Goal: Task Accomplishment & Management: Manage account settings

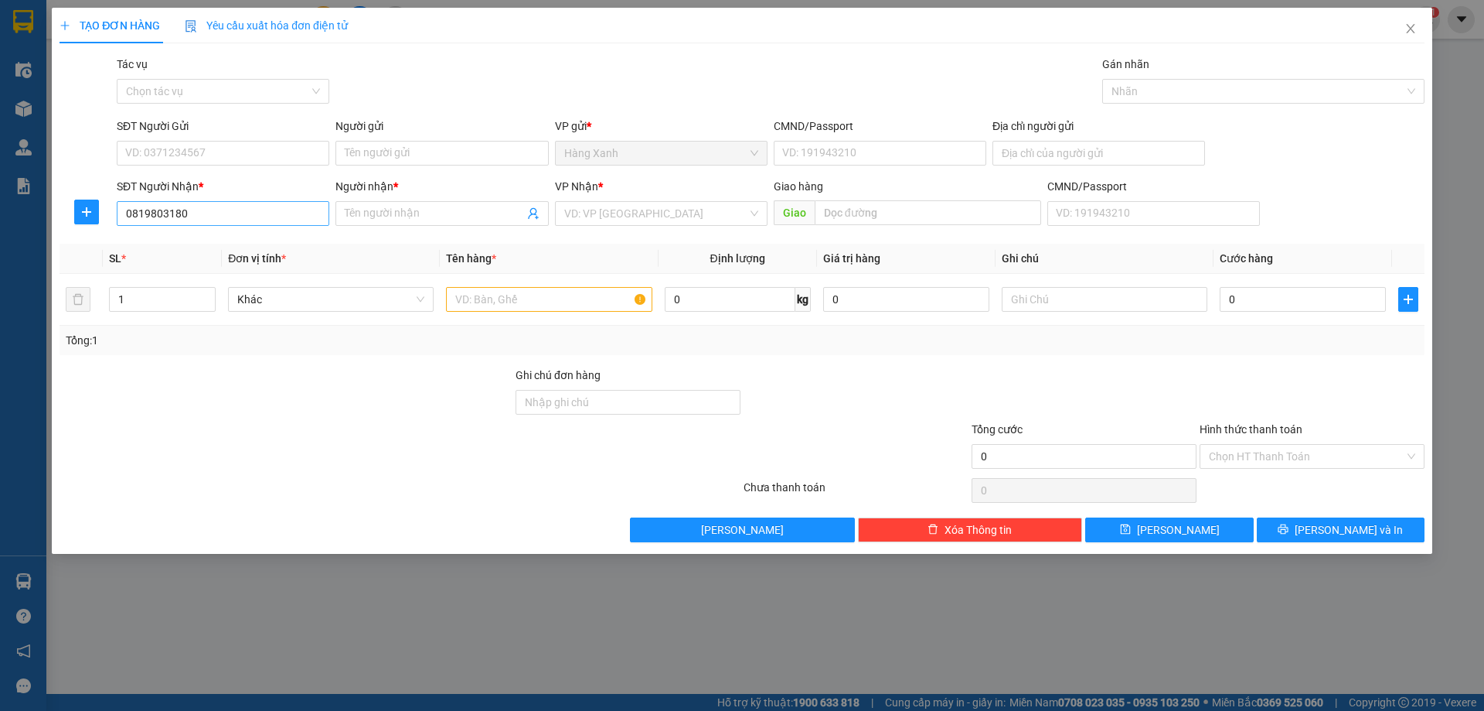
click at [246, 221] on input "0819803180" at bounding box center [223, 213] width 213 height 25
type input "0819803180"
click at [231, 137] on div "SĐT Người Gửi" at bounding box center [223, 129] width 213 height 23
click at [230, 142] on input "SĐT Người Gửi" at bounding box center [223, 153] width 213 height 25
type input "0901437001"
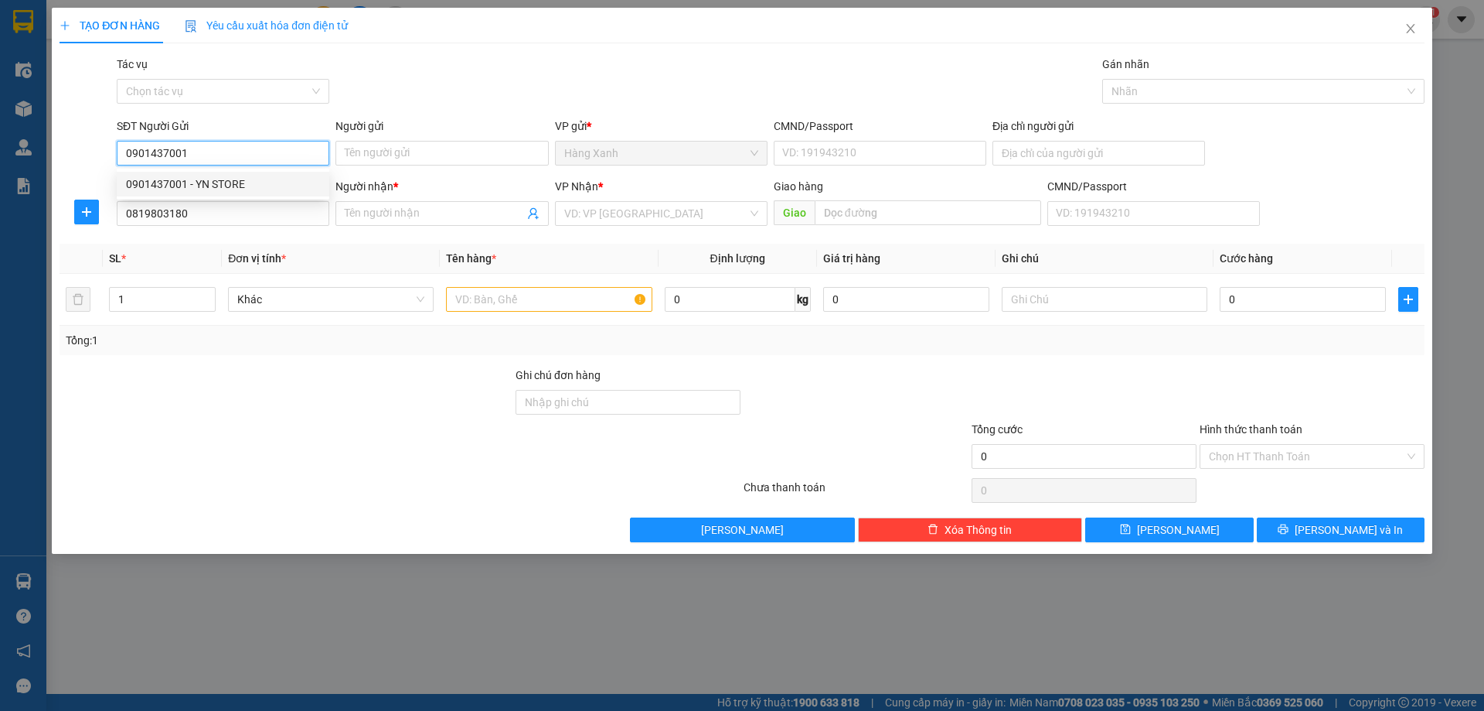
click at [237, 179] on div "0901437001 - YN STORE" at bounding box center [223, 184] width 194 height 17
type input "YN STORE"
type input "075201002553"
type input "0901437001"
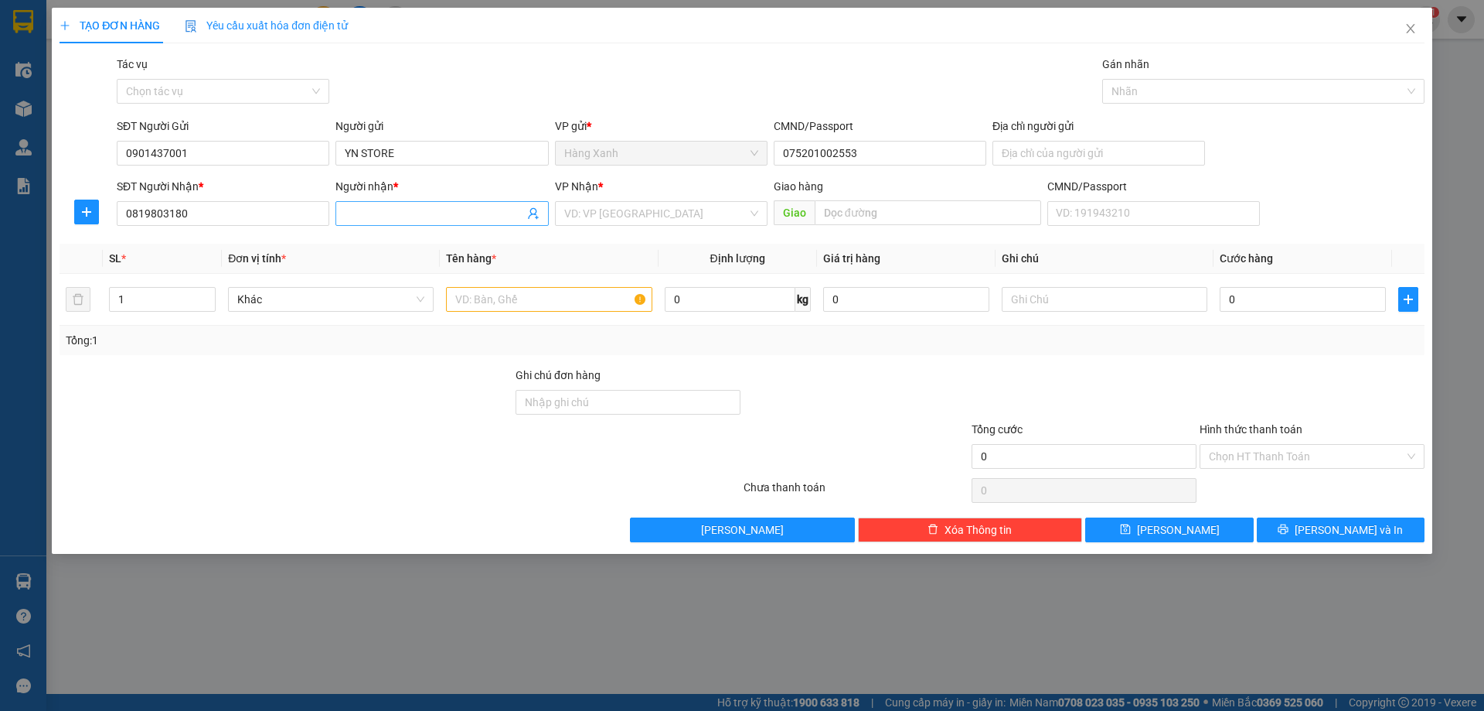
click at [433, 217] on input "Người nhận *" at bounding box center [434, 213] width 179 height 17
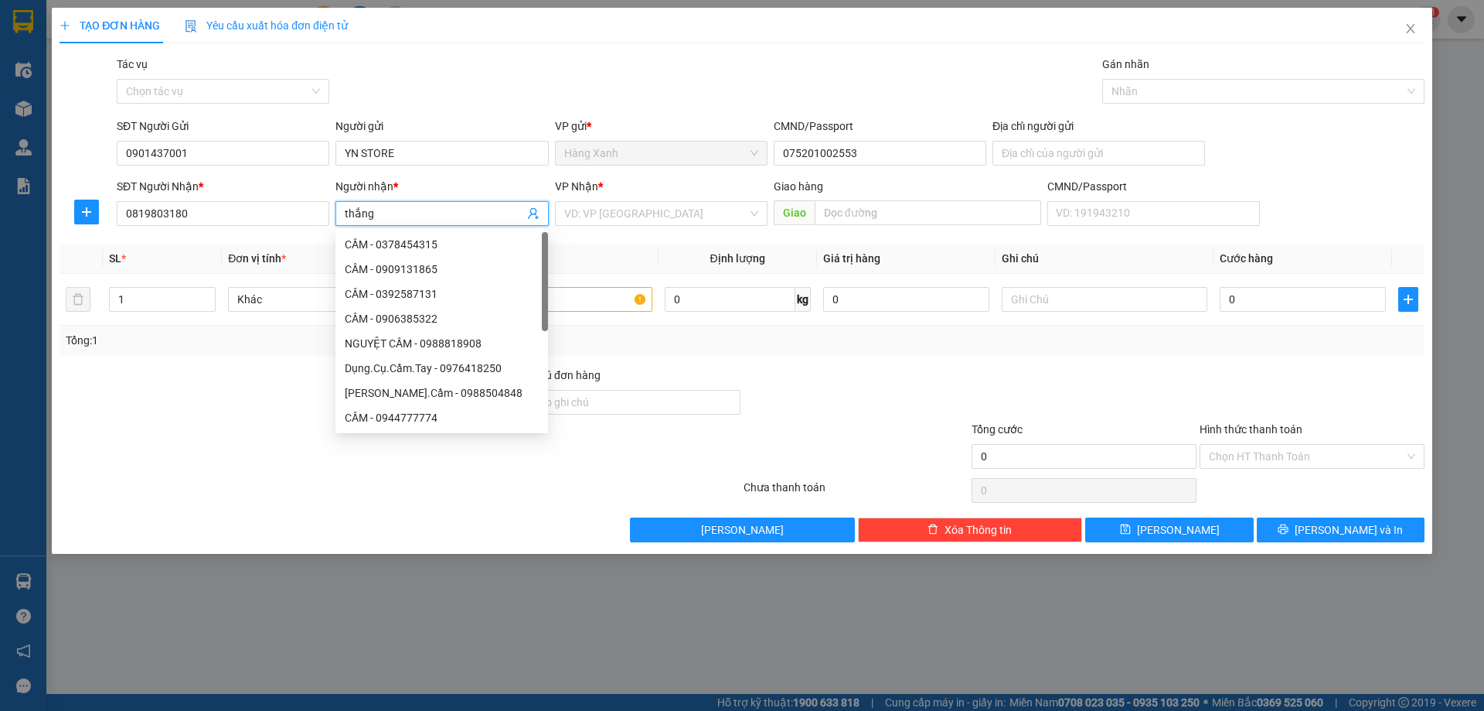
type input "thắng"
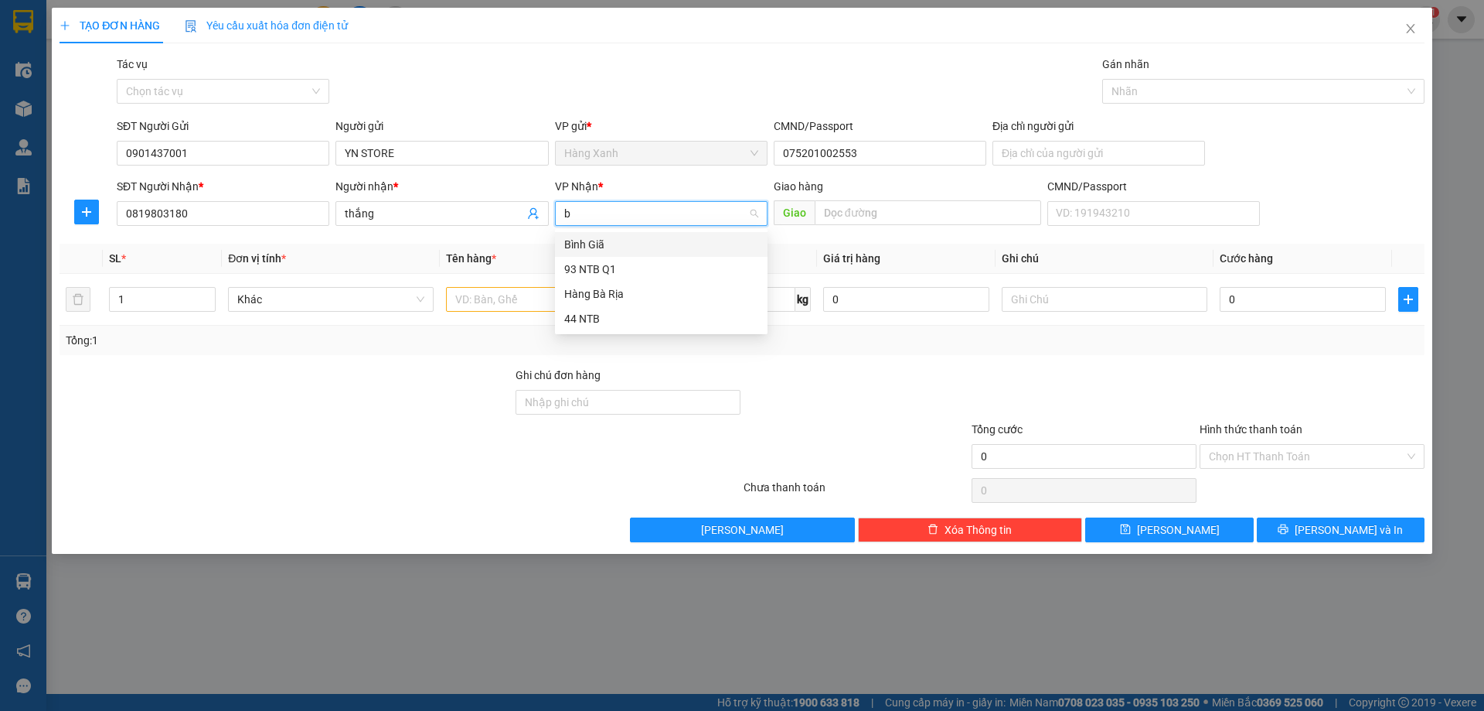
type input "ba"
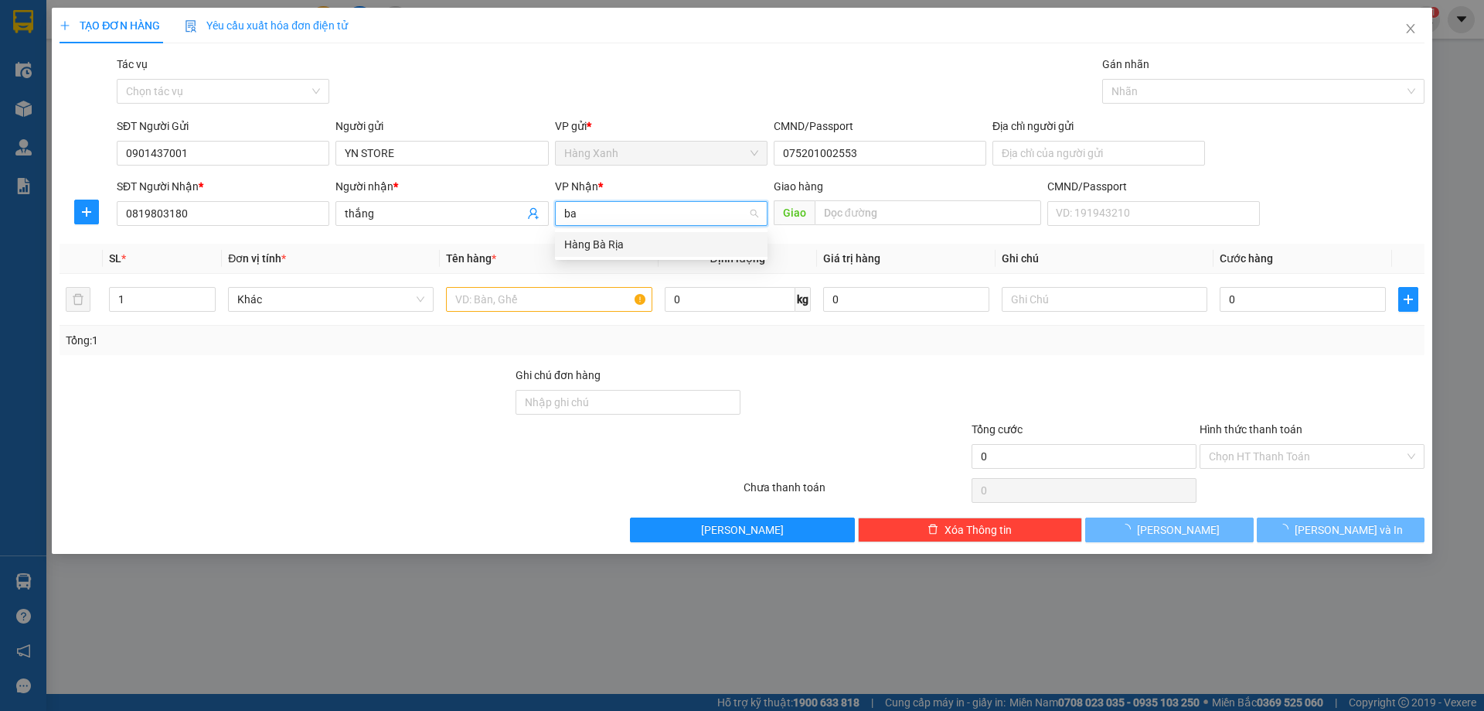
click at [595, 252] on div "Hàng Bà Rịa" at bounding box center [661, 244] width 194 height 17
click at [568, 297] on input "text" at bounding box center [549, 299] width 206 height 25
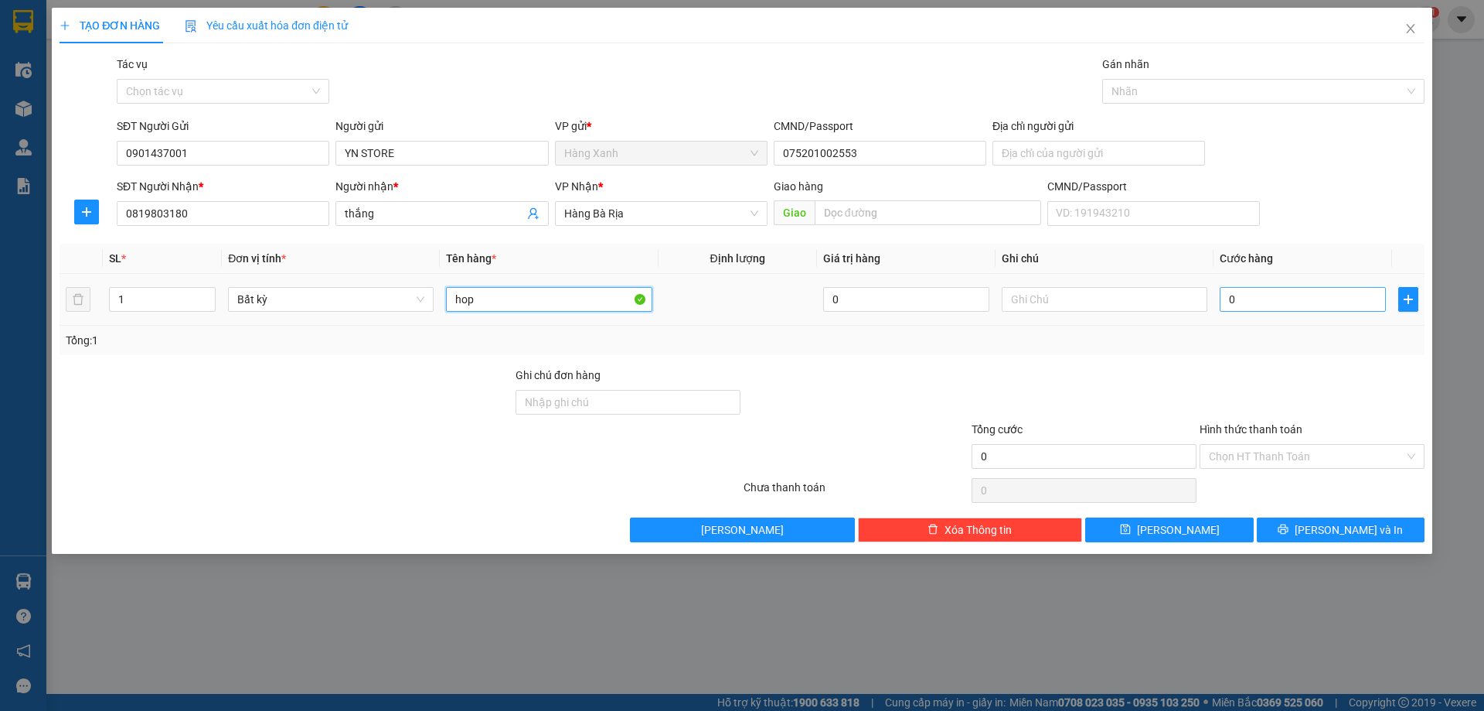
type input "hop"
click at [1234, 291] on input "0" at bounding box center [1303, 299] width 166 height 25
type input "3"
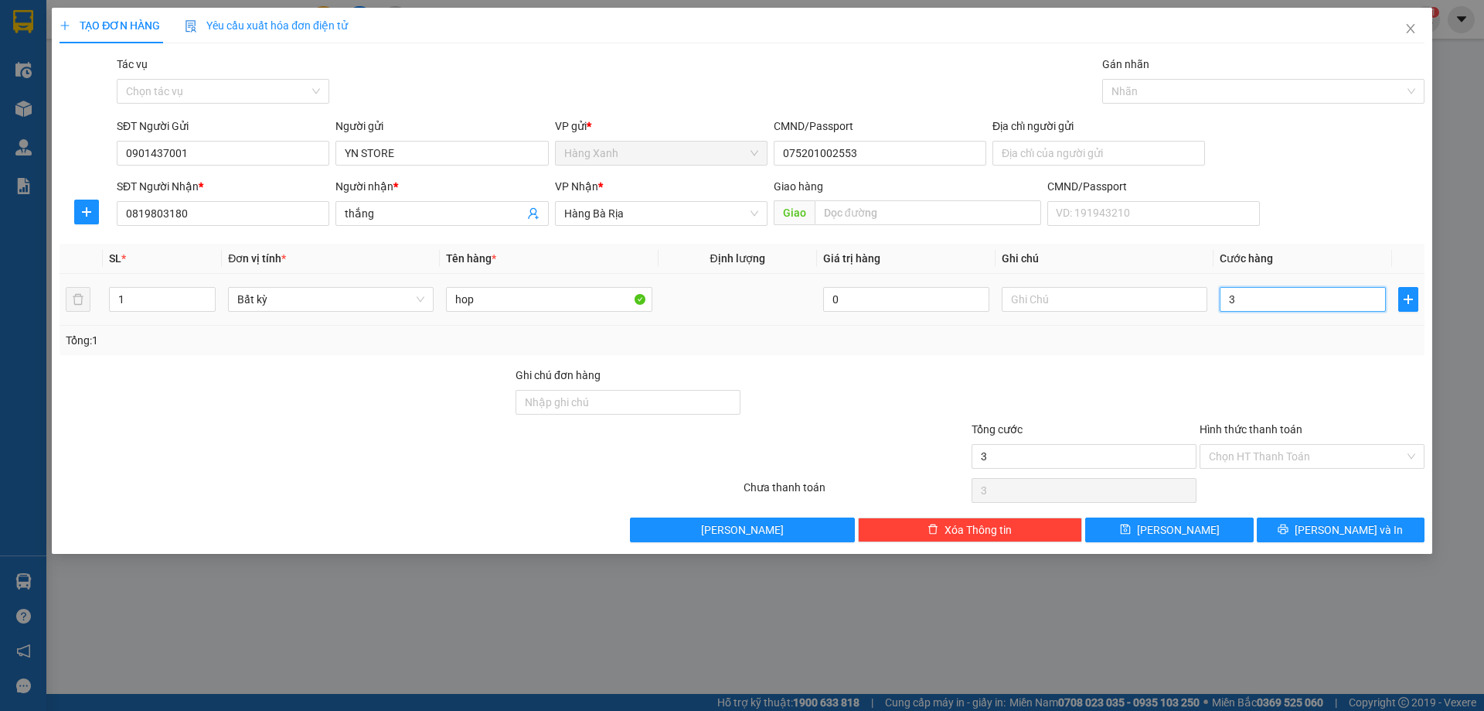
type input "30"
type input "30.000"
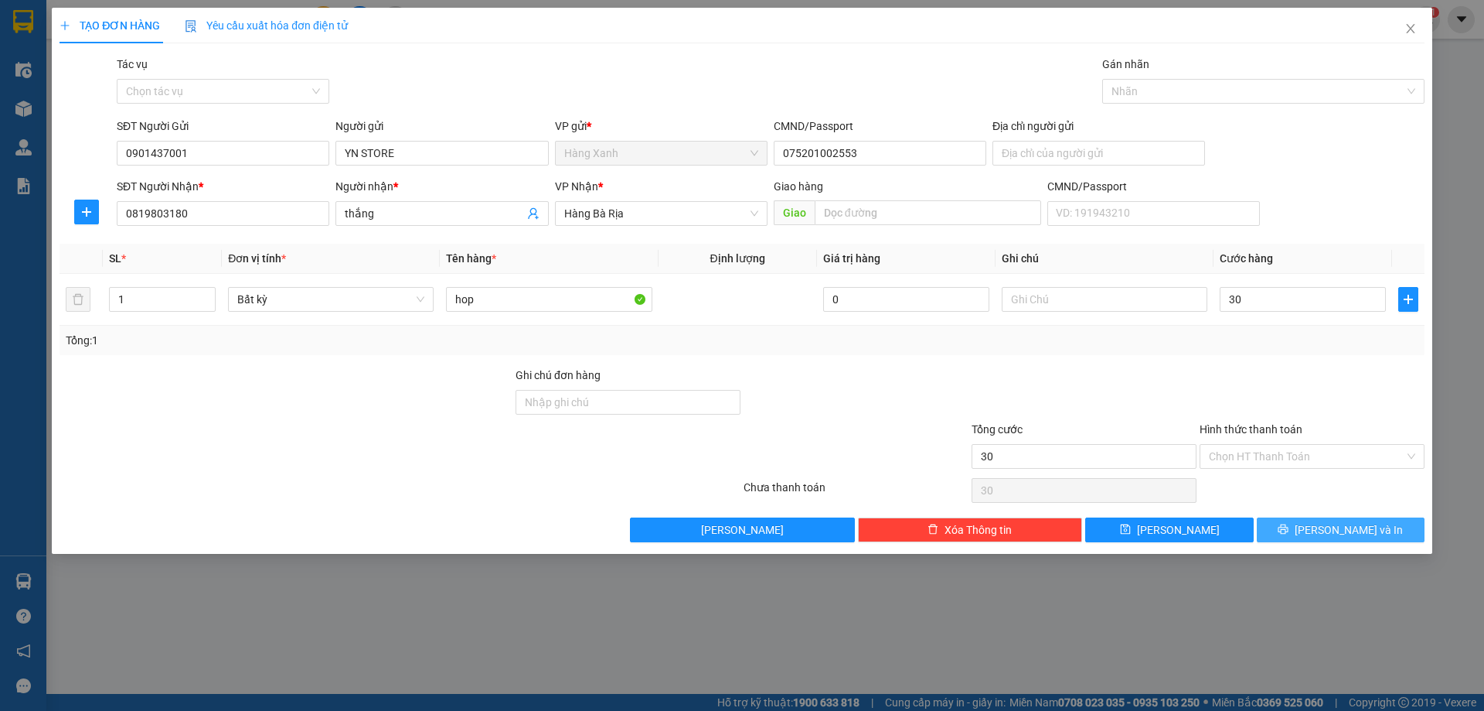
type input "30.000"
click at [1341, 527] on span "[PERSON_NAME] và In" at bounding box center [1349, 529] width 108 height 17
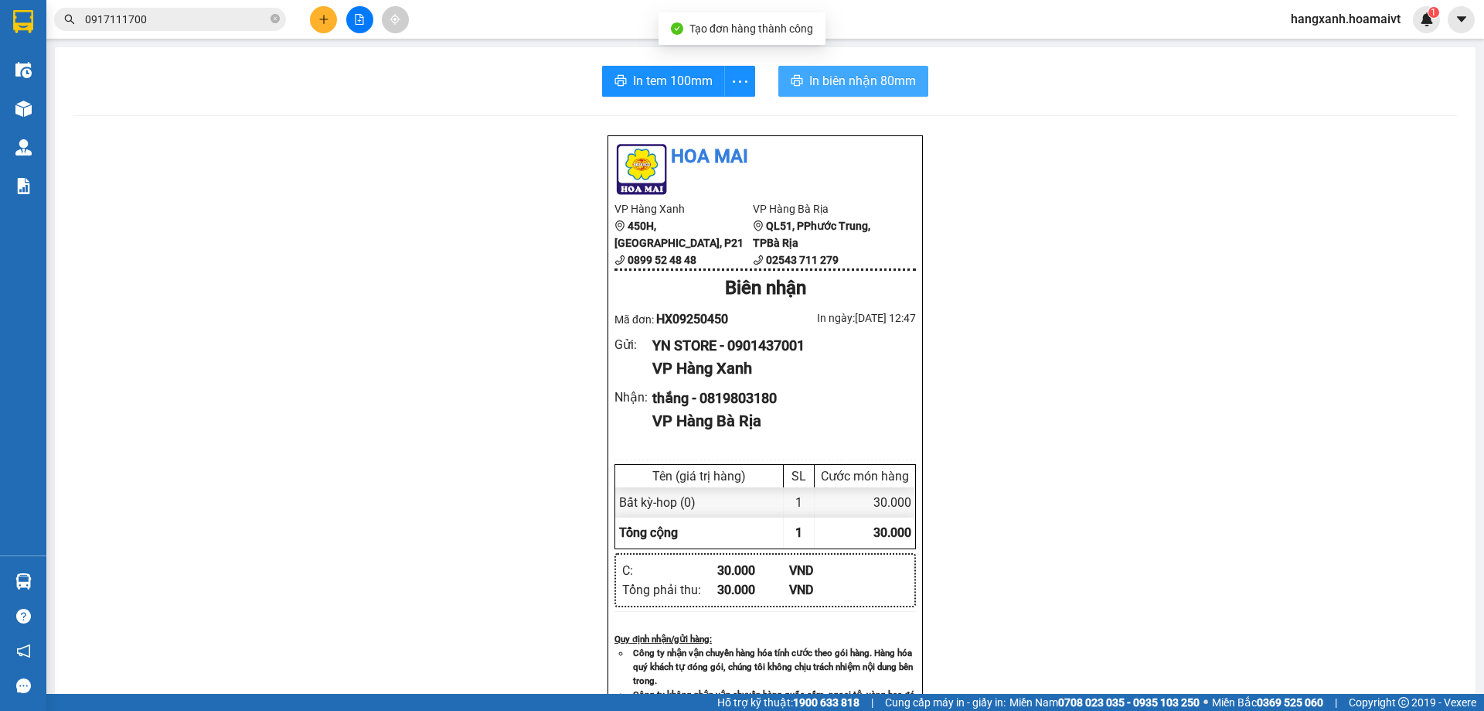
click at [913, 75] on button "In biên nhận 80mm" at bounding box center [854, 81] width 150 height 31
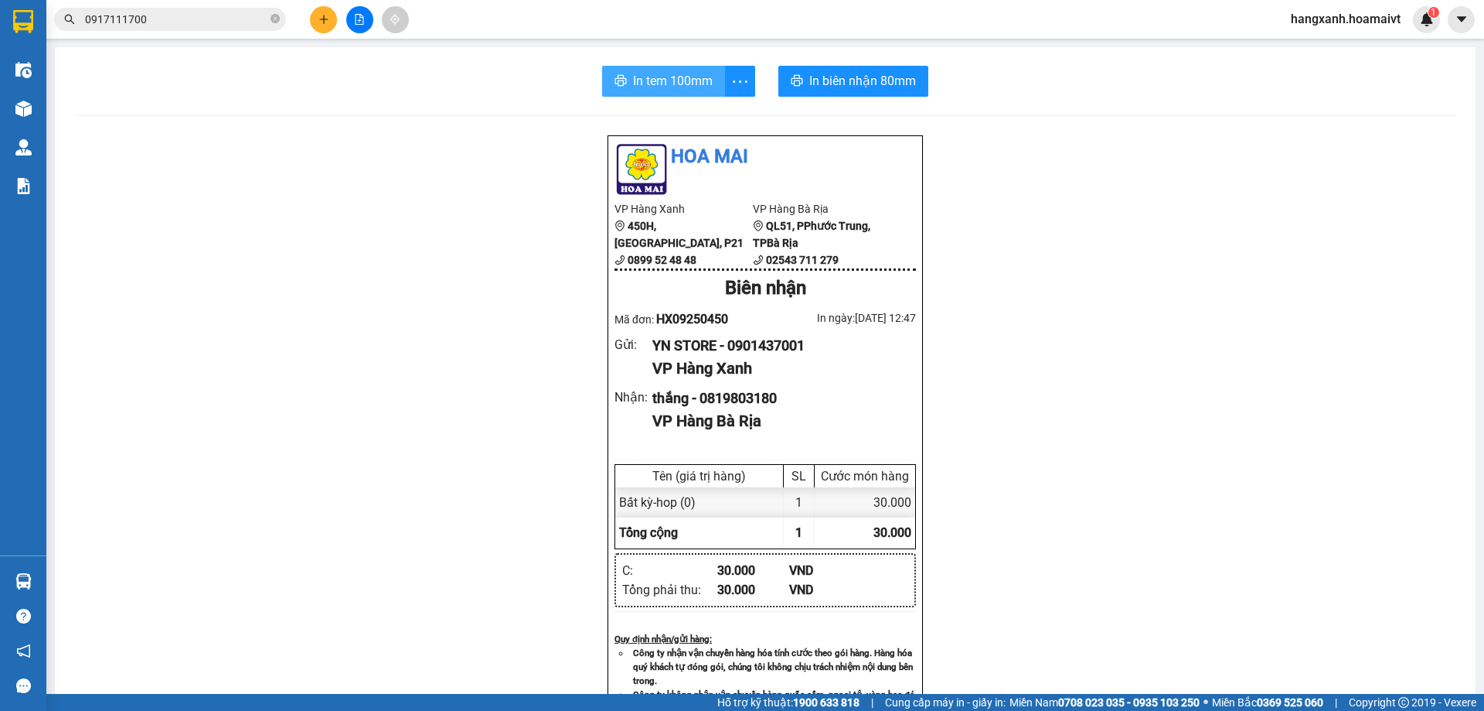
click at [699, 73] on span "In tem 100mm" at bounding box center [673, 80] width 80 height 19
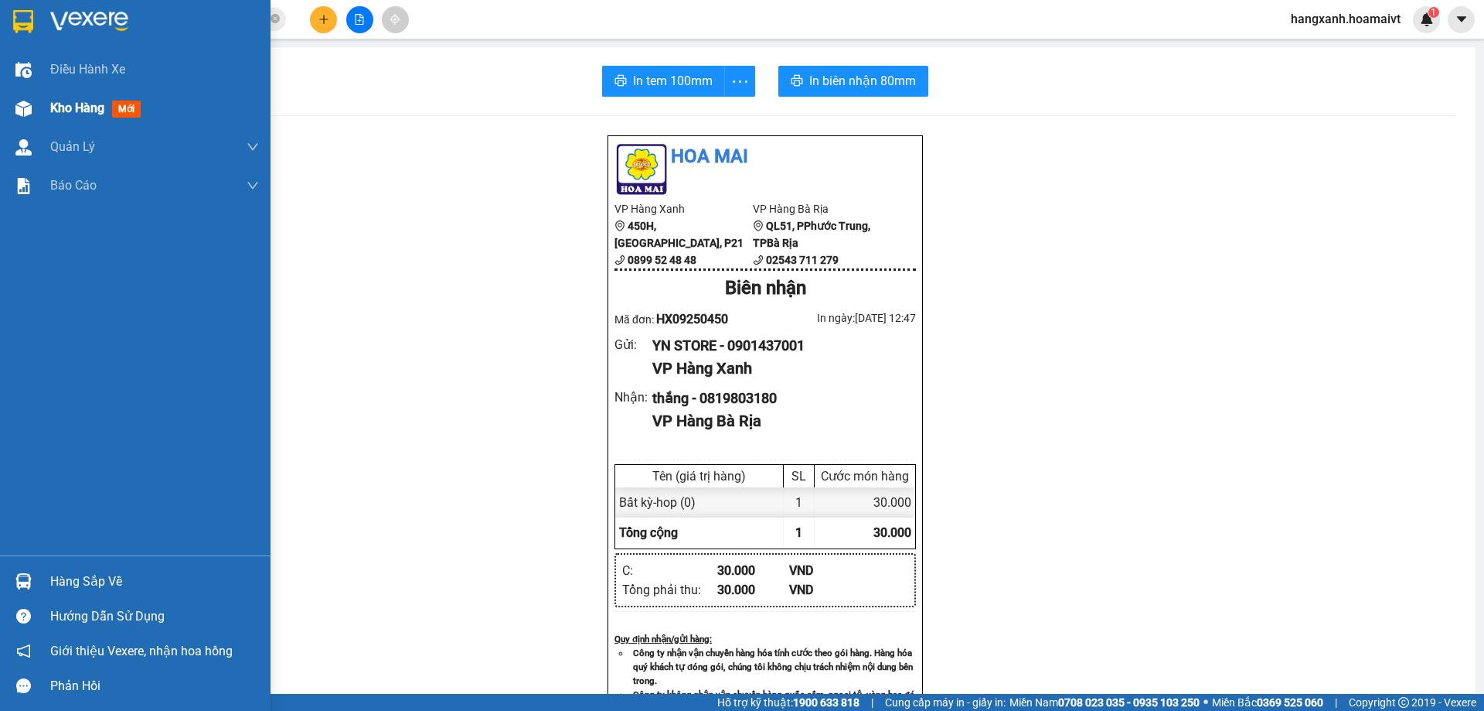
click at [31, 90] on div "Điều hành xe Kho hàng mới Quản [PERSON_NAME] lý chuyến Quản lý khách hàng mới B…" at bounding box center [135, 302] width 271 height 505
click at [31, 95] on div at bounding box center [23, 108] width 27 height 27
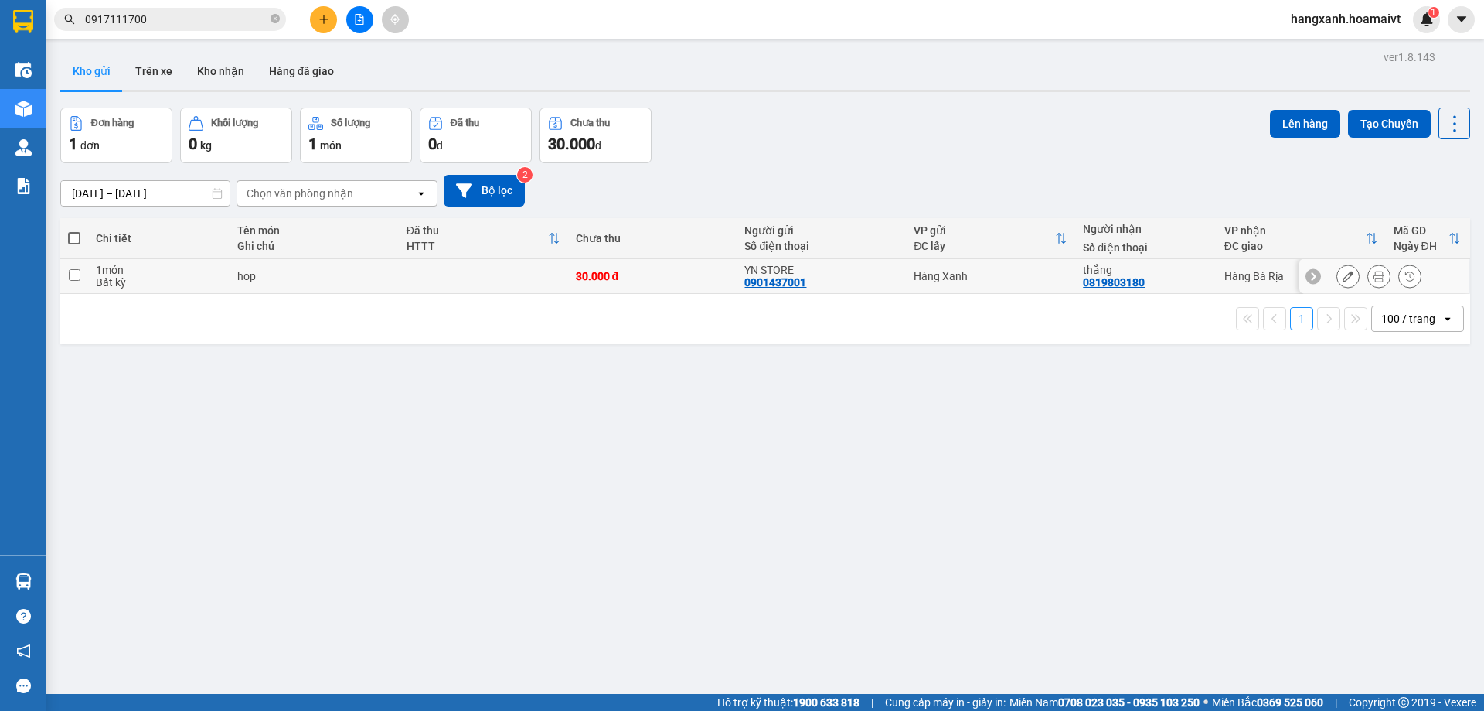
click at [1217, 274] on td "Hàng Bà Rịa" at bounding box center [1301, 276] width 169 height 35
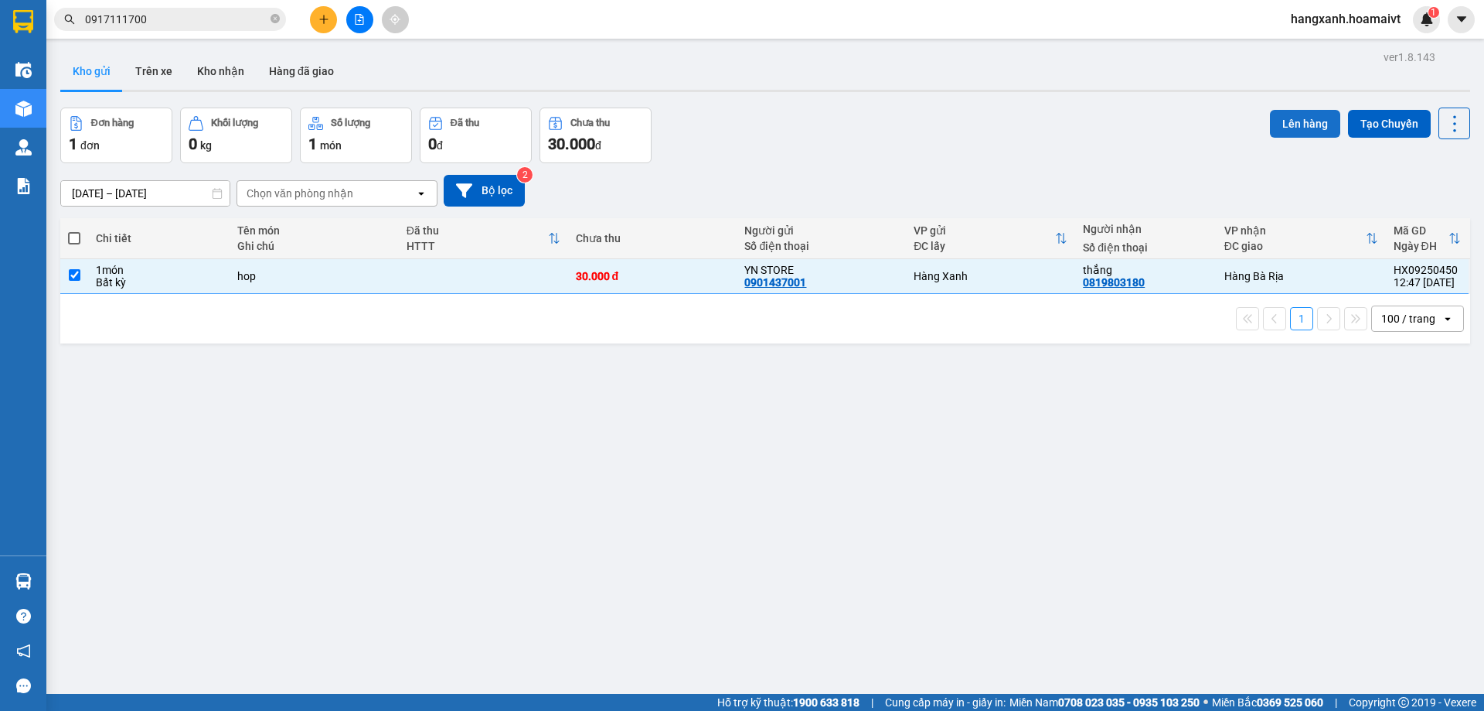
click at [1278, 135] on button "Lên hàng" at bounding box center [1305, 124] width 70 height 28
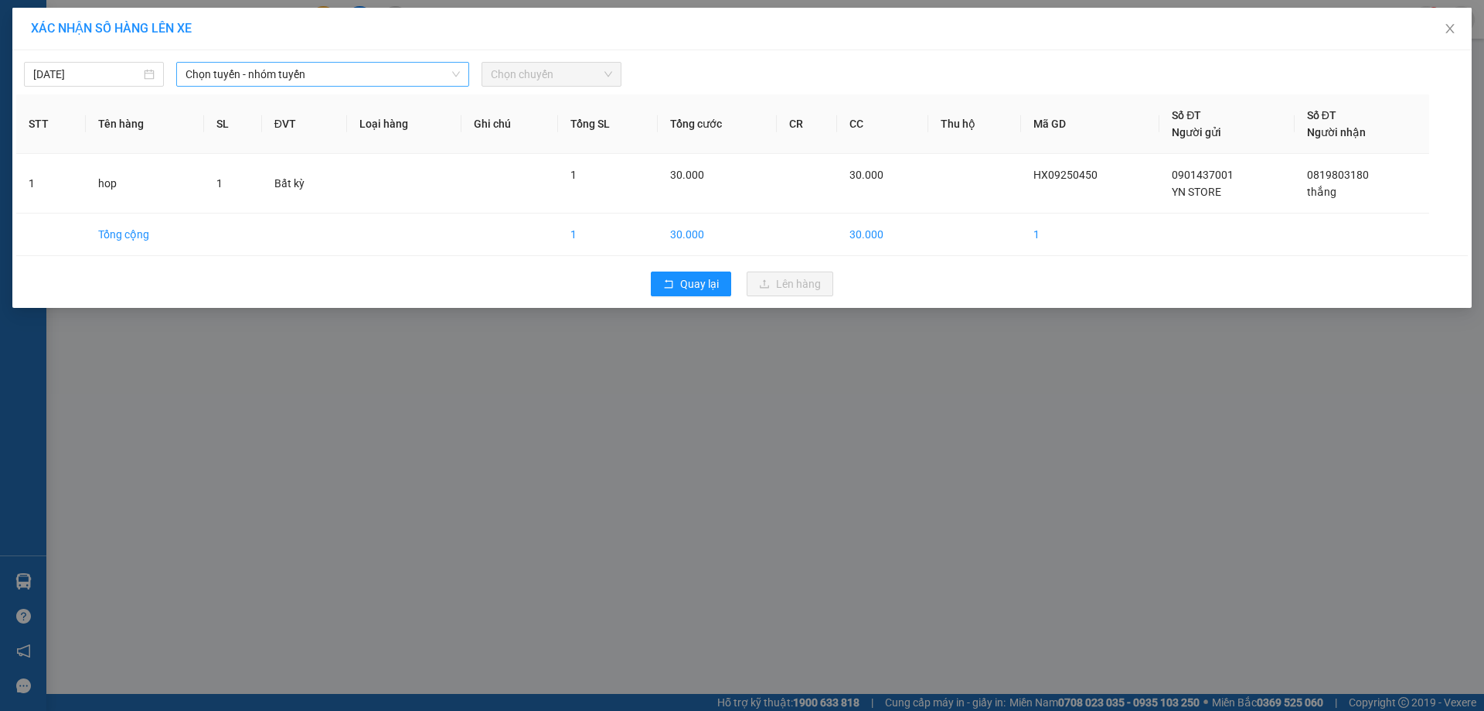
click at [315, 83] on span "Chọn tuyến - nhóm tuyến" at bounding box center [323, 74] width 274 height 23
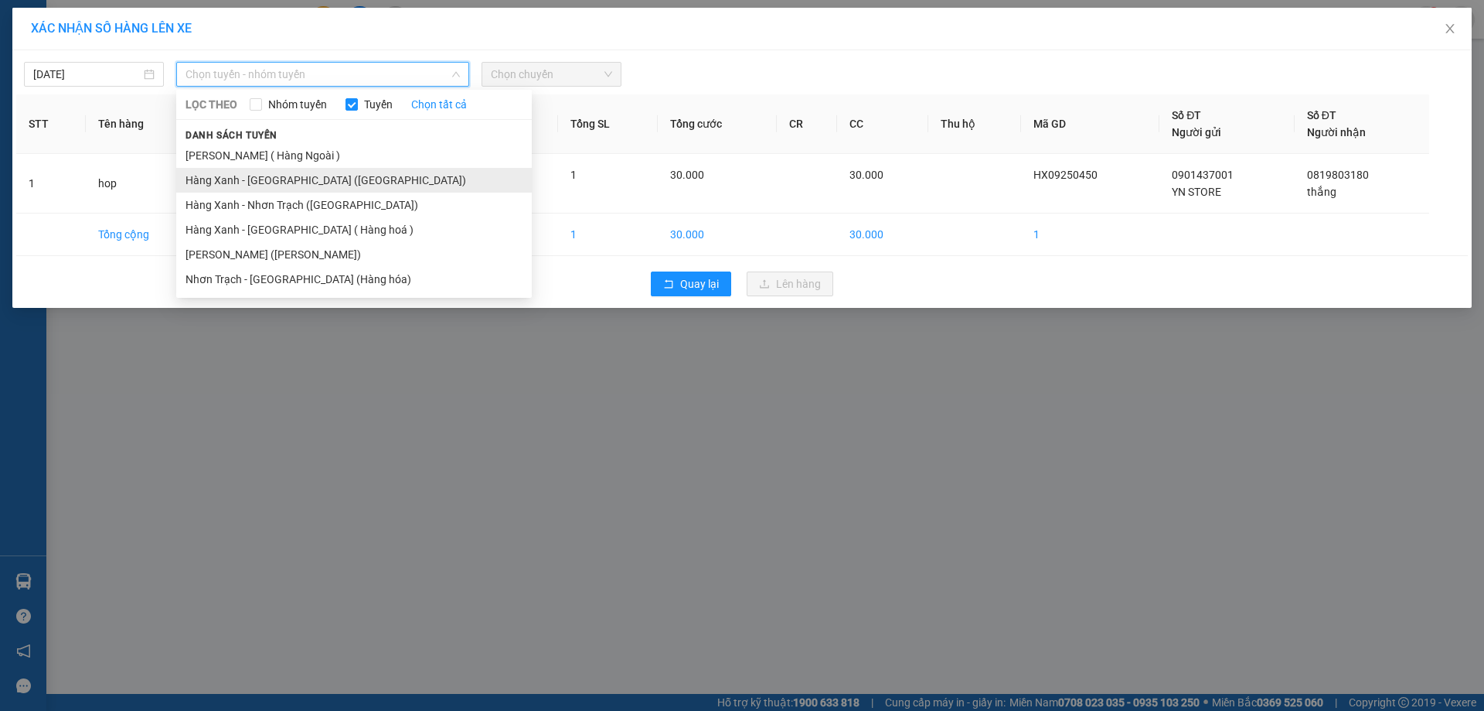
click at [303, 175] on li "Hàng Xanh - [GEOGRAPHIC_DATA] ([GEOGRAPHIC_DATA])" at bounding box center [354, 180] width 356 height 25
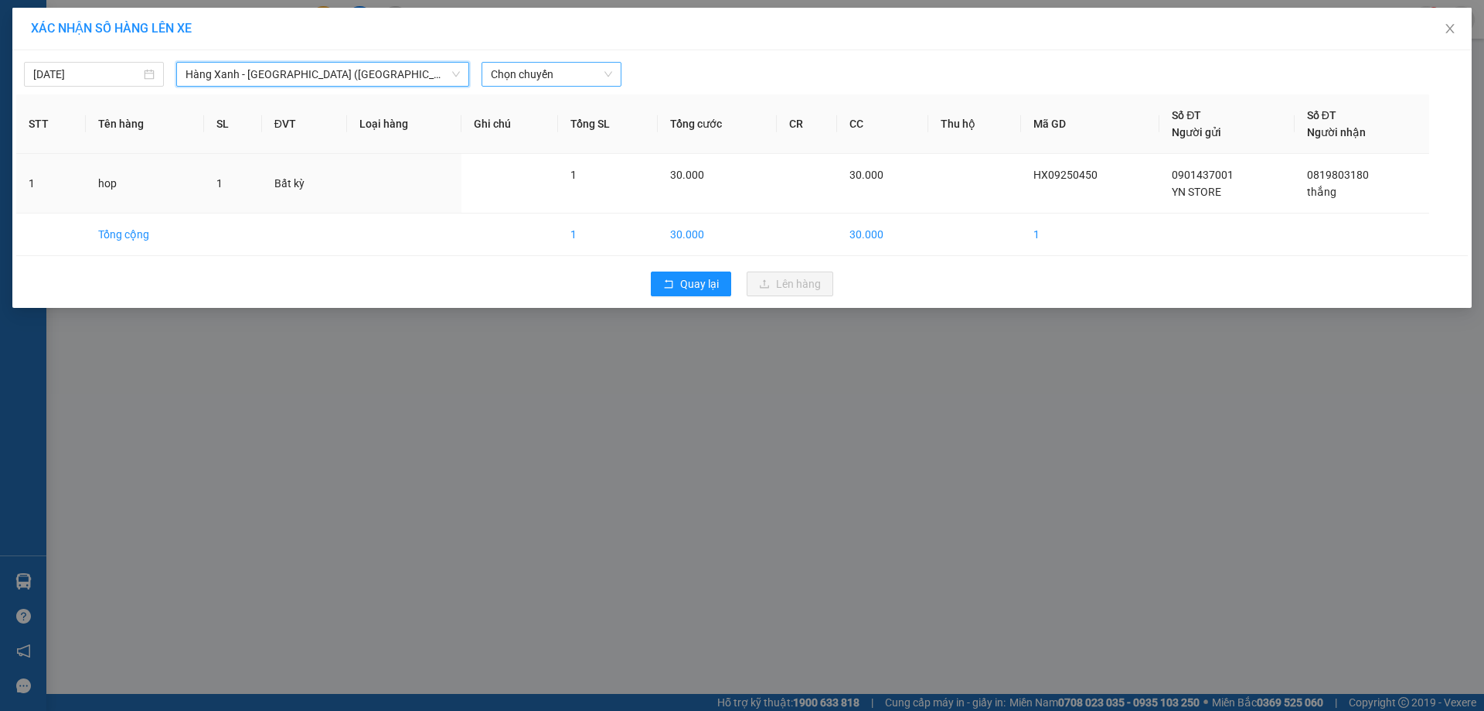
click at [509, 77] on span "Chọn chuyến" at bounding box center [551, 74] width 121 height 23
type input "1250"
click at [554, 77] on span "Chọn chuyến" at bounding box center [551, 74] width 121 height 23
type input "13"
click at [581, 119] on div "Thêm chuyến " 13:00 "" at bounding box center [564, 131] width 165 height 26
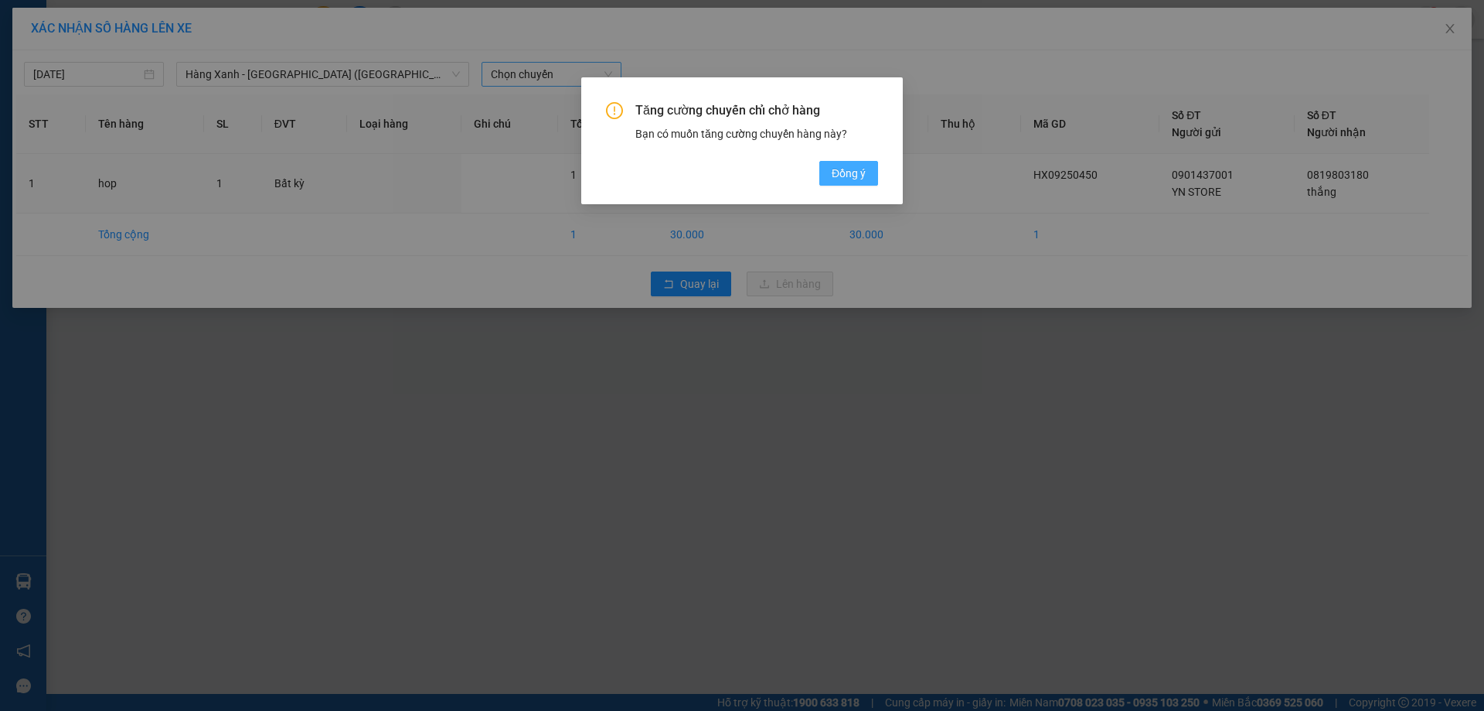
click at [845, 168] on span "Đồng ý" at bounding box center [849, 173] width 34 height 17
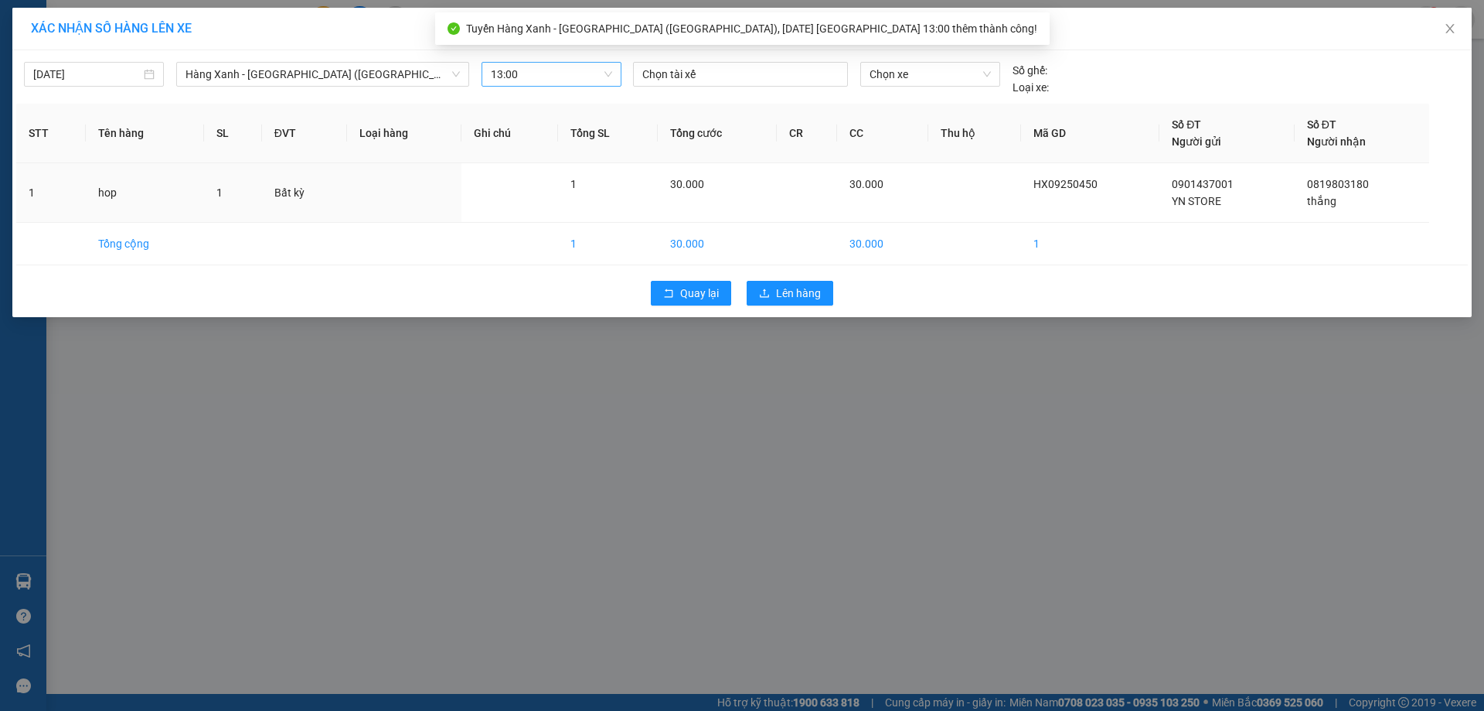
click at [755, 94] on div "Chọn tài xế" at bounding box center [740, 79] width 227 height 34
click at [755, 83] on div "Chọn tài xế" at bounding box center [740, 74] width 215 height 25
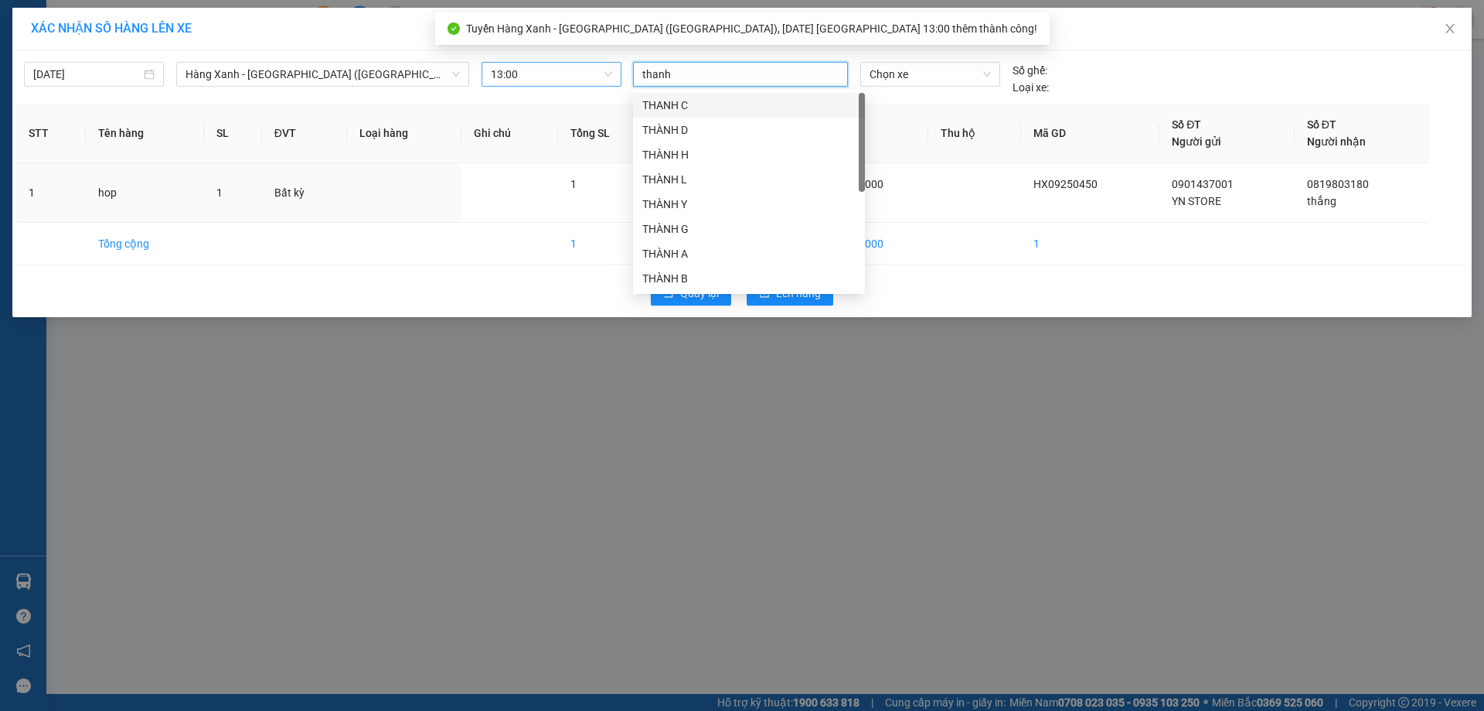
type input "thanh m"
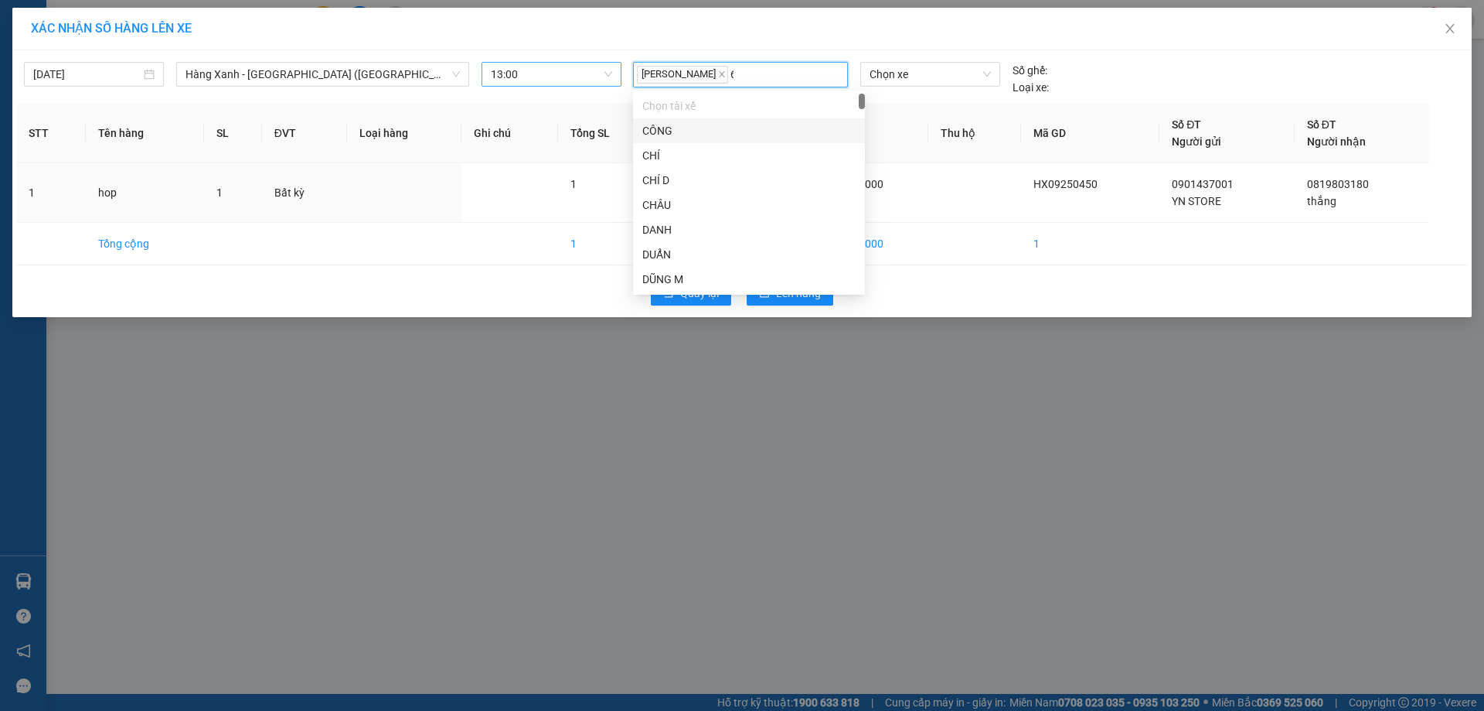
type input "61"
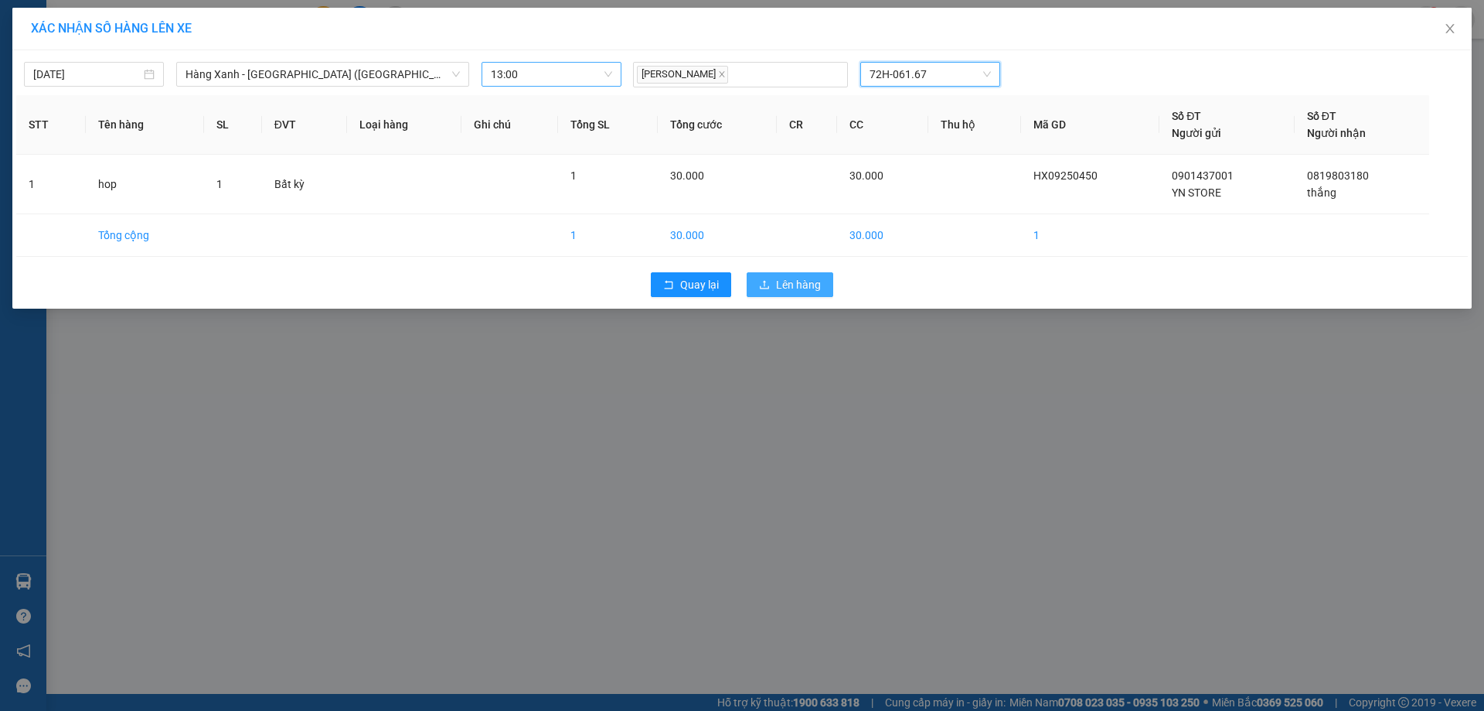
click at [801, 290] on span "Lên hàng" at bounding box center [798, 284] width 45 height 17
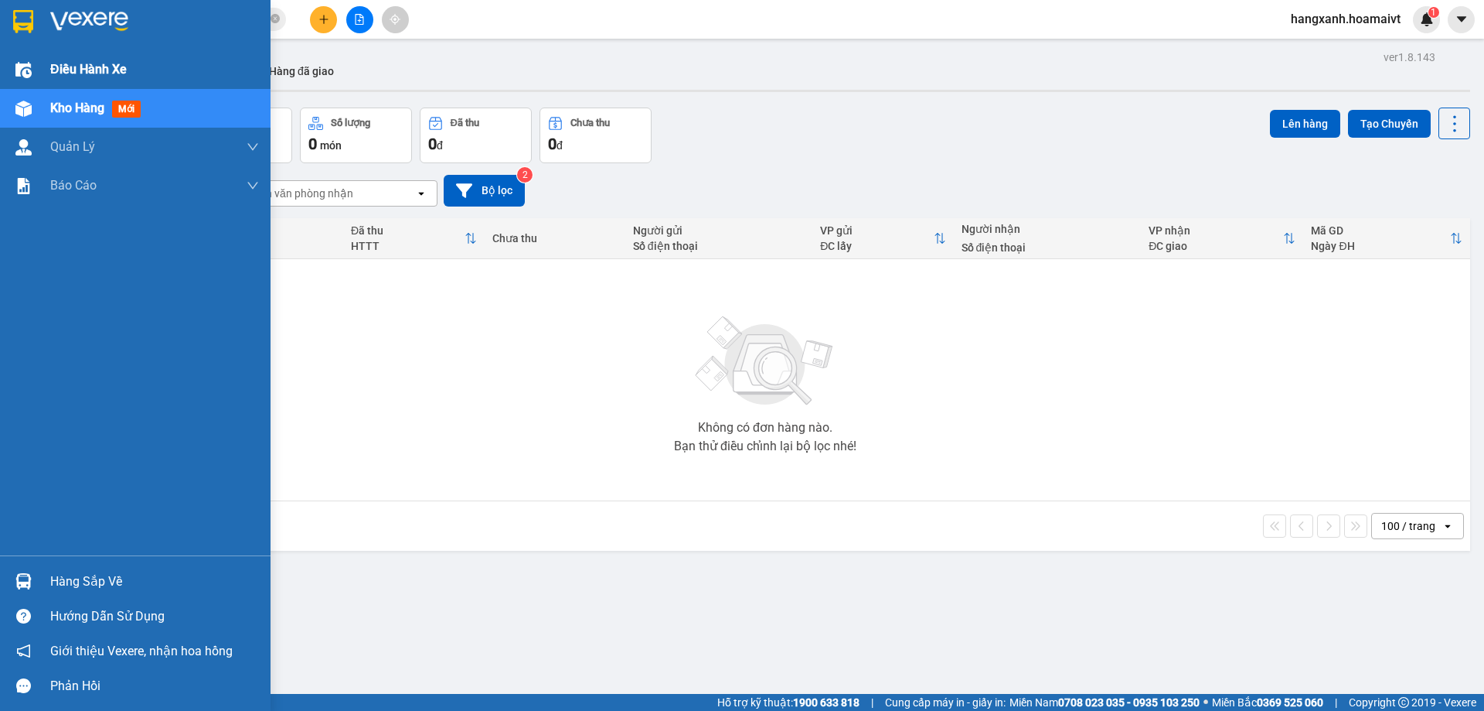
click at [63, 81] on div "Điều hành xe" at bounding box center [154, 69] width 209 height 39
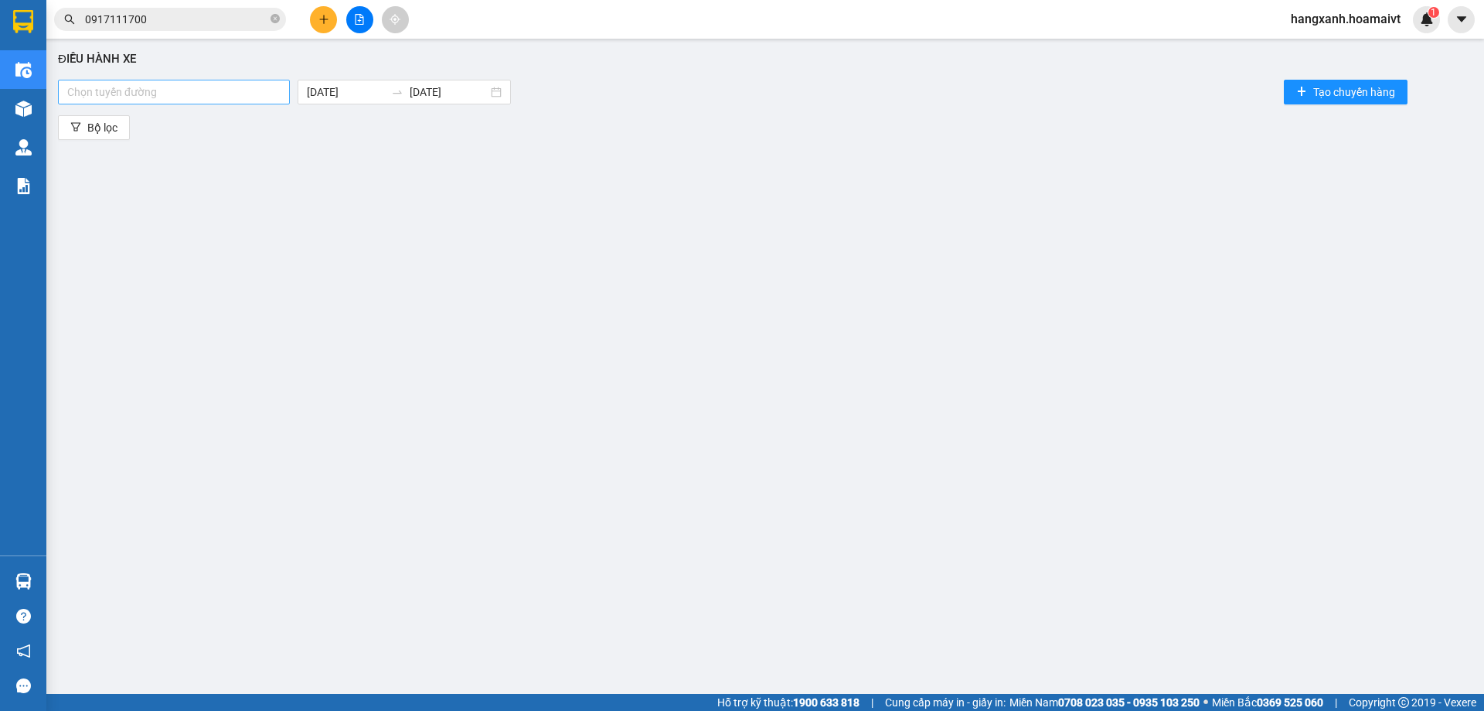
click at [260, 89] on div at bounding box center [174, 92] width 224 height 19
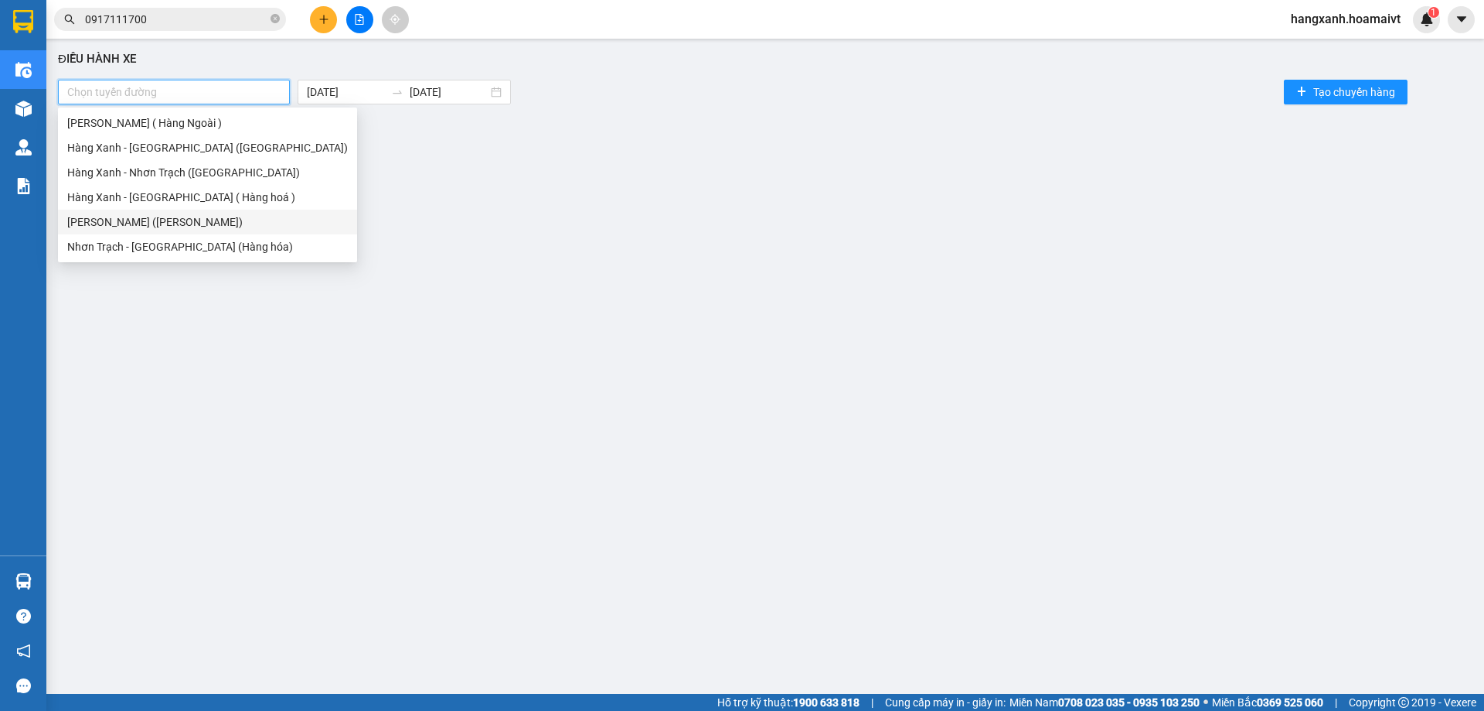
click at [178, 216] on div "[PERSON_NAME] ([PERSON_NAME])" at bounding box center [207, 221] width 281 height 17
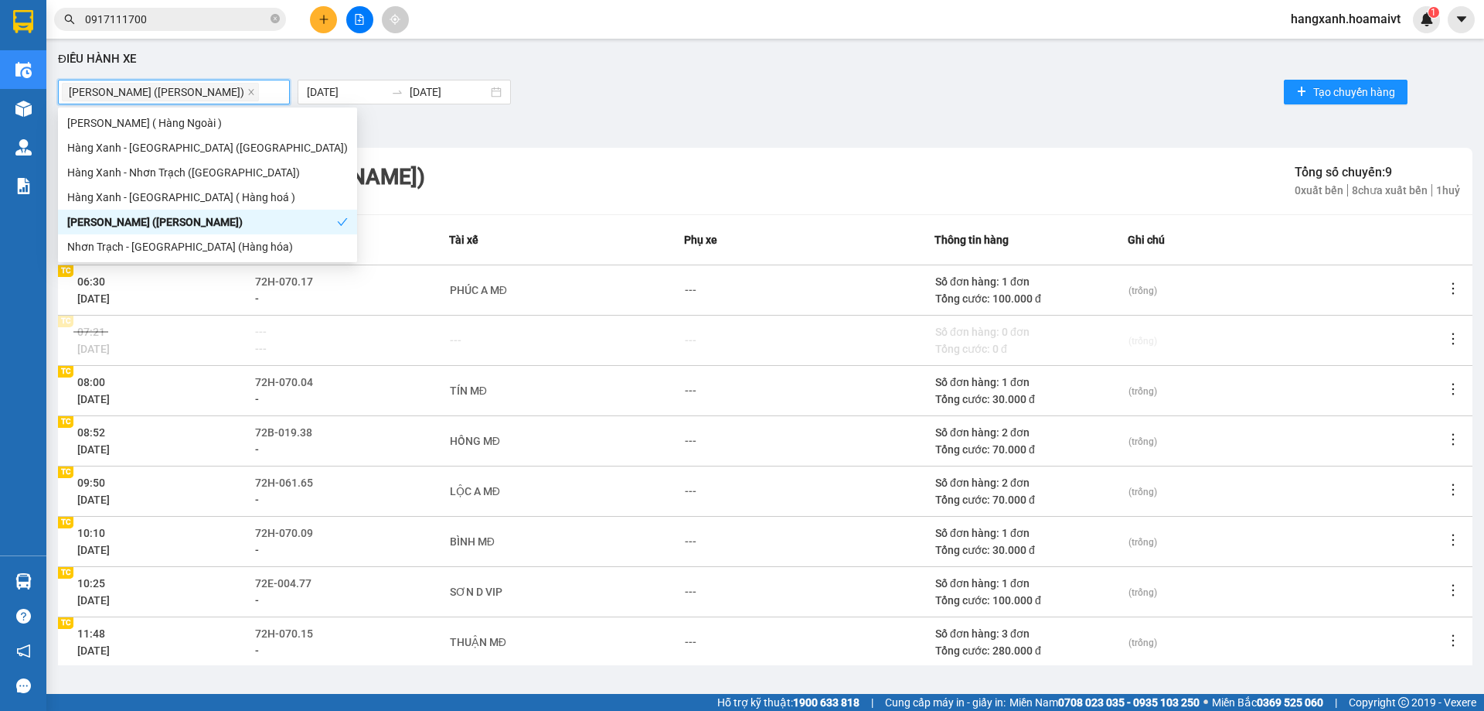
click at [705, 192] on div "[PERSON_NAME] ([GEOGRAPHIC_DATA]) Tổng số chuyến: 9 0 xuất bến 8 chưa xuất bến …" at bounding box center [765, 181] width 1415 height 66
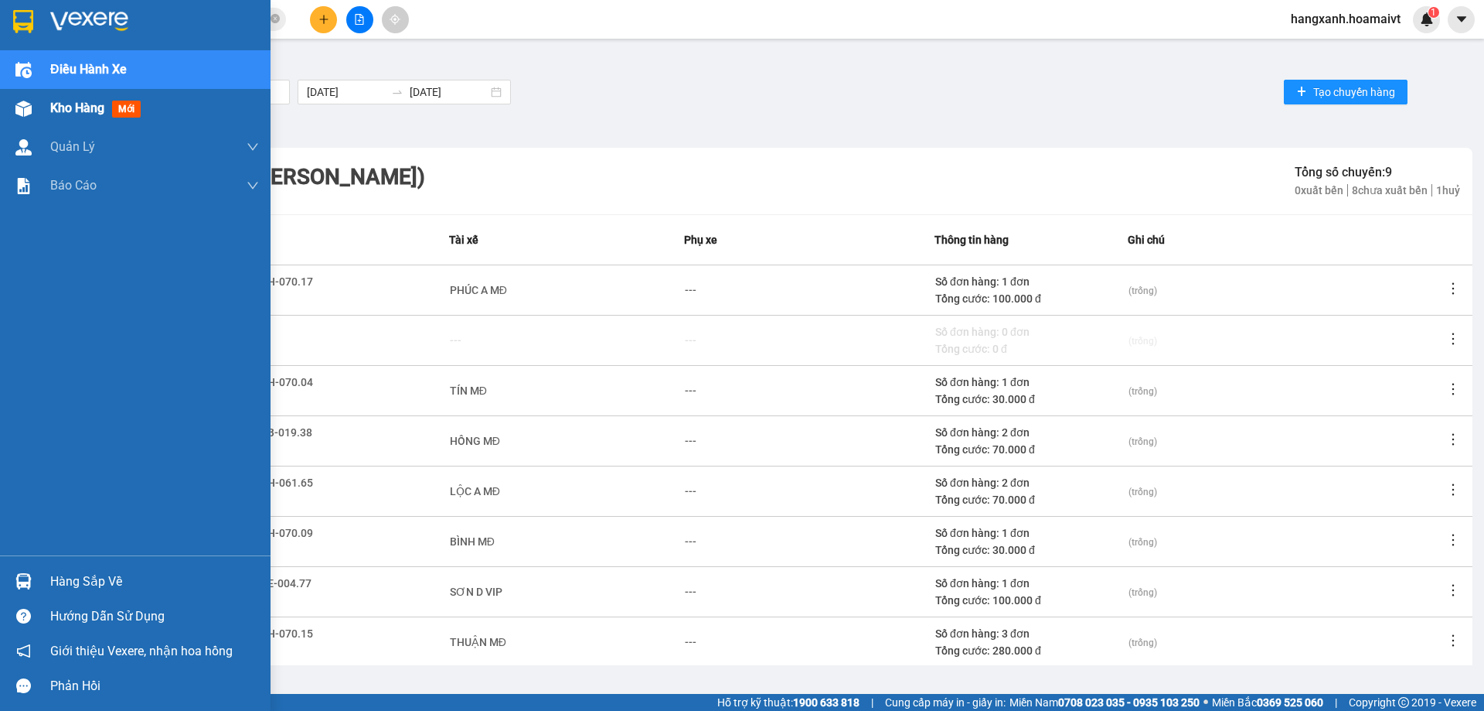
click at [44, 115] on div "Kho hàng mới" at bounding box center [135, 108] width 271 height 39
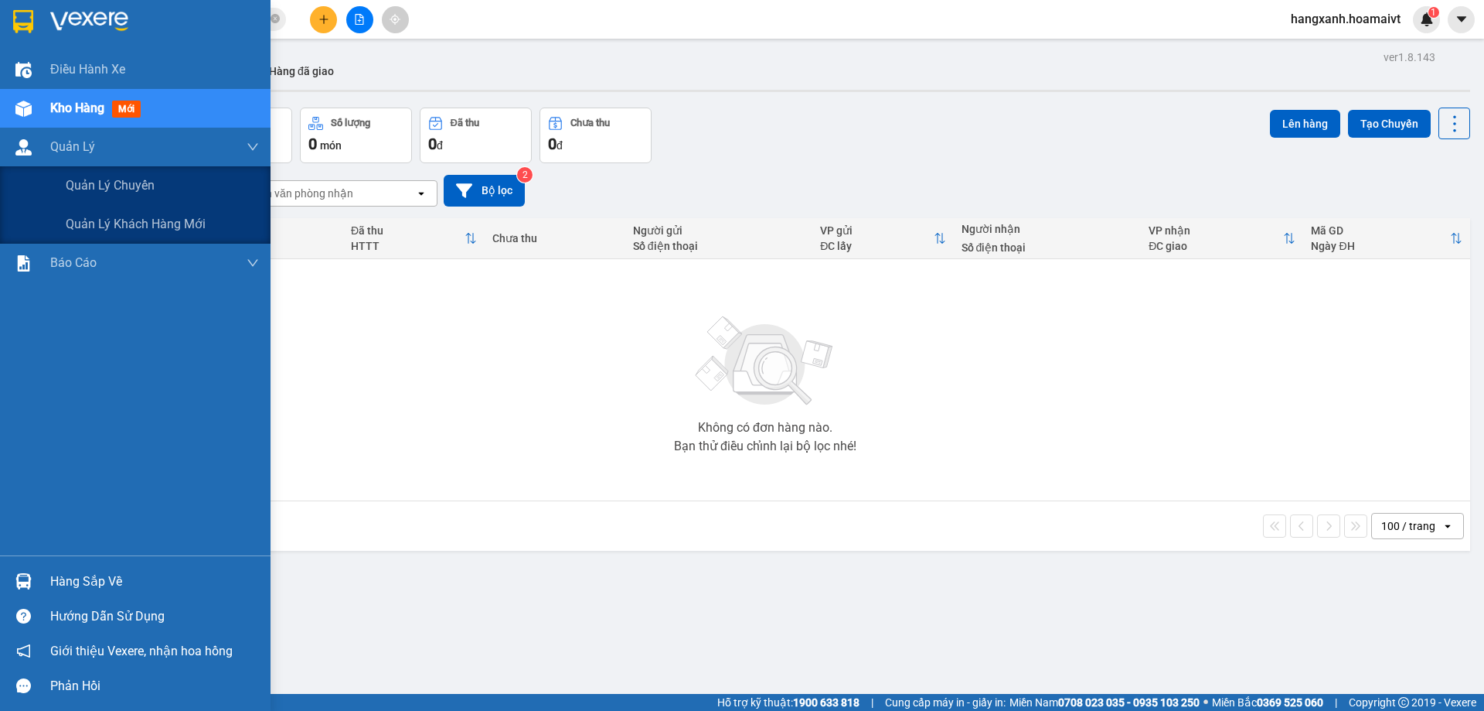
click at [33, 260] on div "Điều hành xe Kho hàng mới Quản [PERSON_NAME] lý chuyến Quản lý khách hàng mới B…" at bounding box center [135, 302] width 271 height 505
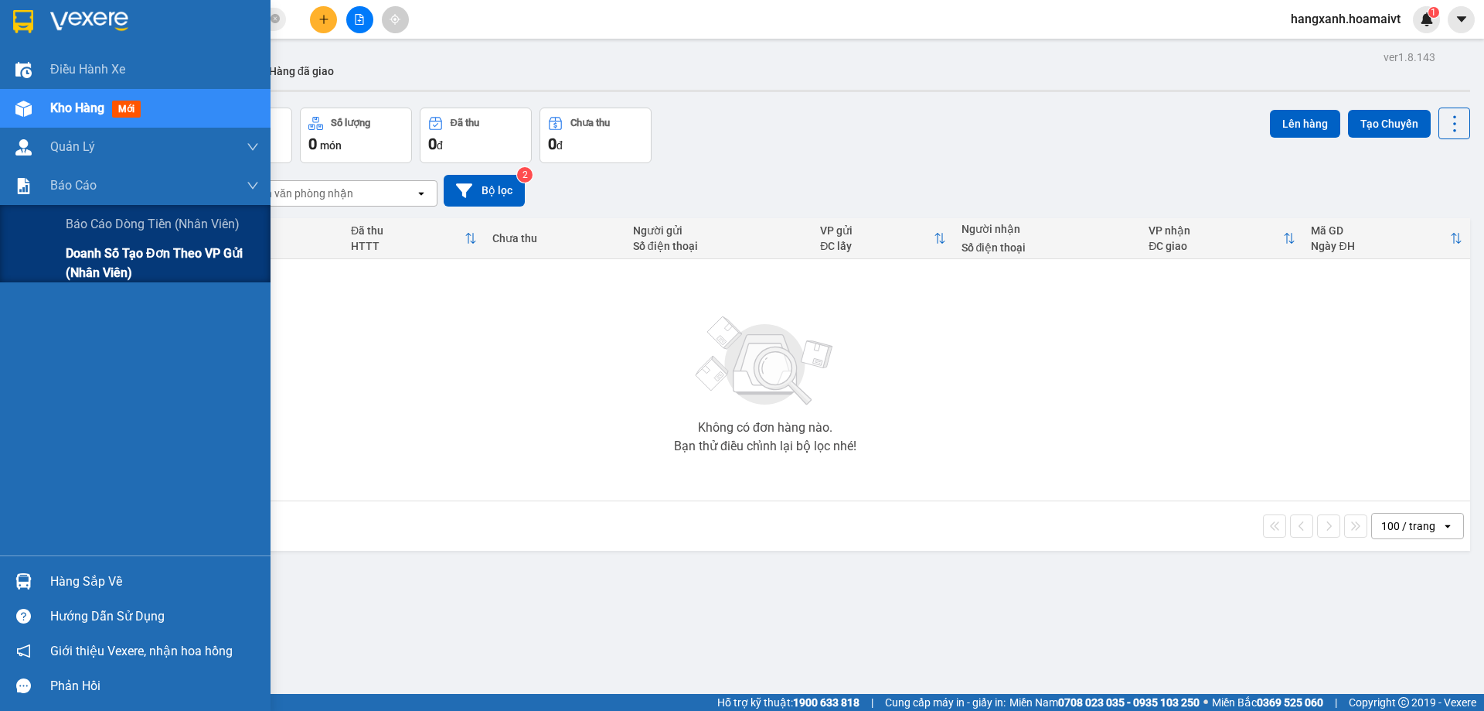
click at [41, 271] on div "Doanh số tạo đơn theo VP gửi (nhân viên)" at bounding box center [135, 263] width 271 height 39
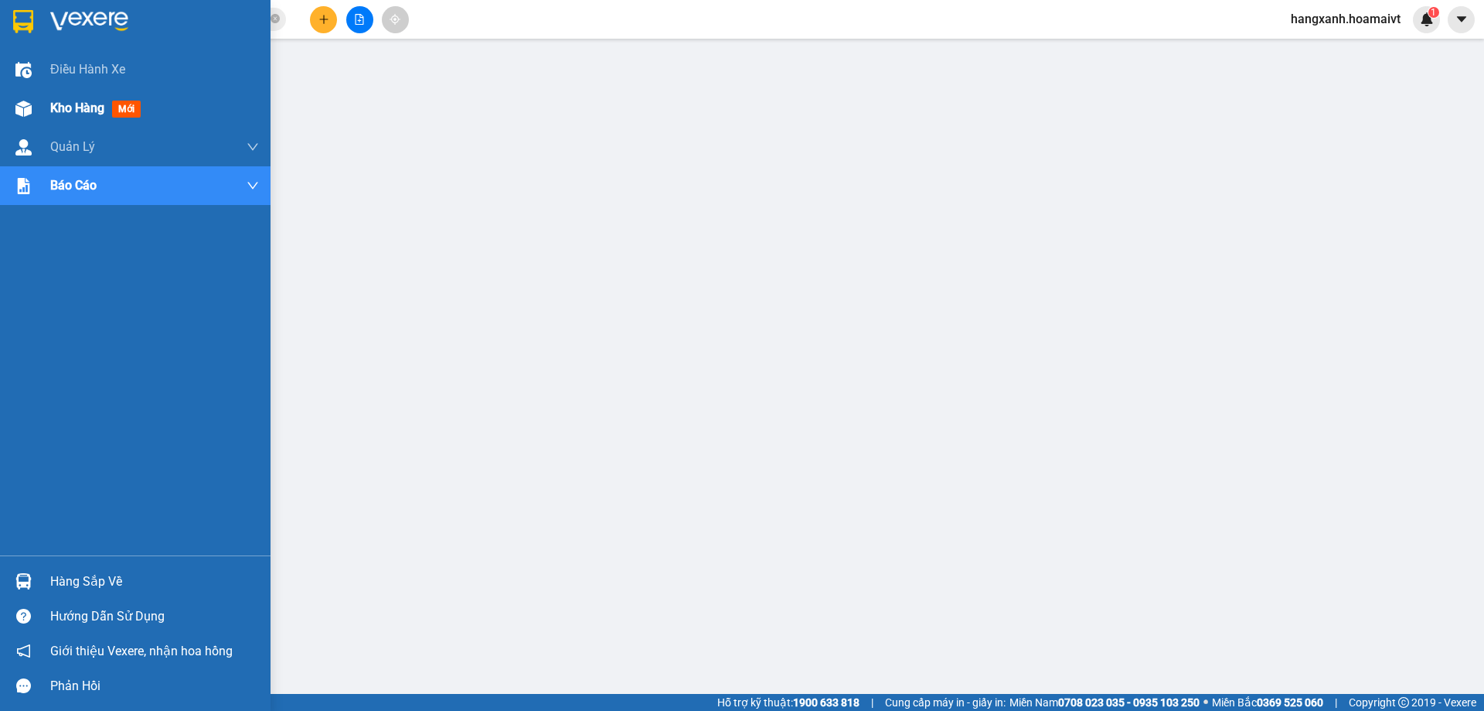
click at [29, 107] on img at bounding box center [23, 109] width 16 height 16
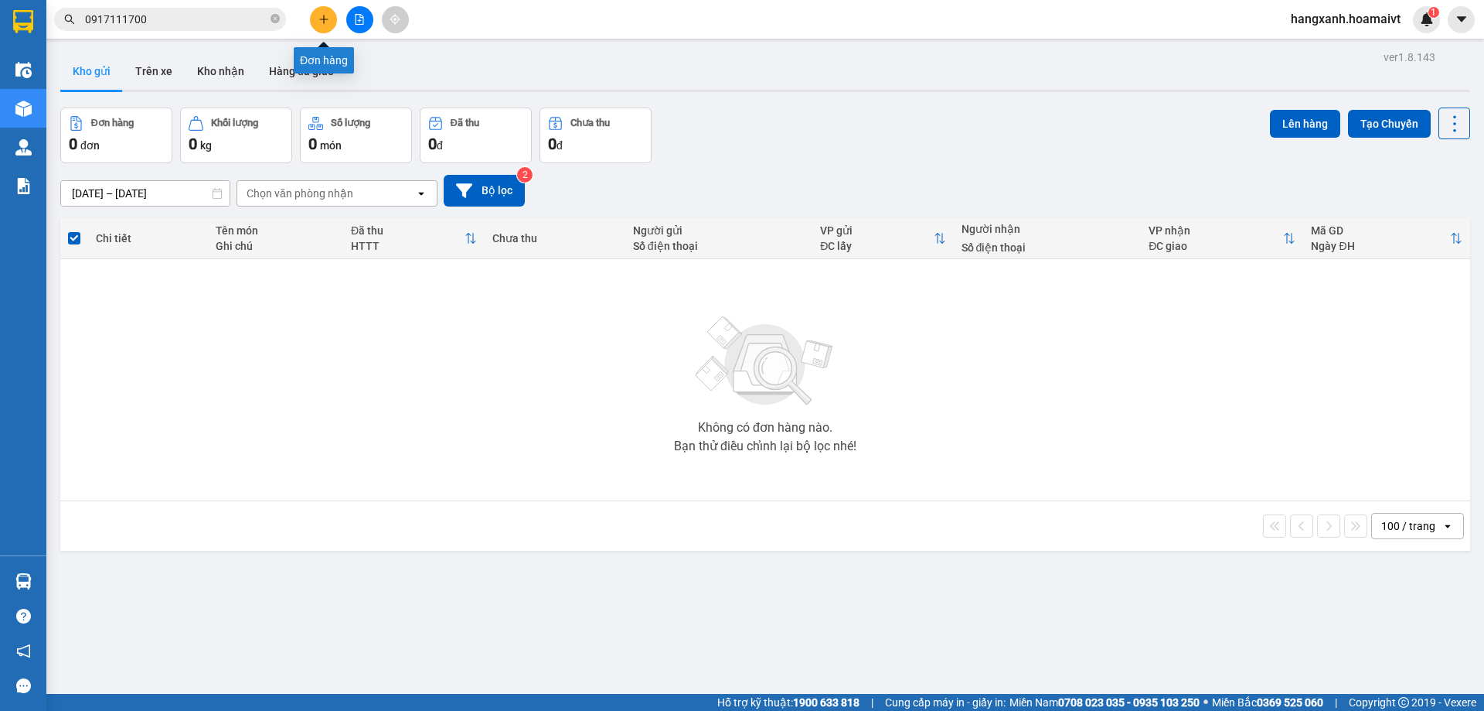
click at [322, 26] on button at bounding box center [323, 19] width 27 height 27
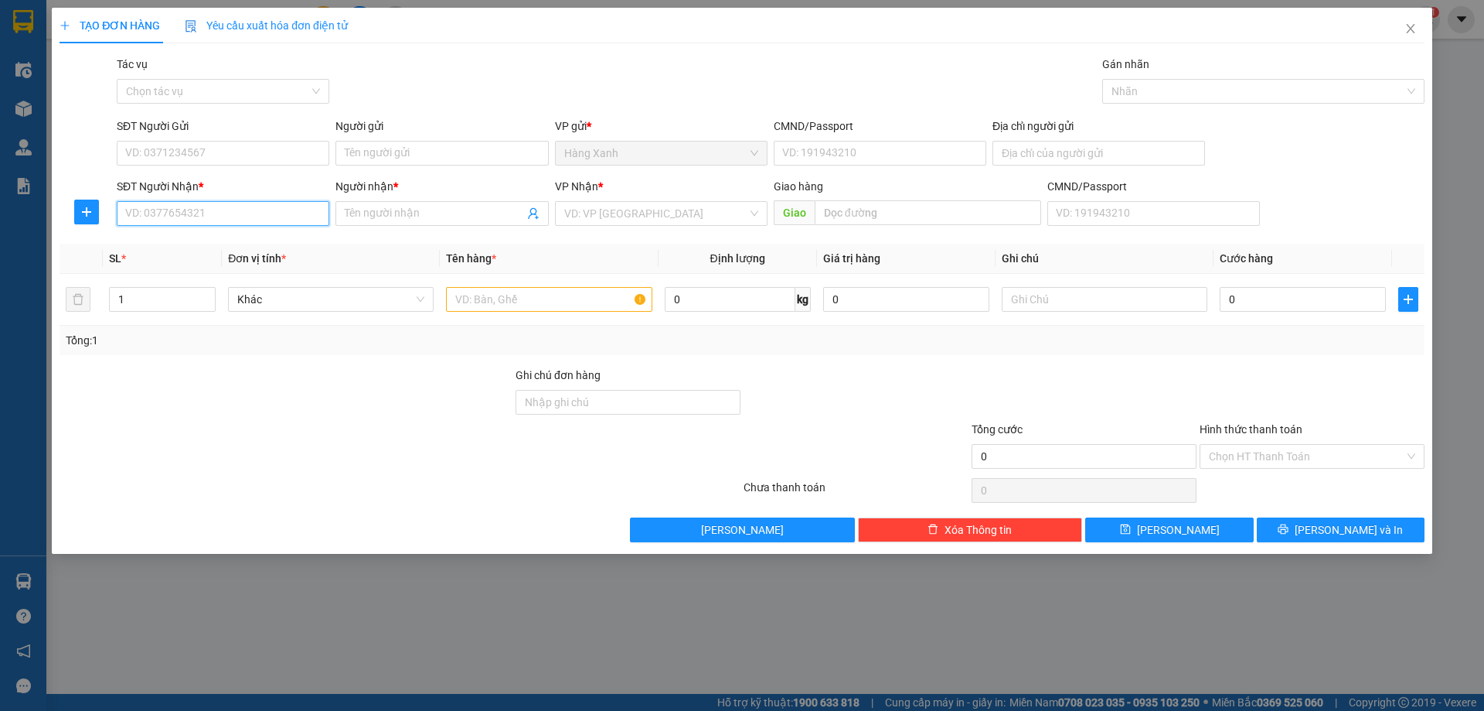
click at [179, 213] on input "SĐT Người Nhận *" at bounding box center [223, 213] width 213 height 25
type input "0939897272"
drag, startPoint x: 214, startPoint y: 248, endPoint x: 397, endPoint y: 208, distance: 187.6
click at [215, 248] on div "0939897272 - [PERSON_NAME]" at bounding box center [223, 244] width 194 height 17
type input "[PERSON_NAME]"
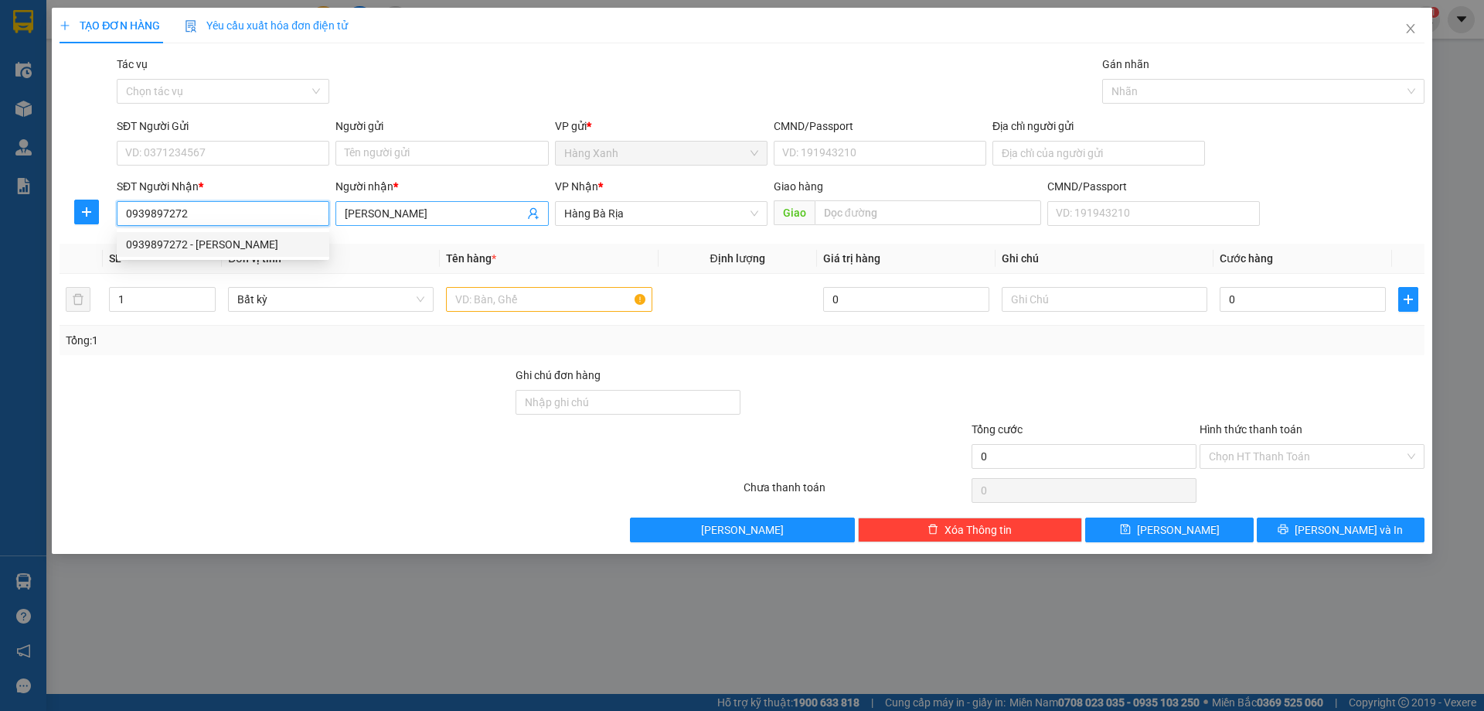
type input "0939897272"
click at [398, 208] on input "[PERSON_NAME]" at bounding box center [434, 213] width 179 height 17
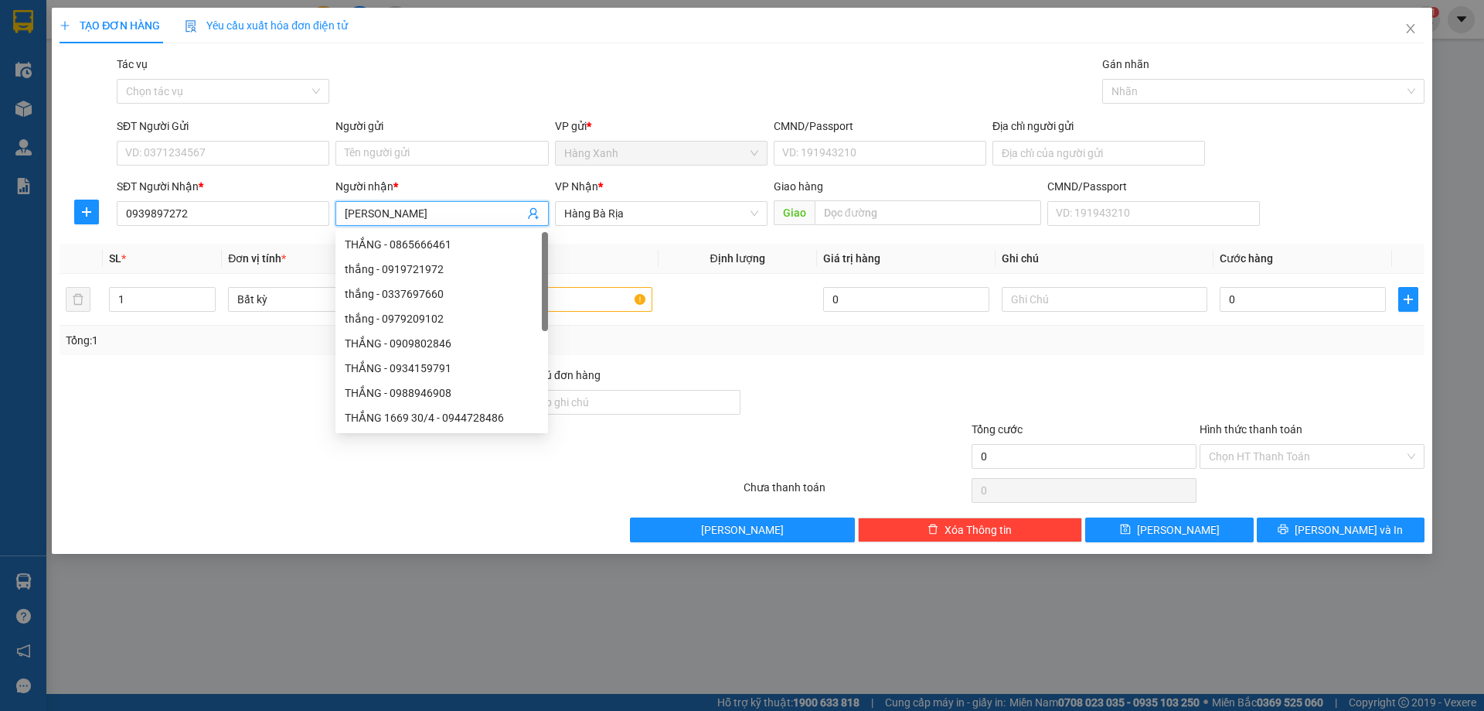
click at [398, 206] on input "[PERSON_NAME]" at bounding box center [434, 213] width 179 height 17
type input "hoàng"
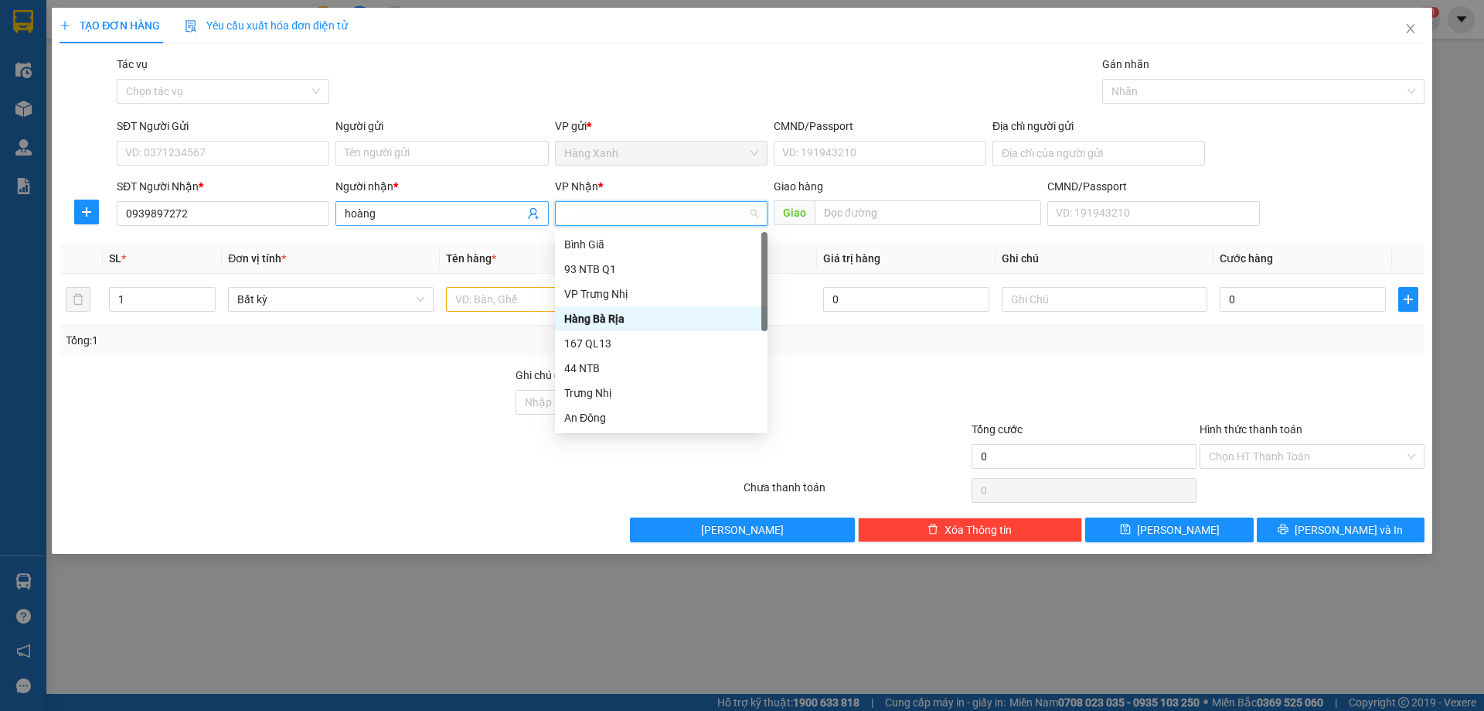
click at [395, 212] on input "hoàng" at bounding box center [434, 213] width 179 height 17
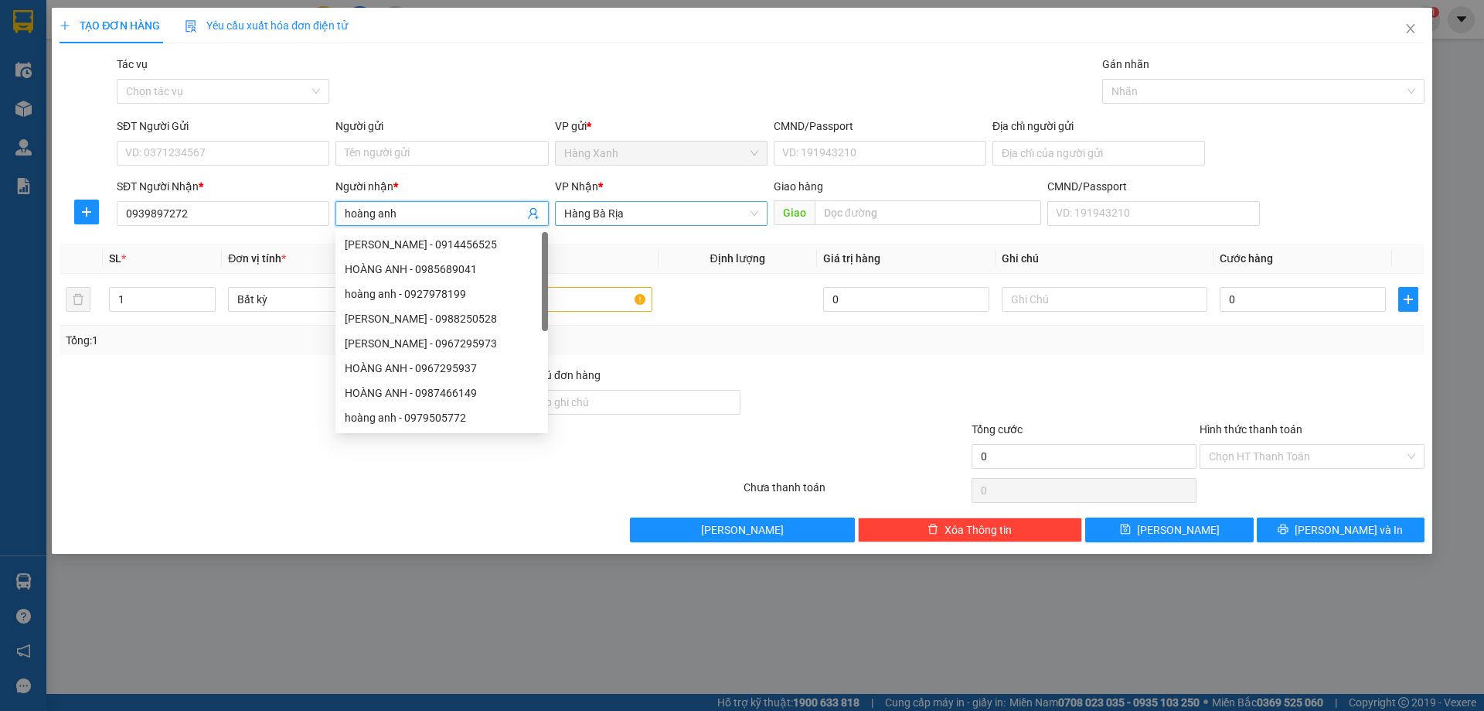
click at [630, 206] on span "Hàng Bà Rịa" at bounding box center [661, 213] width 194 height 23
type input "hoàng anh"
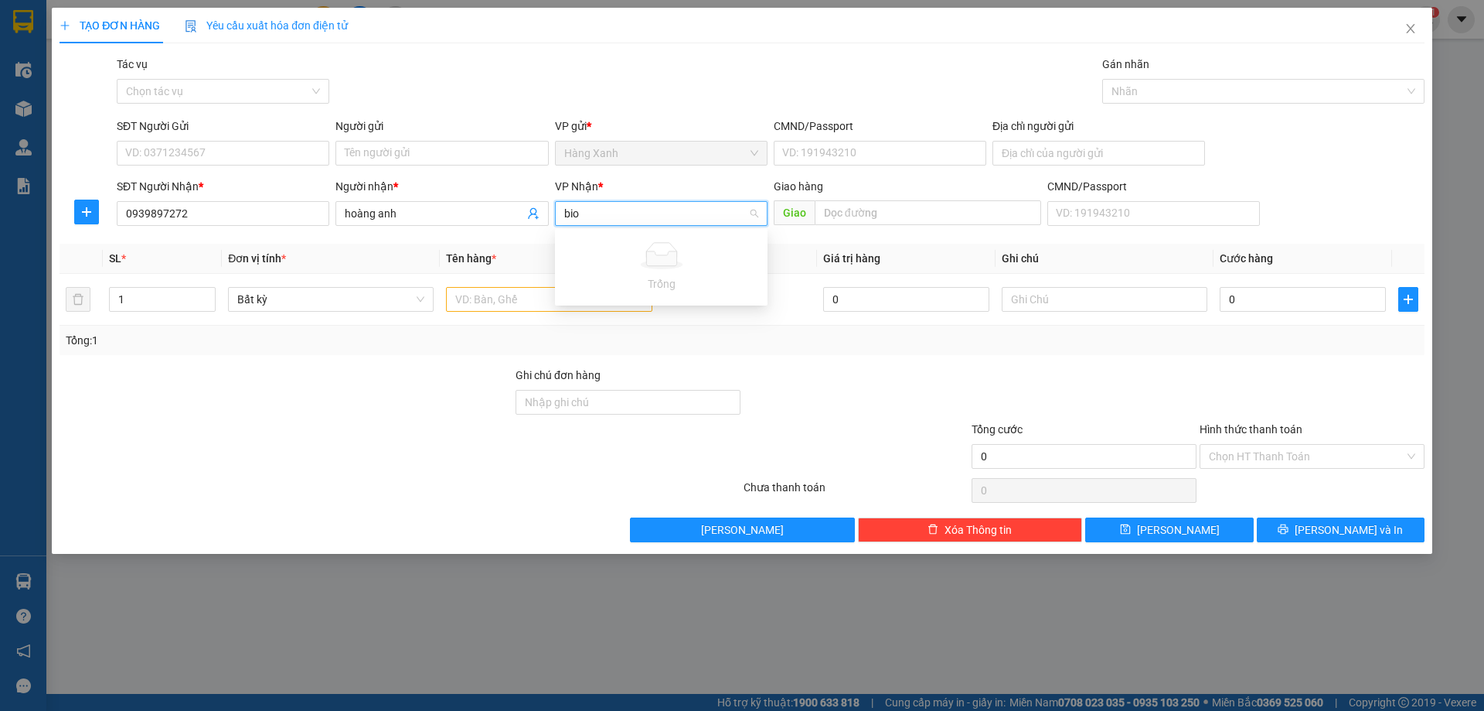
type input "bi"
click at [644, 244] on div "Bình Giã" at bounding box center [661, 244] width 194 height 17
click at [257, 142] on input "SĐT Người Gửi" at bounding box center [223, 153] width 213 height 25
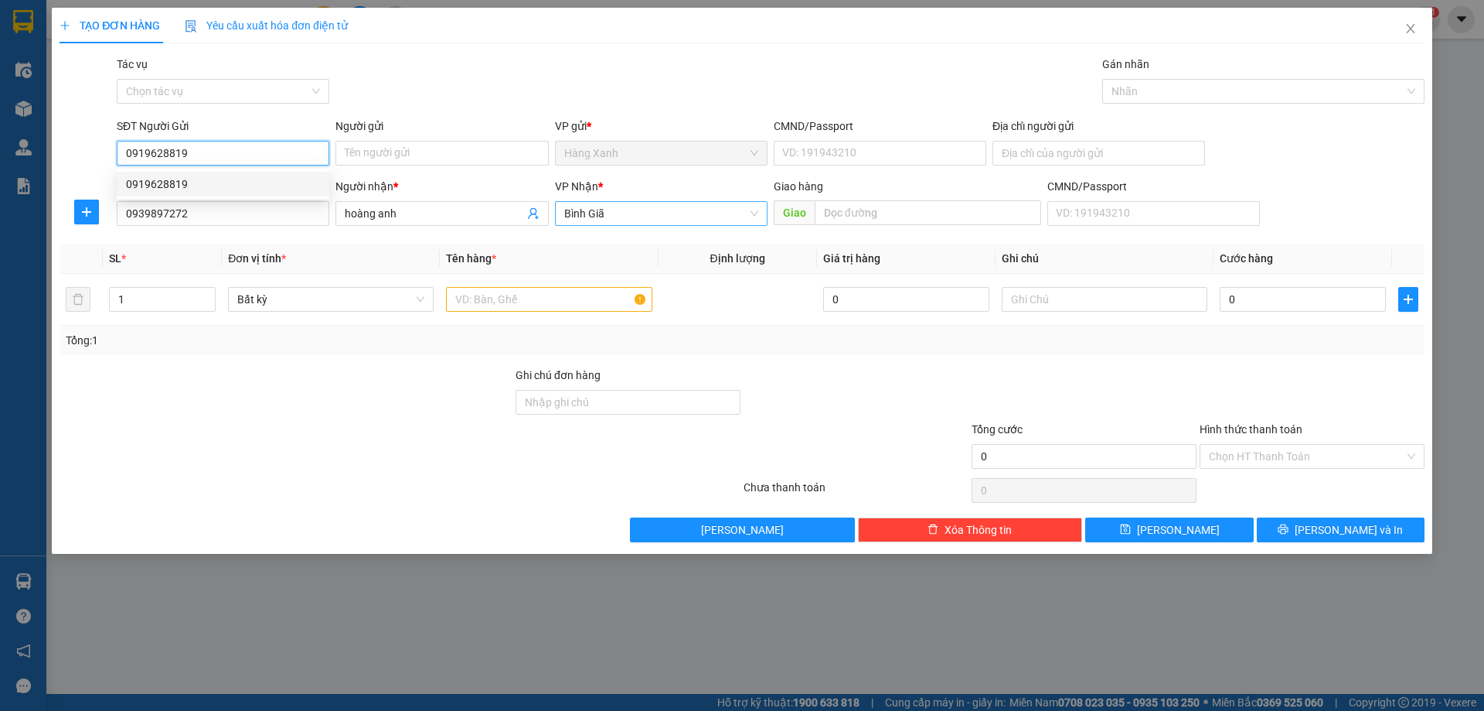
click at [235, 187] on div "0919628819" at bounding box center [223, 184] width 194 height 17
type input "0919628819"
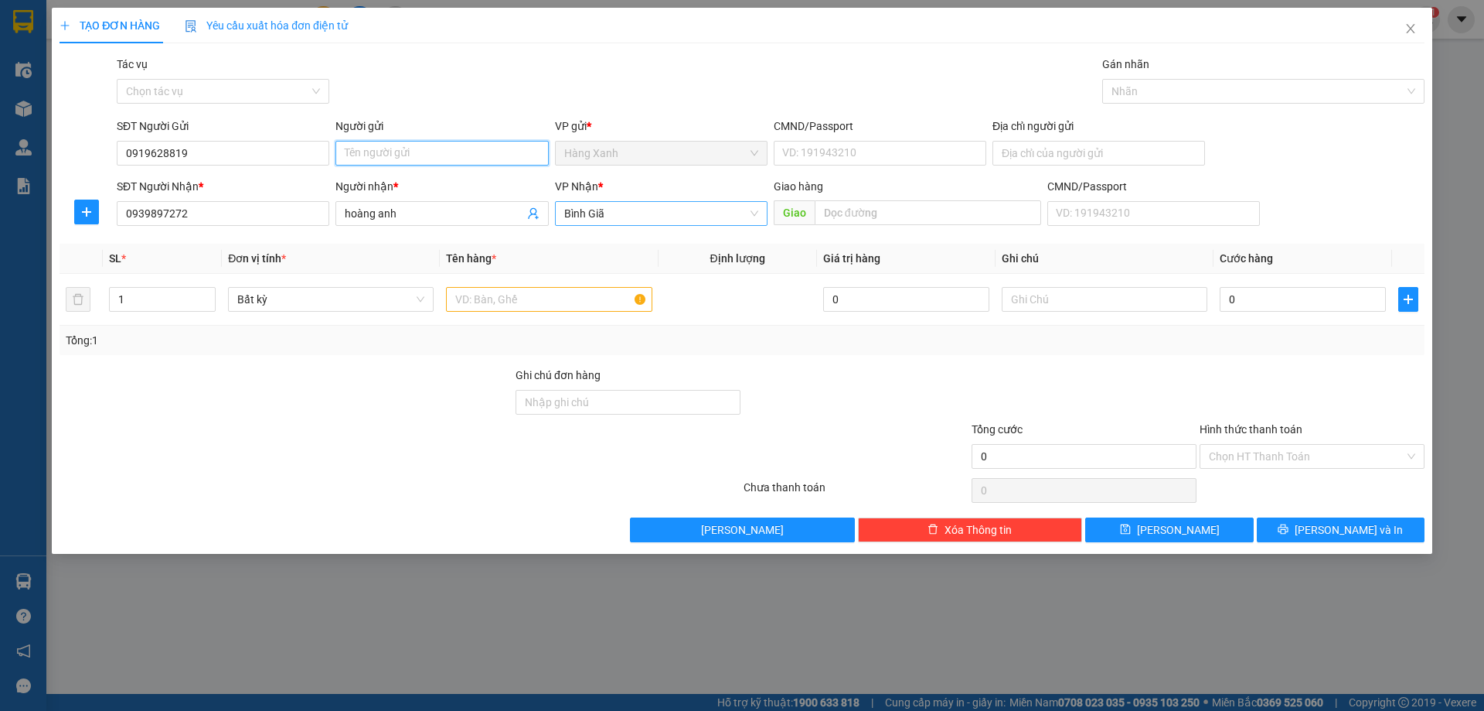
click at [474, 146] on input "Người gửi" at bounding box center [442, 153] width 213 height 25
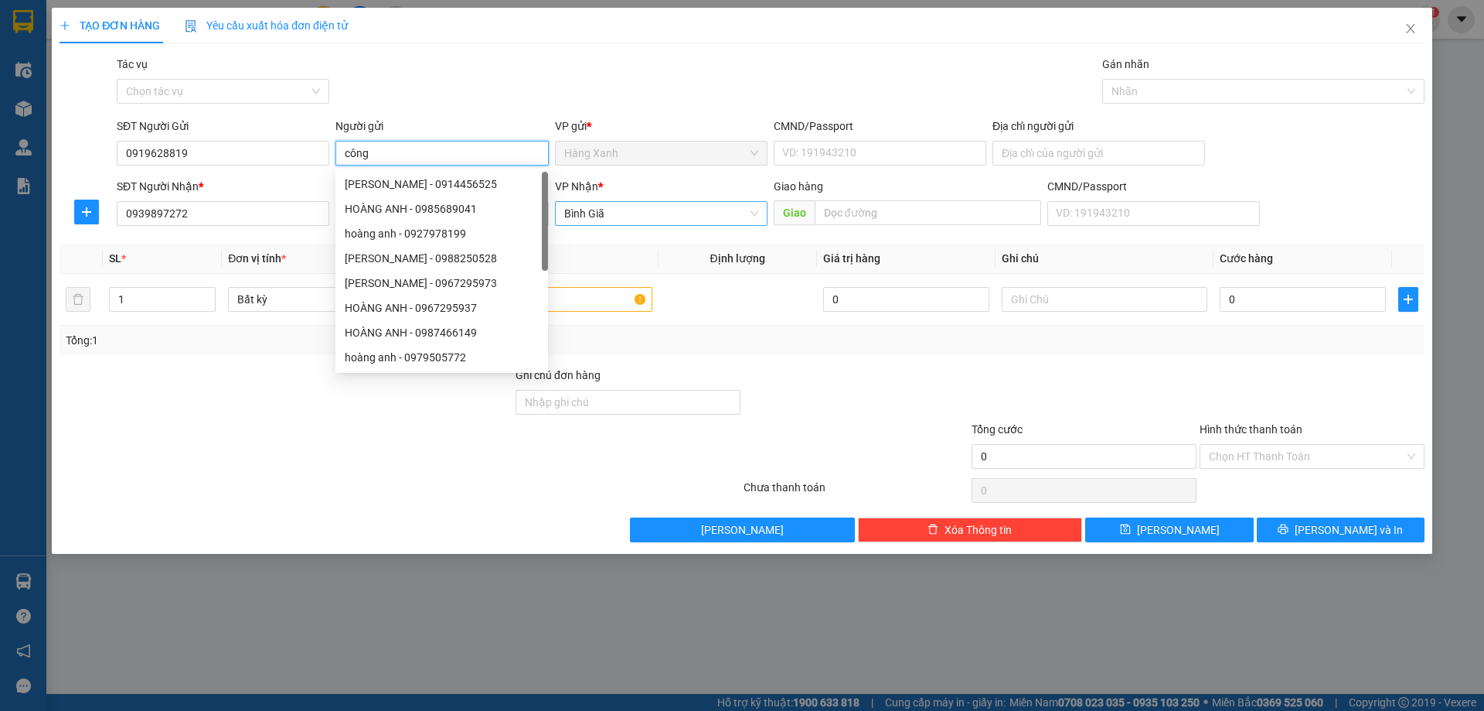
type input "công"
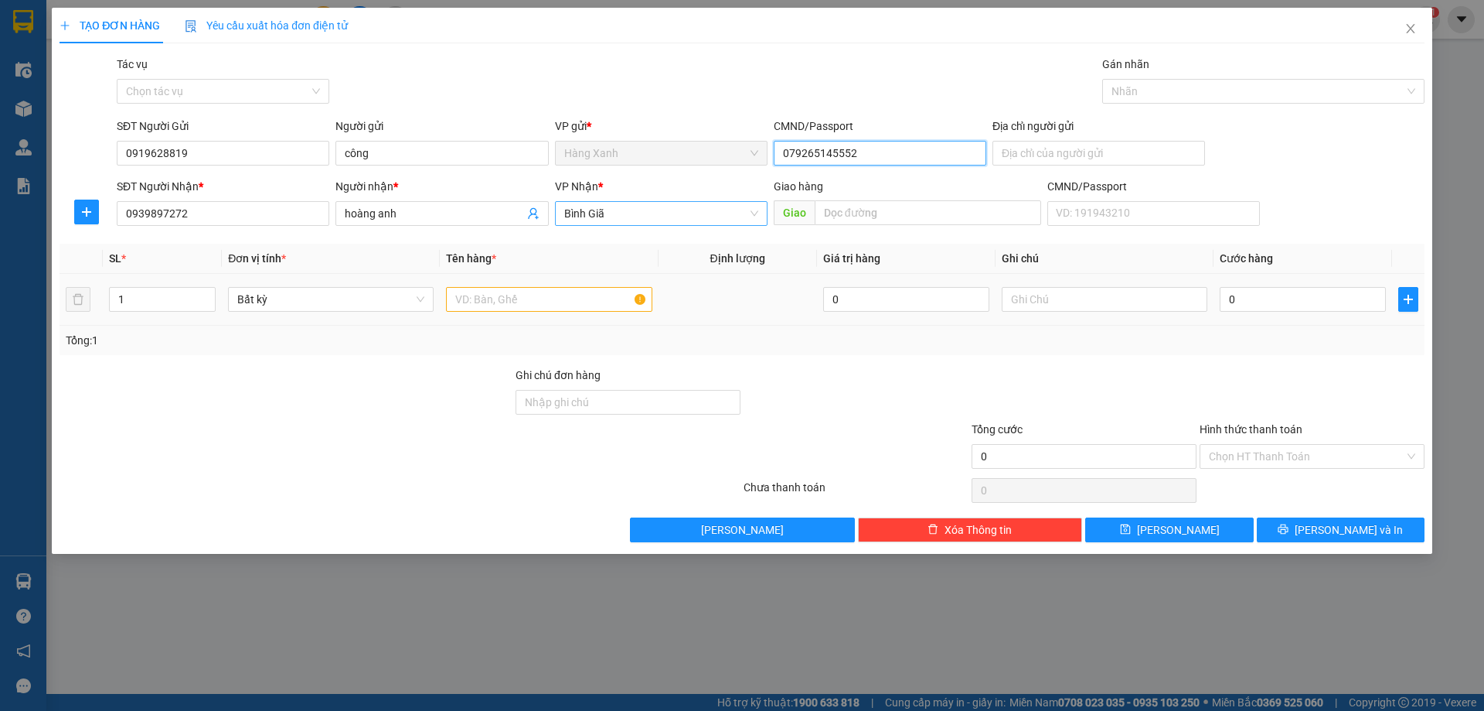
type input "079265145552"
click at [476, 311] on input "text" at bounding box center [549, 299] width 206 height 25
click at [1283, 294] on input "0" at bounding box center [1303, 299] width 166 height 25
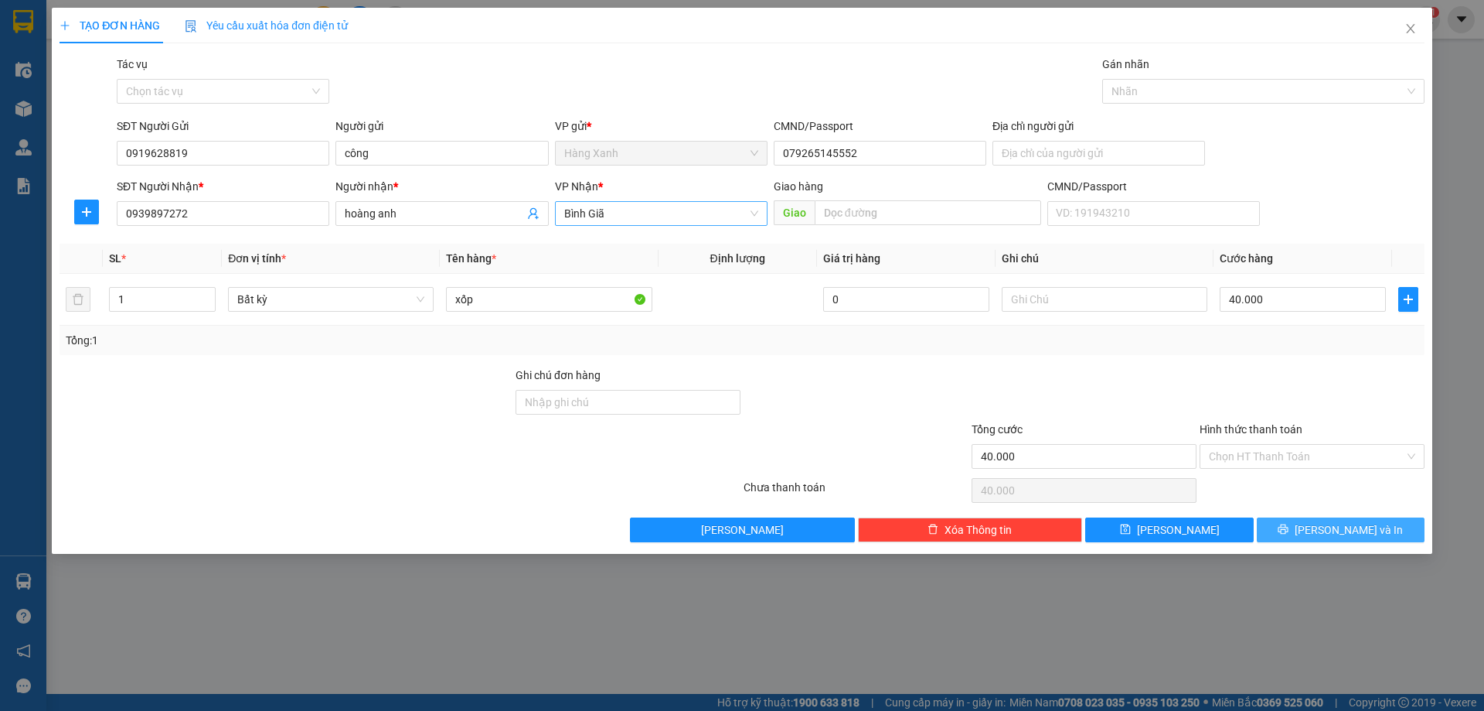
click at [1289, 530] on icon "printer" at bounding box center [1283, 528] width 11 height 11
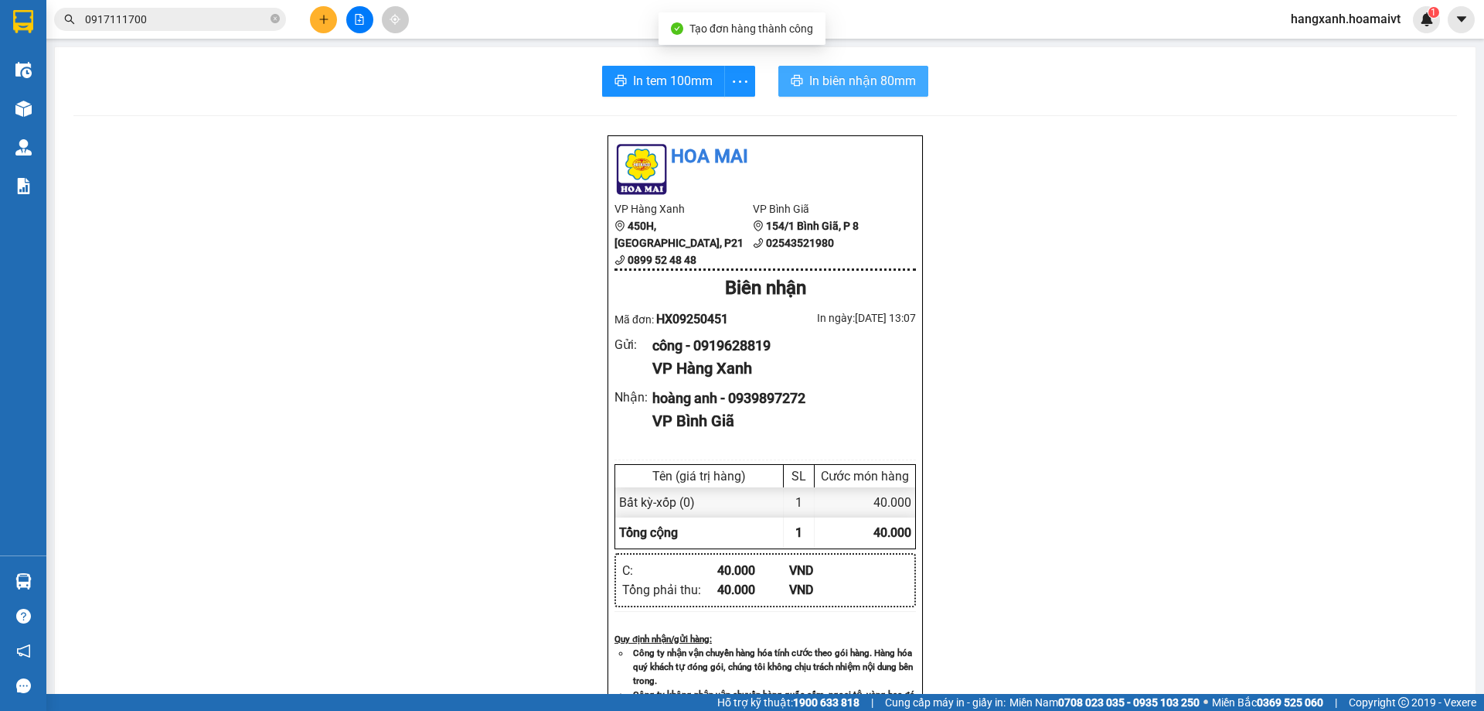
click at [879, 73] on span "In biên nhận 80mm" at bounding box center [862, 80] width 107 height 19
click at [878, 85] on span "In biên nhận 80mm" at bounding box center [862, 80] width 107 height 19
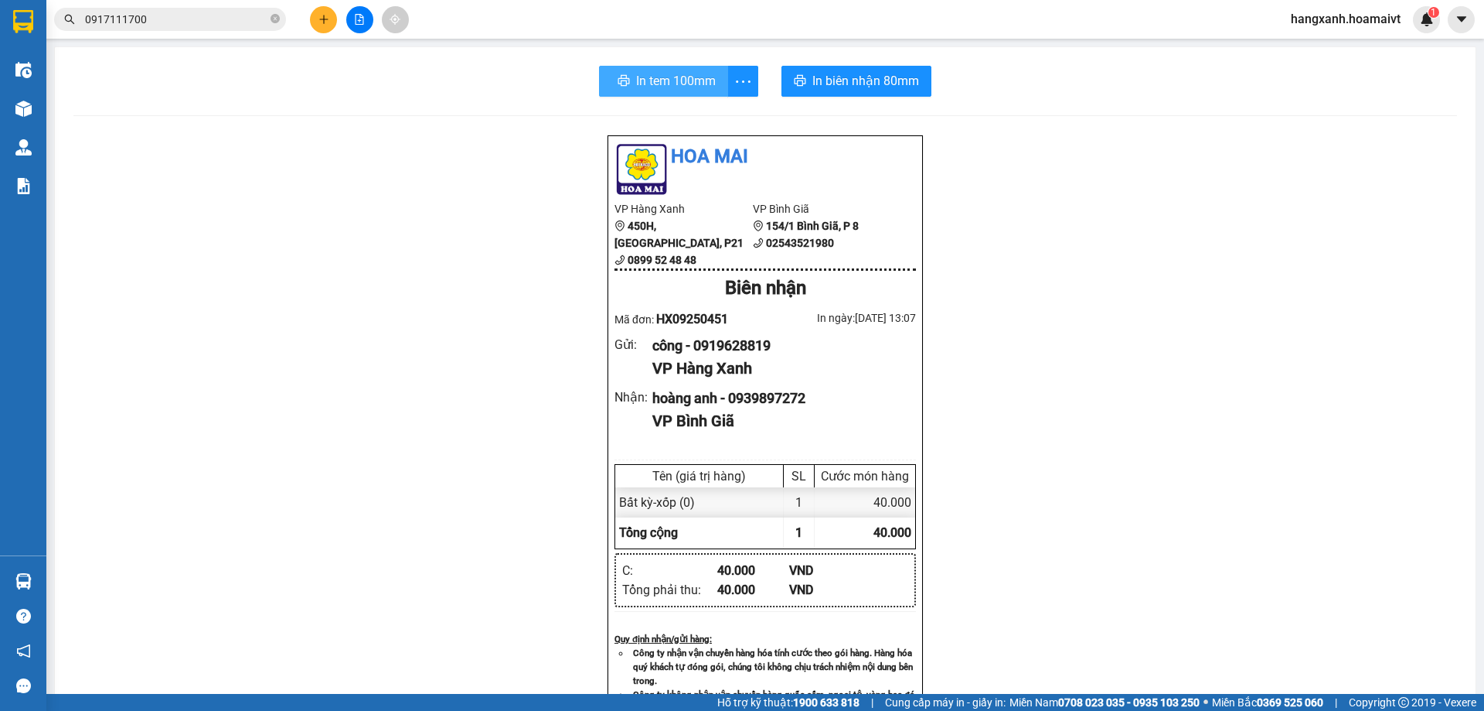
click at [636, 83] on span "In tem 100mm" at bounding box center [676, 80] width 80 height 19
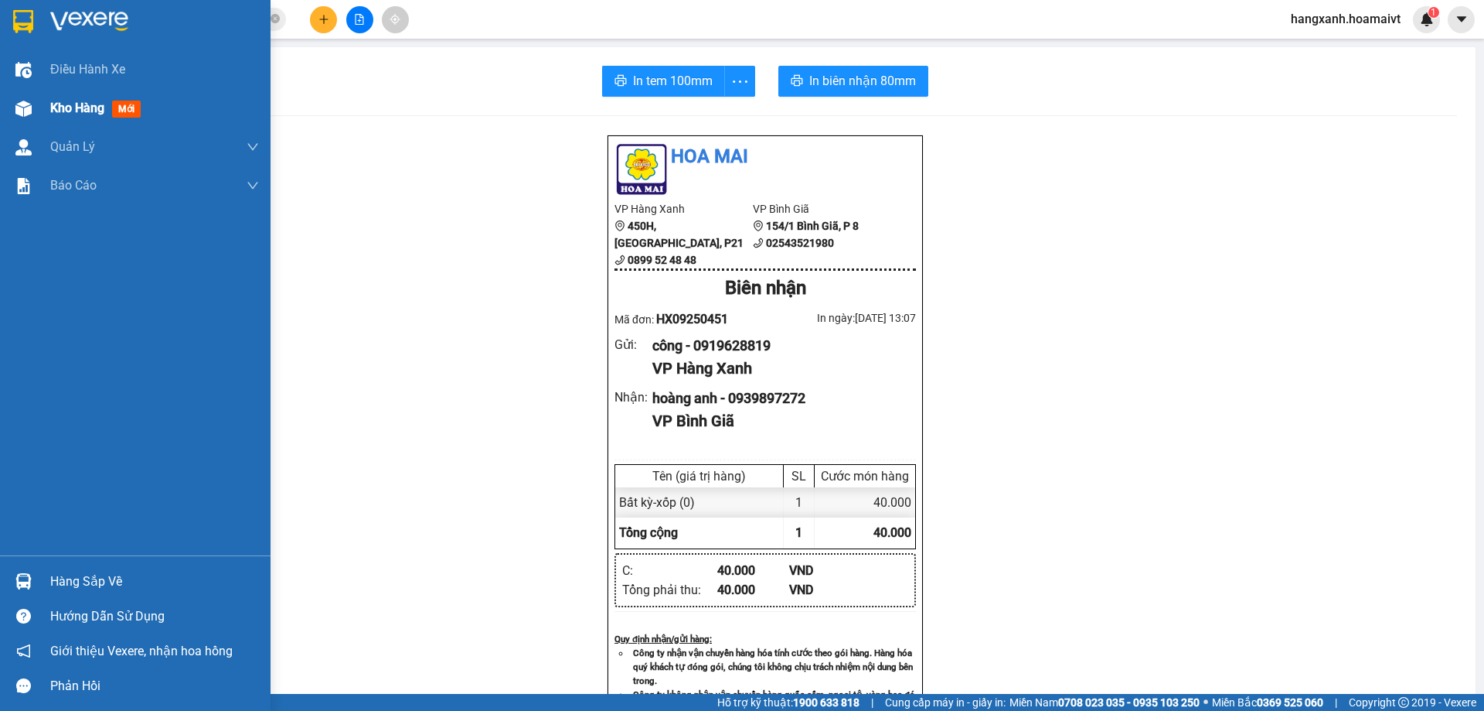
click at [72, 106] on span "Kho hàng" at bounding box center [77, 108] width 54 height 15
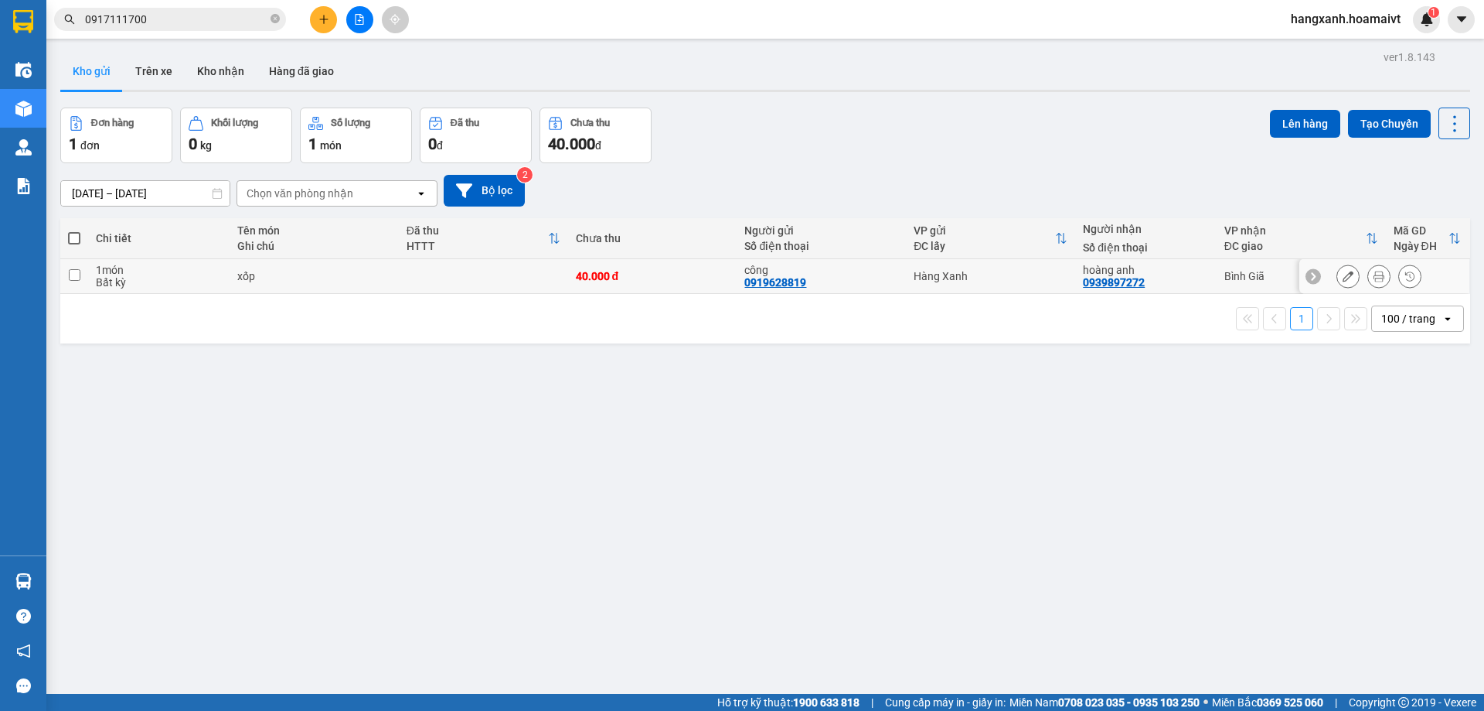
click at [1343, 279] on icon at bounding box center [1348, 276] width 11 height 11
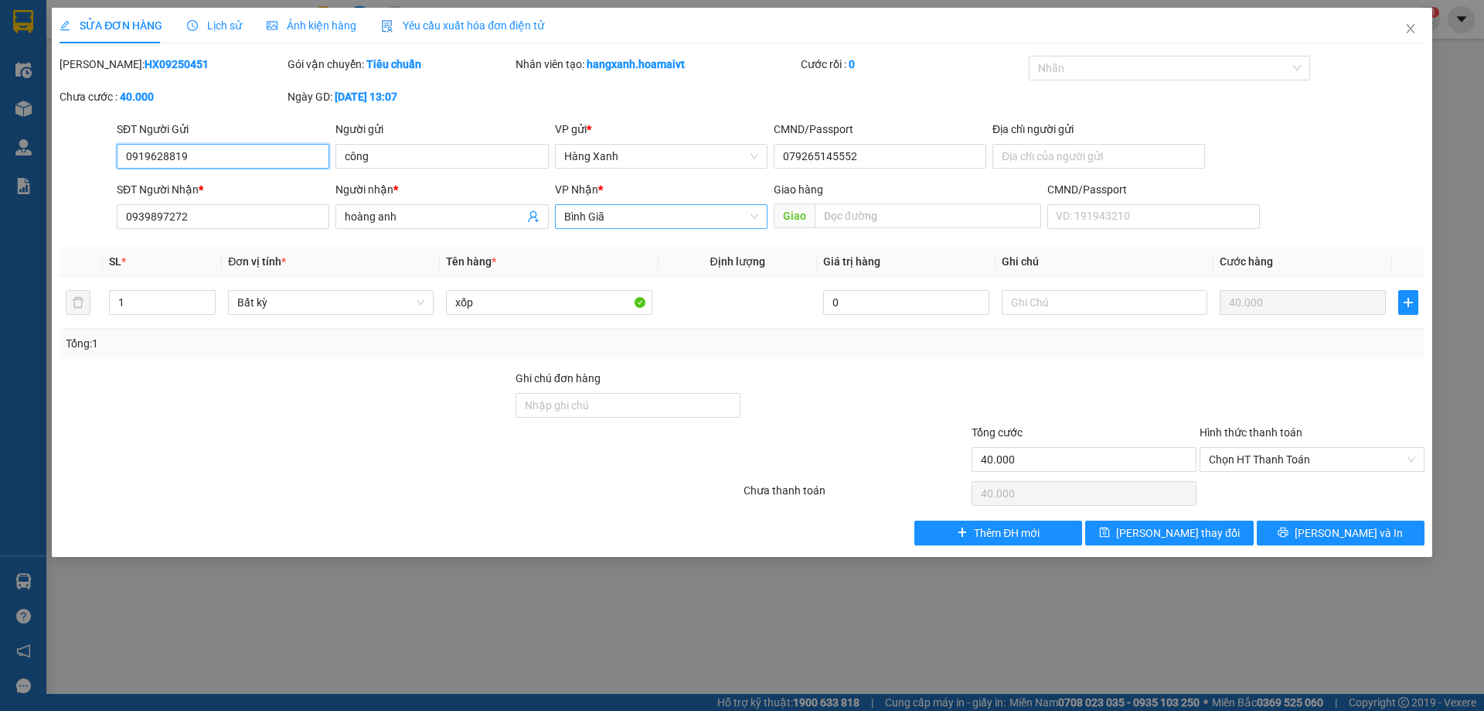
click at [709, 225] on span "Bình Giã" at bounding box center [661, 216] width 194 height 23
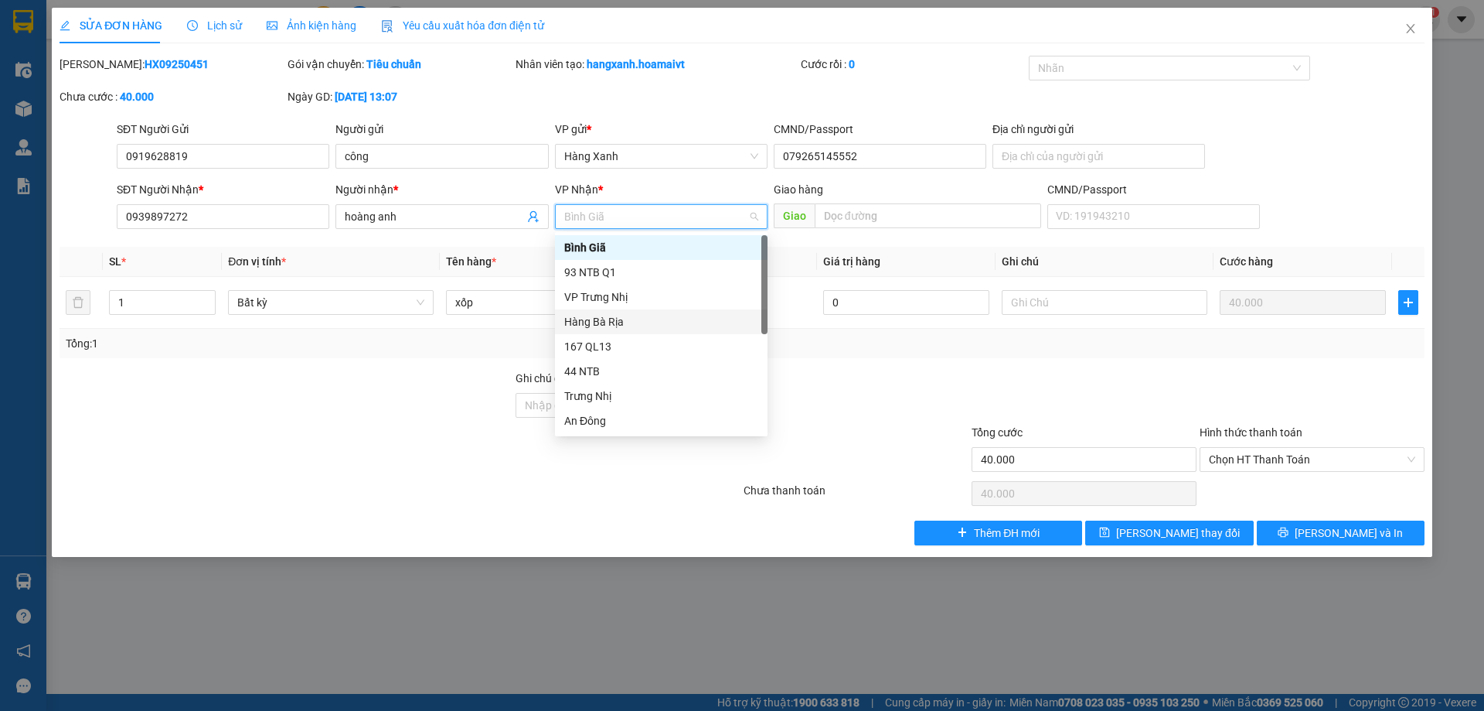
click at [609, 317] on div "Hàng Bà Rịa" at bounding box center [661, 321] width 194 height 17
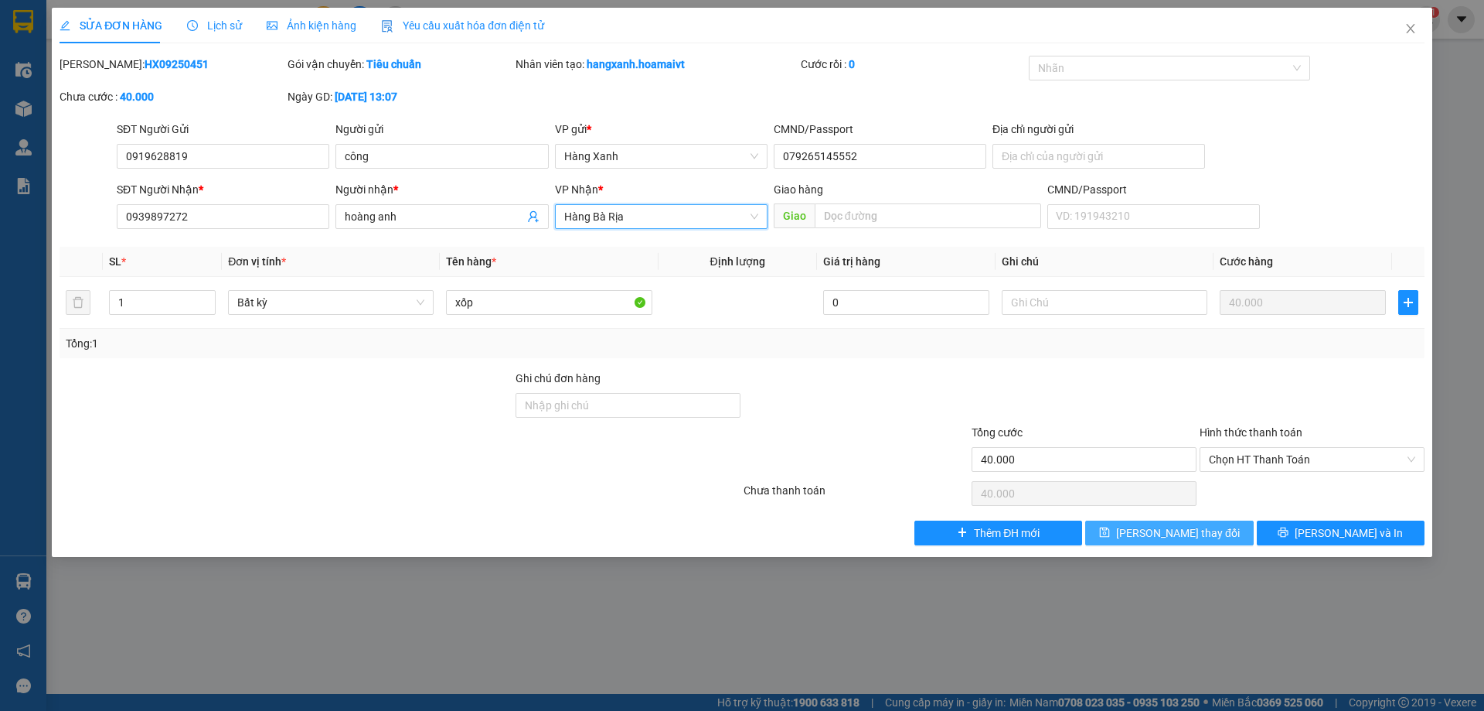
click at [1156, 540] on span "[PERSON_NAME] thay đổi" at bounding box center [1178, 532] width 124 height 17
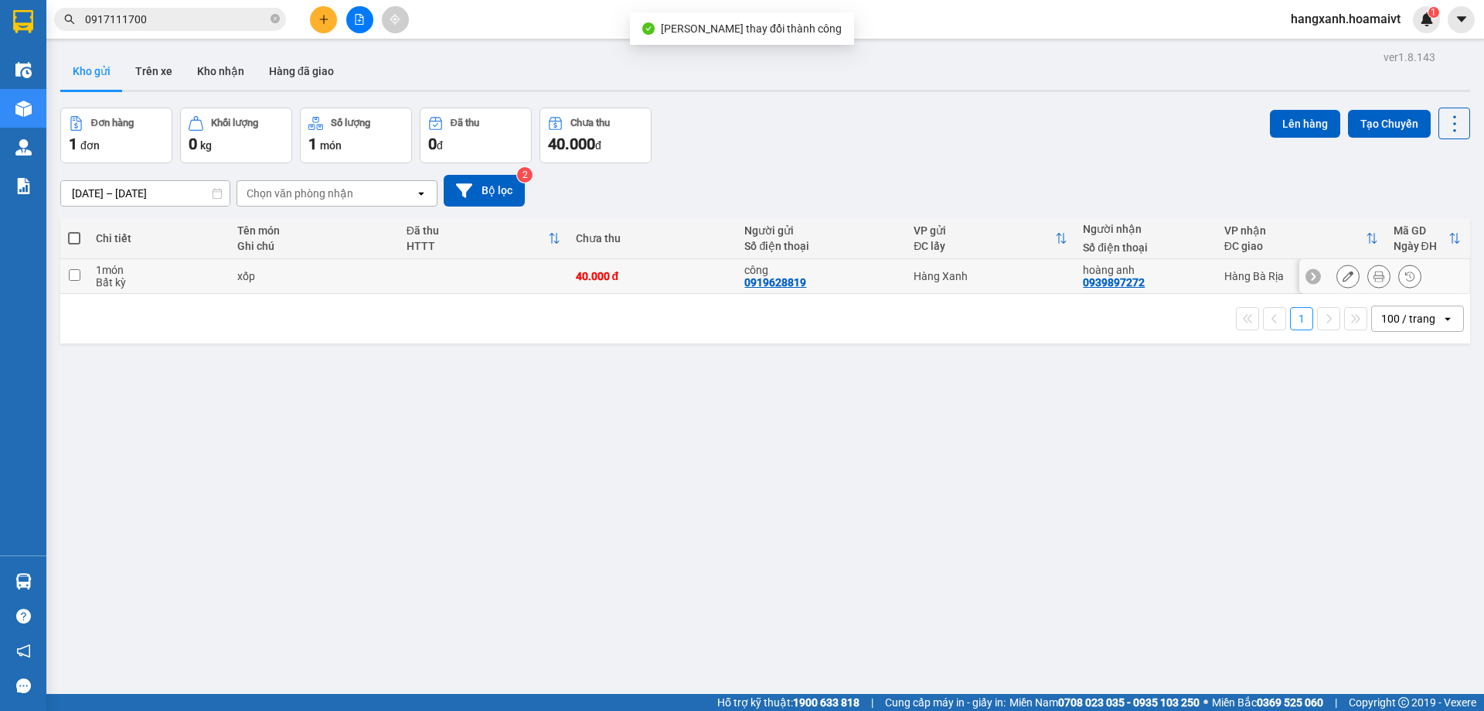
click at [1374, 276] on icon at bounding box center [1379, 276] width 11 height 11
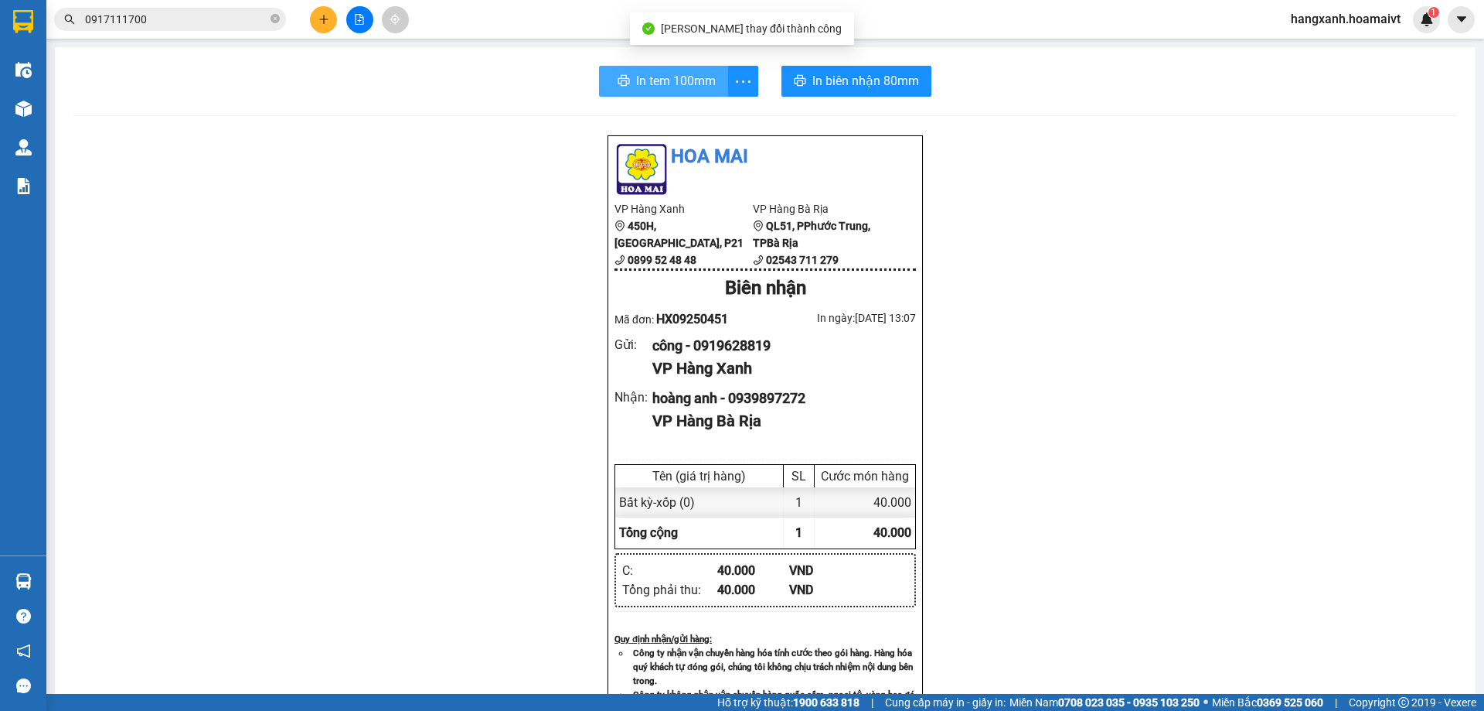
click at [646, 89] on span "In tem 100mm" at bounding box center [676, 80] width 80 height 19
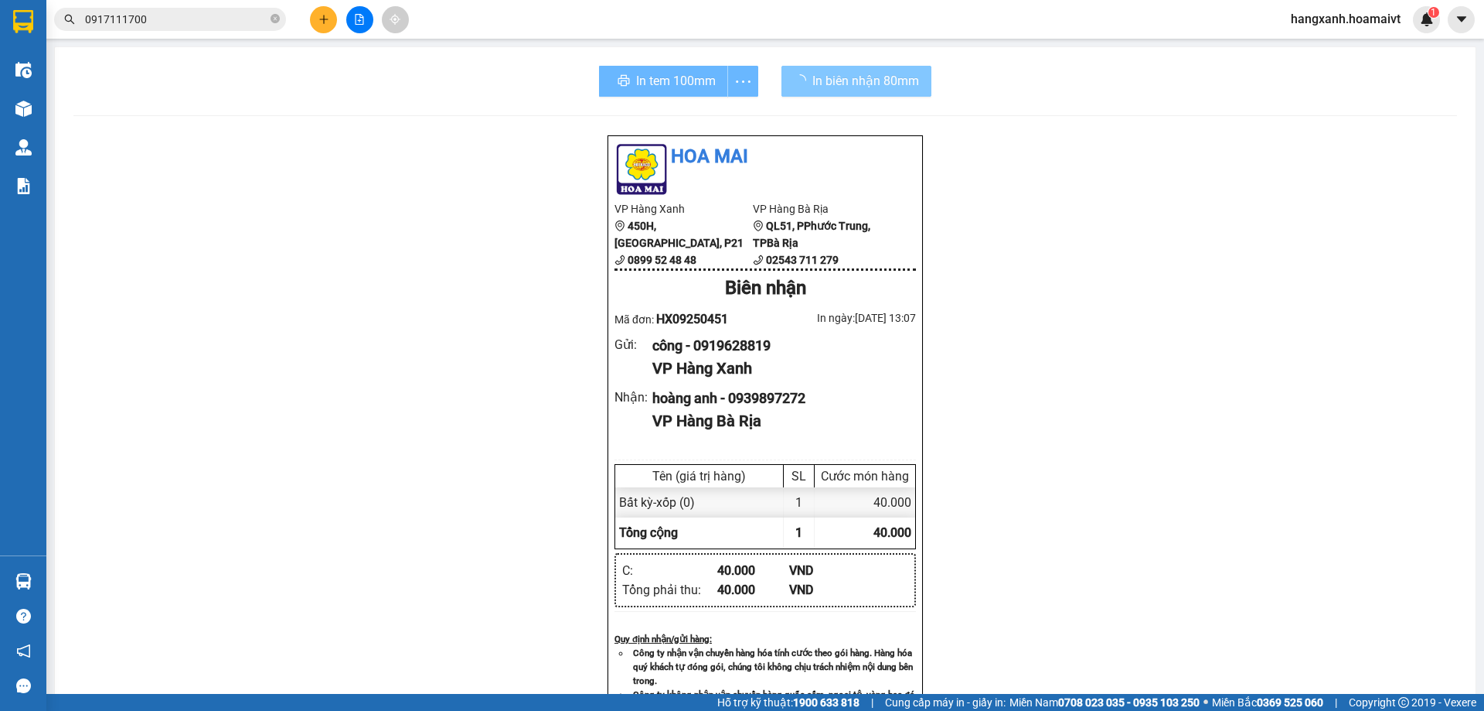
click at [842, 73] on span "In biên nhận 80mm" at bounding box center [866, 80] width 107 height 19
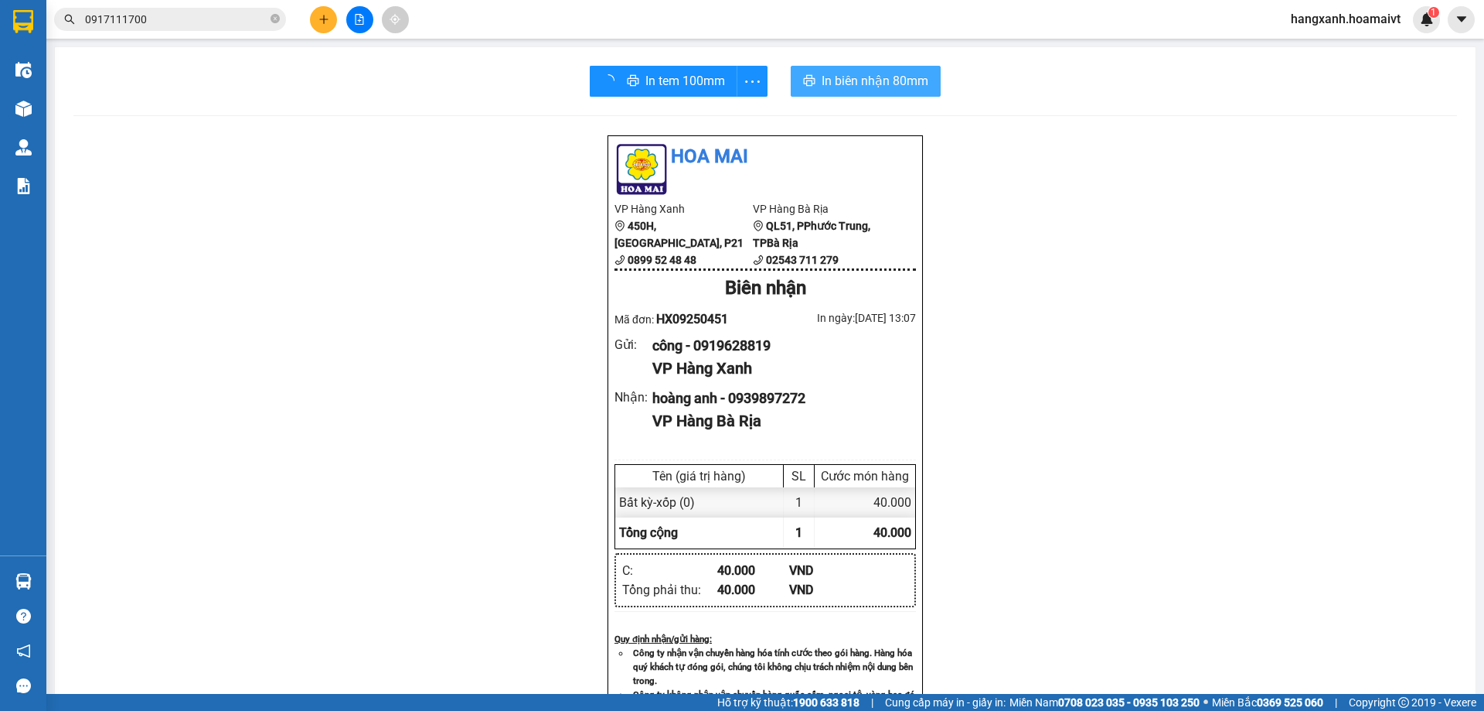
click at [842, 73] on span "In biên nhận 80mm" at bounding box center [875, 80] width 107 height 19
click at [830, 80] on span "In biên nhận 80mm" at bounding box center [862, 80] width 107 height 19
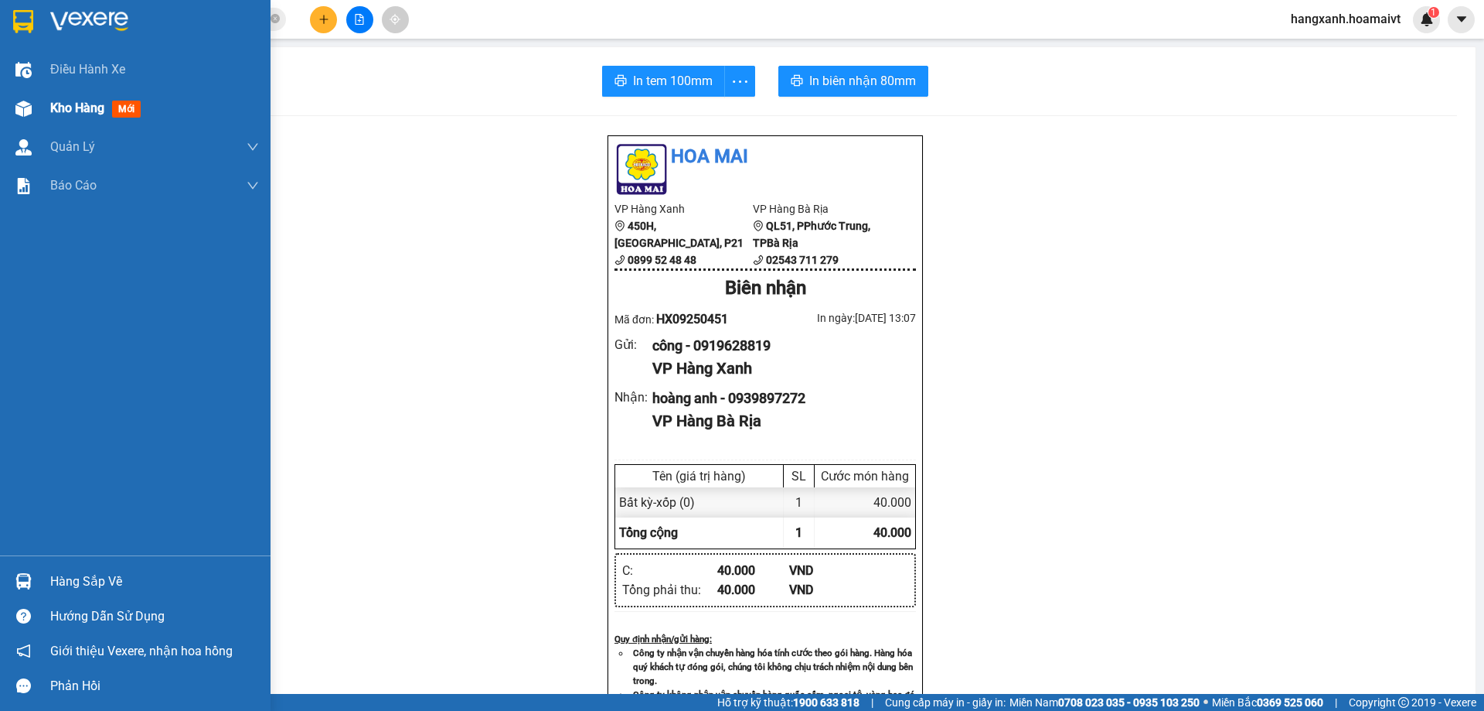
click at [41, 108] on div "Kho hàng mới" at bounding box center [135, 108] width 271 height 39
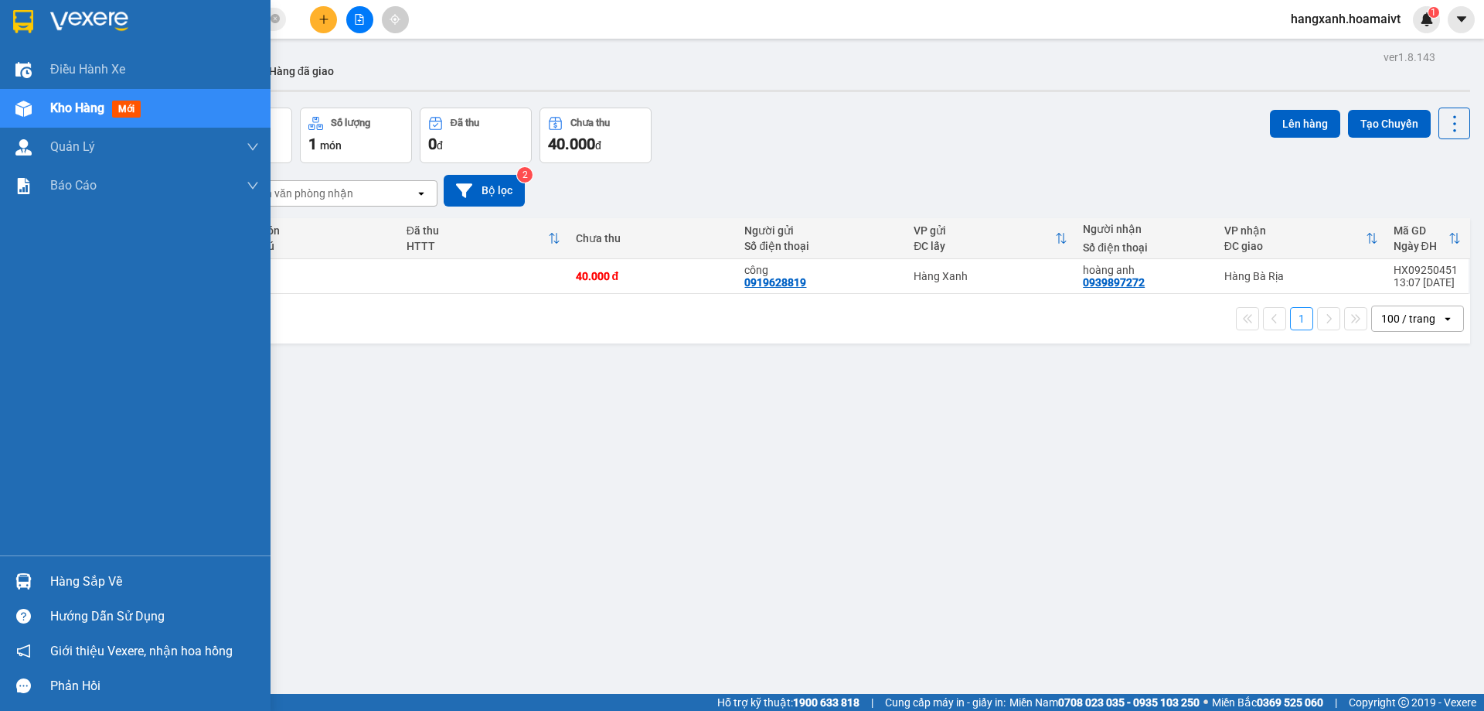
click at [0, 25] on div at bounding box center [135, 25] width 271 height 50
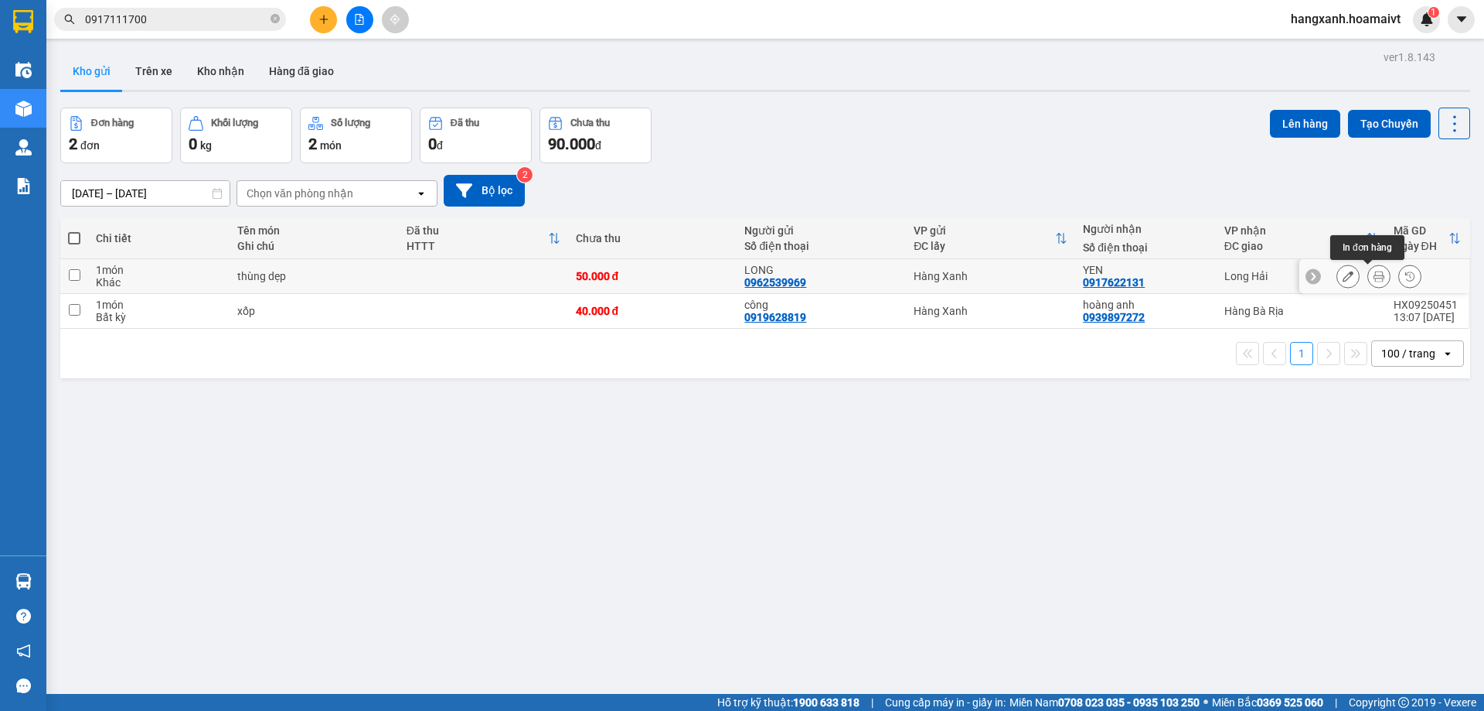
click at [1374, 274] on button at bounding box center [1379, 276] width 22 height 27
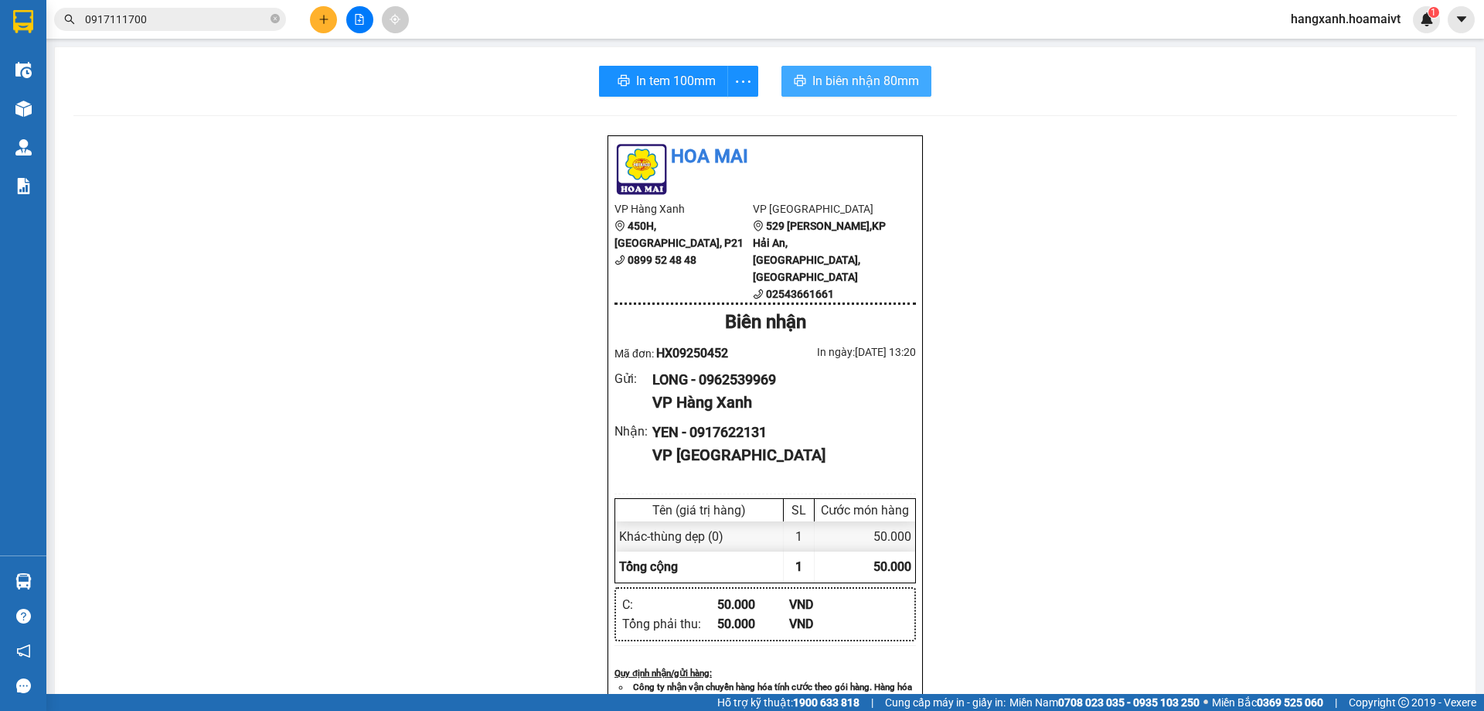
click at [847, 85] on span "In biên nhận 80mm" at bounding box center [866, 80] width 107 height 19
click at [661, 97] on div "In tem 100mm In biên nhận 80mm Hoa Mai VP Hàng Xanh 450H, [GEOGRAPHIC_DATA], P2…" at bounding box center [765, 616] width 1421 height 1139
click at [660, 83] on span "In tem 100mm" at bounding box center [673, 80] width 80 height 19
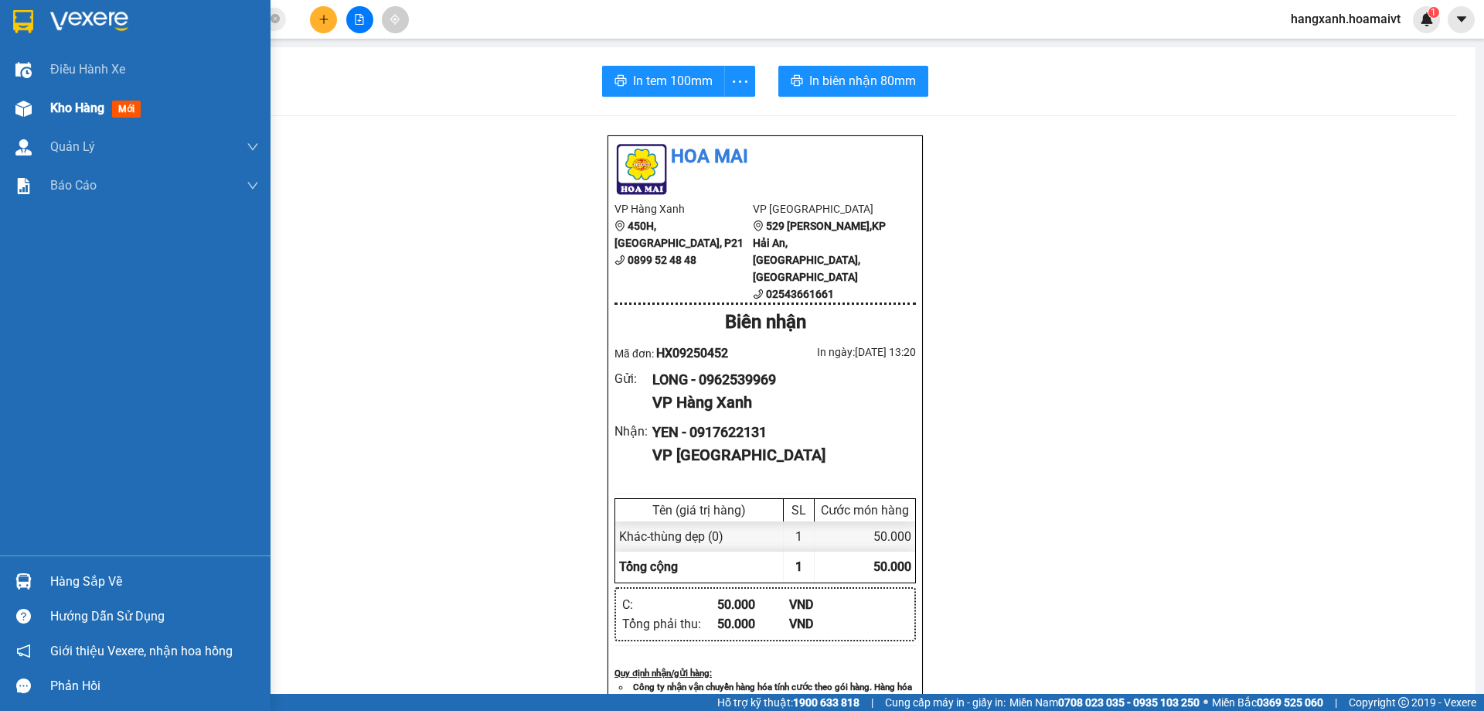
click at [0, 127] on div "Kho hàng mới" at bounding box center [135, 108] width 271 height 39
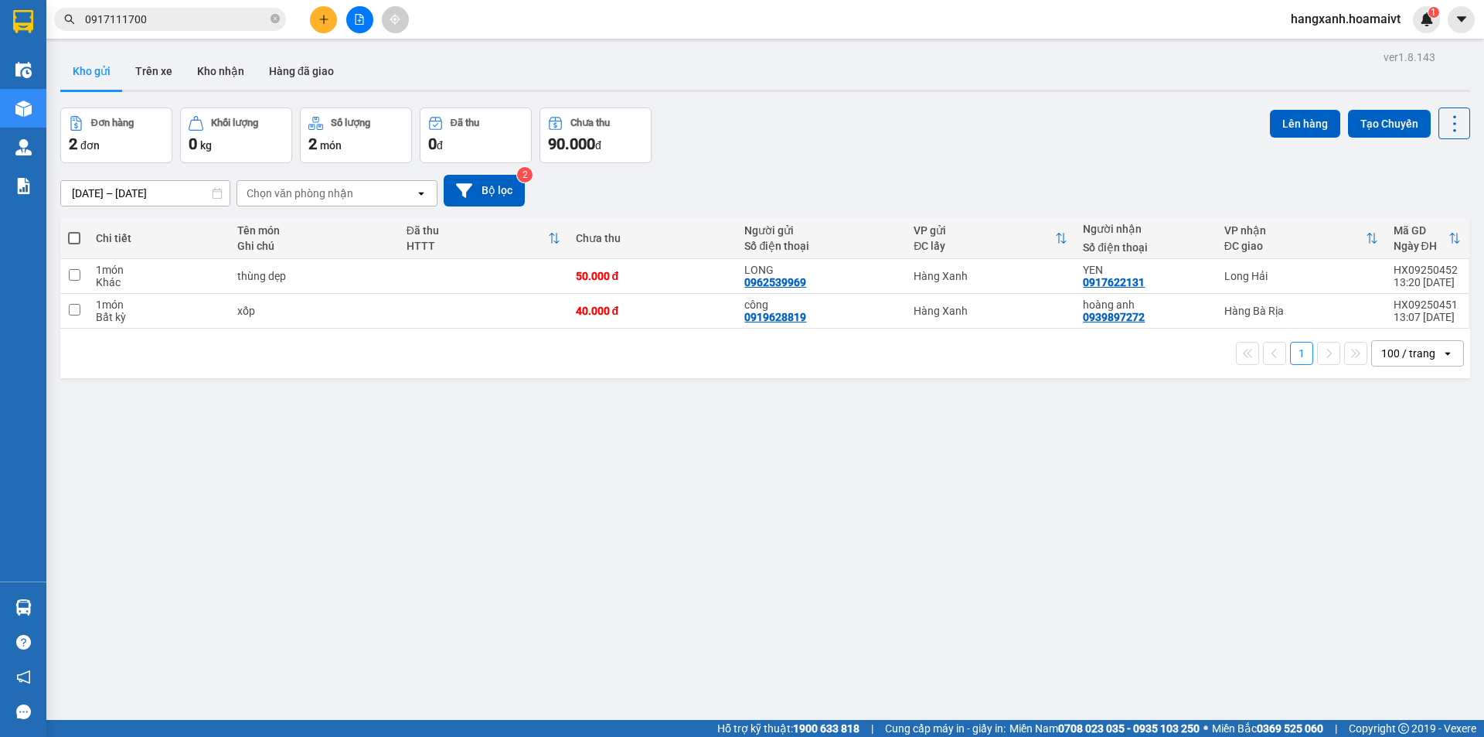
click at [182, 21] on input "0917111700" at bounding box center [176, 19] width 182 height 17
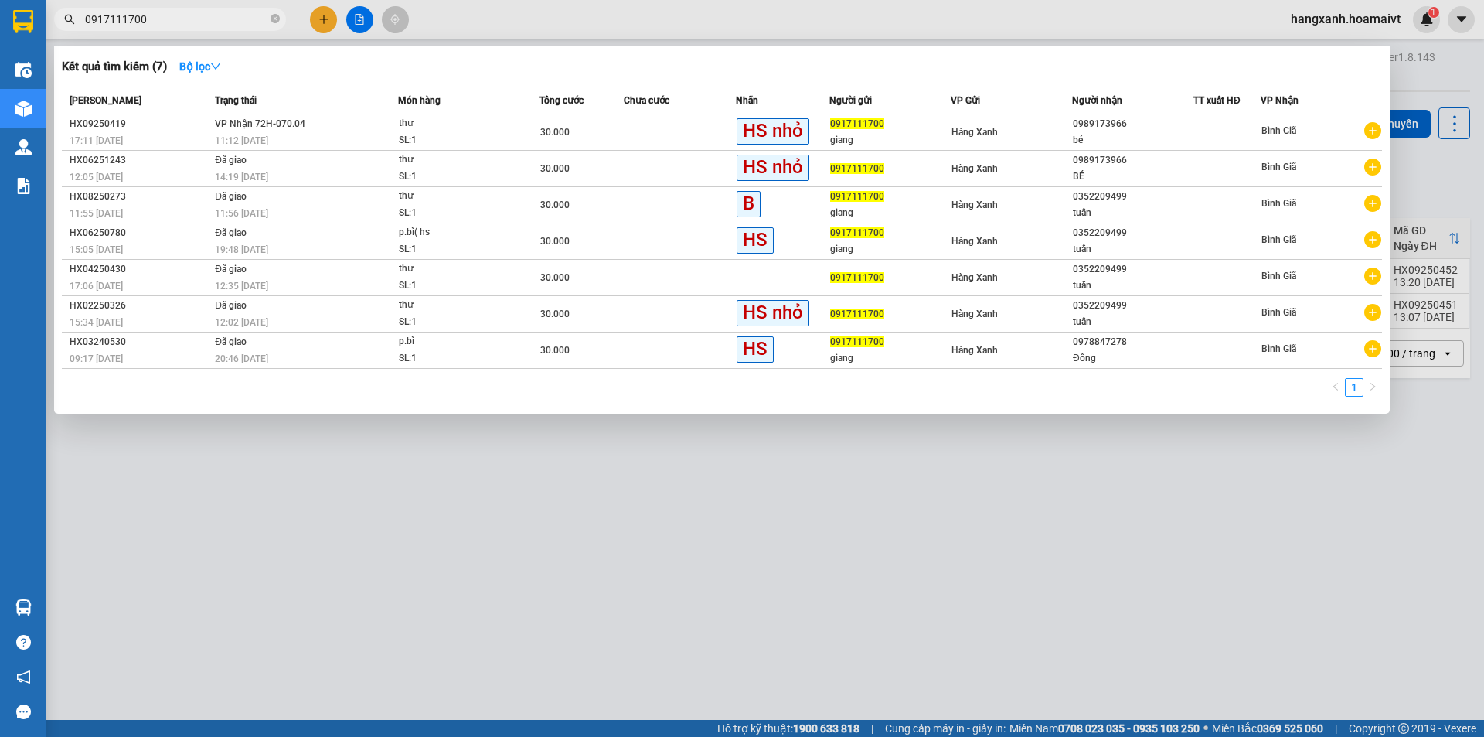
click at [182, 21] on input "0917111700" at bounding box center [176, 19] width 182 height 17
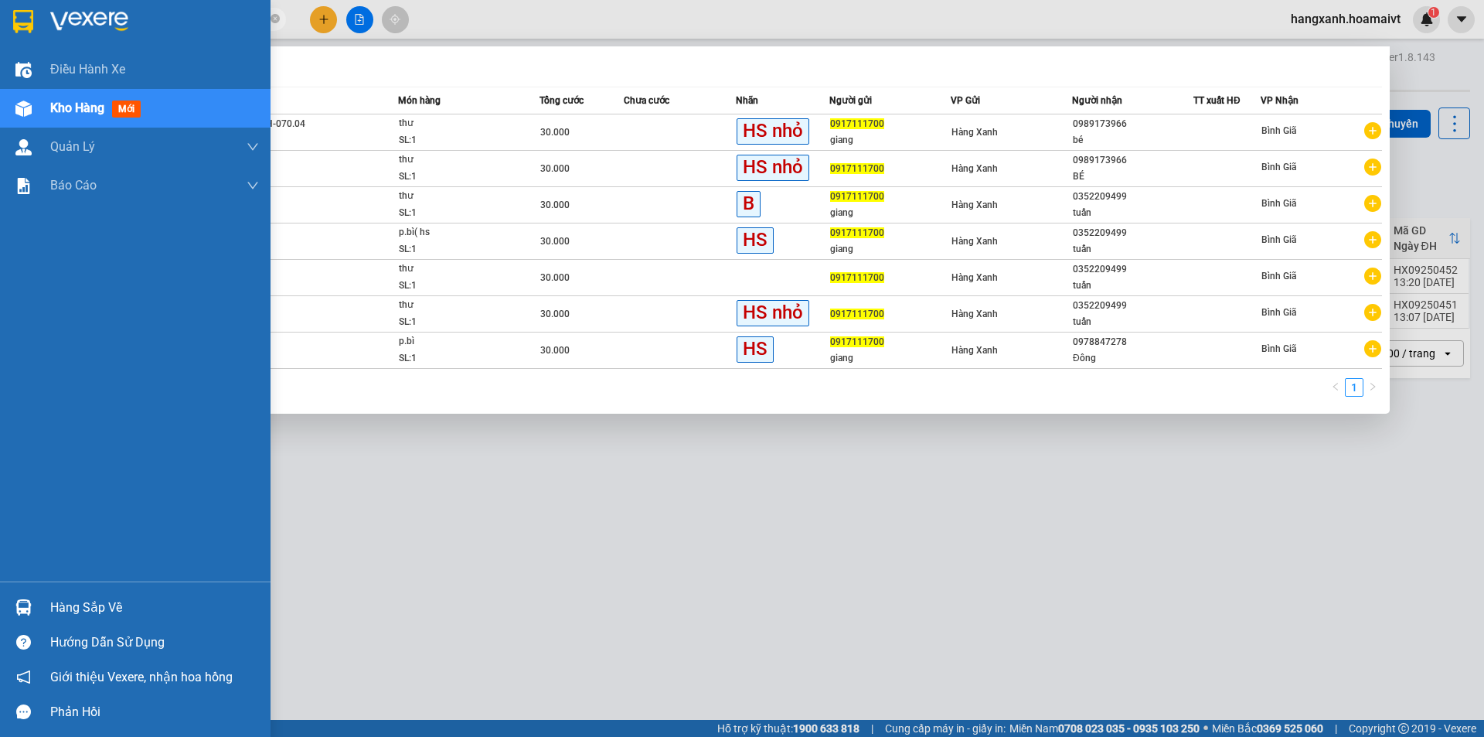
click at [2, 93] on div "Kho hàng mới" at bounding box center [135, 108] width 271 height 39
click at [29, 75] on img at bounding box center [23, 70] width 16 height 16
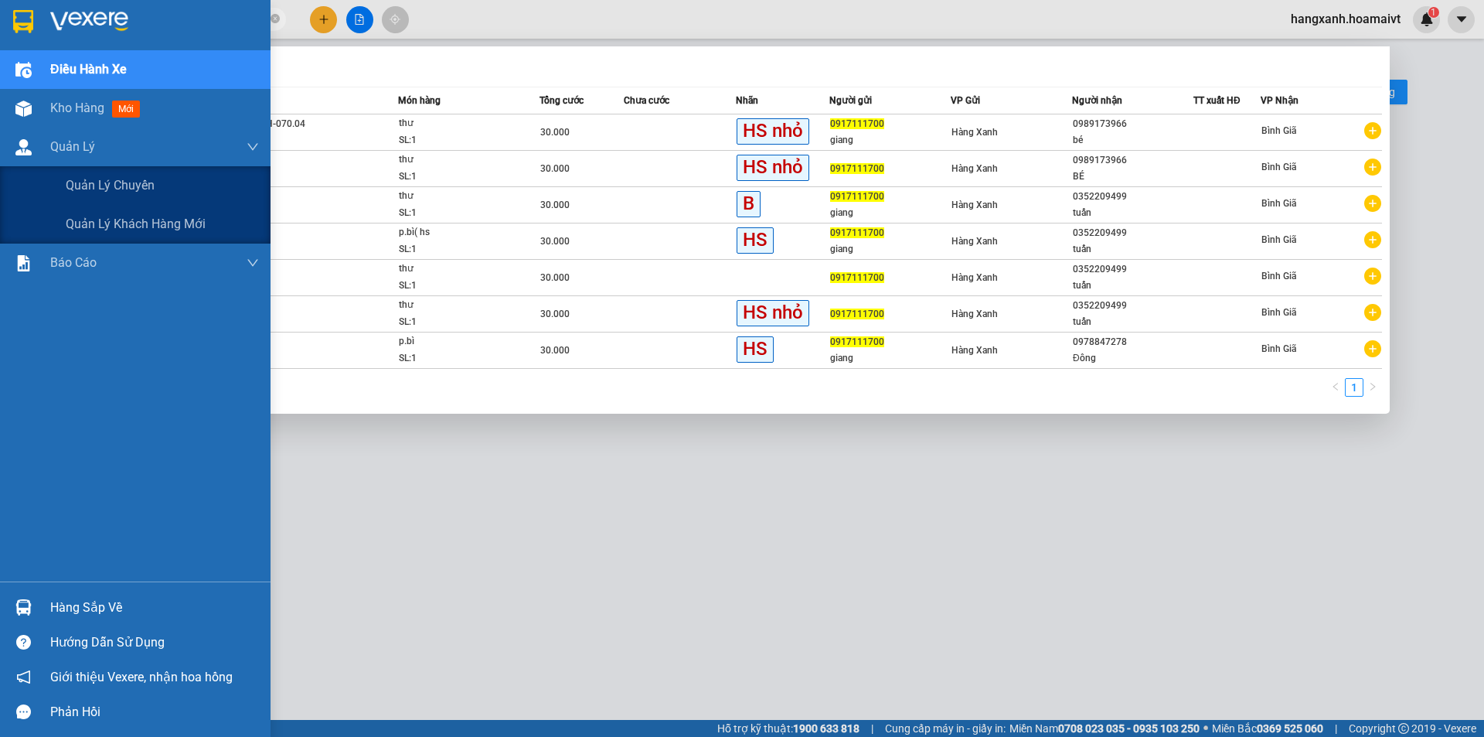
click at [0, 19] on div "Kết quả tìm kiếm ( 7 ) Bộ lọc Mã ĐH Trạng thái Món hàng Tổng cước Chưa cước Nhã…" at bounding box center [0, 19] width 0 height 0
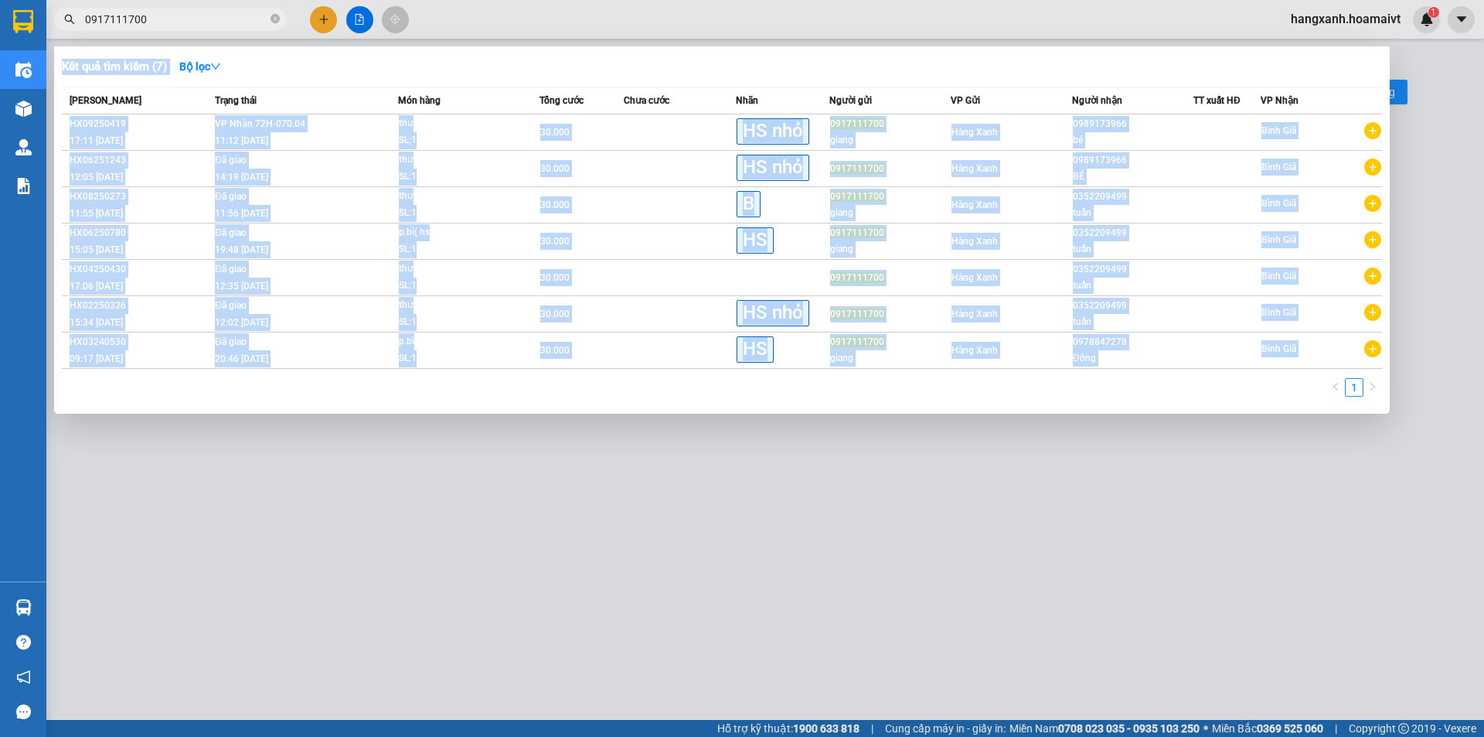
click at [242, 477] on div at bounding box center [742, 368] width 1484 height 737
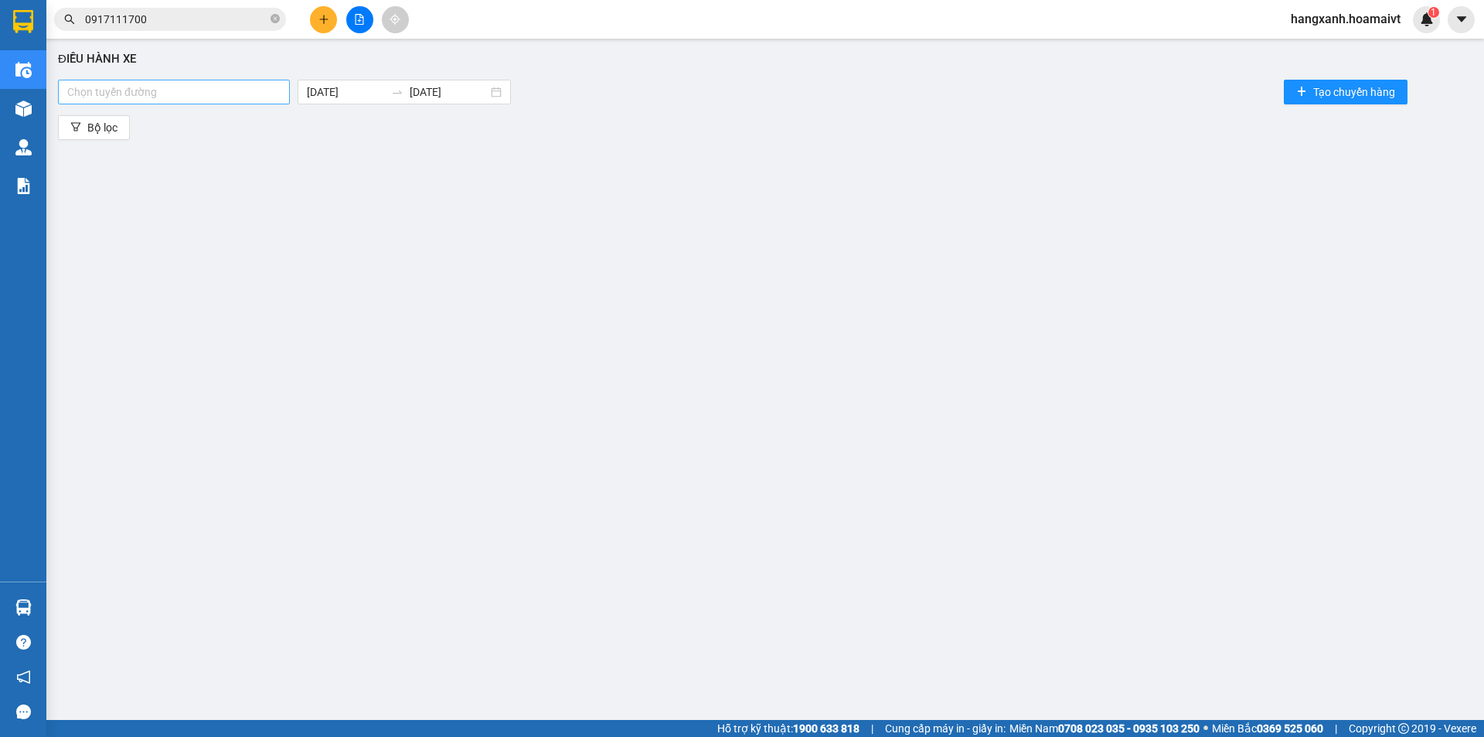
click at [189, 83] on div at bounding box center [174, 92] width 224 height 19
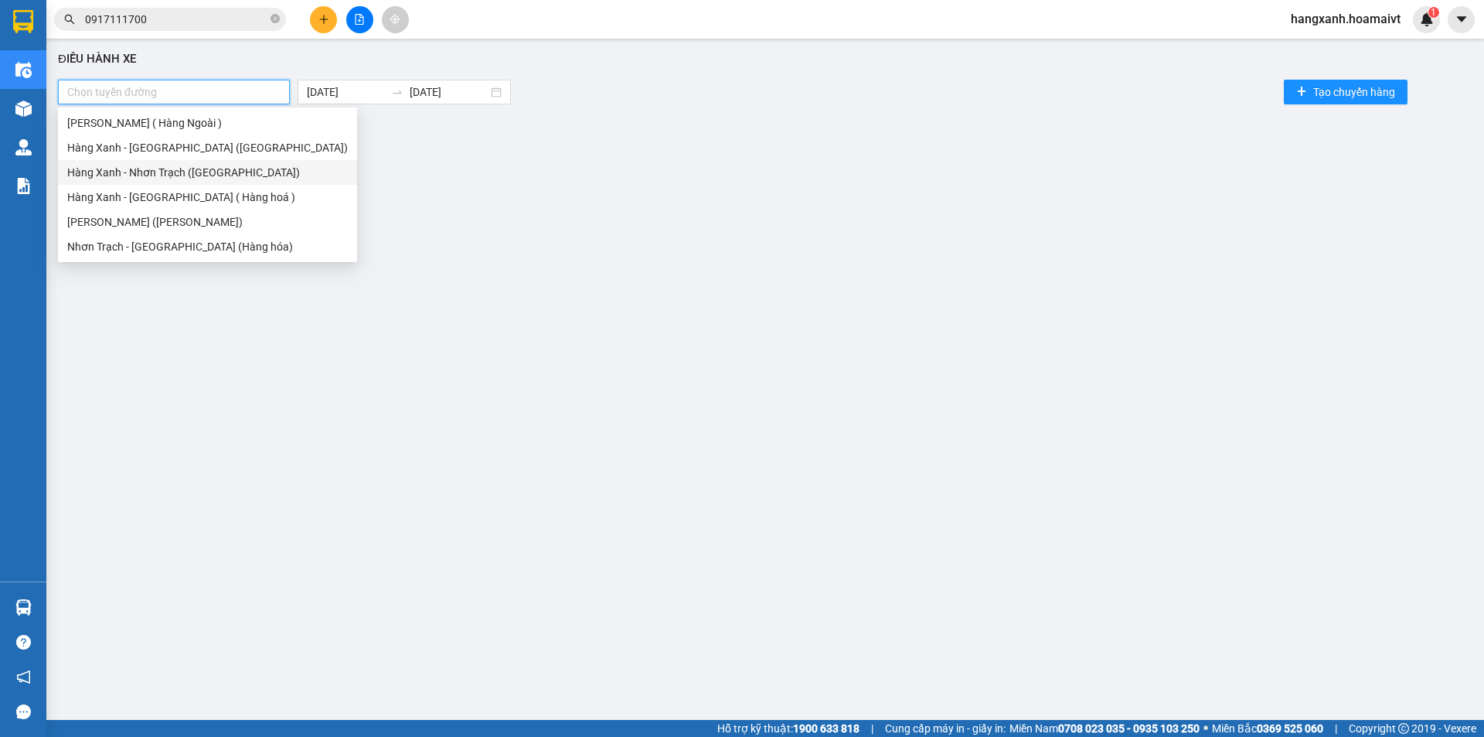
click at [179, 171] on div "Hàng Xanh - Nhơn Trạch ([GEOGRAPHIC_DATA])" at bounding box center [207, 172] width 281 height 17
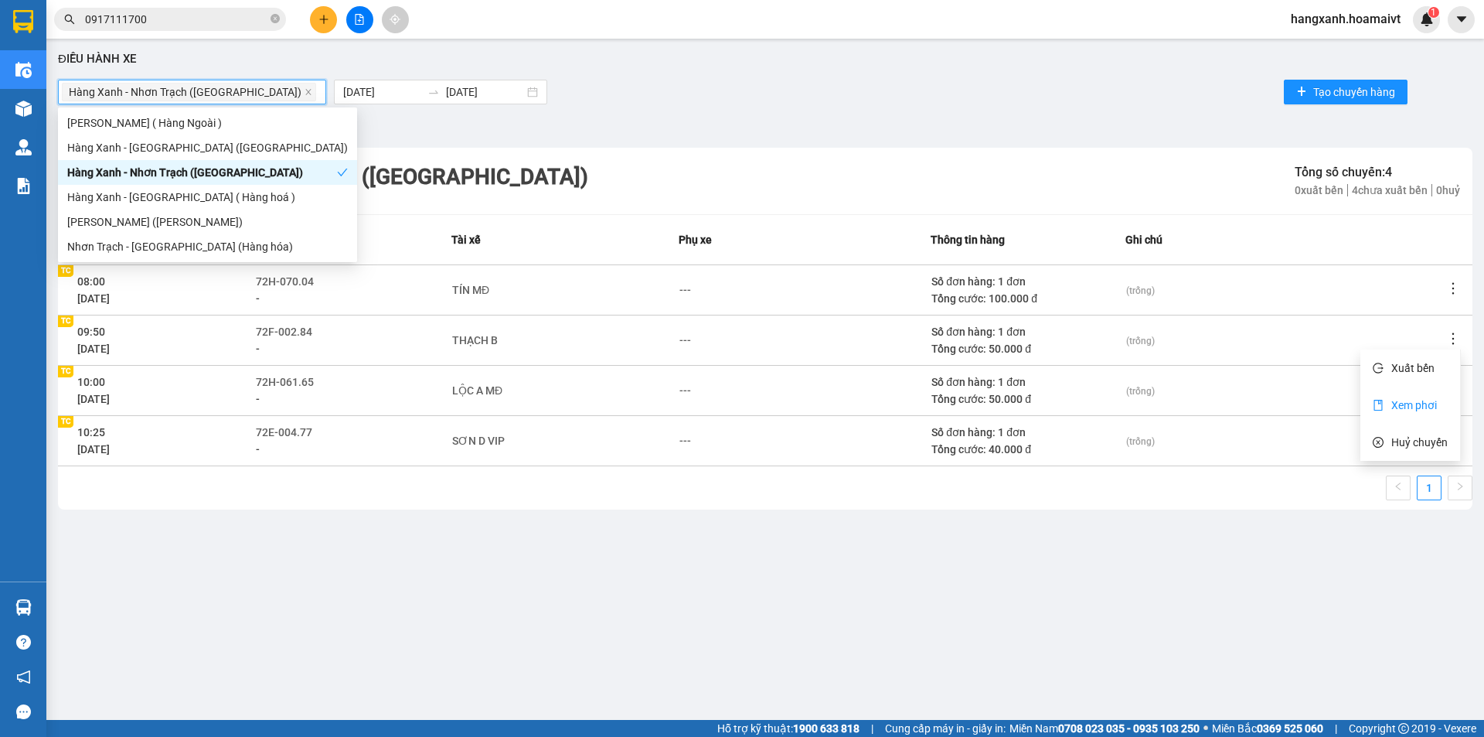
click at [1419, 399] on span "Xem phơi" at bounding box center [1415, 405] width 46 height 12
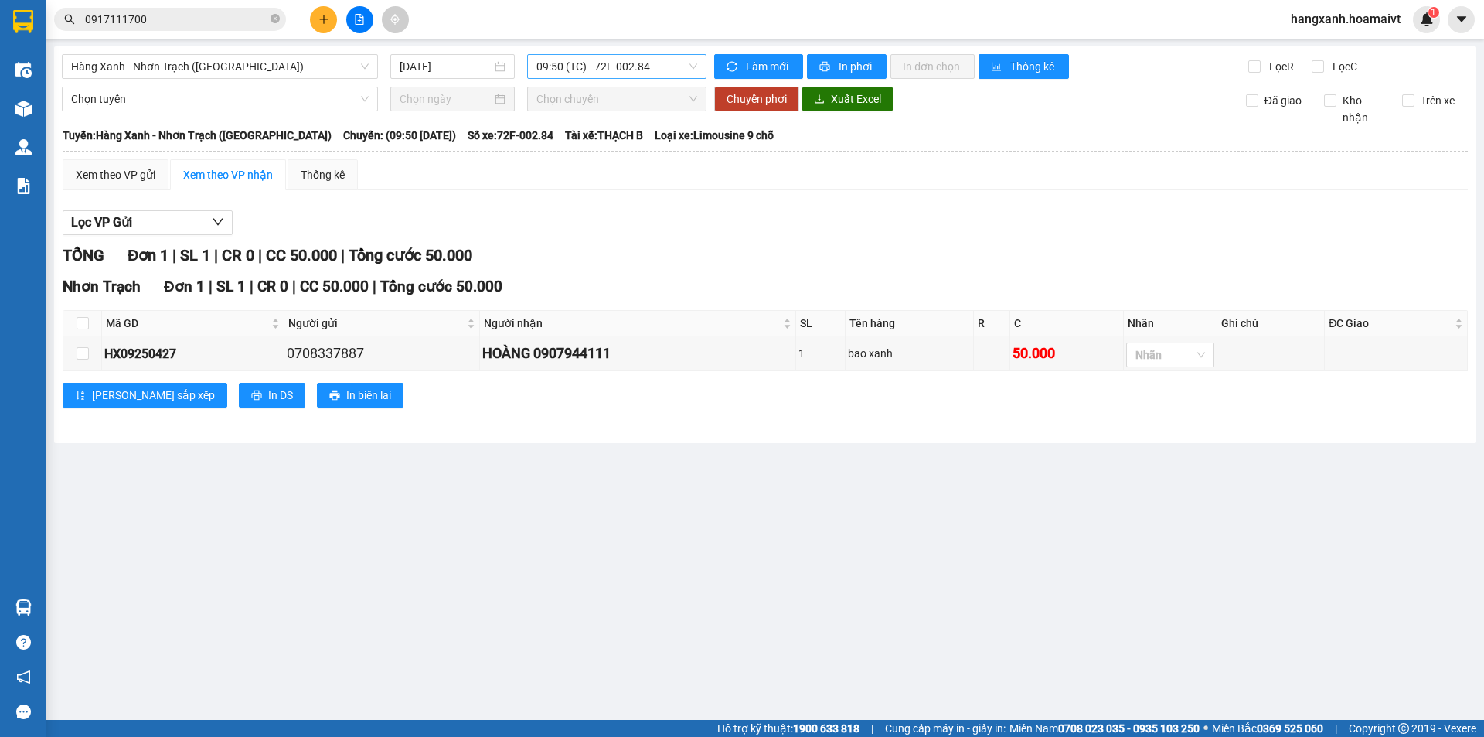
click at [594, 66] on span "09:50 (TC) - 72F-002.84" at bounding box center [617, 66] width 161 height 23
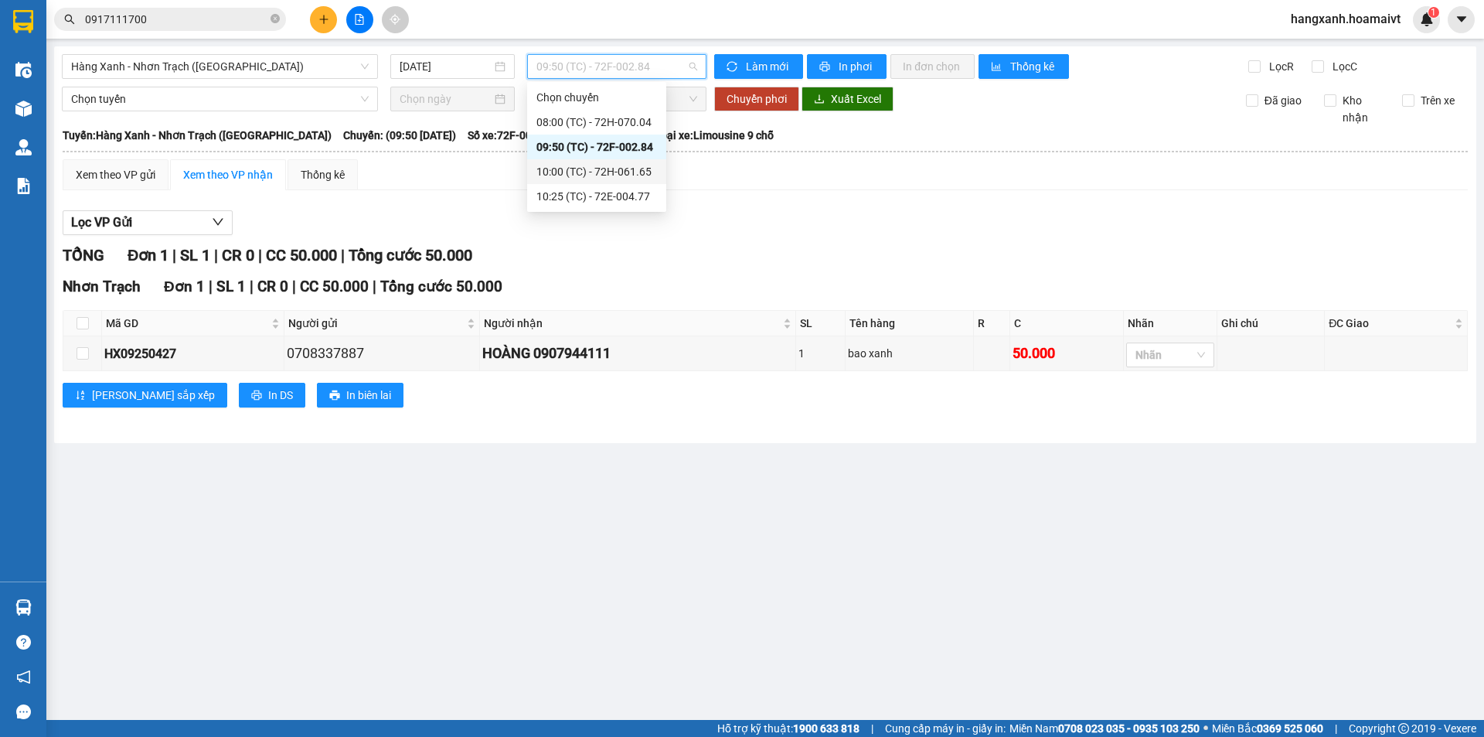
click at [619, 169] on div "10:00 (TC) - 72H-061.65" at bounding box center [597, 171] width 121 height 17
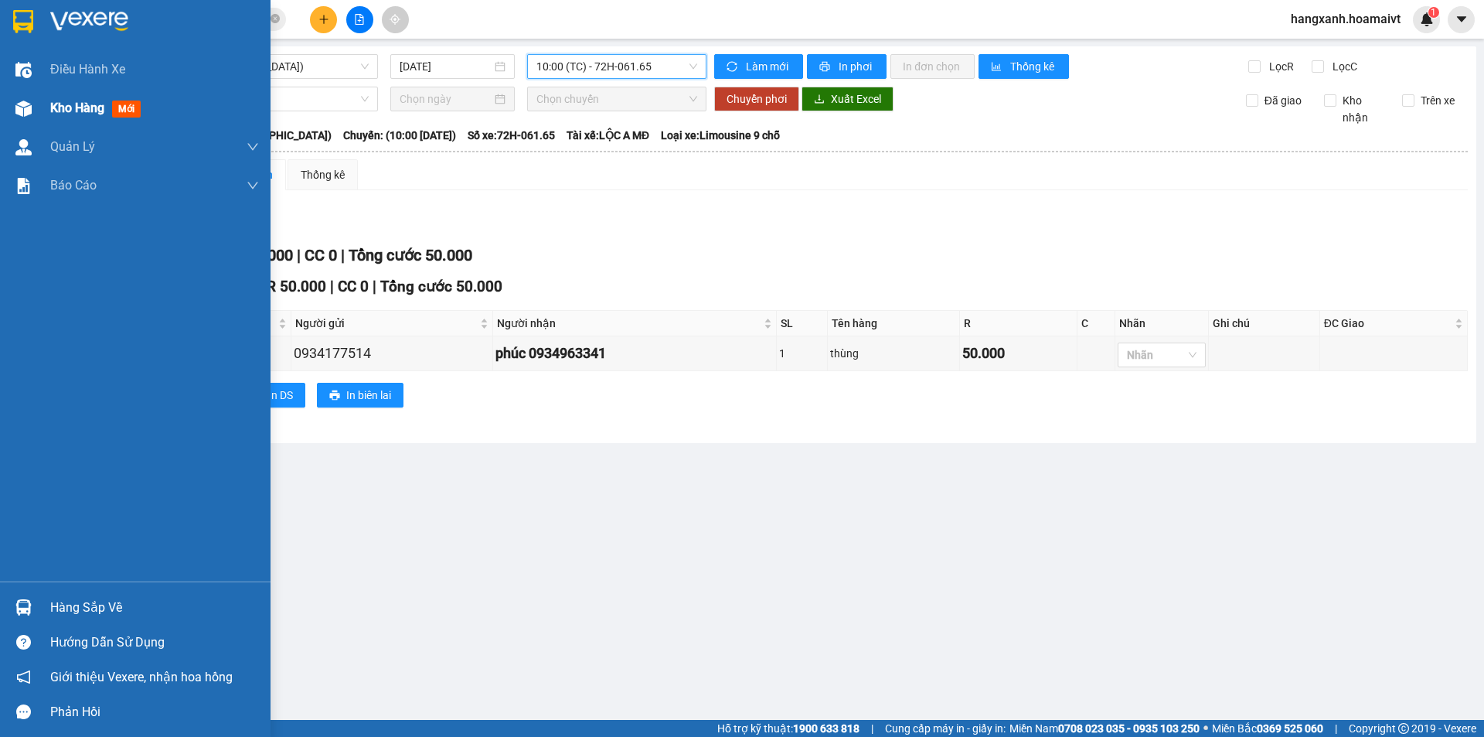
click at [36, 111] on div at bounding box center [23, 108] width 27 height 27
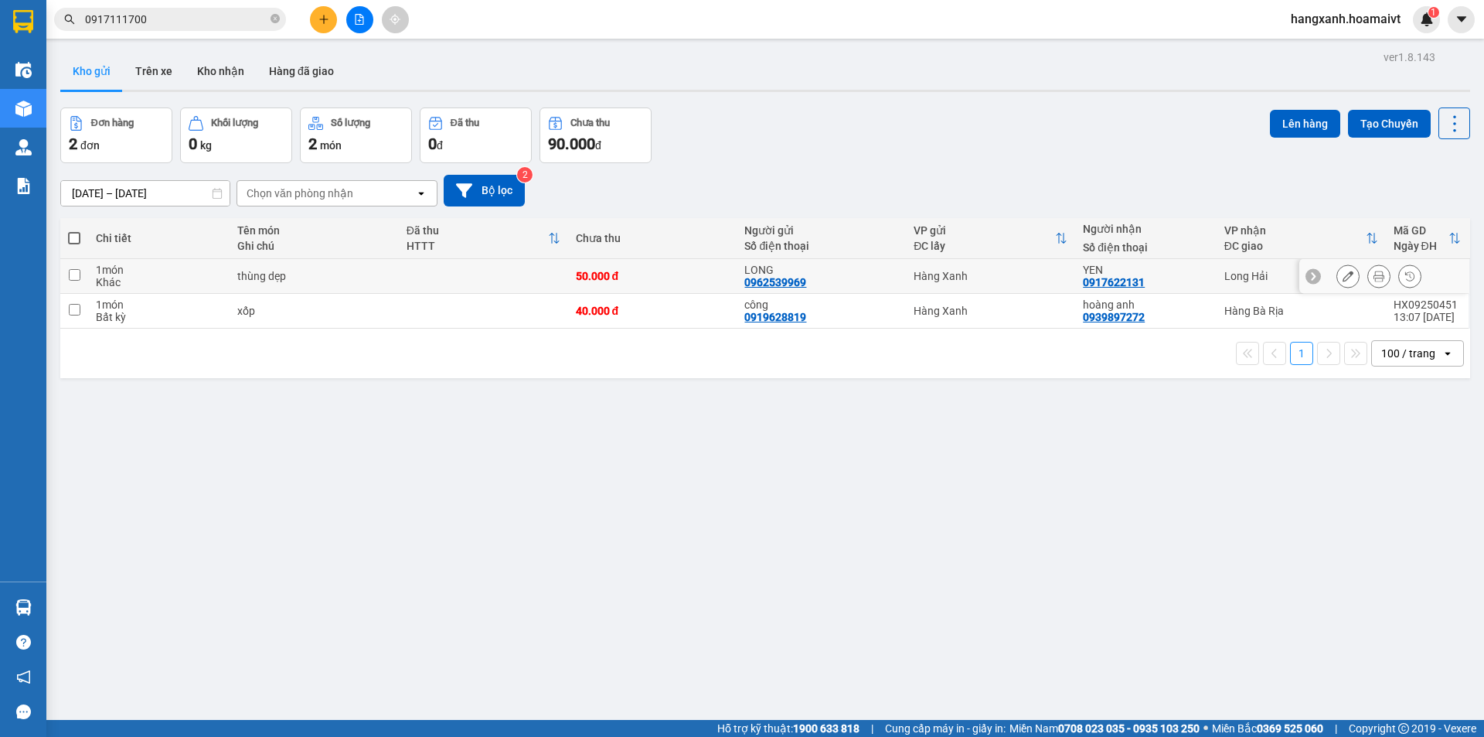
drag, startPoint x: 1232, startPoint y: 272, endPoint x: 1288, endPoint y: 145, distance: 139.2
click at [1232, 271] on div "Long Hải" at bounding box center [1302, 276] width 154 height 12
checkbox input "true"
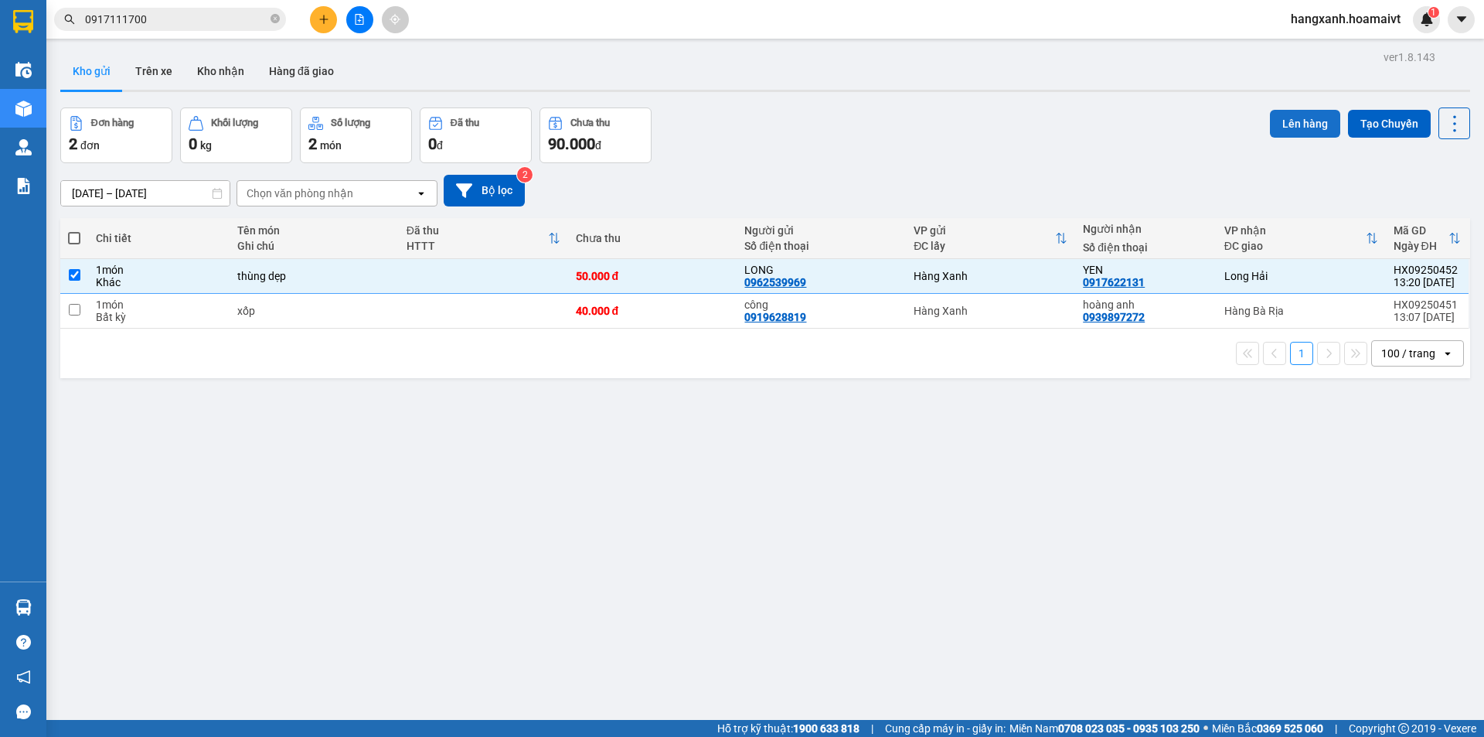
click at [1297, 123] on button "Lên hàng" at bounding box center [1305, 124] width 70 height 28
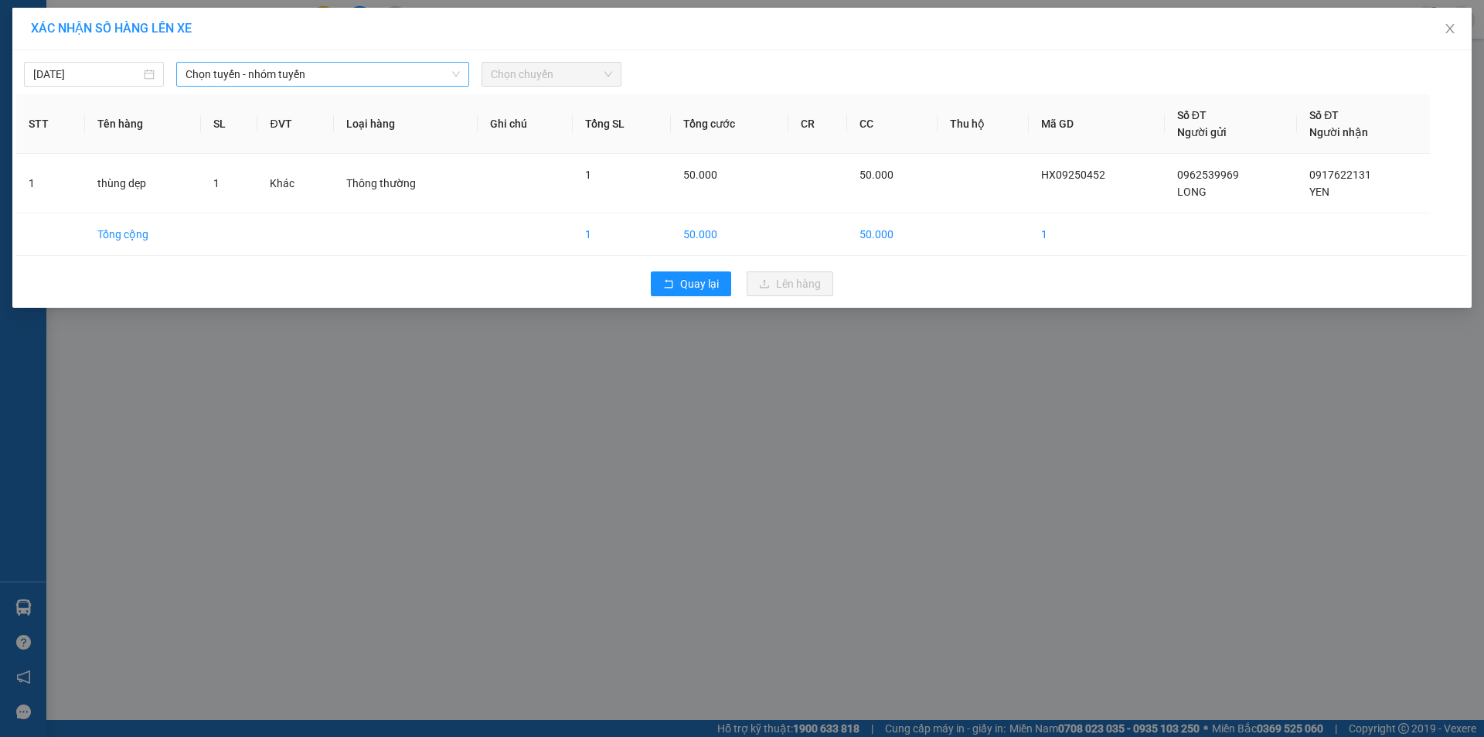
click at [291, 73] on span "Chọn tuyến - nhóm tuyến" at bounding box center [323, 74] width 274 height 23
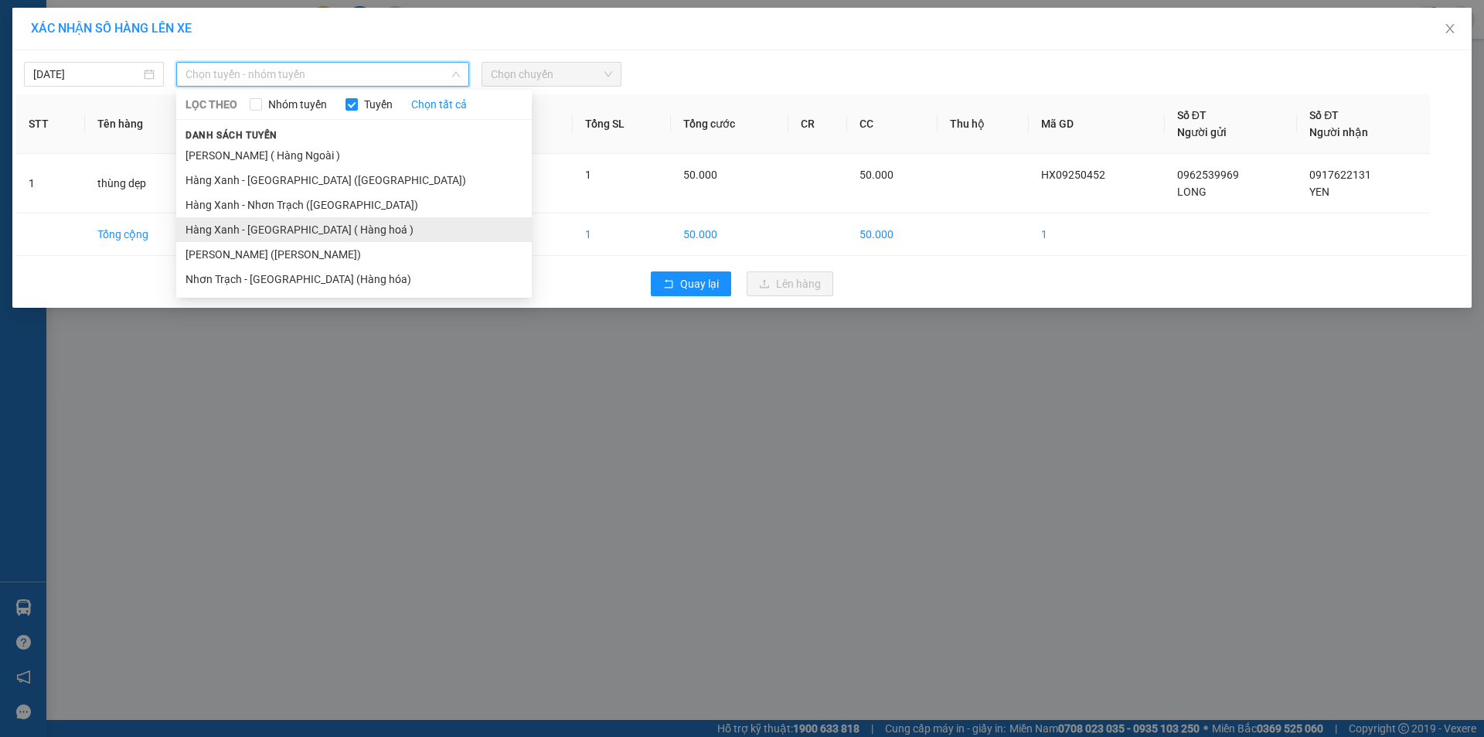
click at [325, 228] on li "Hàng Xanh - [GEOGRAPHIC_DATA] ( Hàng hoá )" at bounding box center [354, 229] width 356 height 25
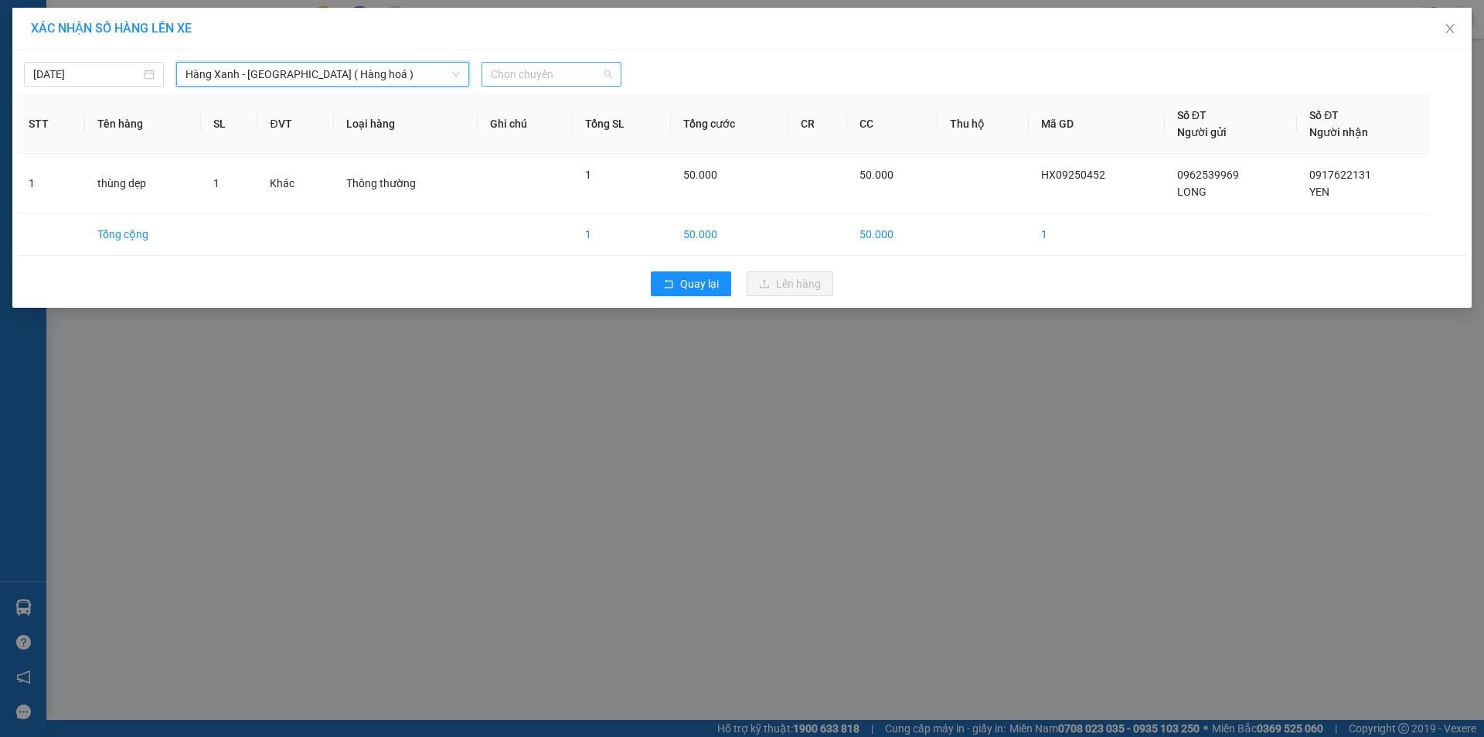
click at [529, 62] on div "Chọn chuyến" at bounding box center [552, 74] width 140 height 25
type input "1330."
type input "1330"
click at [599, 133] on div "Thêm chuyến " 13:30 "" at bounding box center [564, 131] width 165 height 26
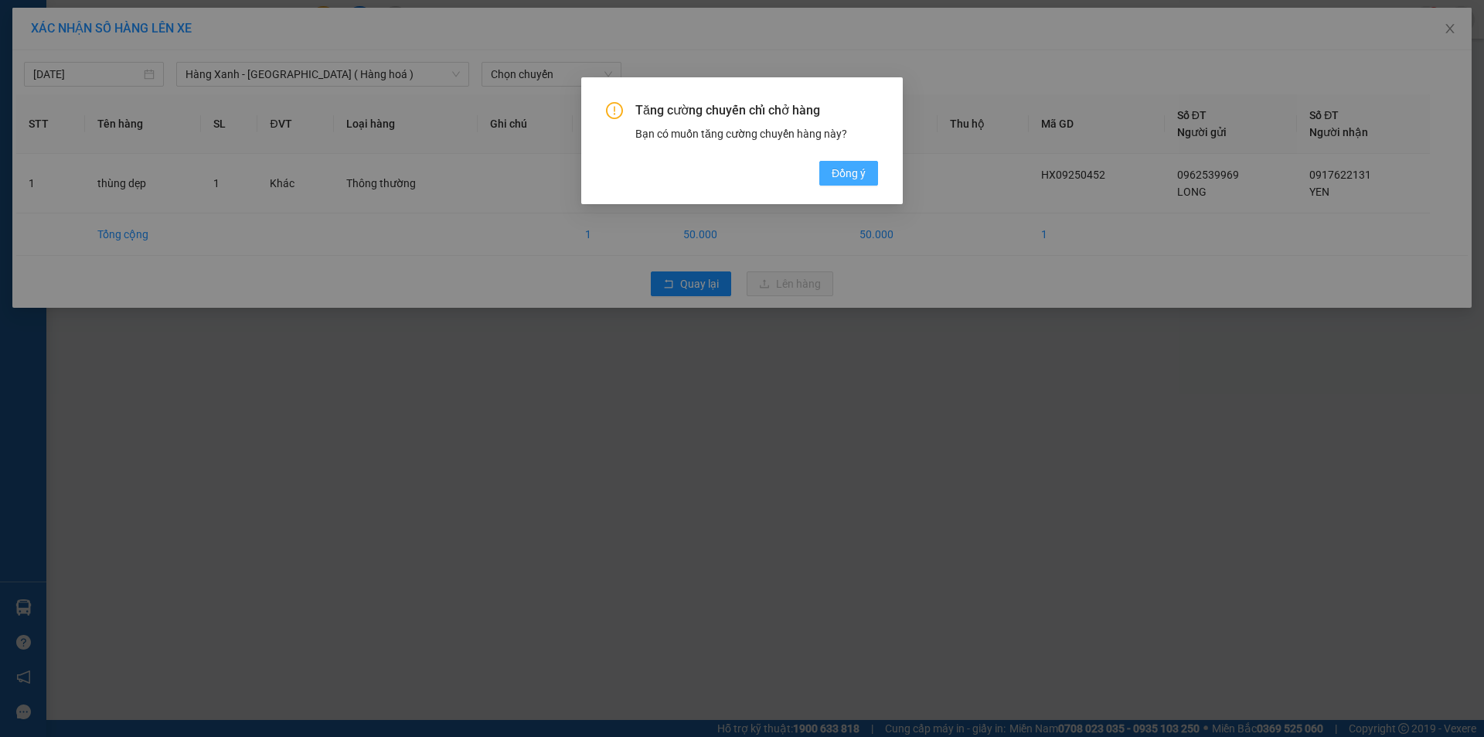
click at [864, 176] on button "Đồng ý" at bounding box center [849, 173] width 59 height 25
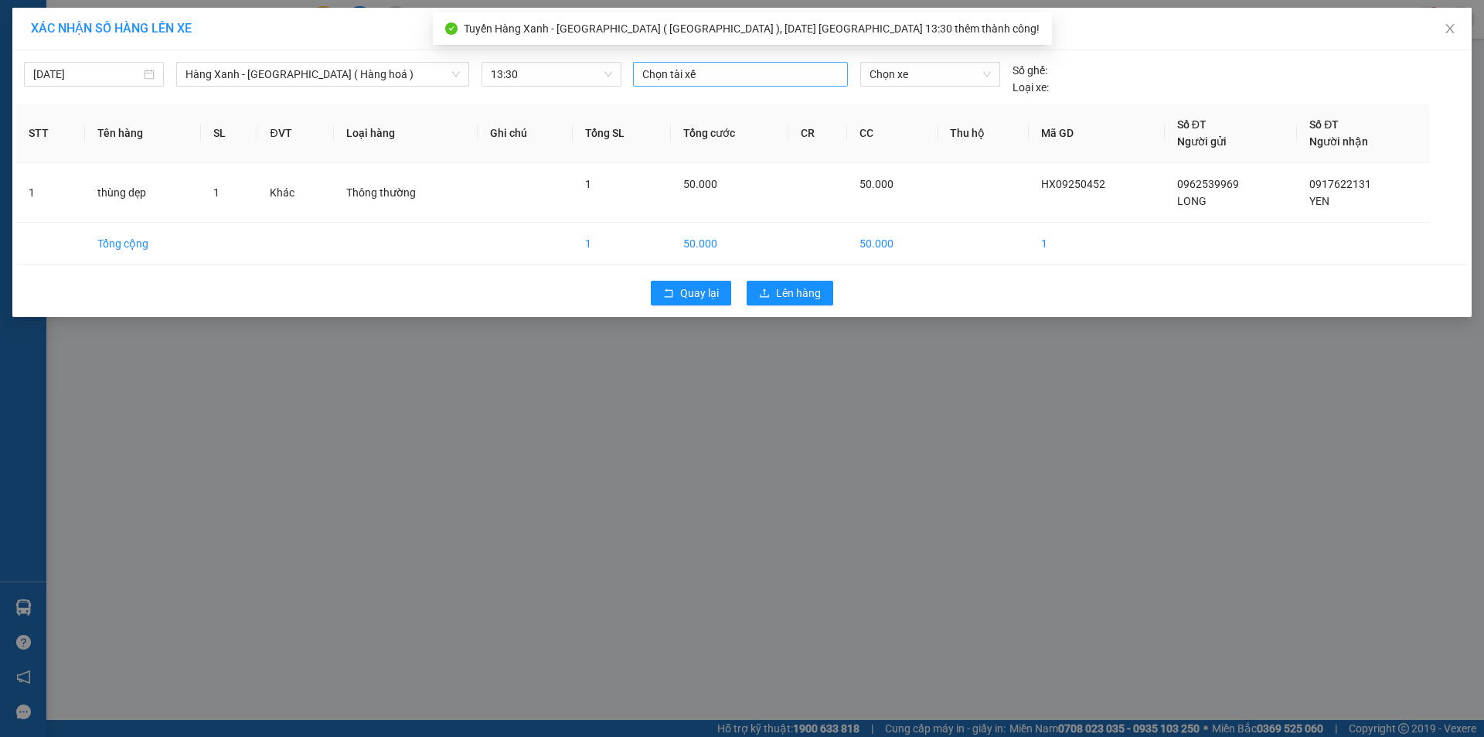
click at [751, 77] on div at bounding box center [740, 74] width 207 height 19
type input "[PERSON_NAME]"
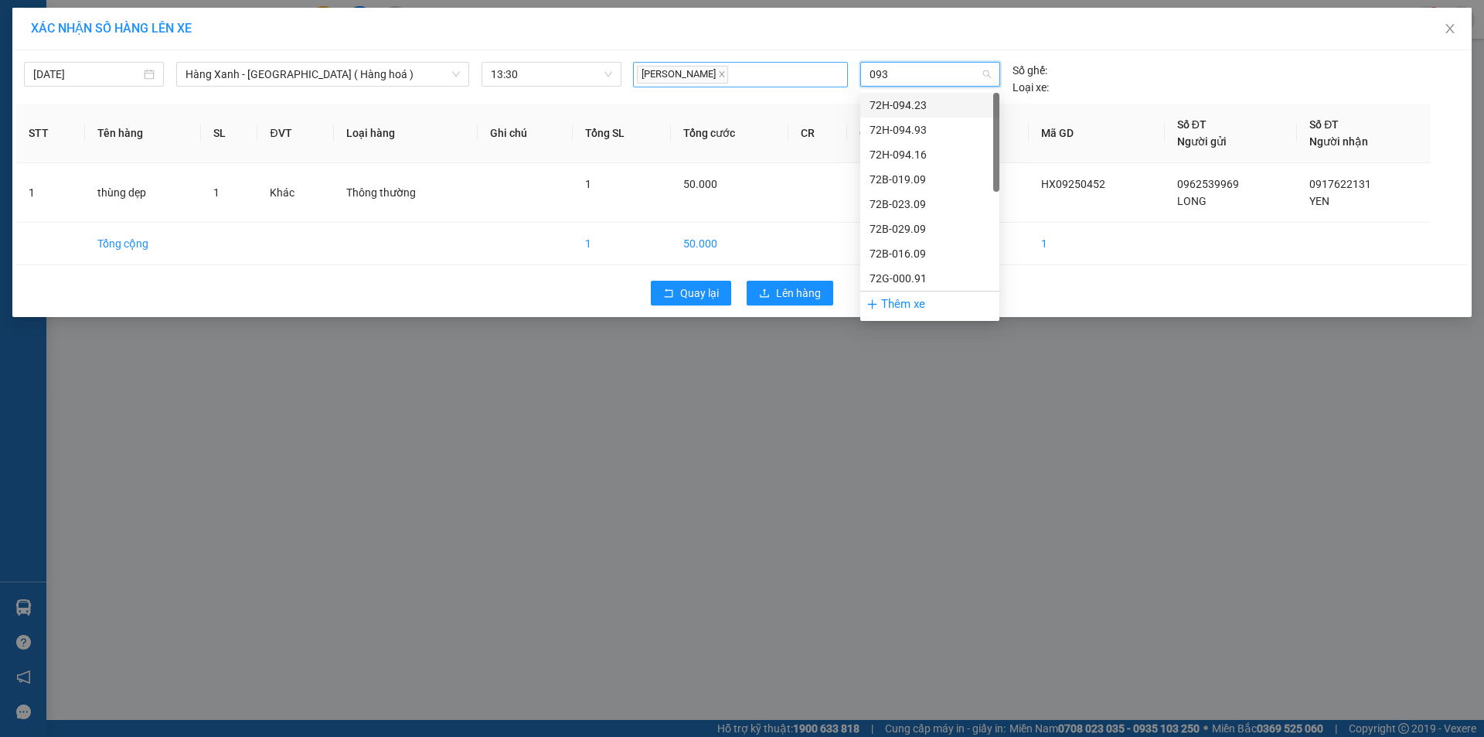
type input "0939"
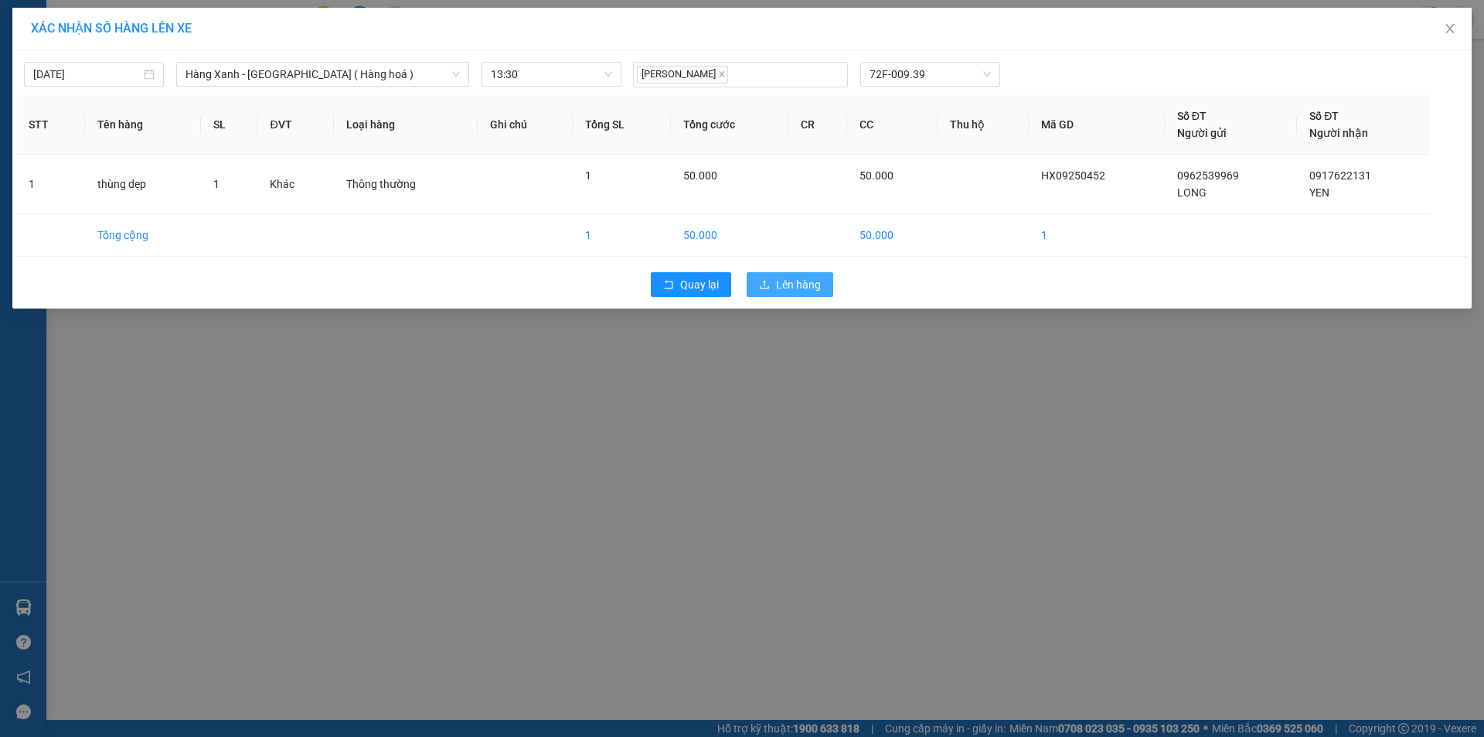
drag, startPoint x: 796, startPoint y: 289, endPoint x: 806, endPoint y: 288, distance: 10.1
click at [804, 278] on span "Lên hàng" at bounding box center [798, 284] width 45 height 17
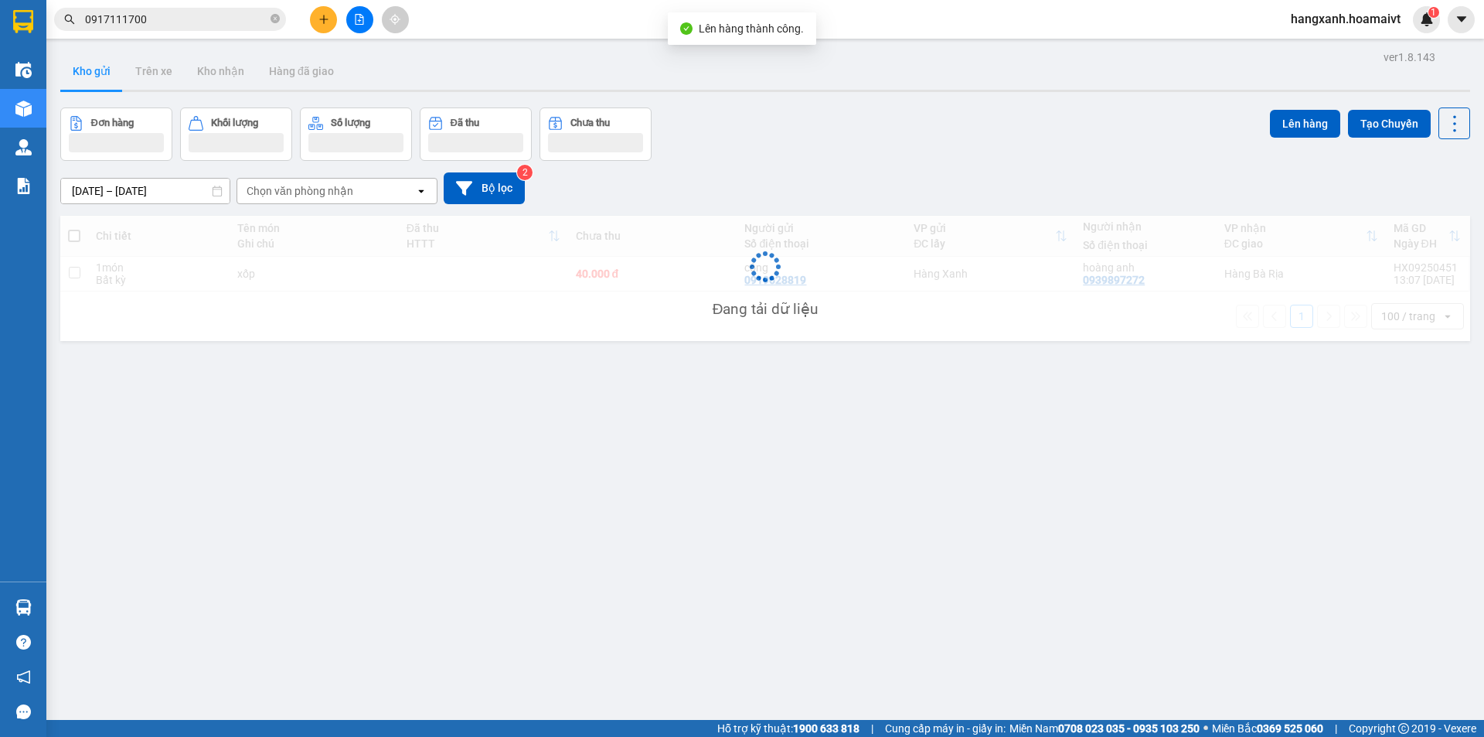
click at [1265, 271] on div "Hàng Bà Rịa" at bounding box center [1302, 274] width 154 height 12
checkbox input "true"
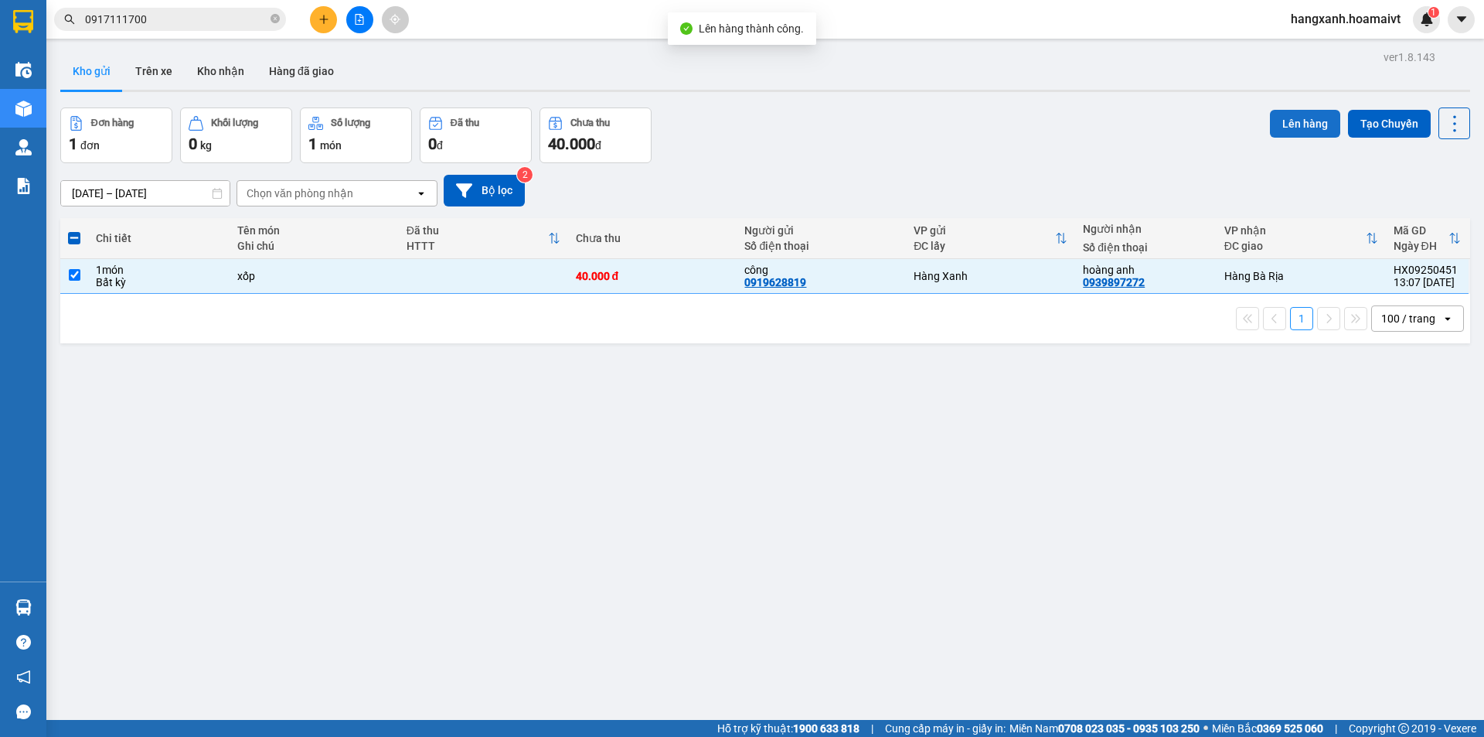
click at [1306, 118] on button "Lên hàng" at bounding box center [1305, 124] width 70 height 28
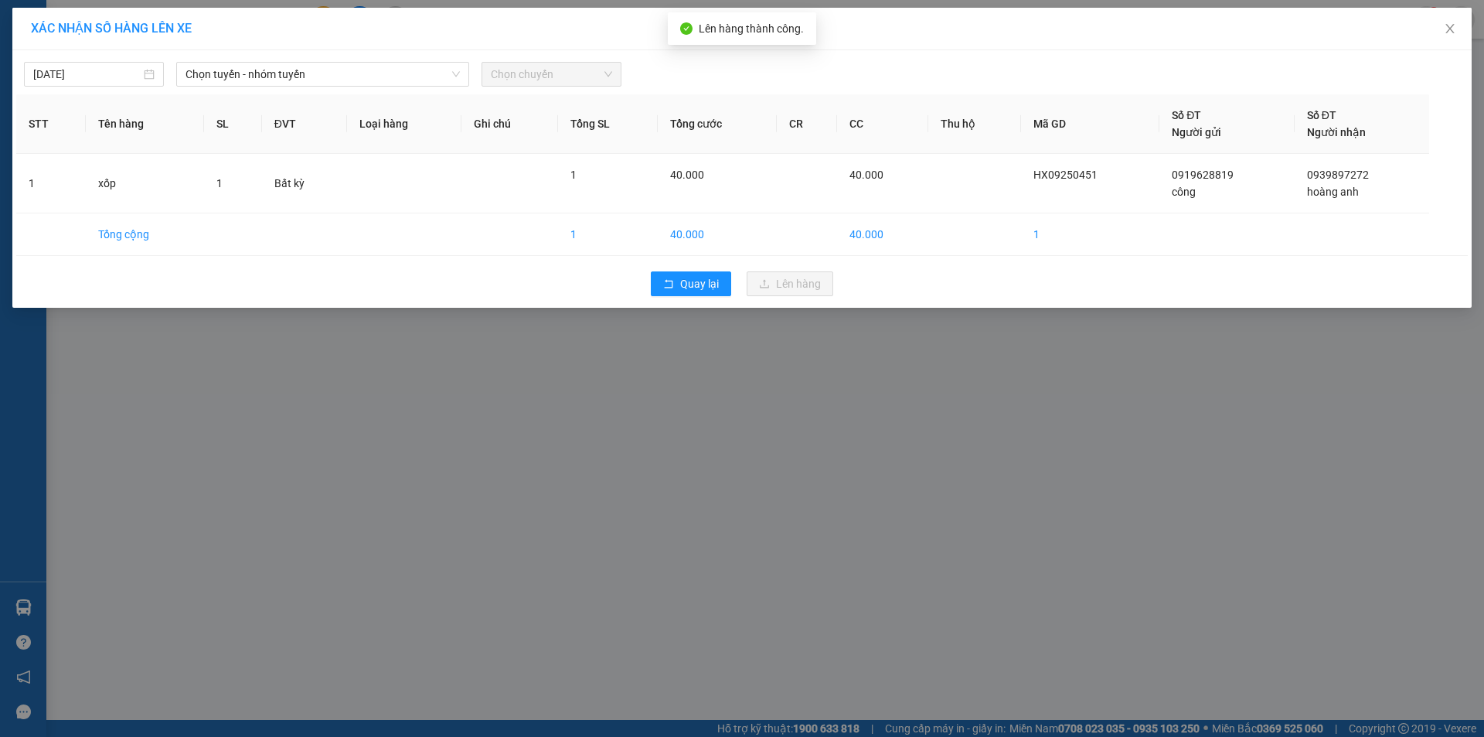
click at [334, 60] on div "[DATE] Chọn tuyến - nhóm tuyến Chọn chuyến" at bounding box center [742, 70] width 1452 height 32
click at [332, 66] on span "Chọn tuyến - nhóm tuyến" at bounding box center [323, 74] width 274 height 23
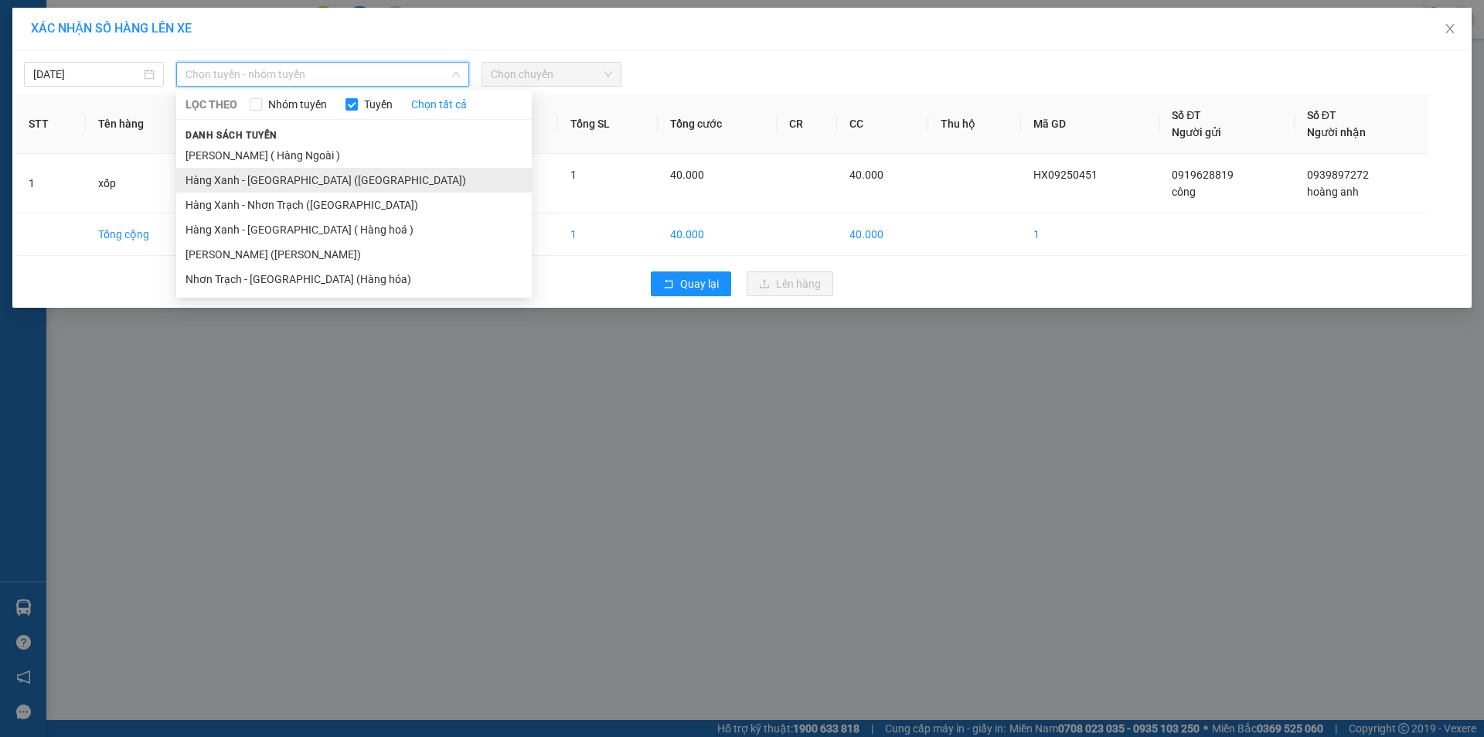
click at [308, 186] on li "Hàng Xanh - [GEOGRAPHIC_DATA] ([GEOGRAPHIC_DATA])" at bounding box center [354, 180] width 356 height 25
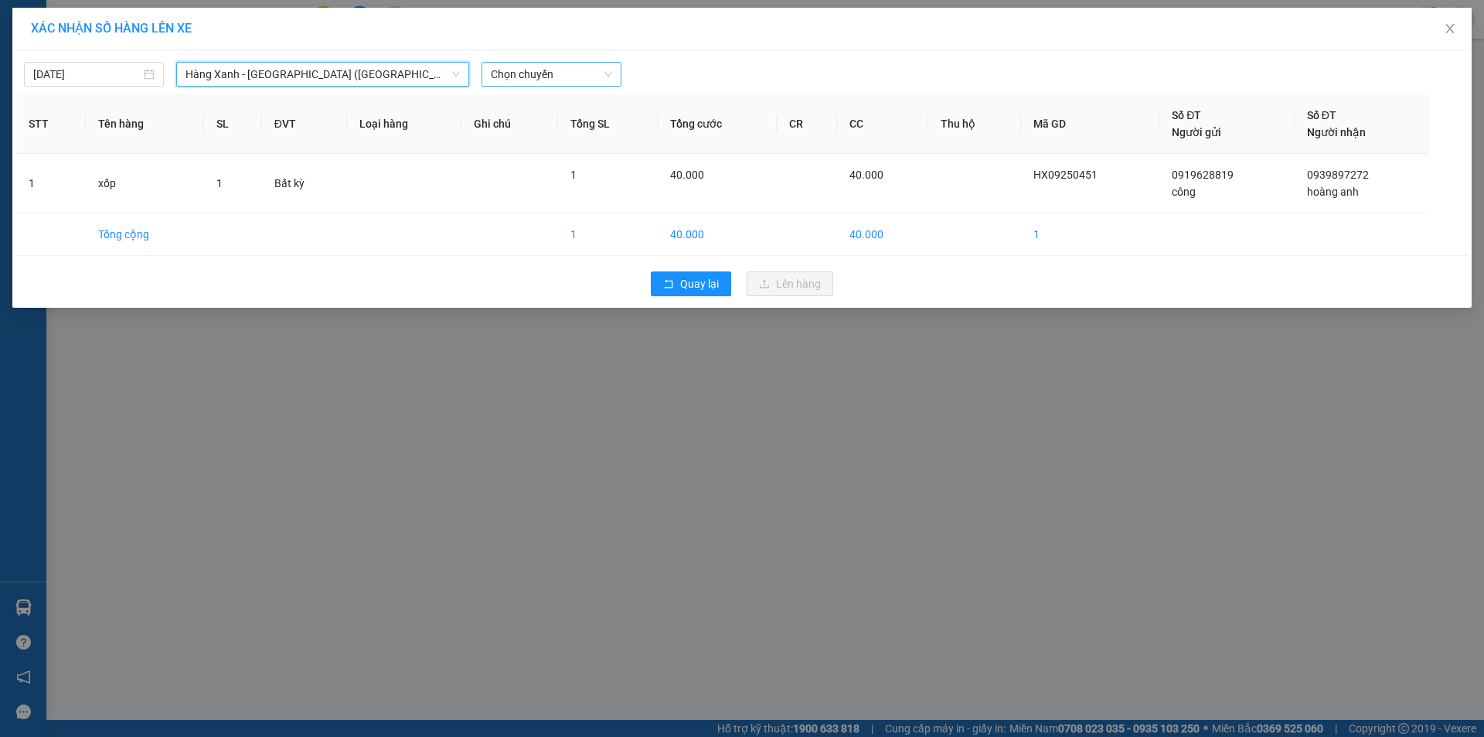
click at [611, 80] on span "Chọn chuyến" at bounding box center [551, 74] width 121 height 23
drag, startPoint x: 595, startPoint y: 115, endPoint x: 595, endPoint y: 128, distance: 13.2
click at [595, 124] on div "(Không có khung giờ phù hợp) Thêm chuyến " 13:33 "" at bounding box center [564, 118] width 165 height 51
type input "13330"
click at [595, 128] on div "Thêm chuyến " 13:33 "" at bounding box center [564, 131] width 165 height 26
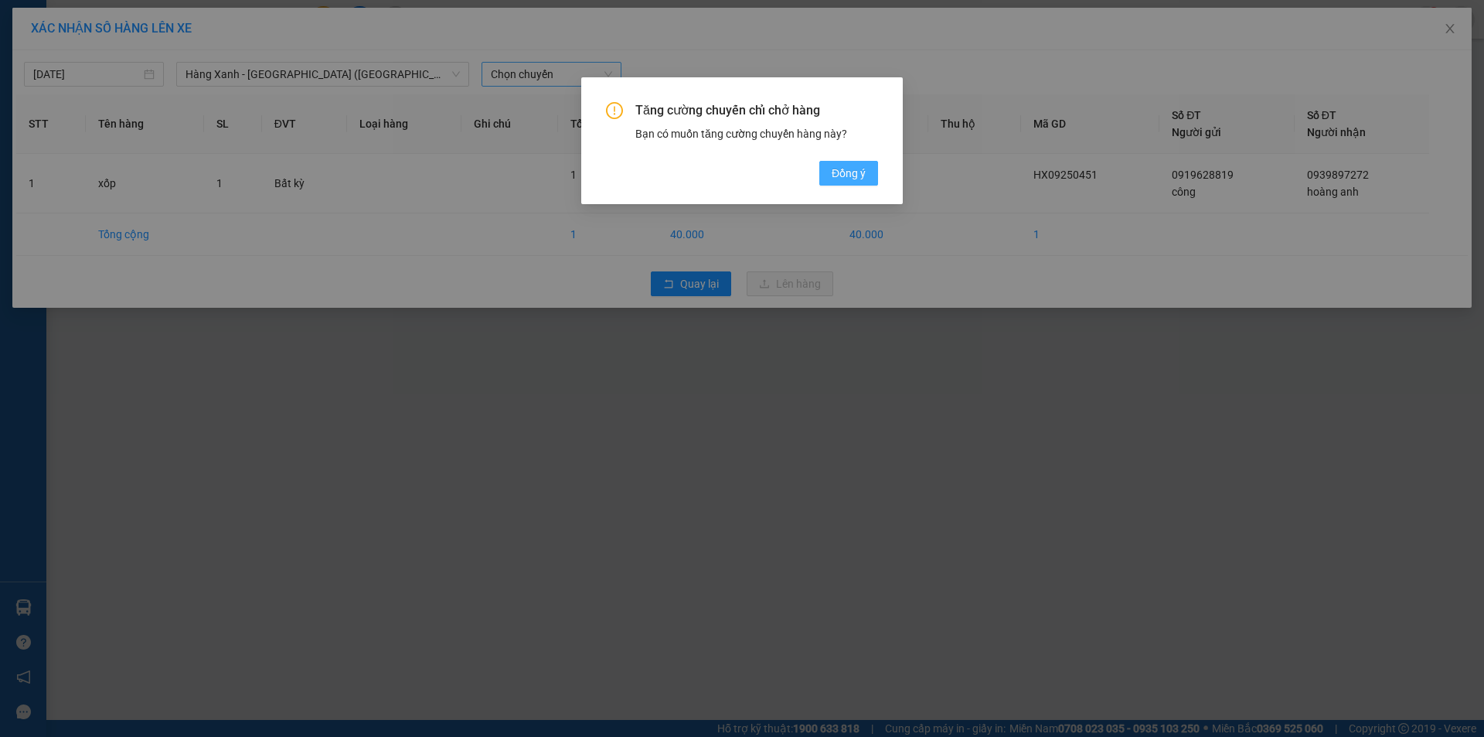
click at [877, 172] on button "Đồng ý" at bounding box center [849, 173] width 59 height 25
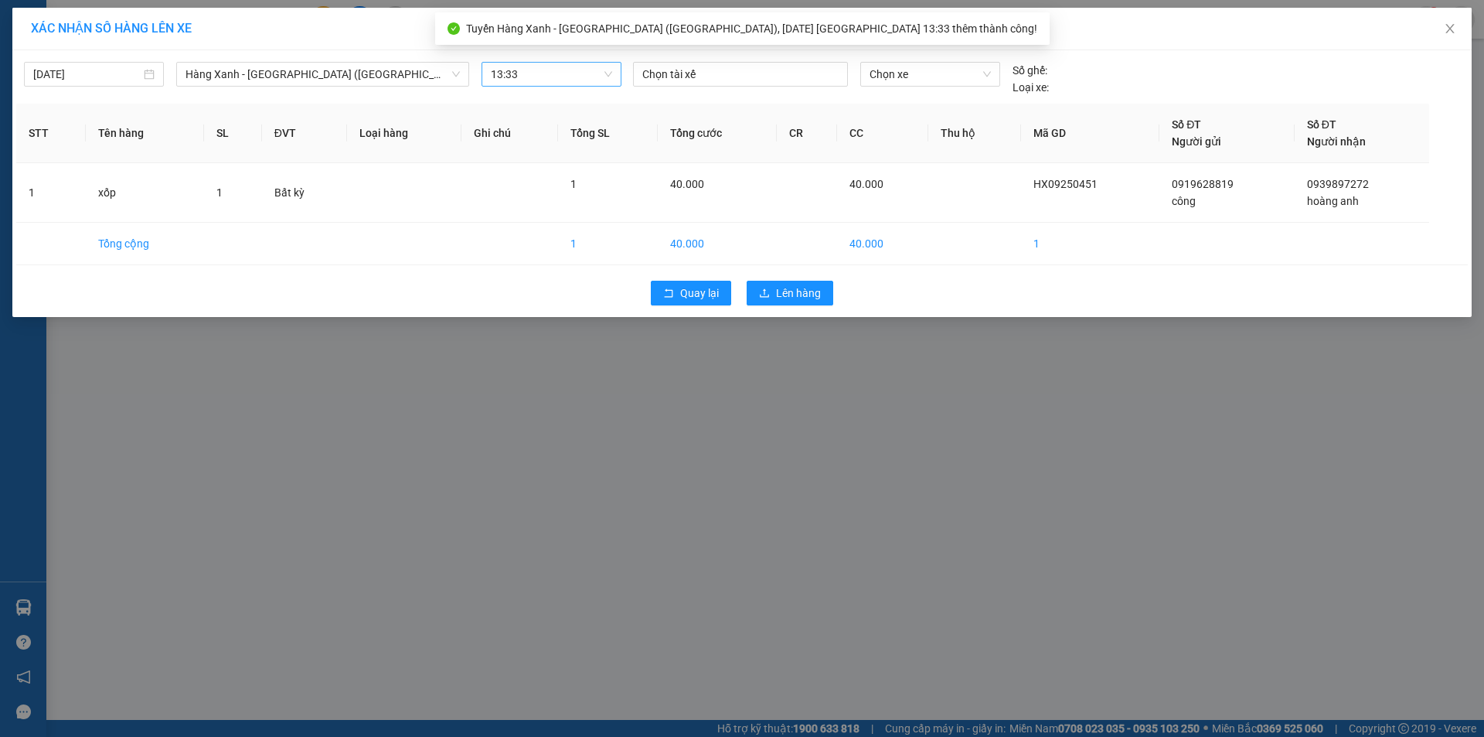
click at [750, 80] on div at bounding box center [740, 74] width 207 height 19
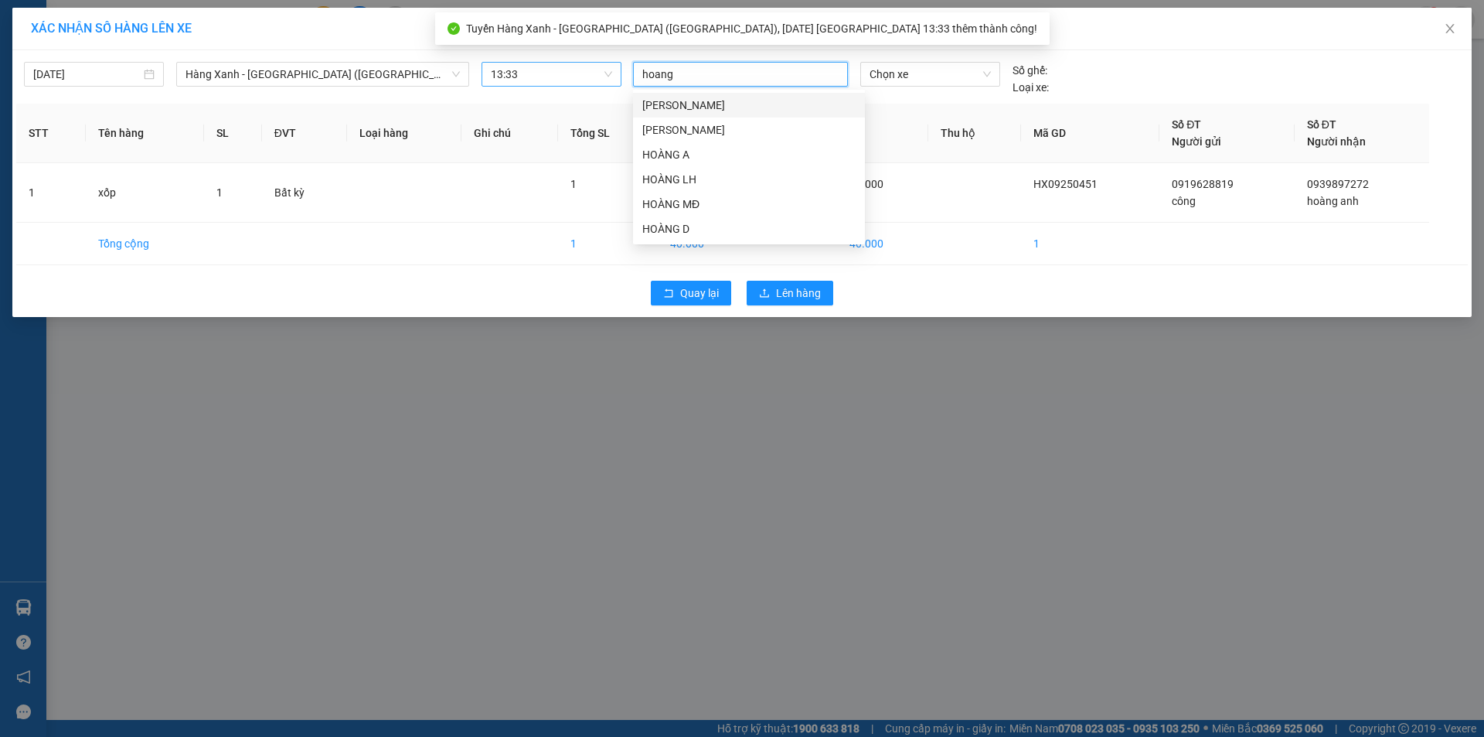
type input "[PERSON_NAME]"
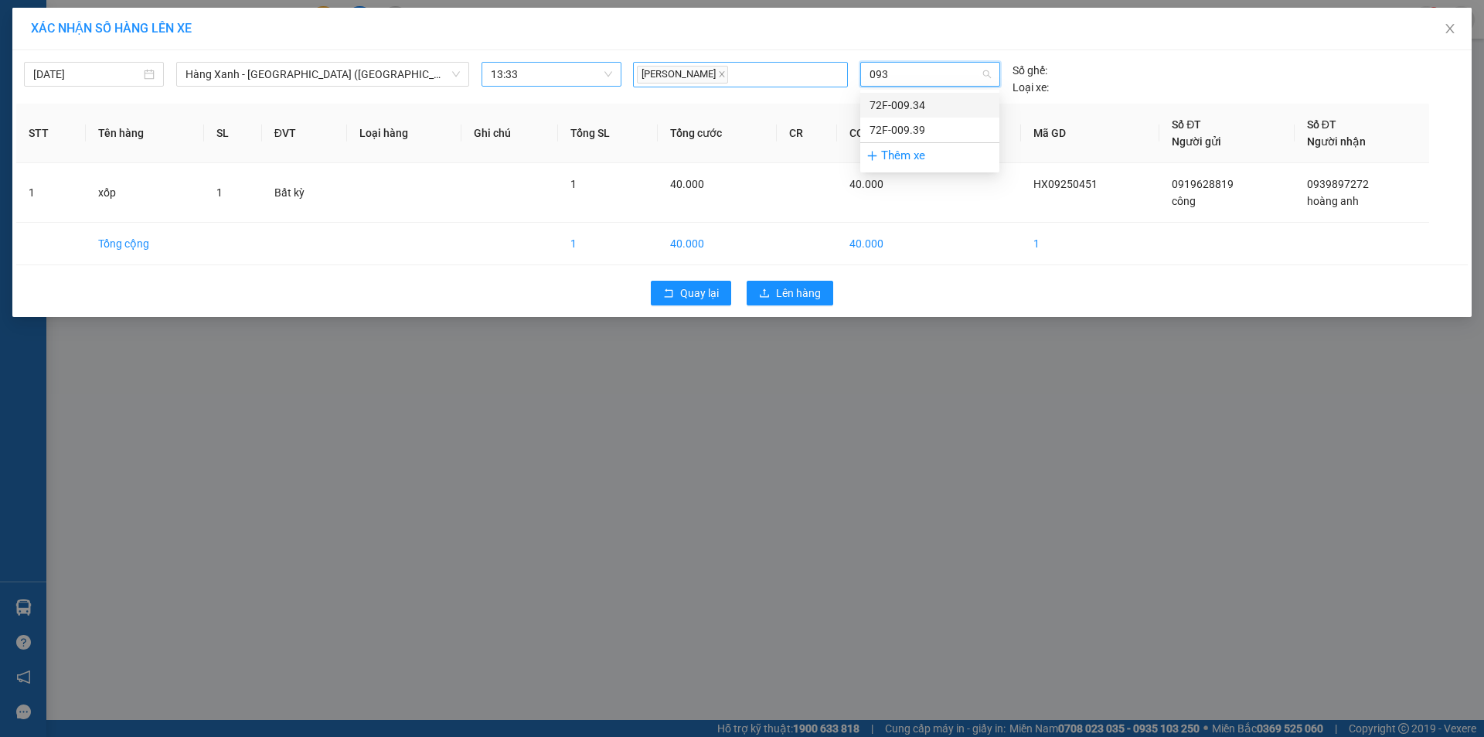
type input "0939"
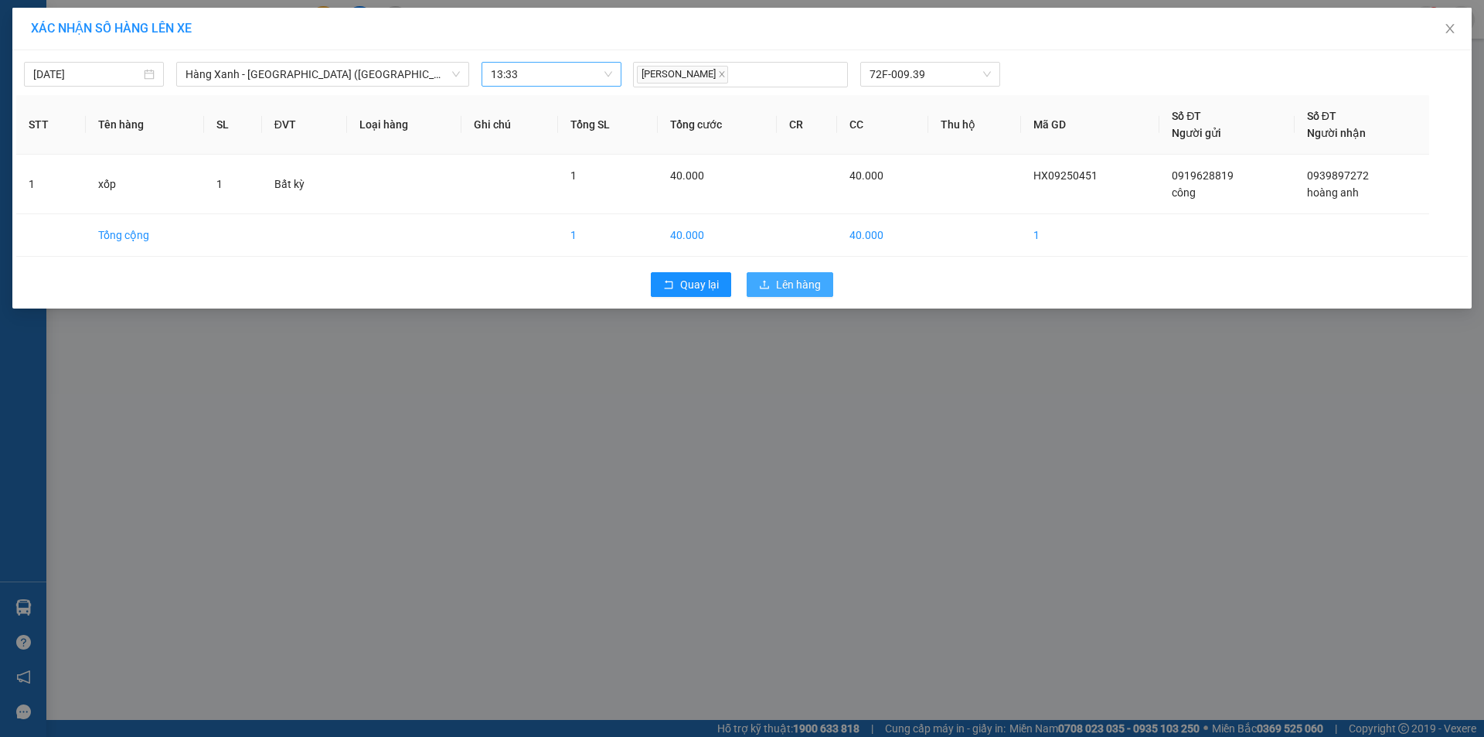
click at [789, 288] on span "Lên hàng" at bounding box center [798, 284] width 45 height 17
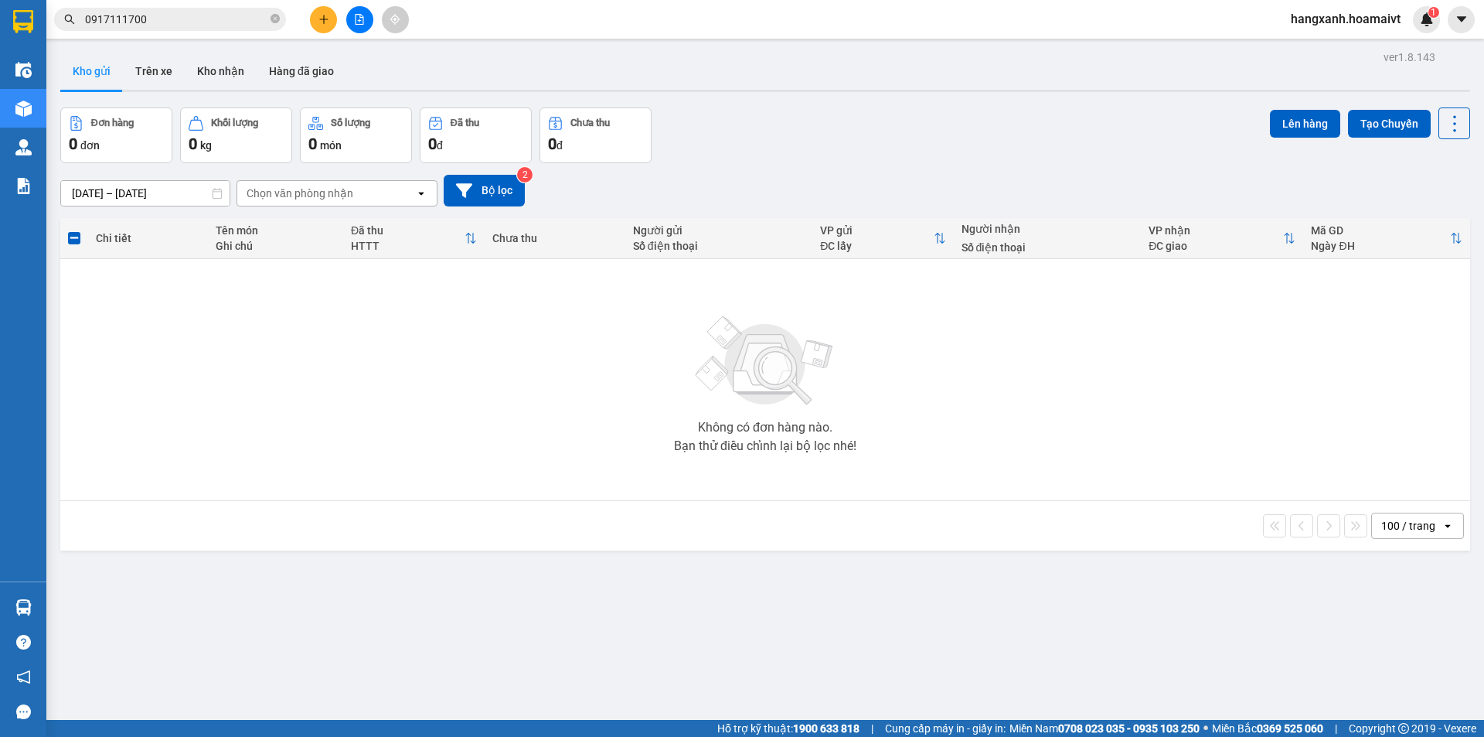
click at [312, 15] on button at bounding box center [323, 19] width 27 height 27
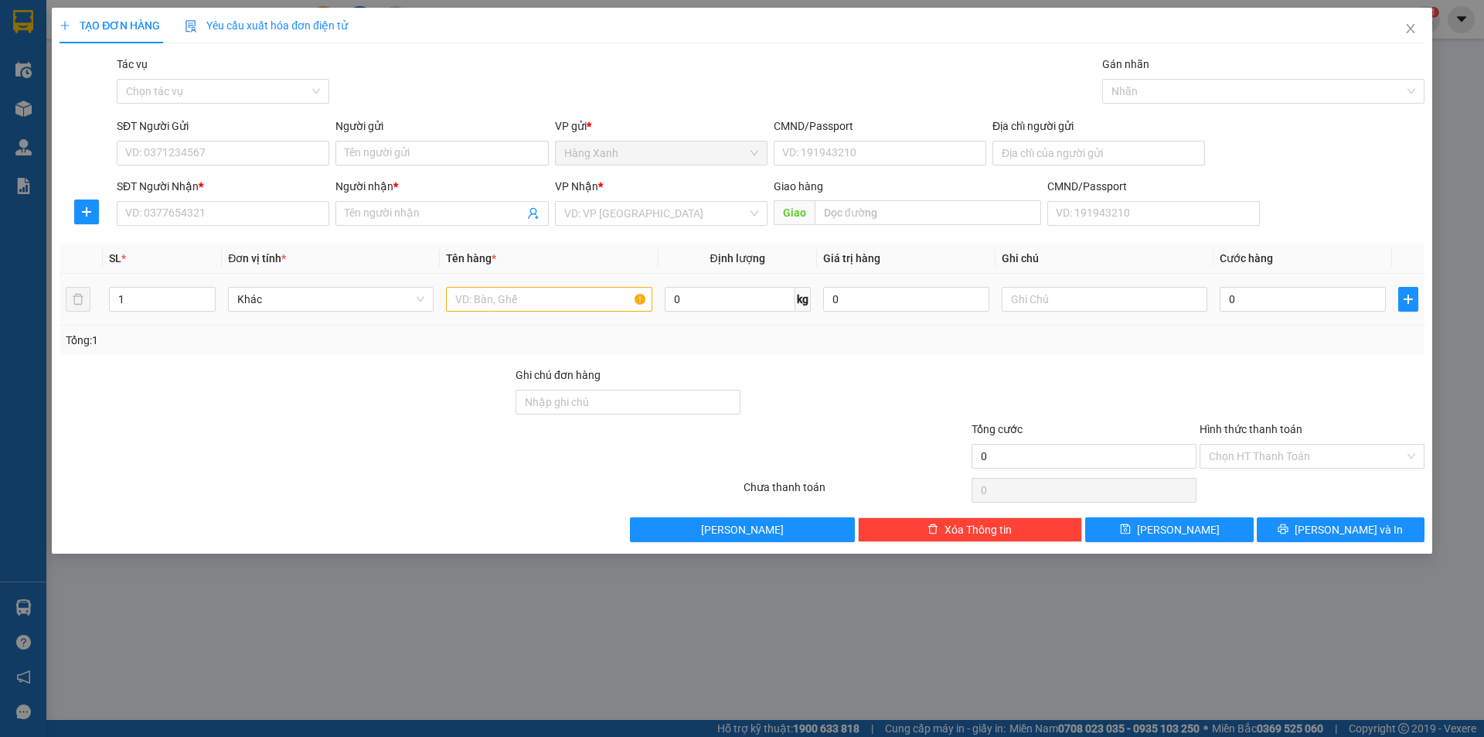
drag, startPoint x: 506, startPoint y: 319, endPoint x: 503, endPoint y: 306, distance: 12.8
click at [505, 317] on td at bounding box center [549, 300] width 218 height 52
click at [503, 303] on input "text" at bounding box center [549, 299] width 206 height 25
type input "gói"
click at [261, 206] on input "SĐT Người Nhận *" at bounding box center [223, 213] width 213 height 25
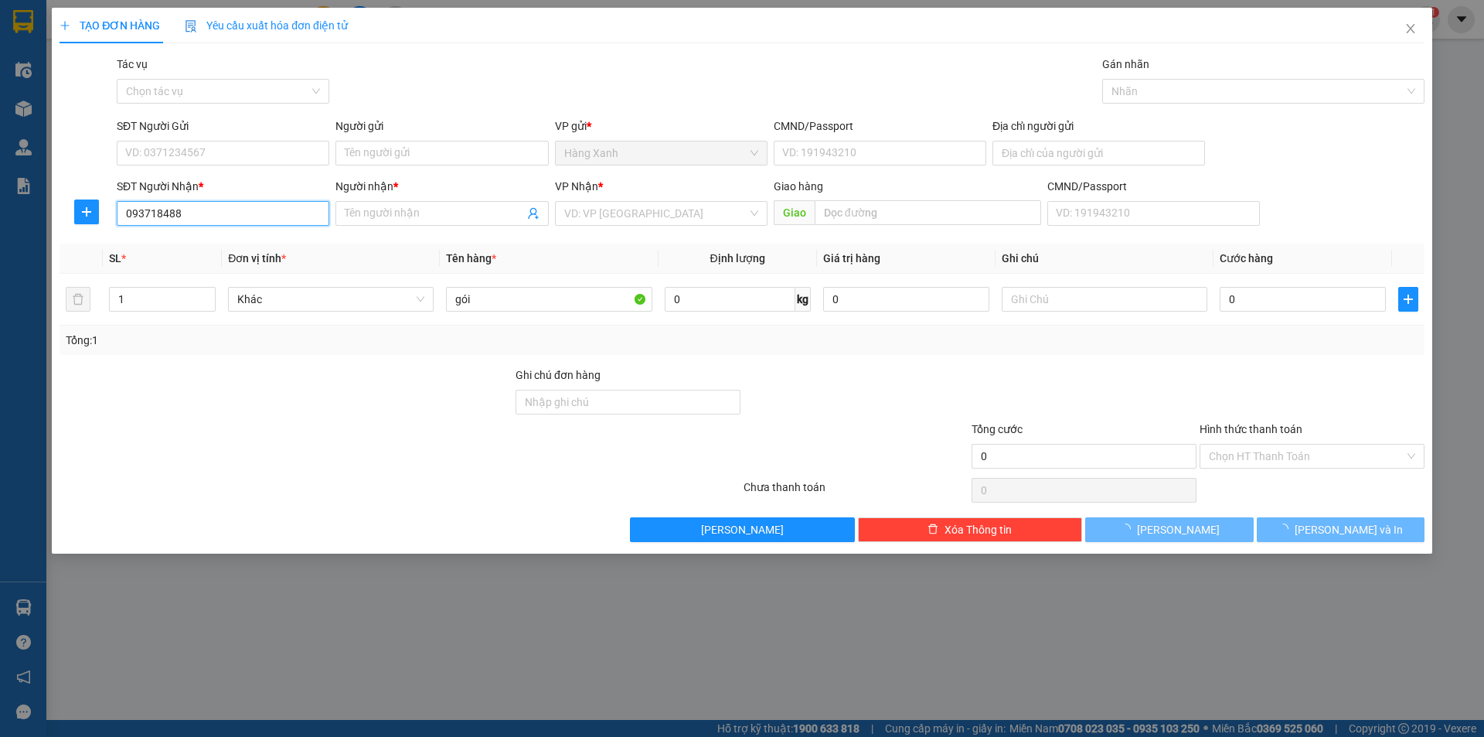
type input "0937184889"
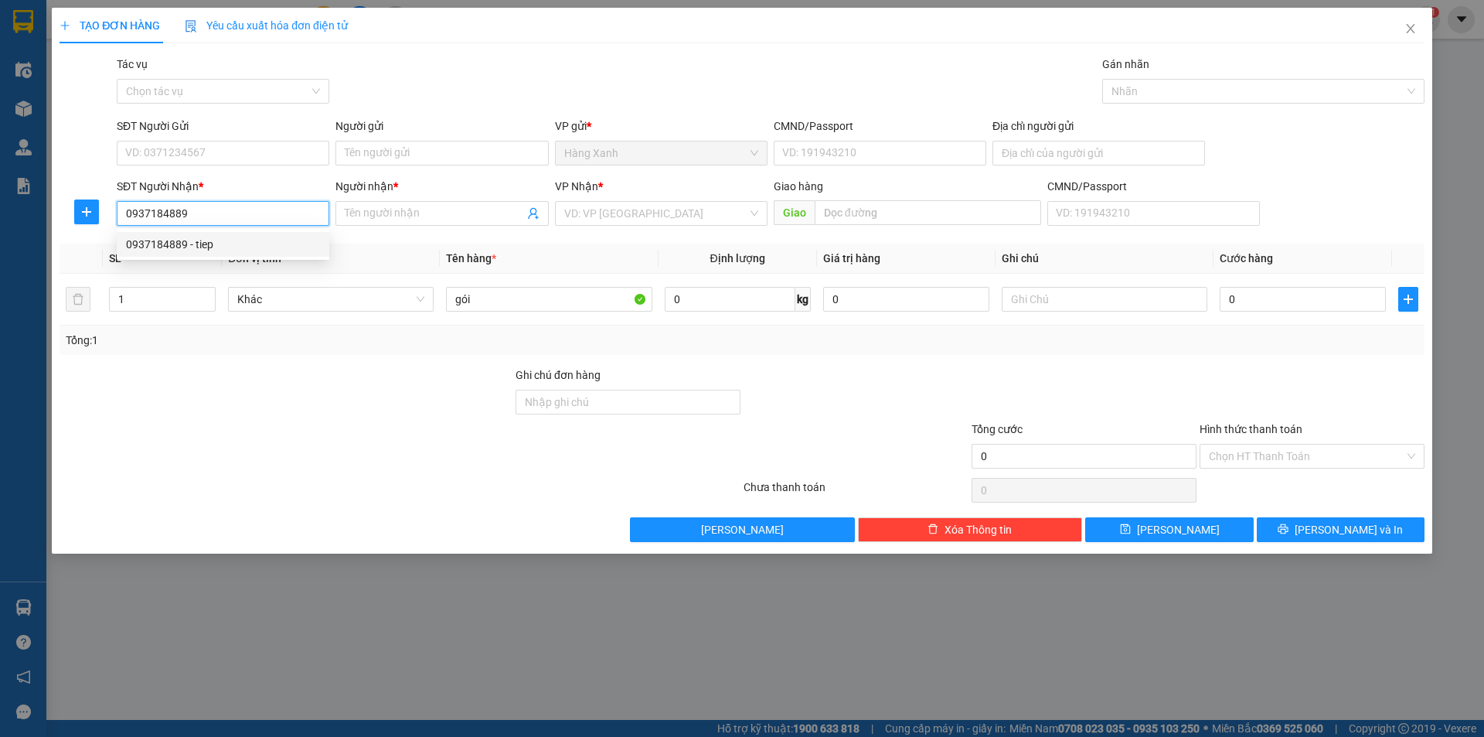
drag, startPoint x: 225, startPoint y: 239, endPoint x: 233, endPoint y: 196, distance: 44.1
click at [224, 239] on div "0937184889 - tiep" at bounding box center [223, 244] width 194 height 17
type input "tiep"
type input "[PERSON_NAME]"
type input "0937184889"
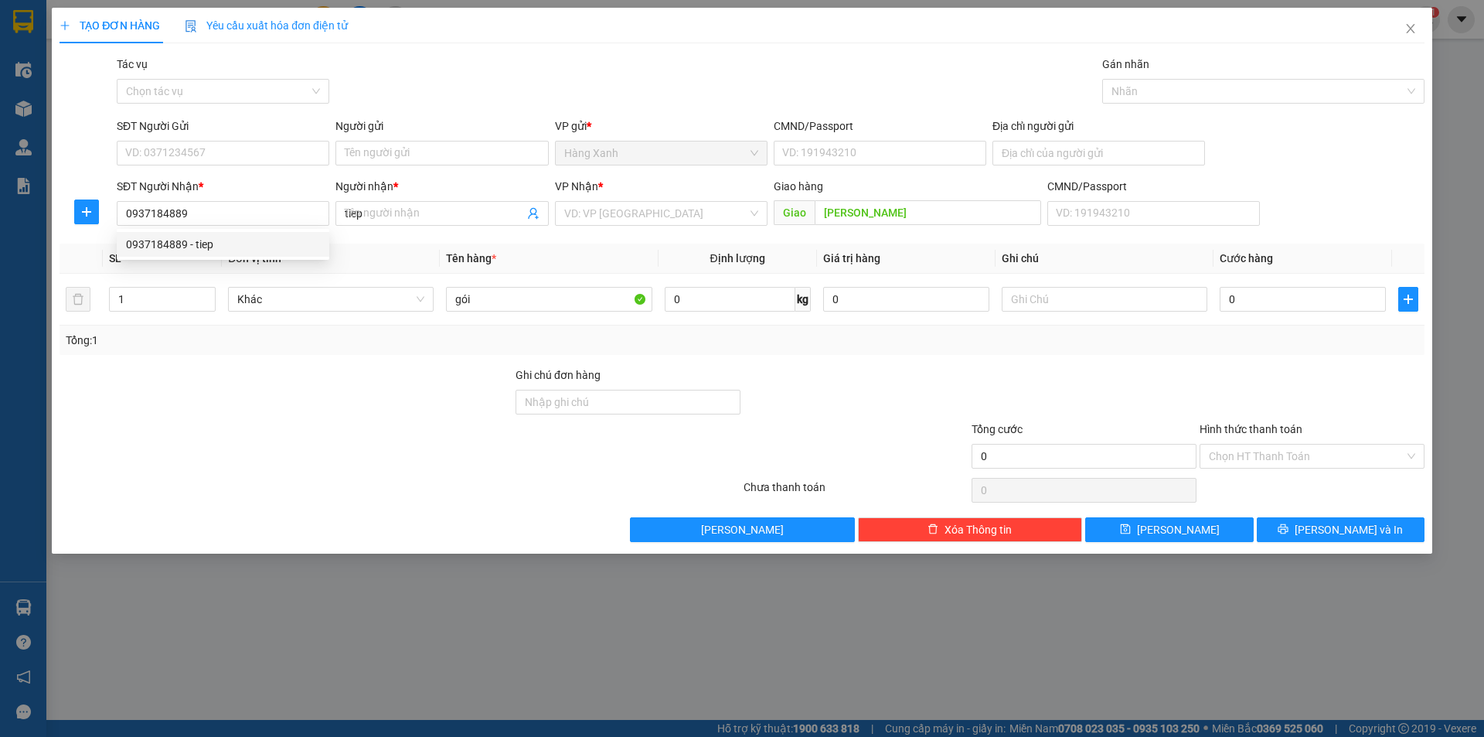
click at [245, 169] on div "SĐT Người Gửi VD: 0371234567" at bounding box center [223, 145] width 213 height 54
click at [248, 158] on input "SĐT Người Gửi" at bounding box center [223, 153] width 213 height 25
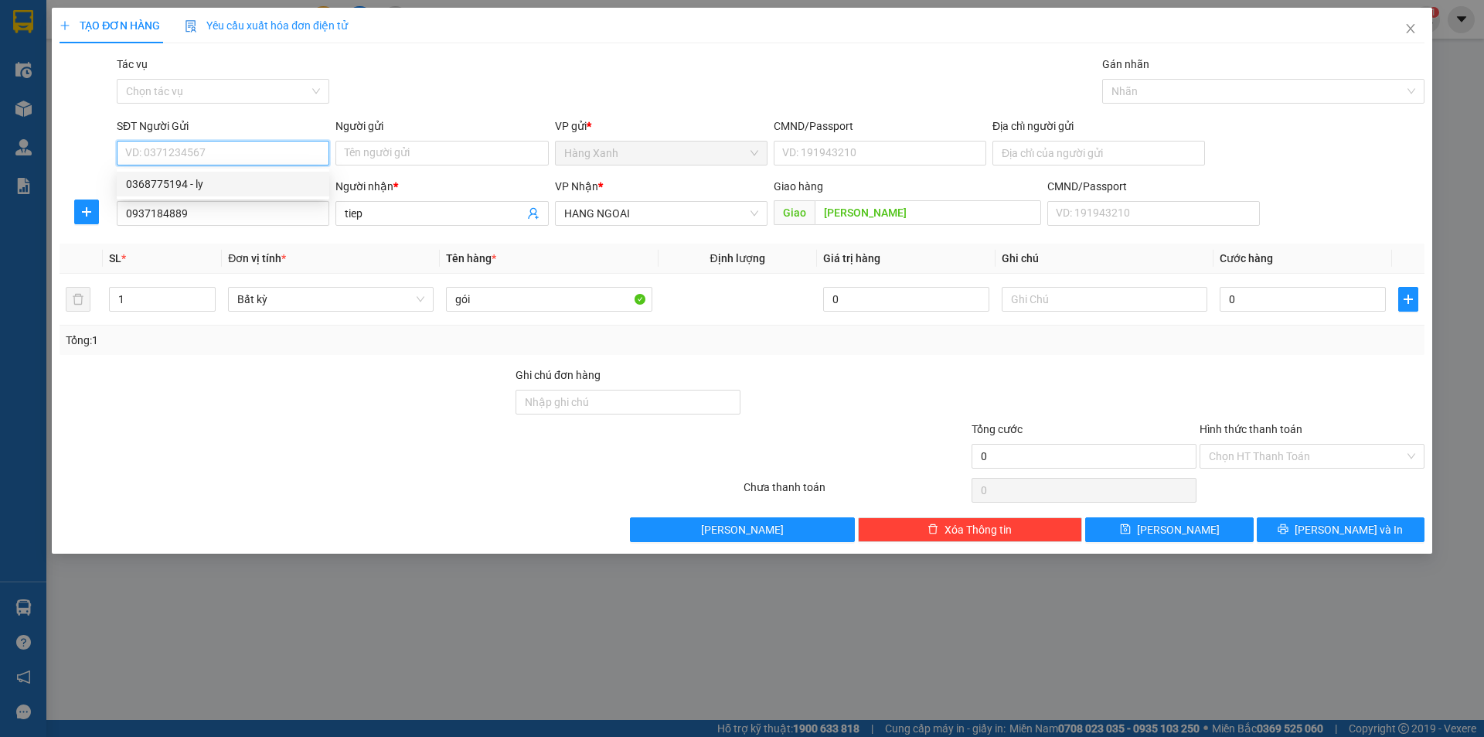
click at [227, 185] on div "0368775194 - ly" at bounding box center [223, 184] width 194 height 17
type input "0368775194"
type input "ly"
type input "083095015465"
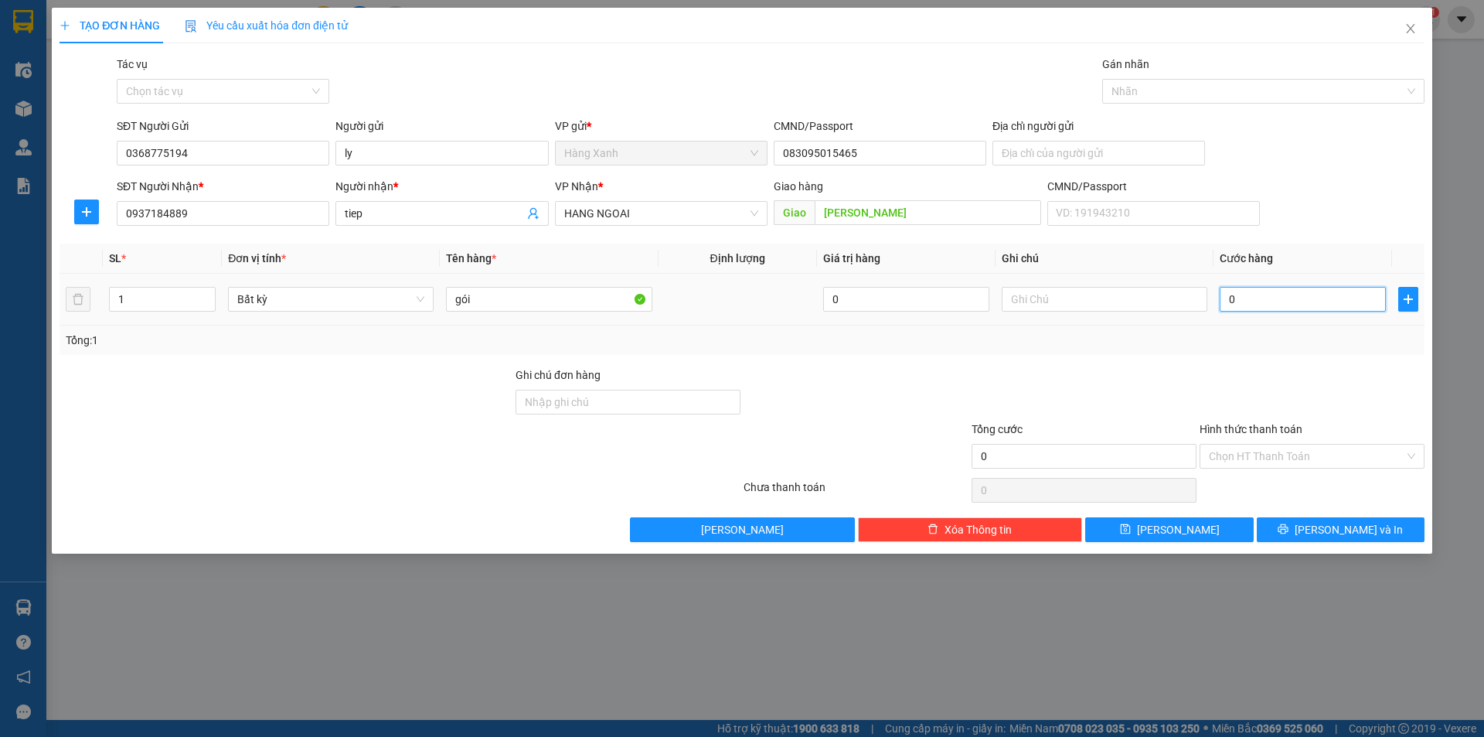
click at [1274, 289] on input "0" at bounding box center [1303, 299] width 166 height 25
type input "4"
type input "40"
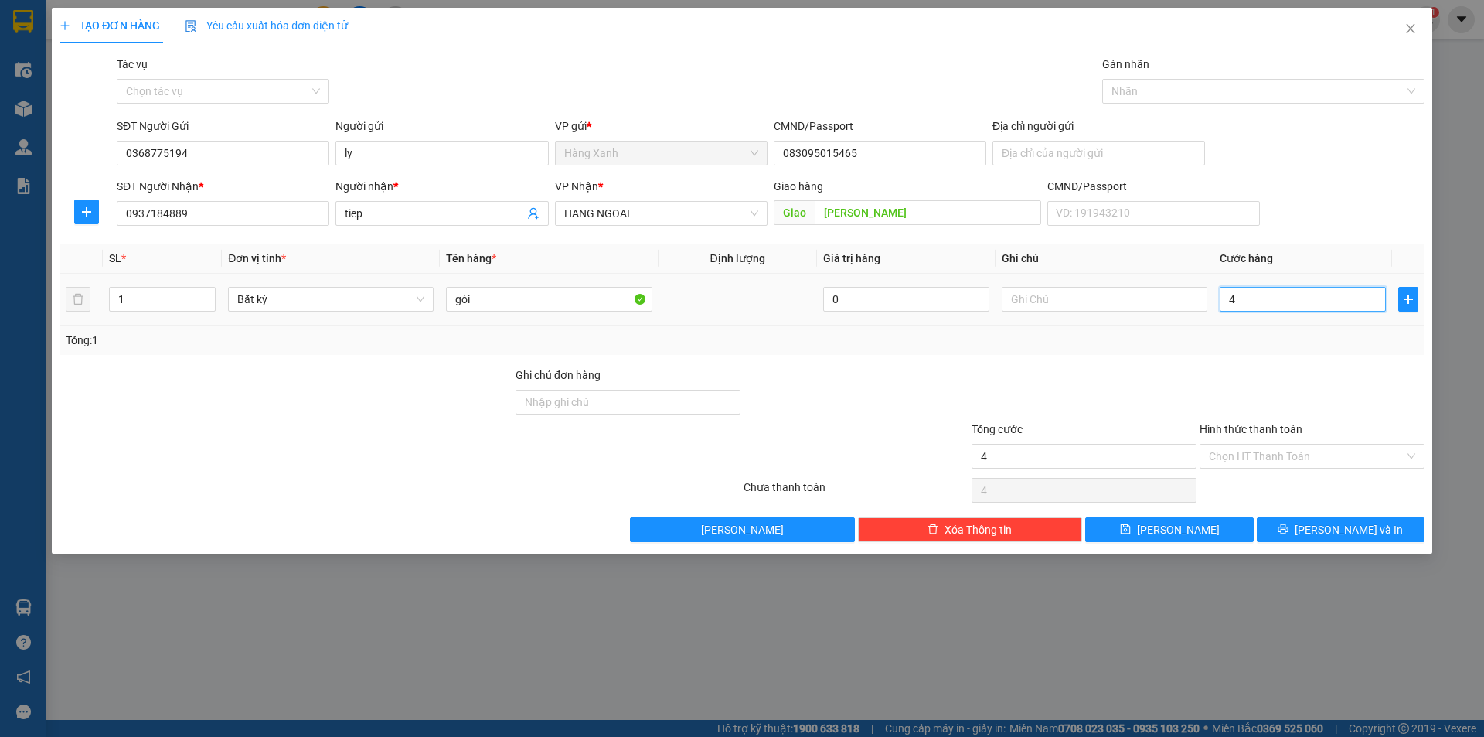
type input "40"
type input "40.000"
click at [1314, 464] on input "Hình thức thanh toán" at bounding box center [1307, 456] width 196 height 23
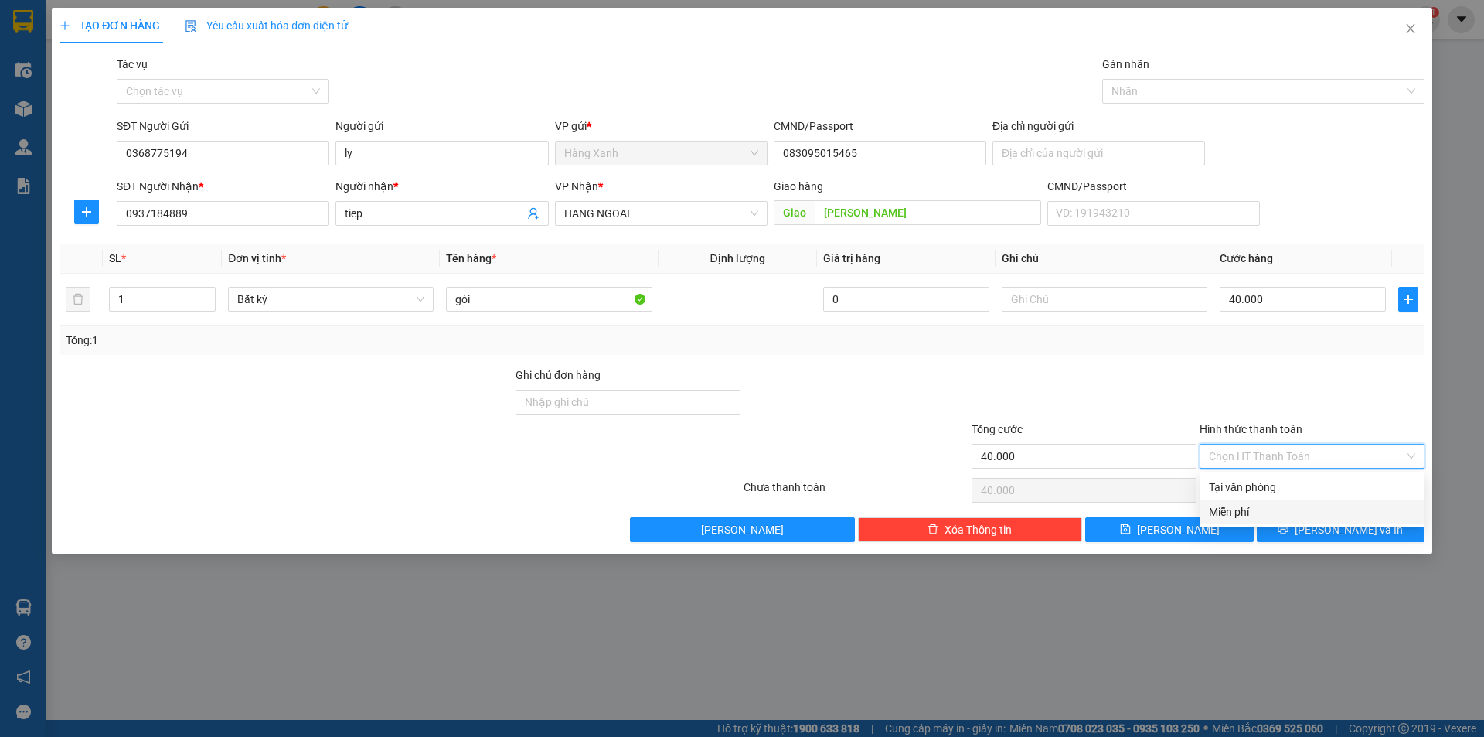
click at [1293, 499] on div "Tại văn phòng" at bounding box center [1312, 487] width 225 height 25
type input "0"
click at [1300, 462] on span "Tại văn phòng" at bounding box center [1312, 456] width 206 height 23
click at [1305, 384] on div at bounding box center [1312, 393] width 228 height 54
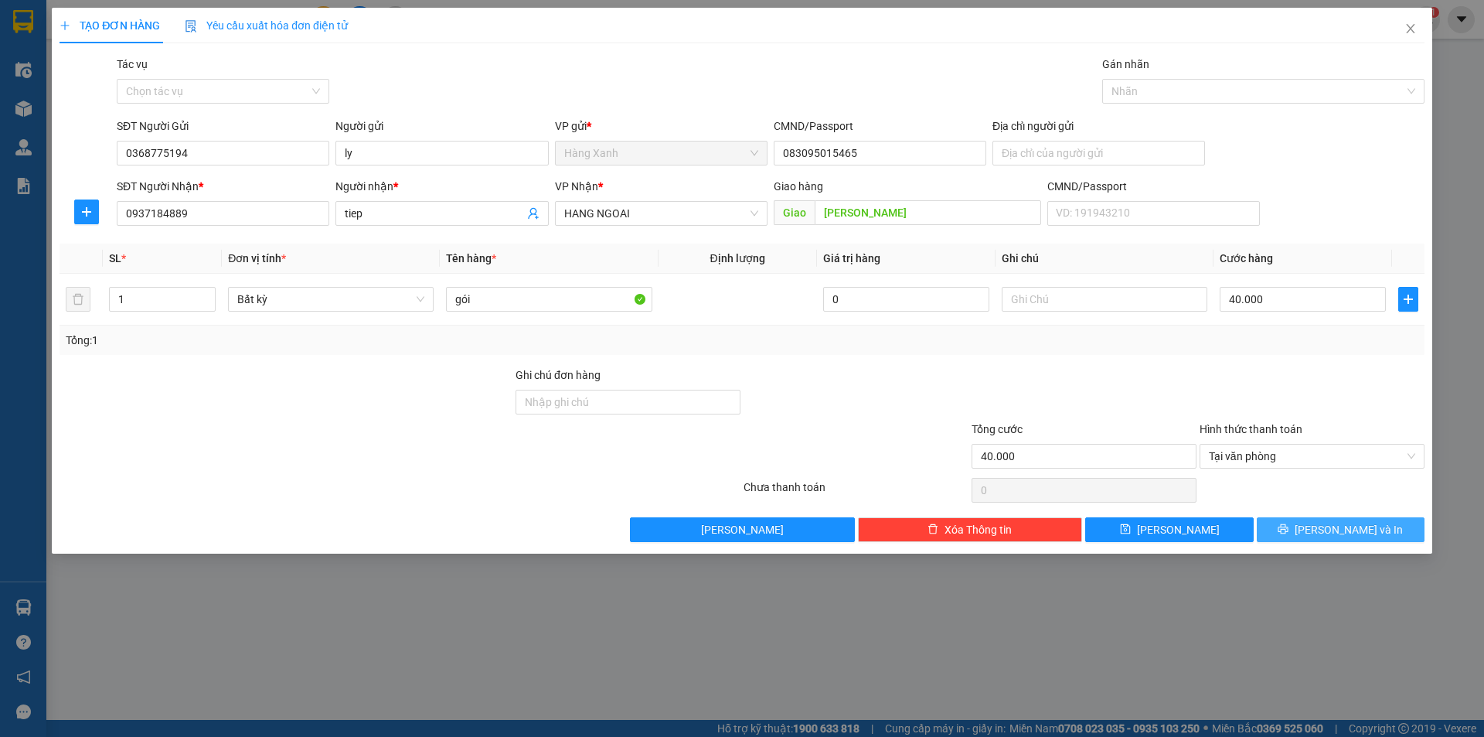
click at [1341, 533] on span "[PERSON_NAME] và In" at bounding box center [1349, 529] width 108 height 17
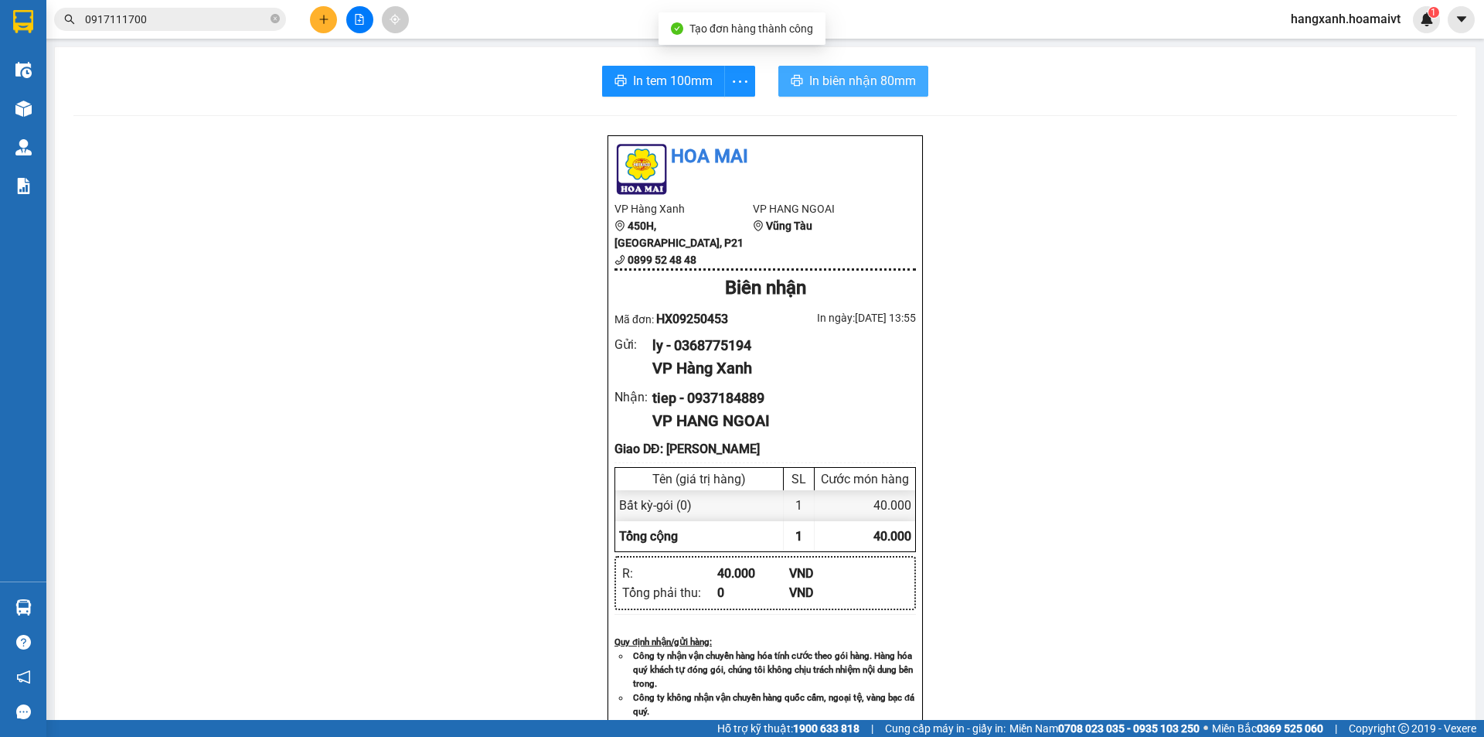
click at [879, 87] on span "In biên nhận 80mm" at bounding box center [862, 80] width 107 height 19
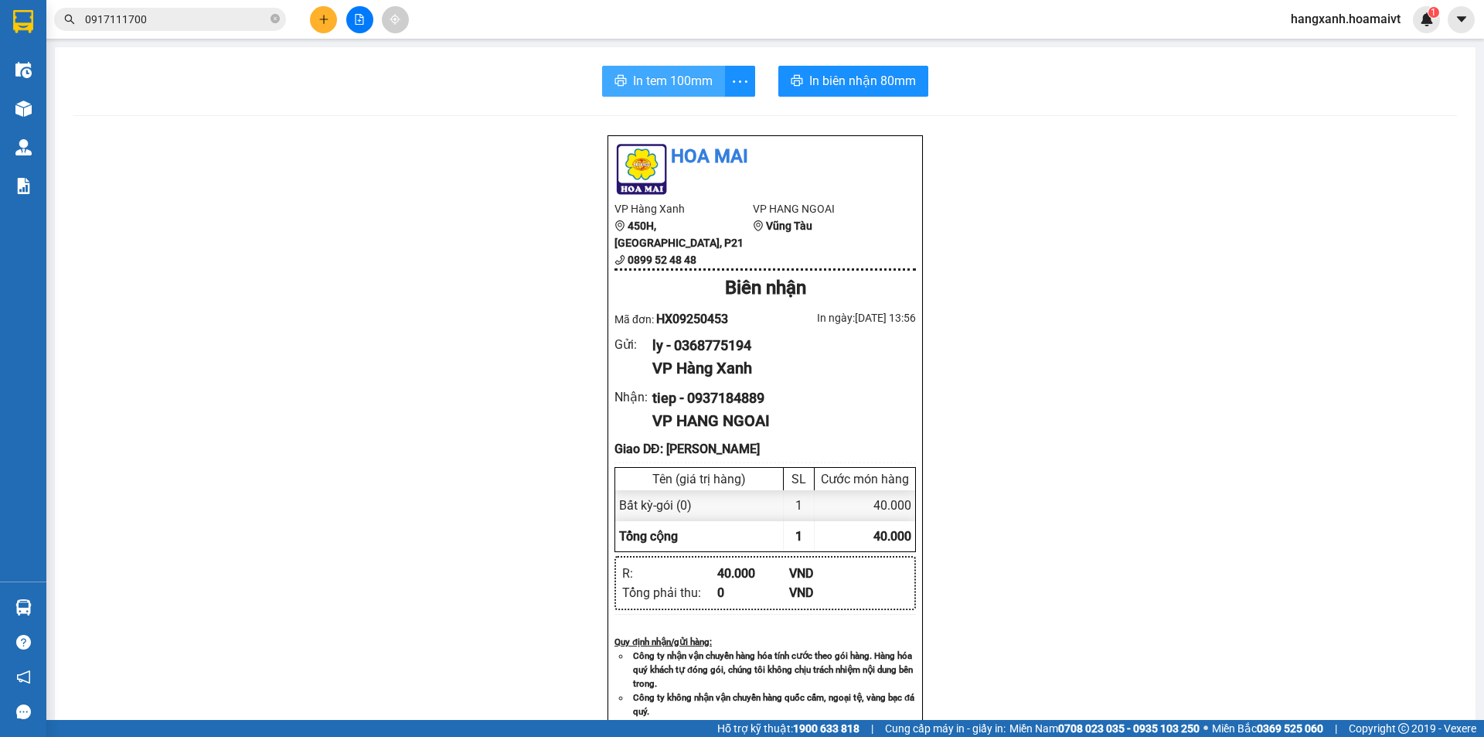
click at [656, 89] on span "In tem 100mm" at bounding box center [673, 80] width 80 height 19
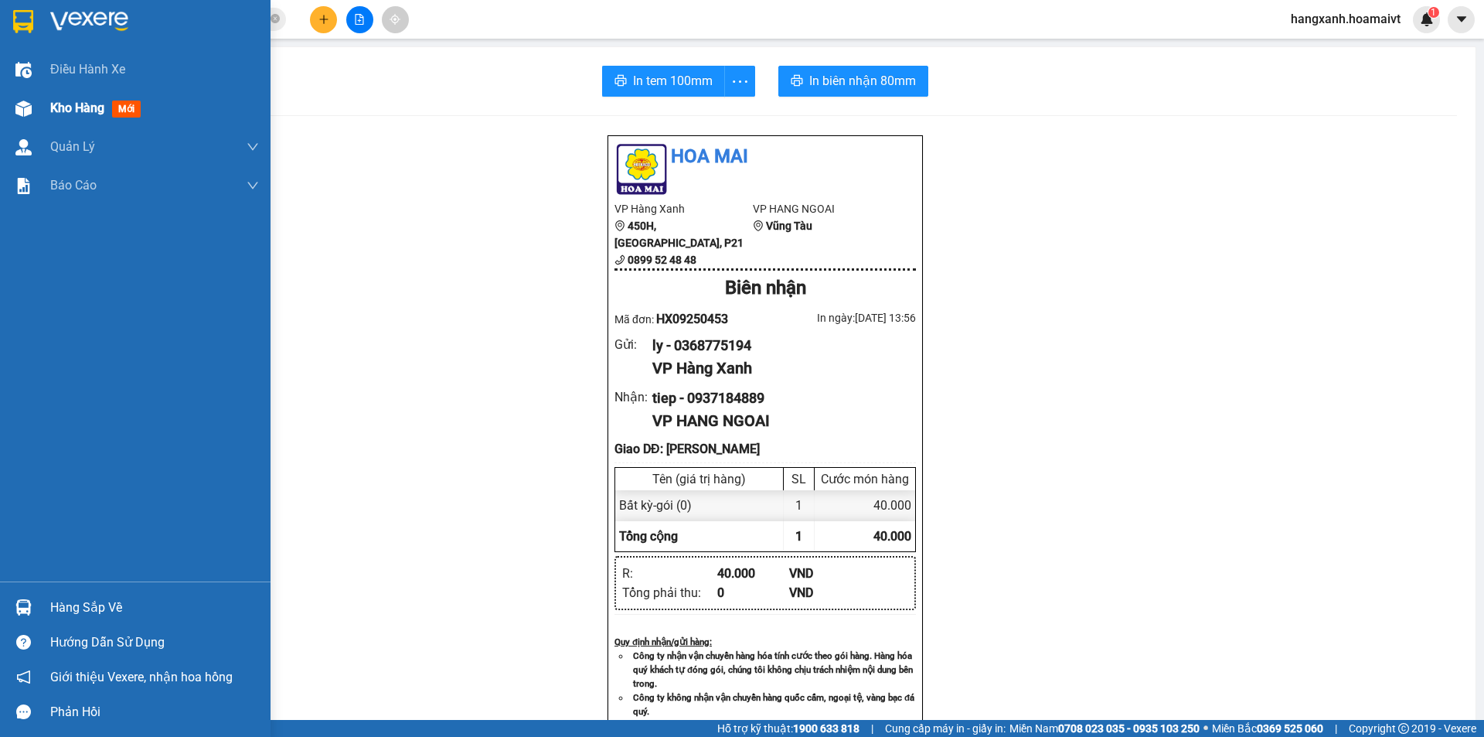
click at [60, 118] on div "Kho hàng mới" at bounding box center [154, 108] width 209 height 39
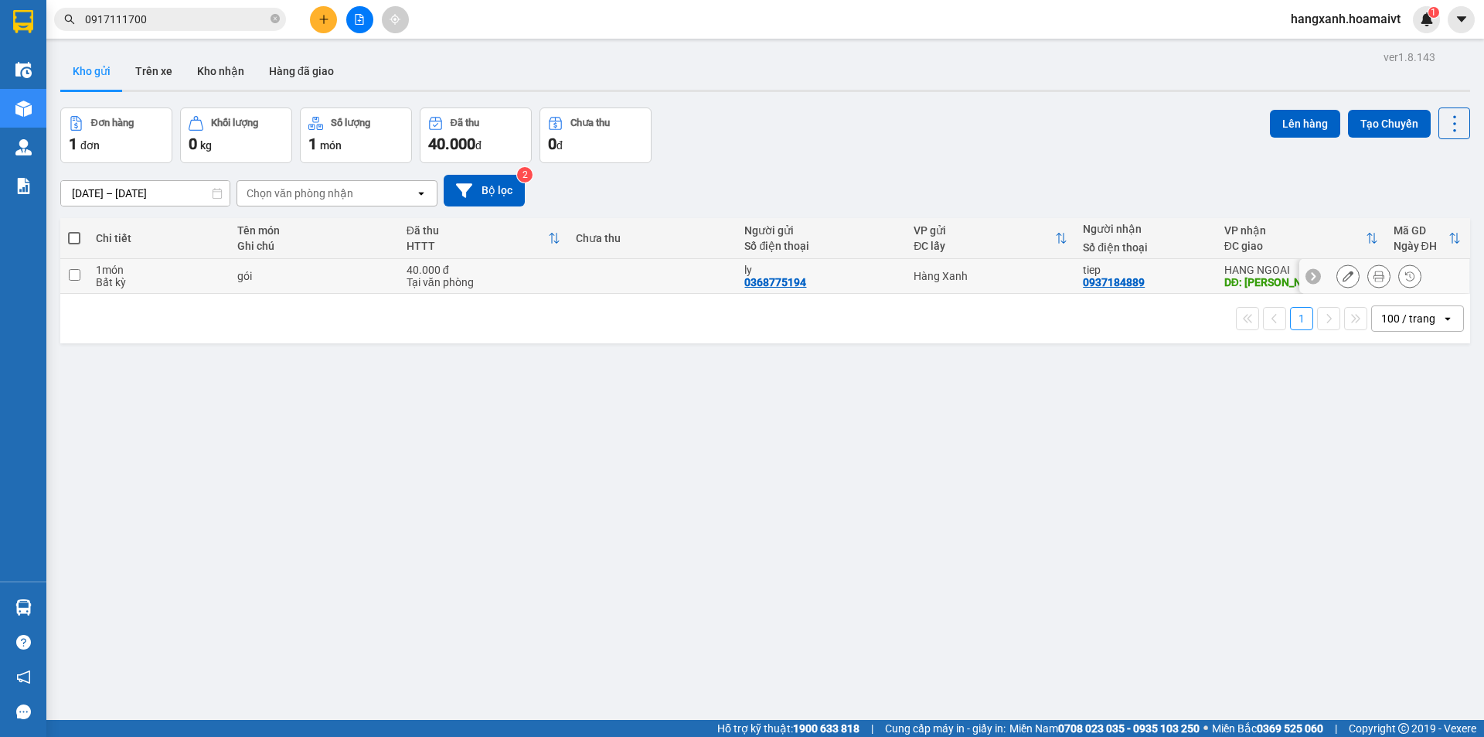
click at [1172, 262] on td "tiep 0937184889" at bounding box center [1145, 276] width 141 height 35
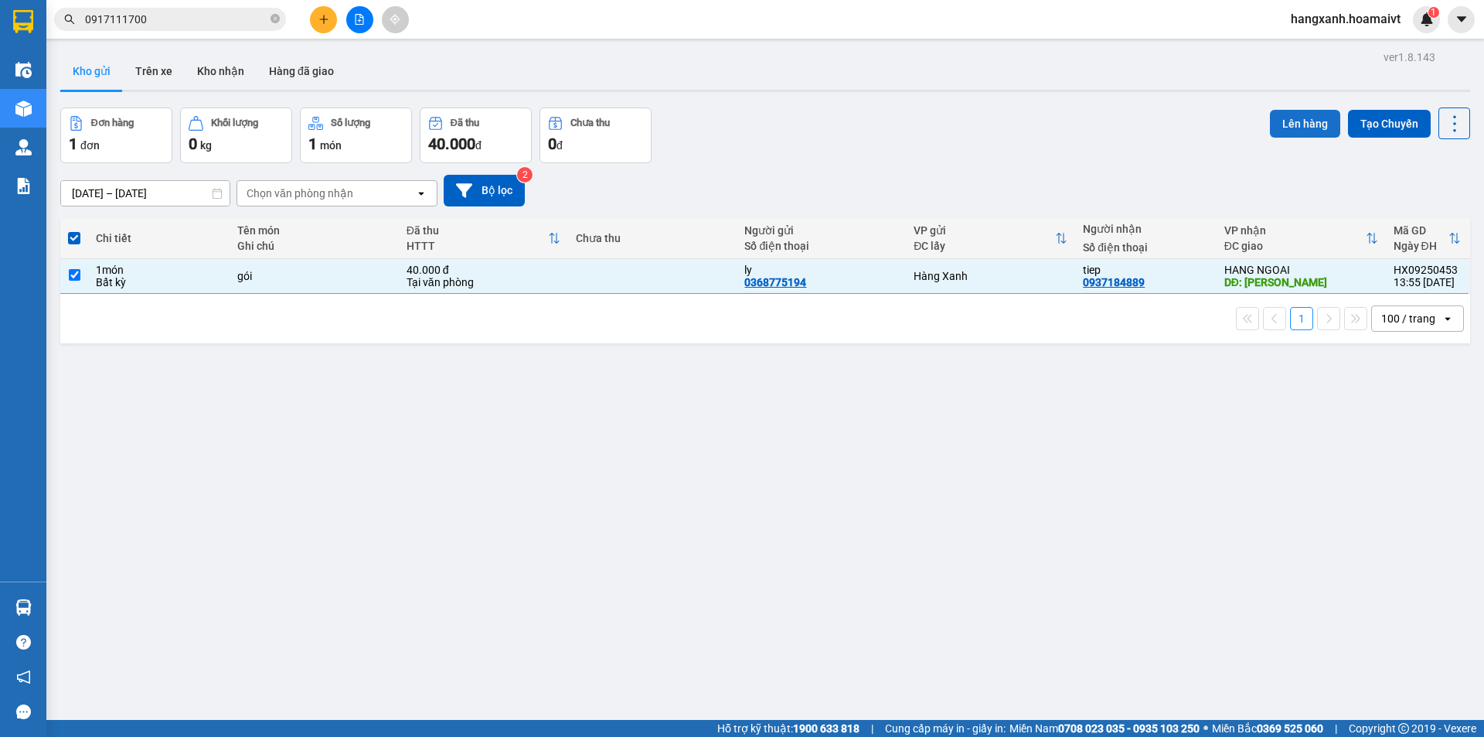
click at [1273, 133] on button "Lên hàng" at bounding box center [1305, 124] width 70 height 28
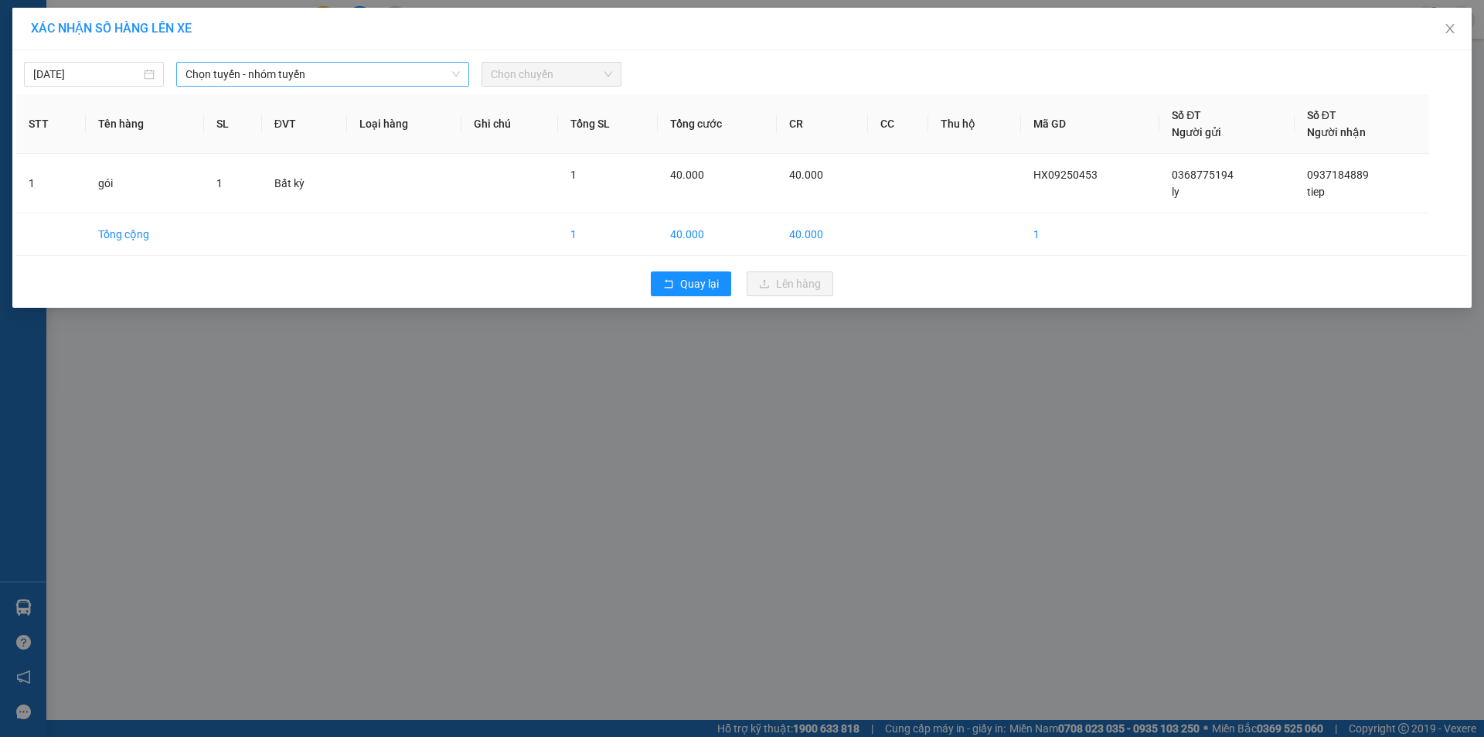
click at [286, 75] on span "Chọn tuyến - nhóm tuyến" at bounding box center [323, 74] width 274 height 23
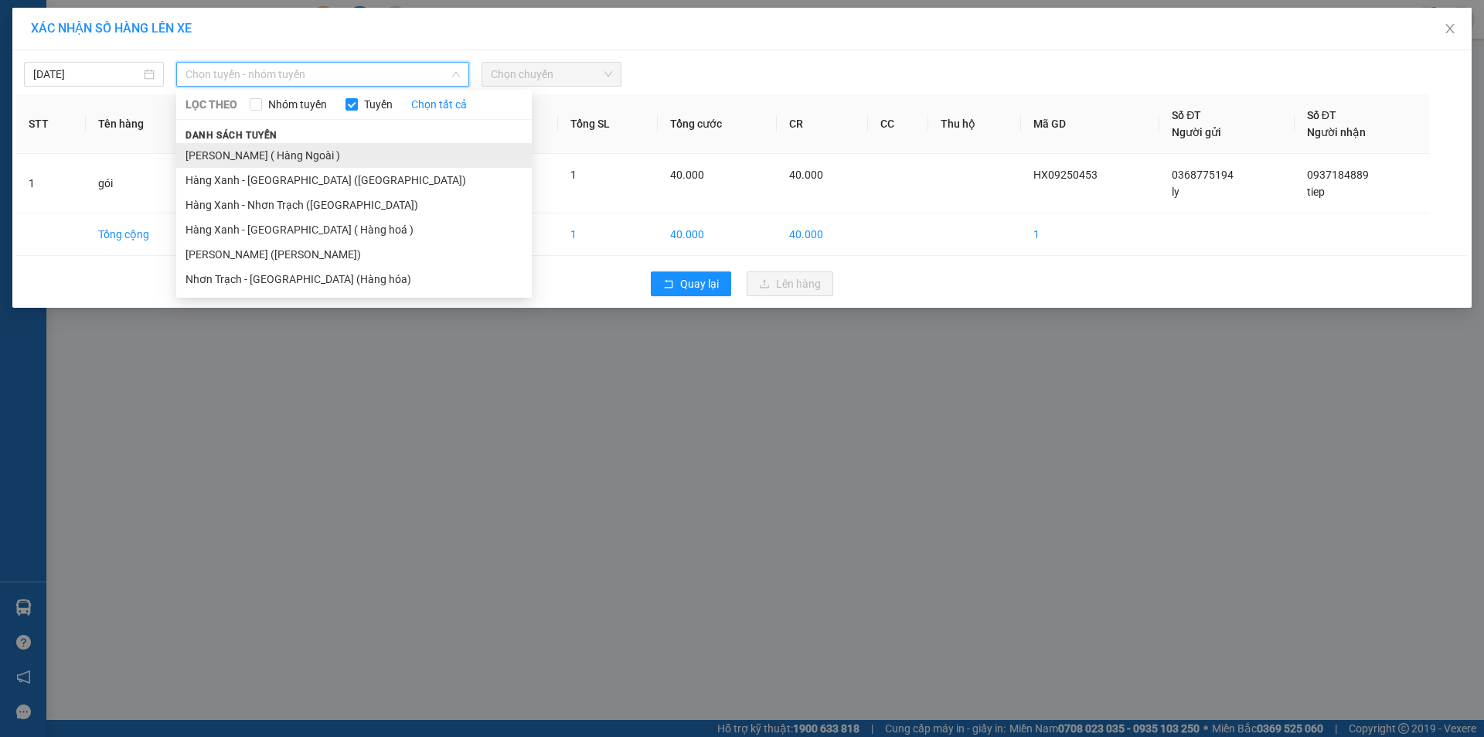
click at [295, 152] on li "[PERSON_NAME] ( Hàng Ngoài )" at bounding box center [354, 155] width 356 height 25
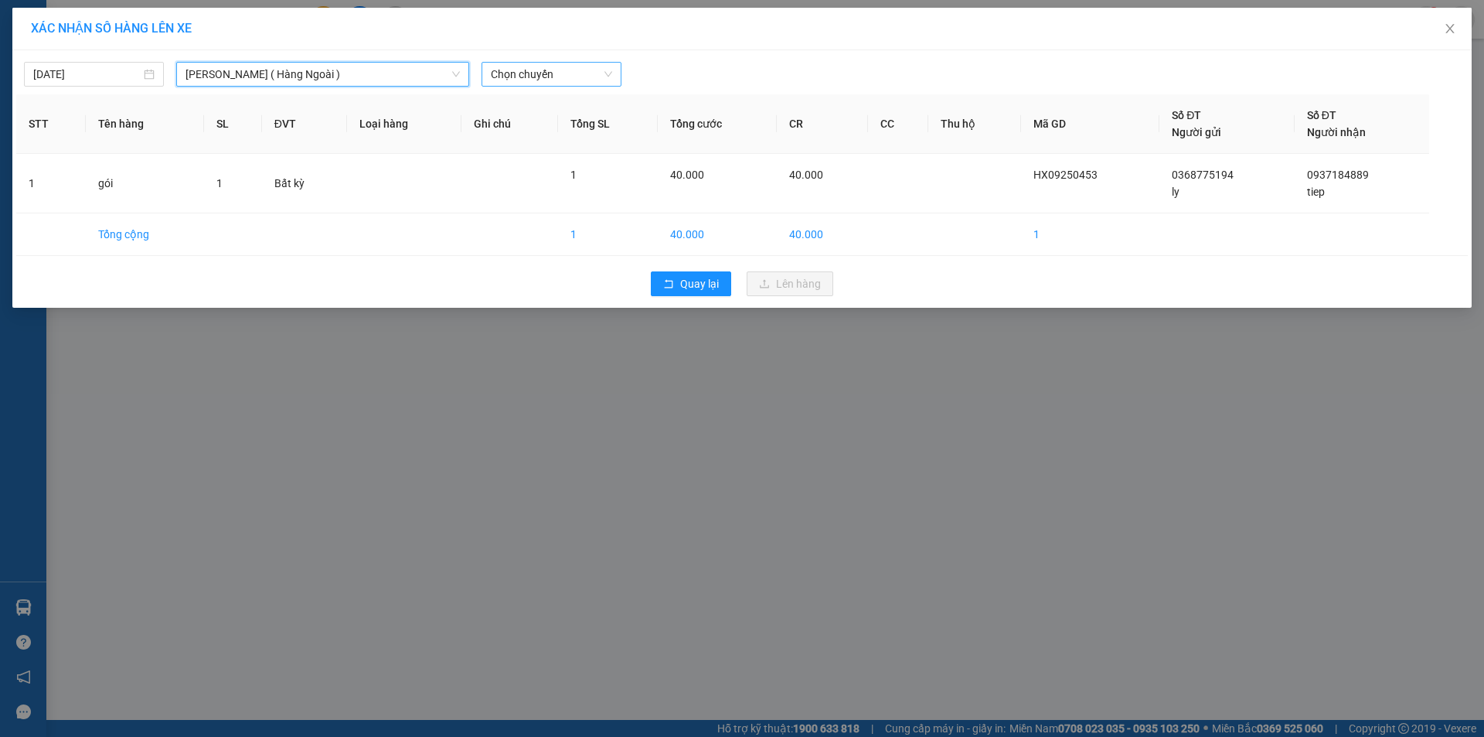
click at [559, 66] on span "Chọn chuyến" at bounding box center [551, 74] width 121 height 23
type input "1410"
click at [591, 131] on div "Thêm chuyến " 14:10 "" at bounding box center [564, 131] width 165 height 26
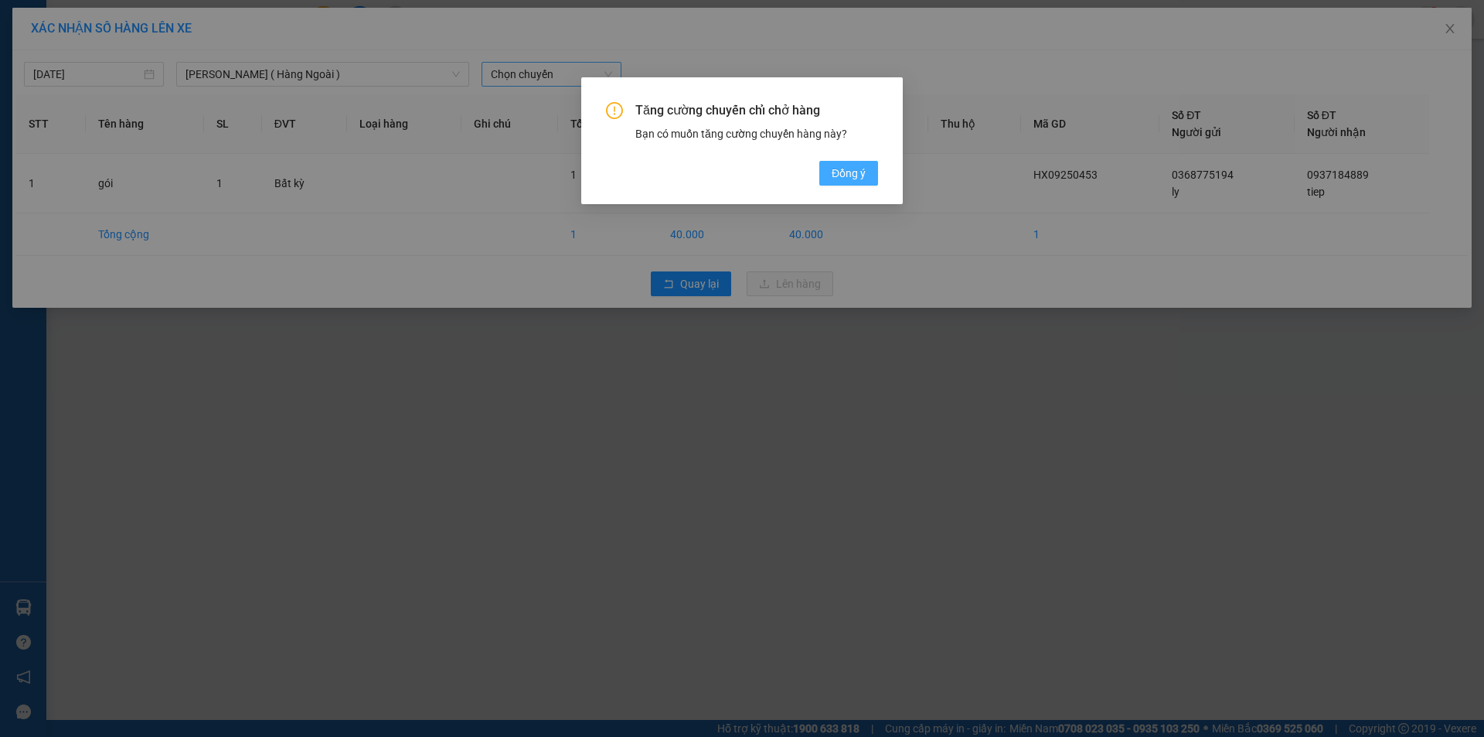
click at [845, 169] on span "Đồng ý" at bounding box center [849, 173] width 34 height 17
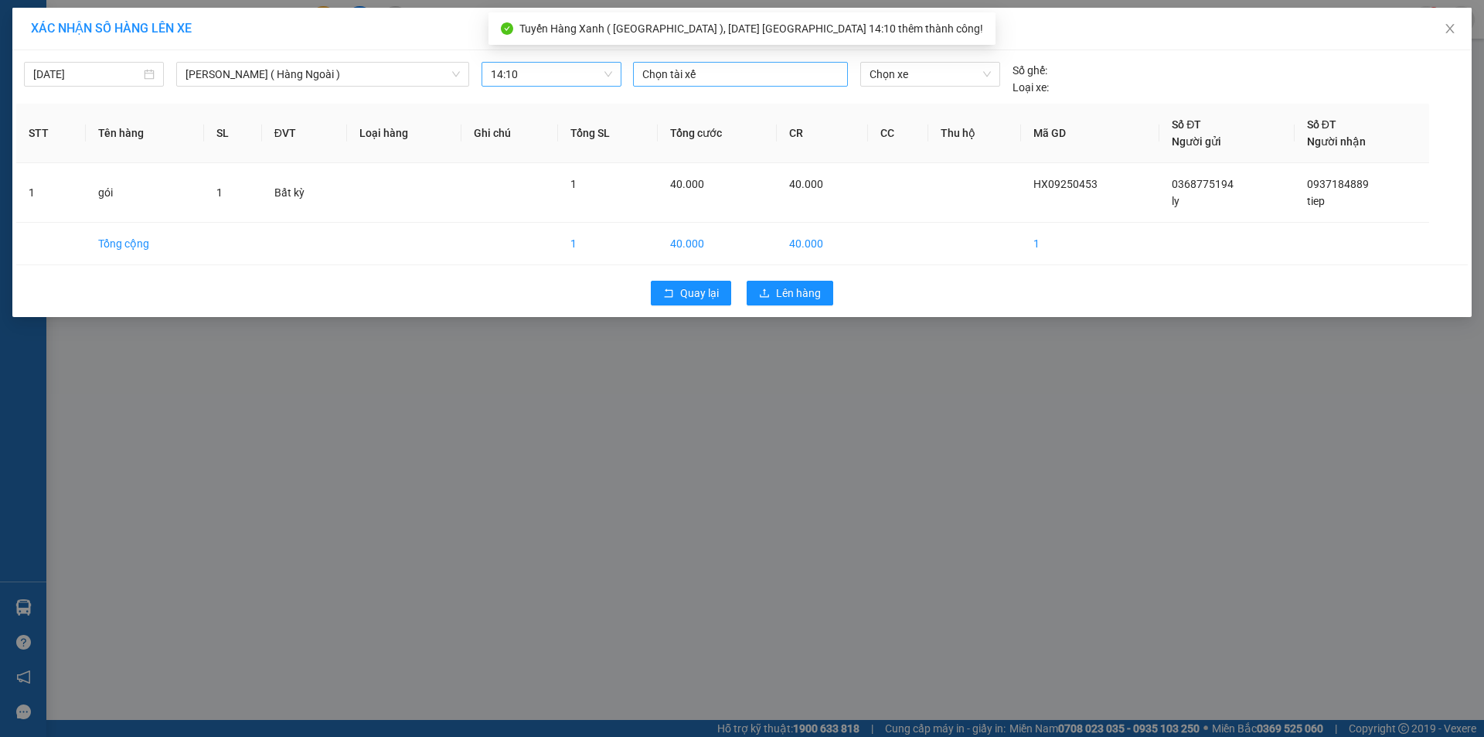
click at [719, 76] on div at bounding box center [740, 74] width 207 height 19
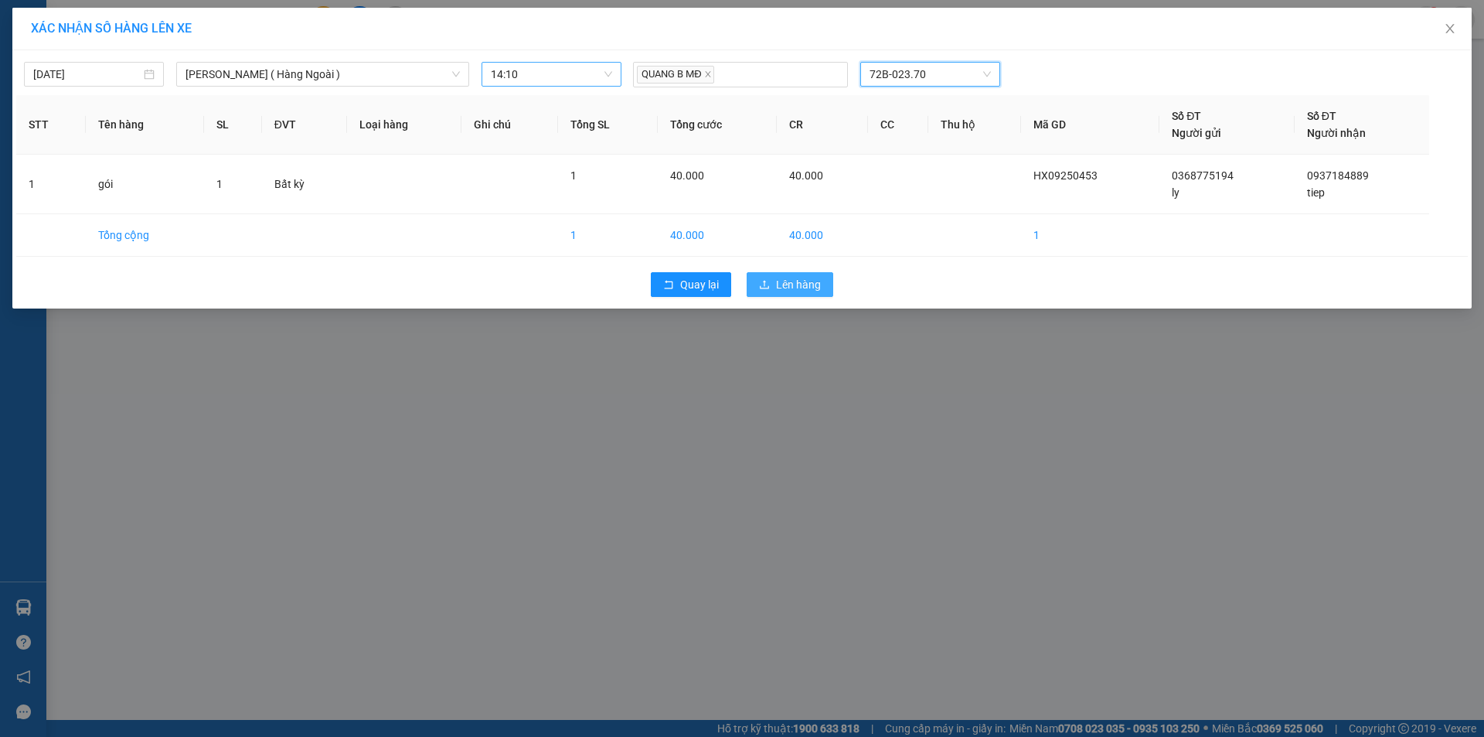
click at [787, 289] on span "Lên hàng" at bounding box center [798, 284] width 45 height 17
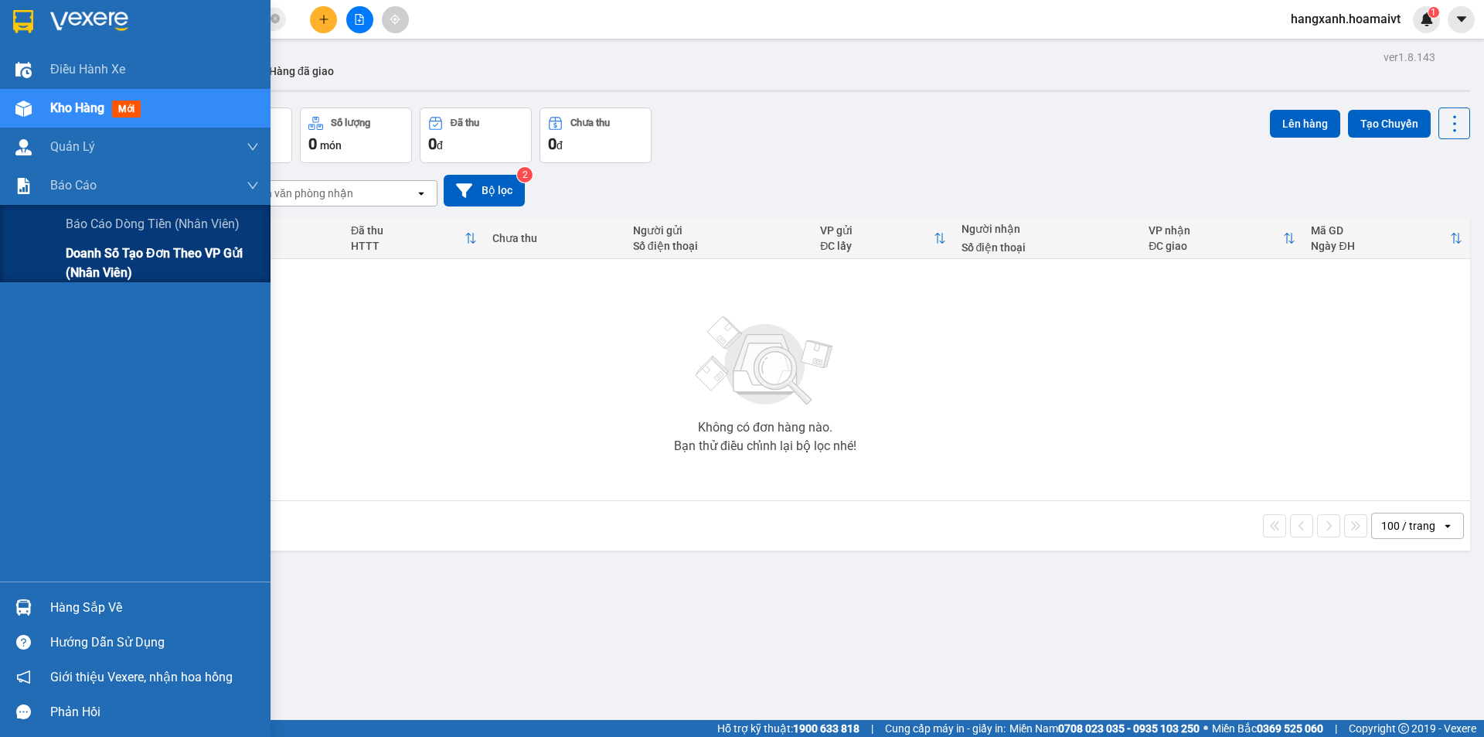
click at [39, 248] on div "Doanh số tạo đơn theo VP gửi (nhân viên)" at bounding box center [135, 263] width 271 height 39
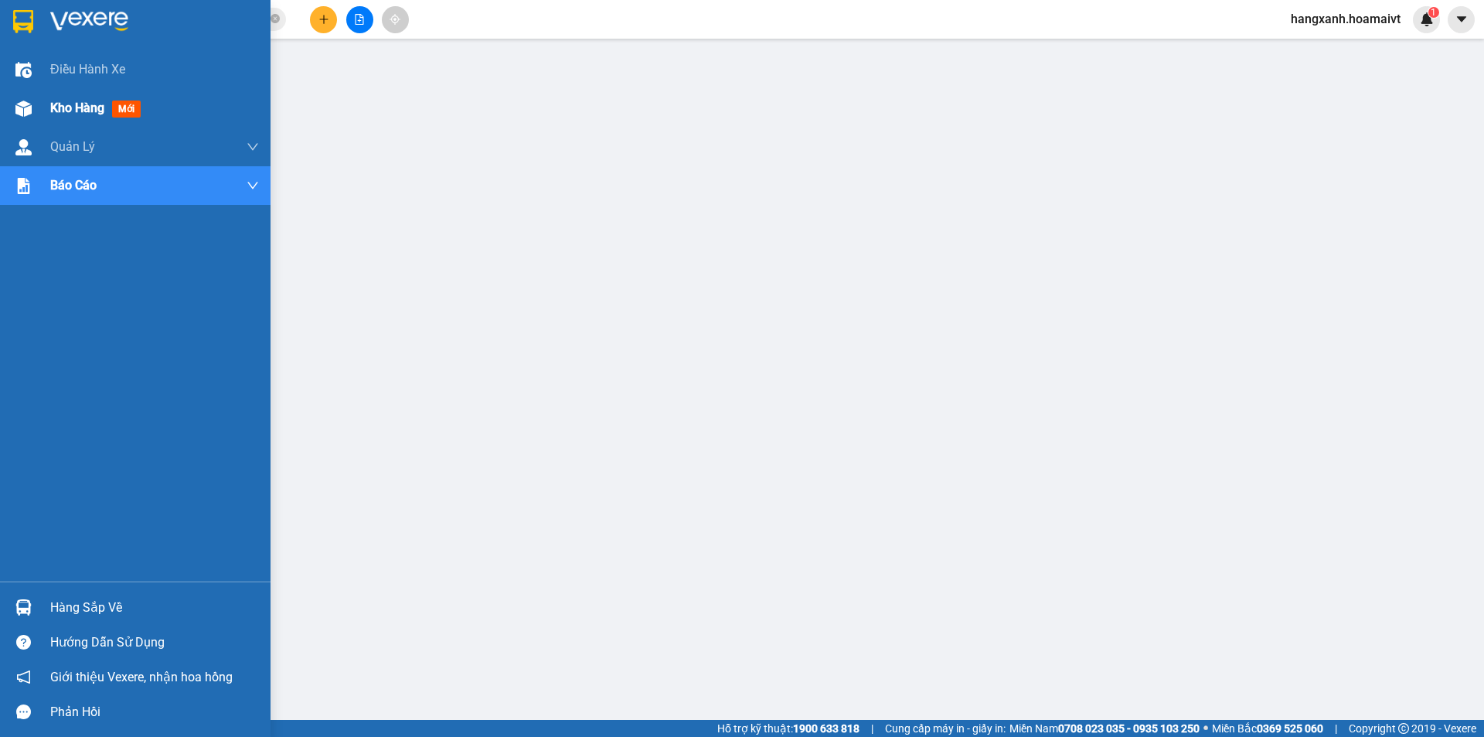
click at [0, 113] on div "Kho hàng mới" at bounding box center [135, 108] width 271 height 39
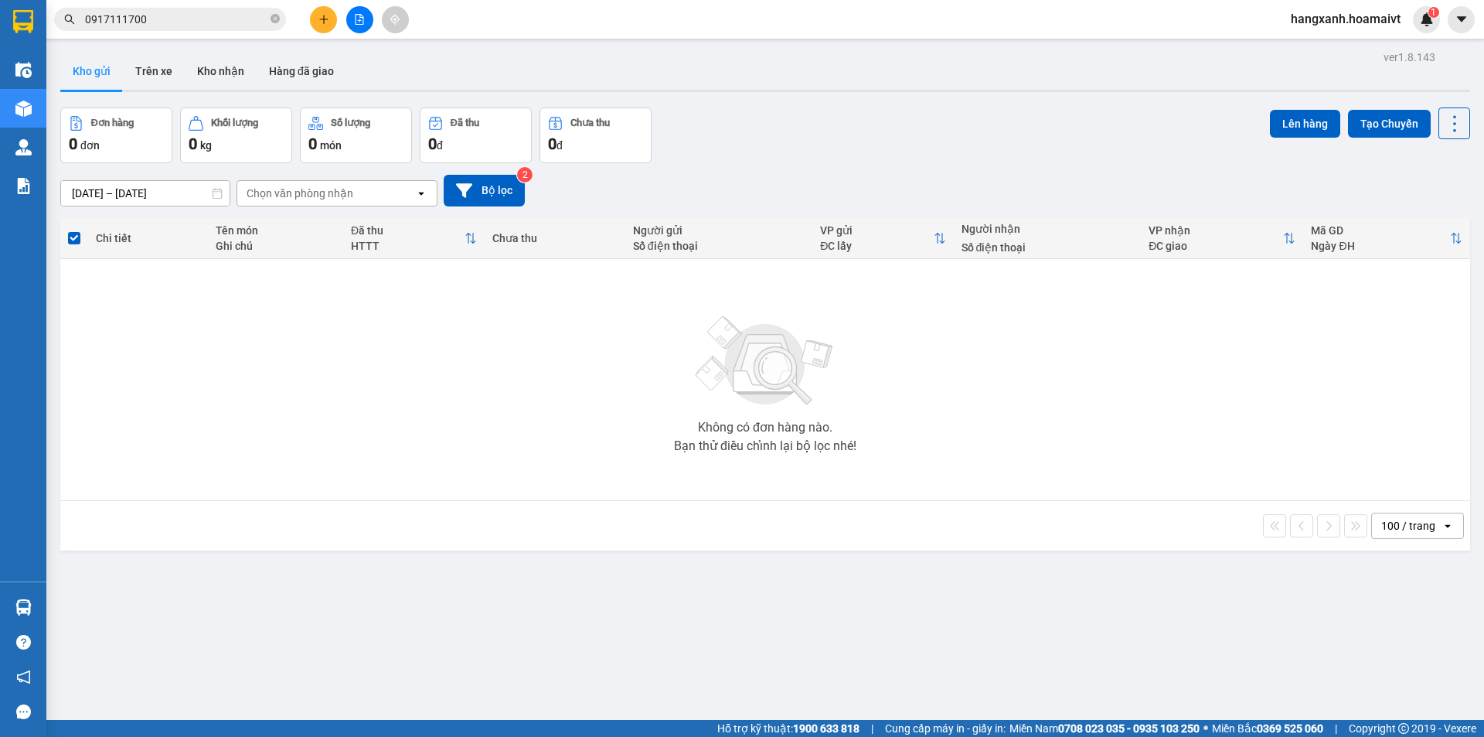
click at [333, 32] on div at bounding box center [360, 19] width 116 height 27
click at [325, 20] on icon "plus" at bounding box center [324, 19] width 11 height 11
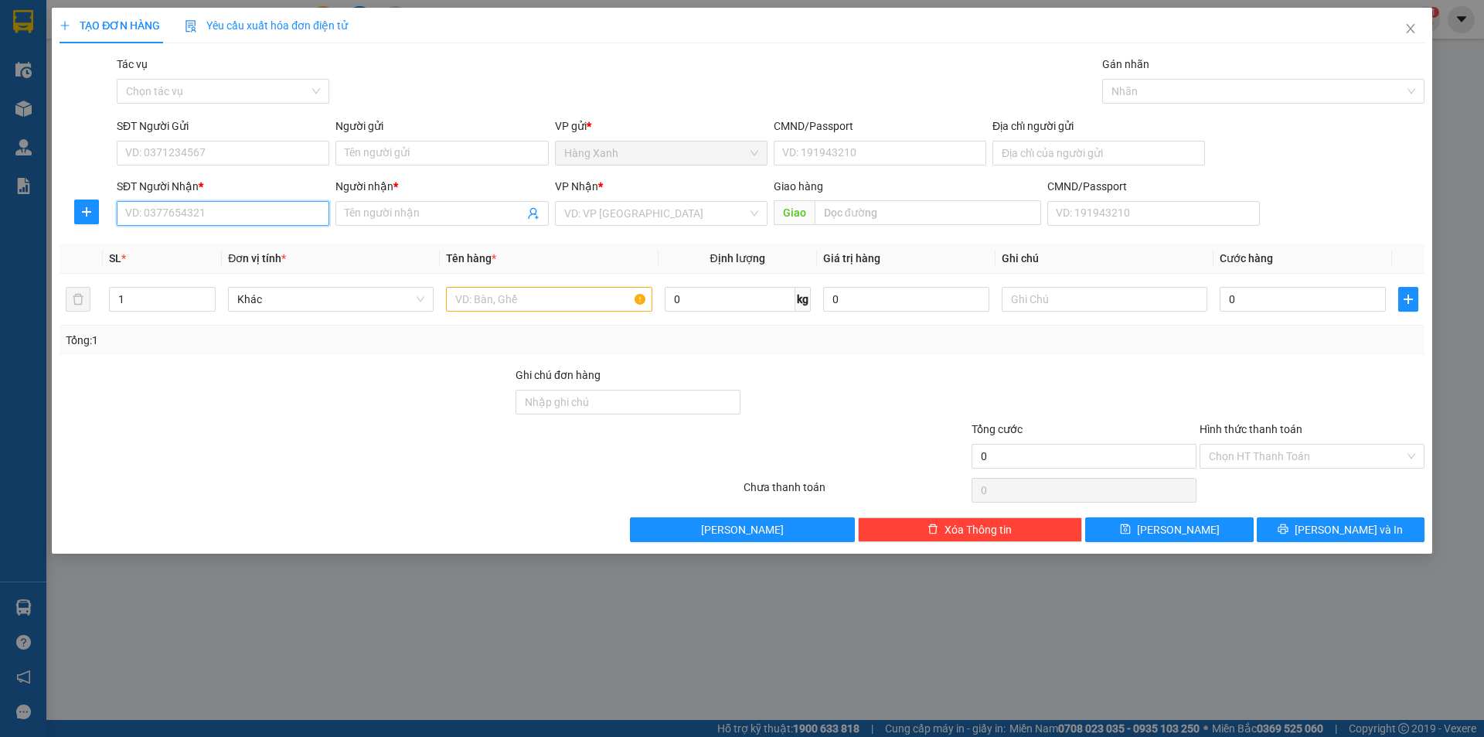
click at [245, 214] on input "SĐT Người Nhận *" at bounding box center [223, 213] width 213 height 25
type input "0906049414"
click at [238, 233] on div "0906049414 0906049414 - dao" at bounding box center [223, 244] width 213 height 31
click at [233, 213] on input "0906049414" at bounding box center [223, 213] width 213 height 25
click at [204, 248] on div "0906049414 - dao" at bounding box center [223, 244] width 194 height 17
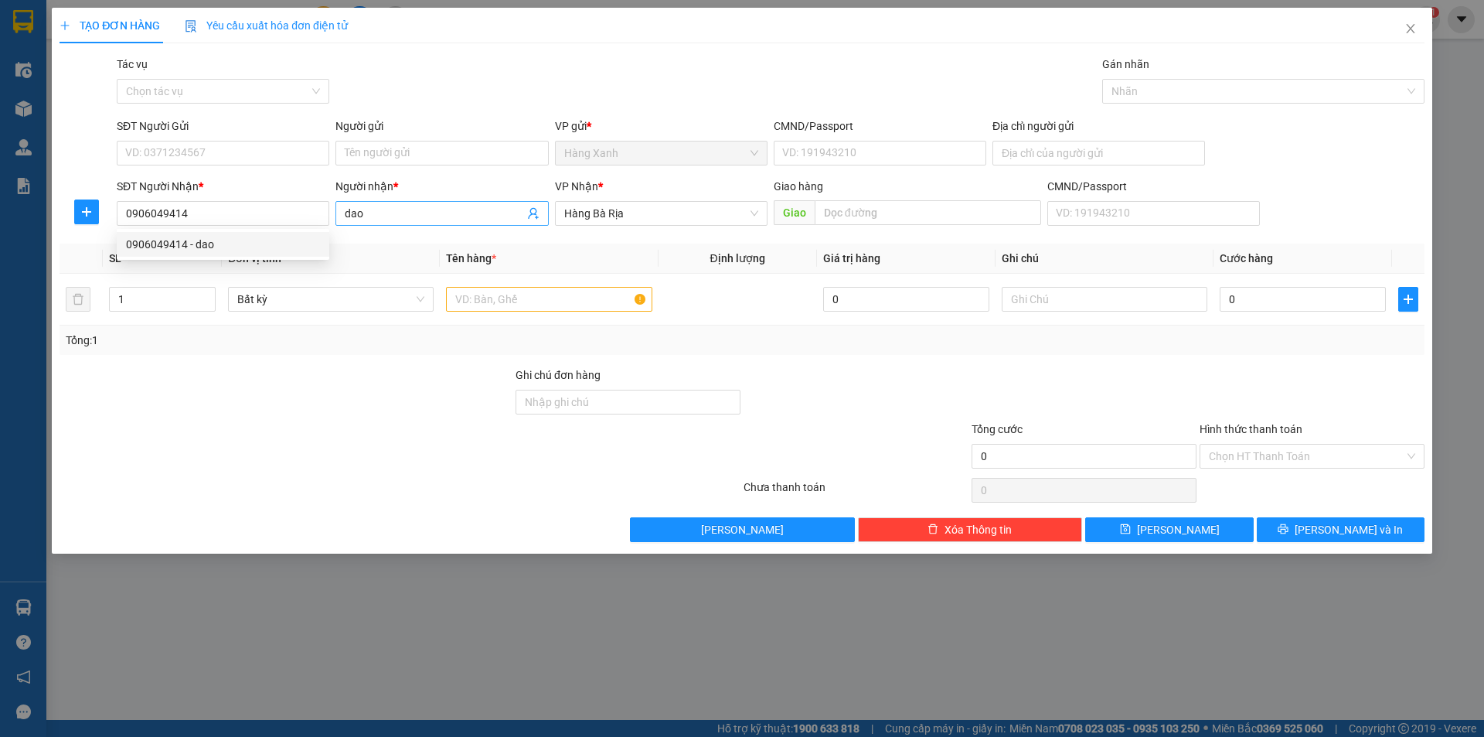
click at [425, 218] on input "dao" at bounding box center [434, 213] width 179 height 17
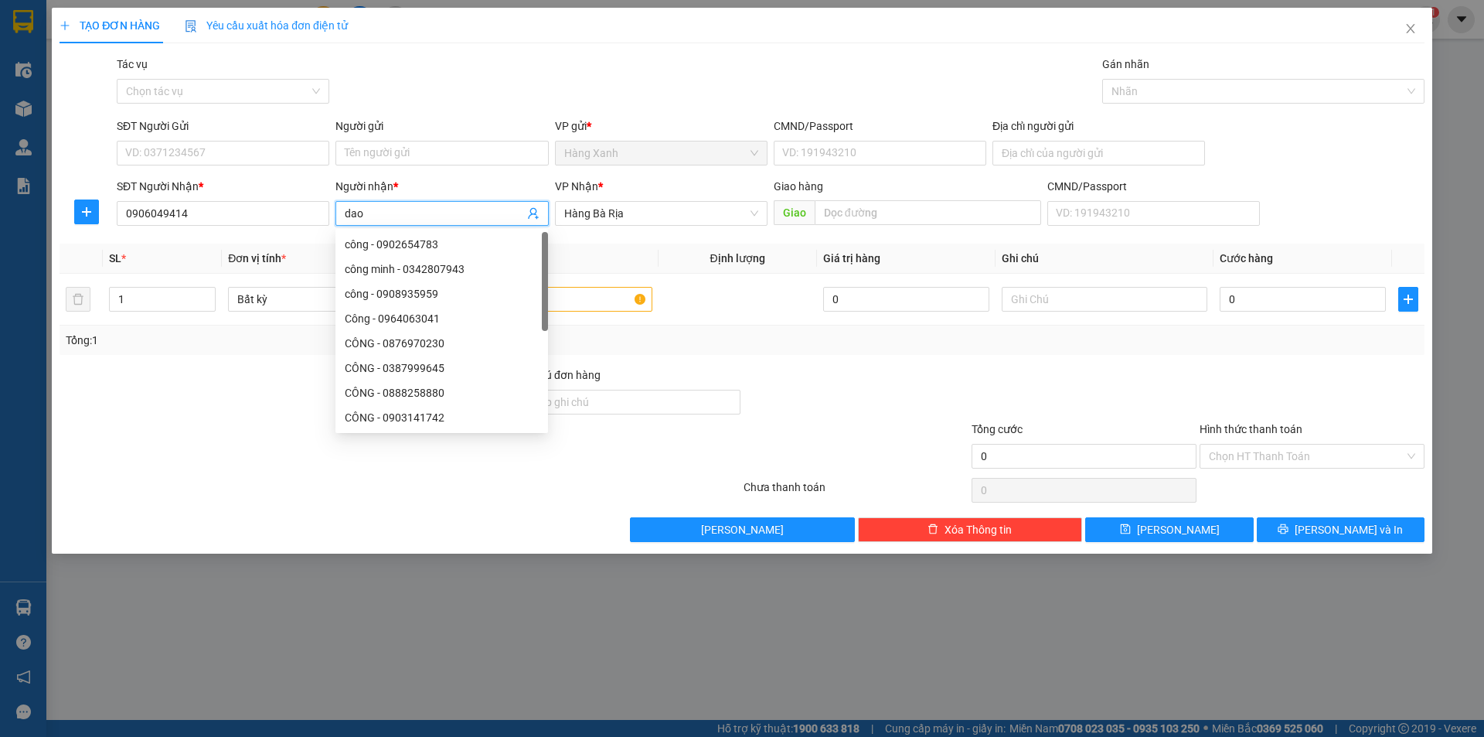
click at [425, 218] on input "dao" at bounding box center [434, 213] width 179 height 17
type input "d"
type input "đào"
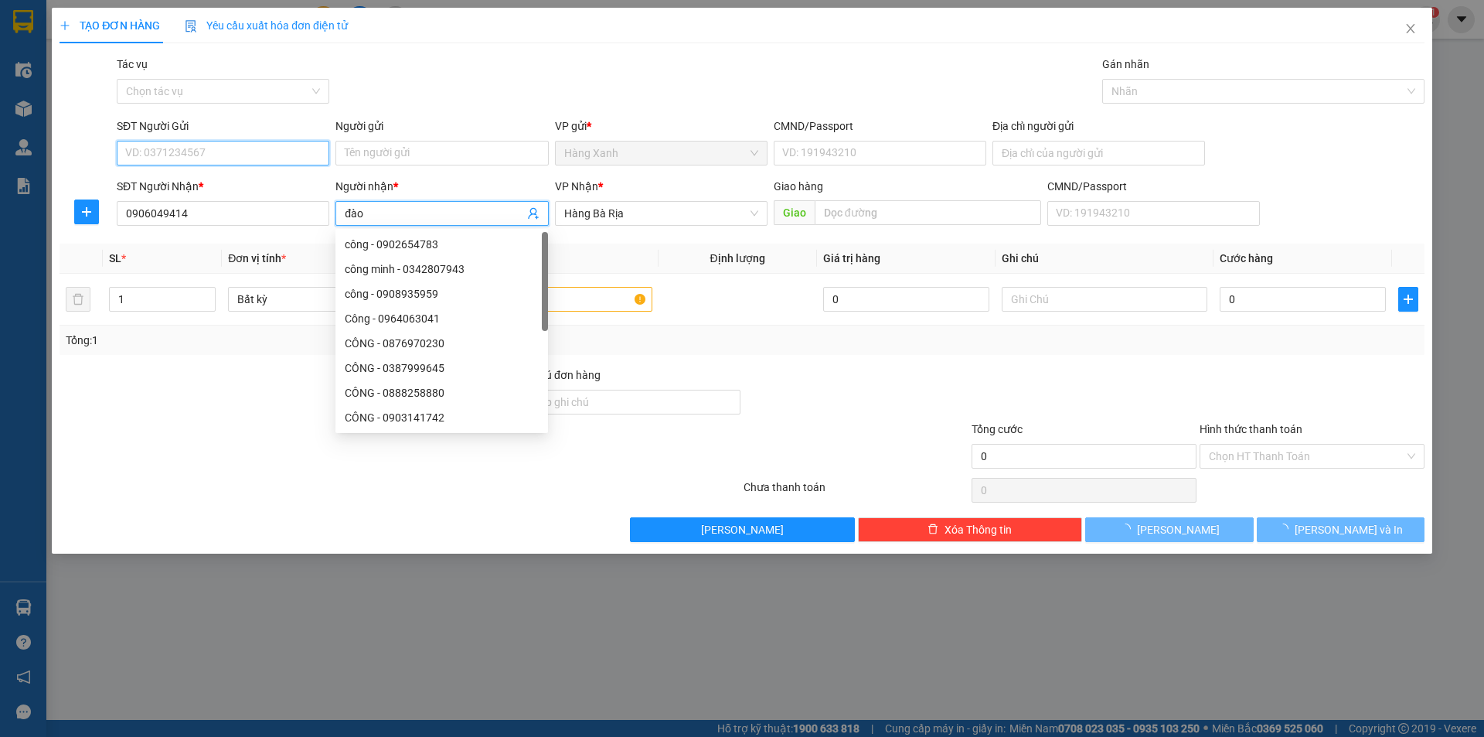
click at [238, 147] on input "SĐT Người Gửi" at bounding box center [223, 153] width 213 height 25
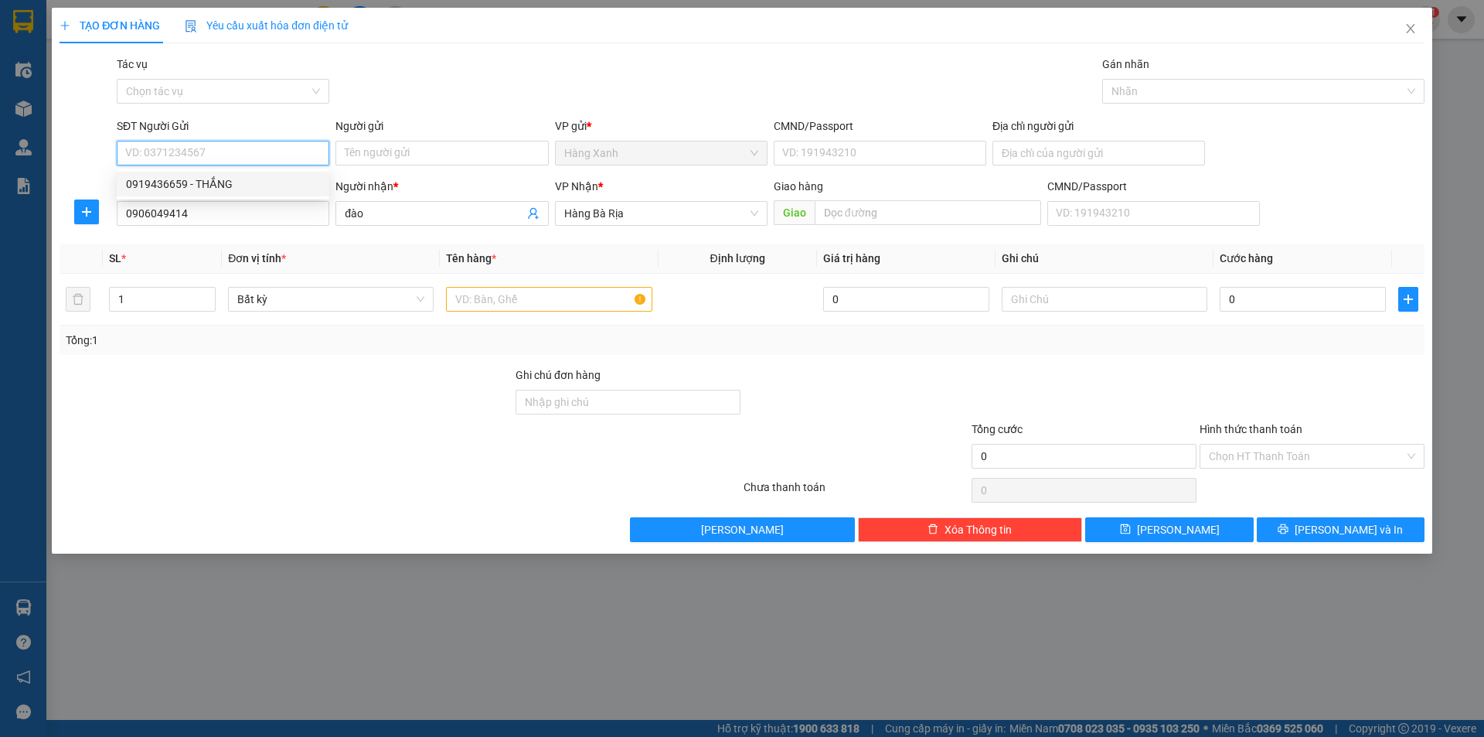
click at [246, 175] on div "0919436659 - THẮNG" at bounding box center [223, 184] width 213 height 25
type input "0919436659"
type input "THẮNG"
type input "077087001460"
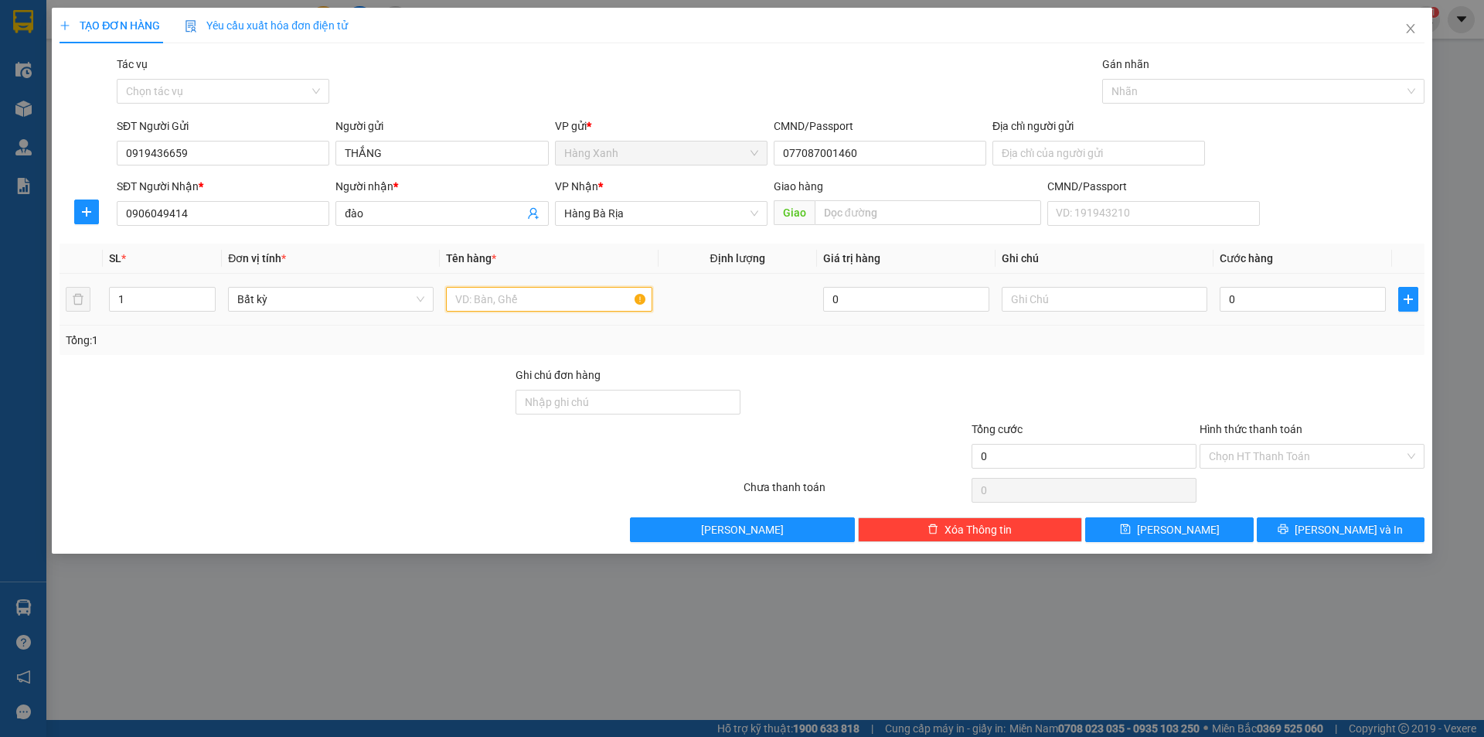
click at [577, 290] on input "text" at bounding box center [549, 299] width 206 height 25
click at [584, 307] on input "text" at bounding box center [549, 299] width 206 height 25
type input "[DOMAIN_NAME]"
click at [1305, 303] on input "0" at bounding box center [1303, 299] width 166 height 25
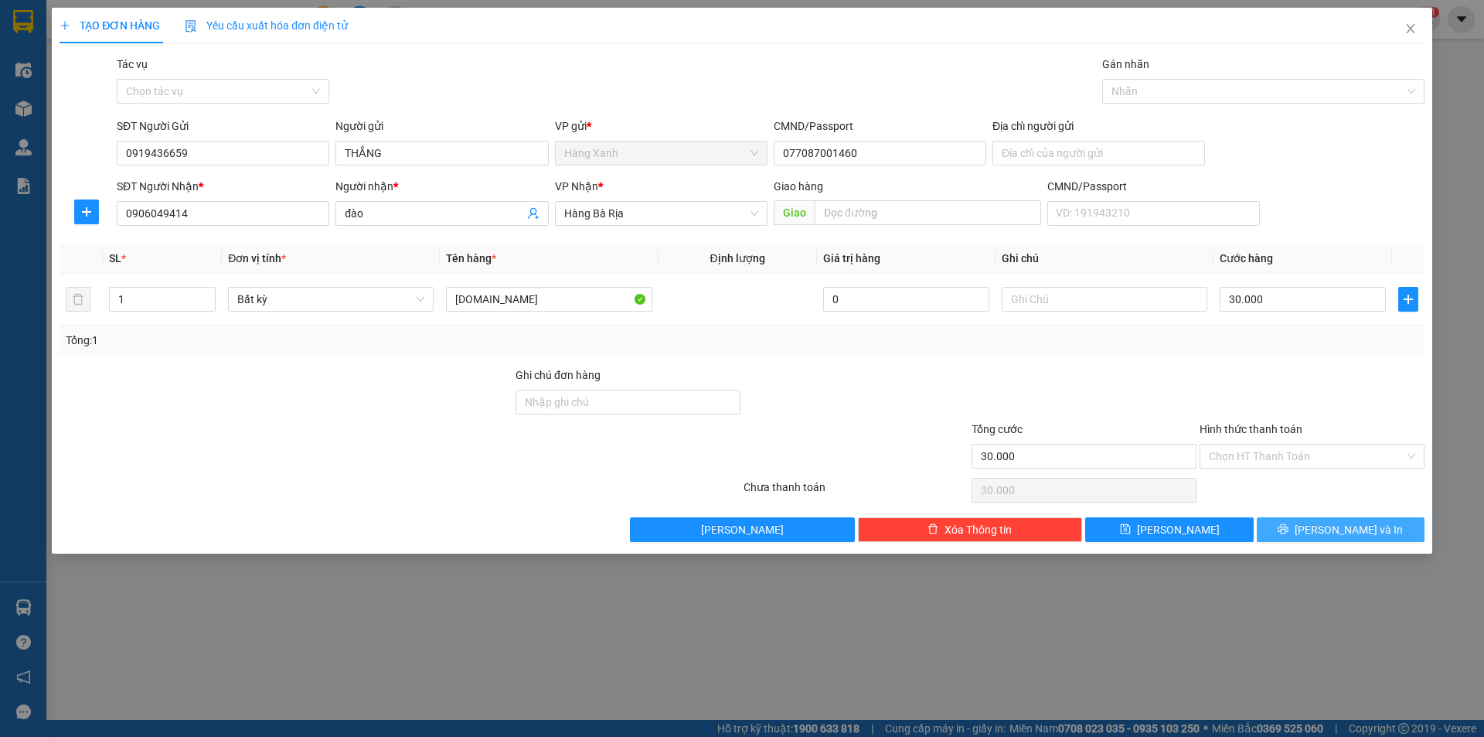
click at [1341, 524] on span "[PERSON_NAME] và In" at bounding box center [1349, 529] width 108 height 17
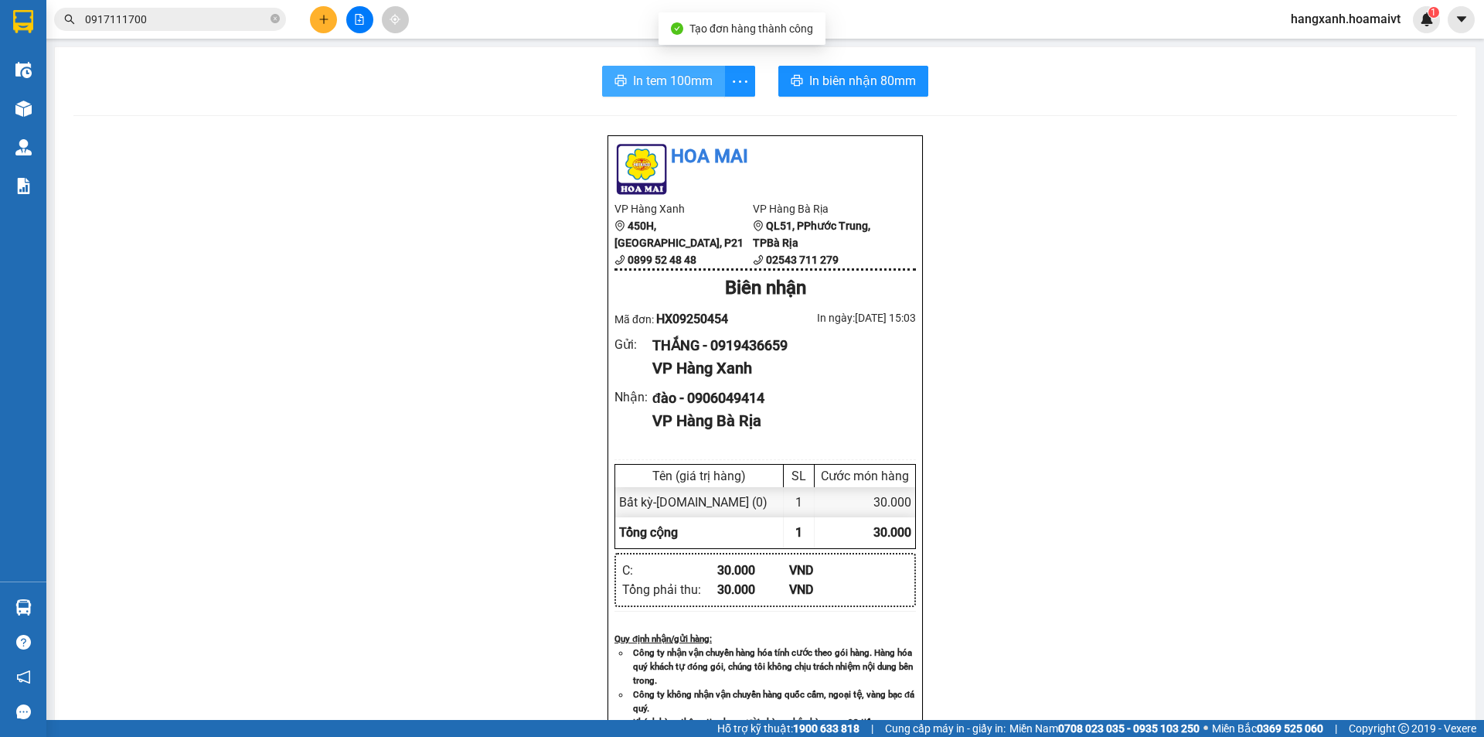
click at [620, 79] on icon "printer" at bounding box center [621, 80] width 12 height 12
click at [829, 82] on span "In biên nhận 80mm" at bounding box center [862, 80] width 107 height 19
click at [640, 83] on span "In tem 100mm" at bounding box center [673, 80] width 80 height 19
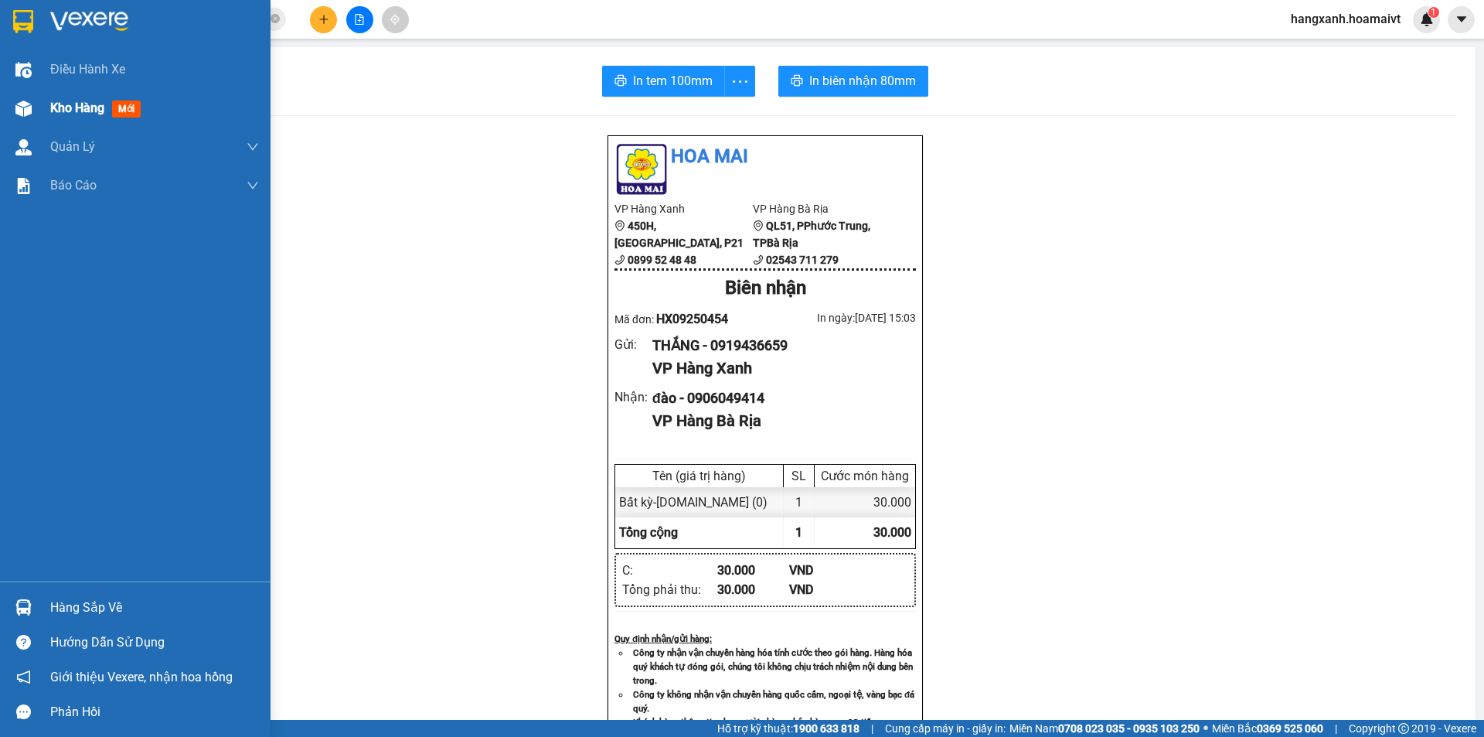
click at [5, 112] on div "Kho hàng mới" at bounding box center [135, 108] width 271 height 39
click at [6, 114] on div "Kho hàng mới" at bounding box center [135, 108] width 271 height 39
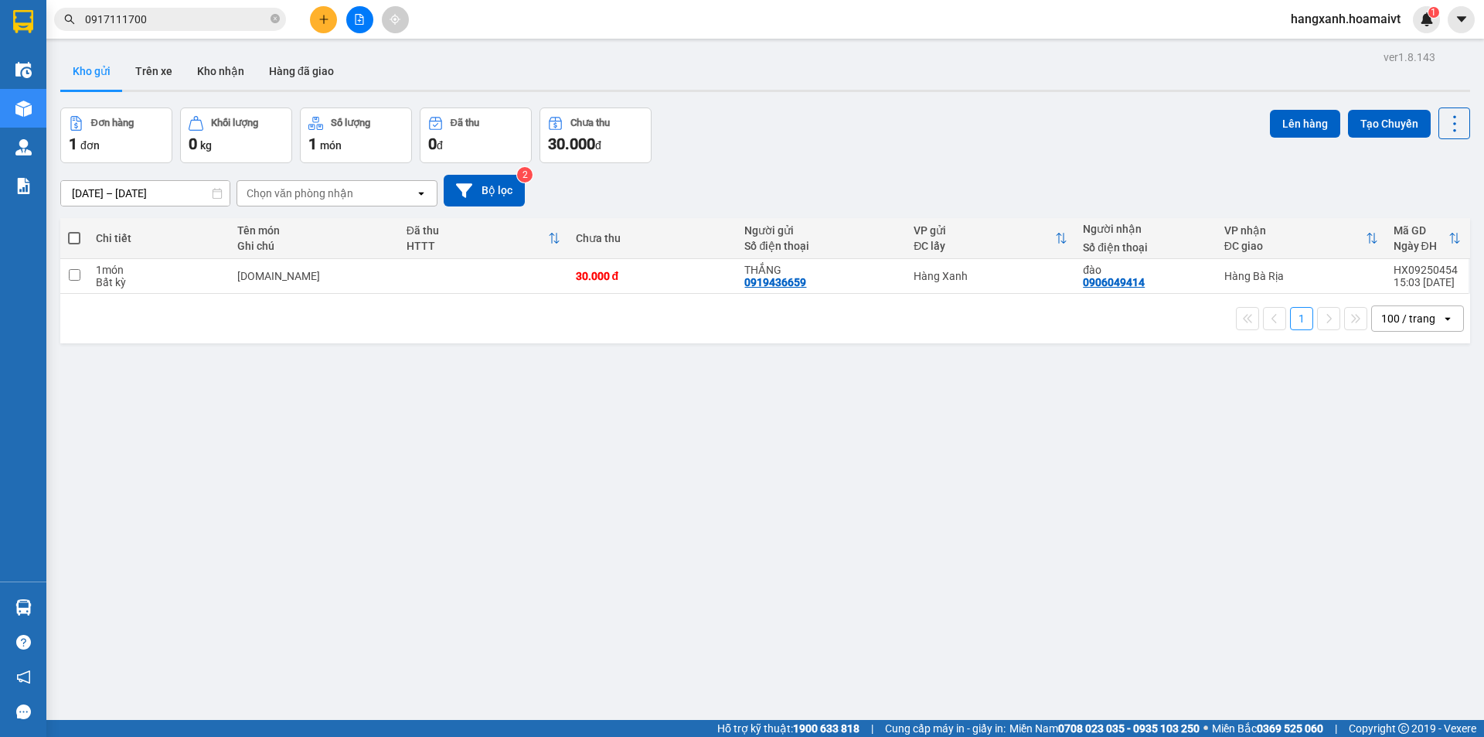
drag, startPoint x: 1177, startPoint y: 278, endPoint x: 1266, endPoint y: 192, distance: 124.1
click at [1179, 277] on div "đào 0906049414" at bounding box center [1145, 276] width 125 height 25
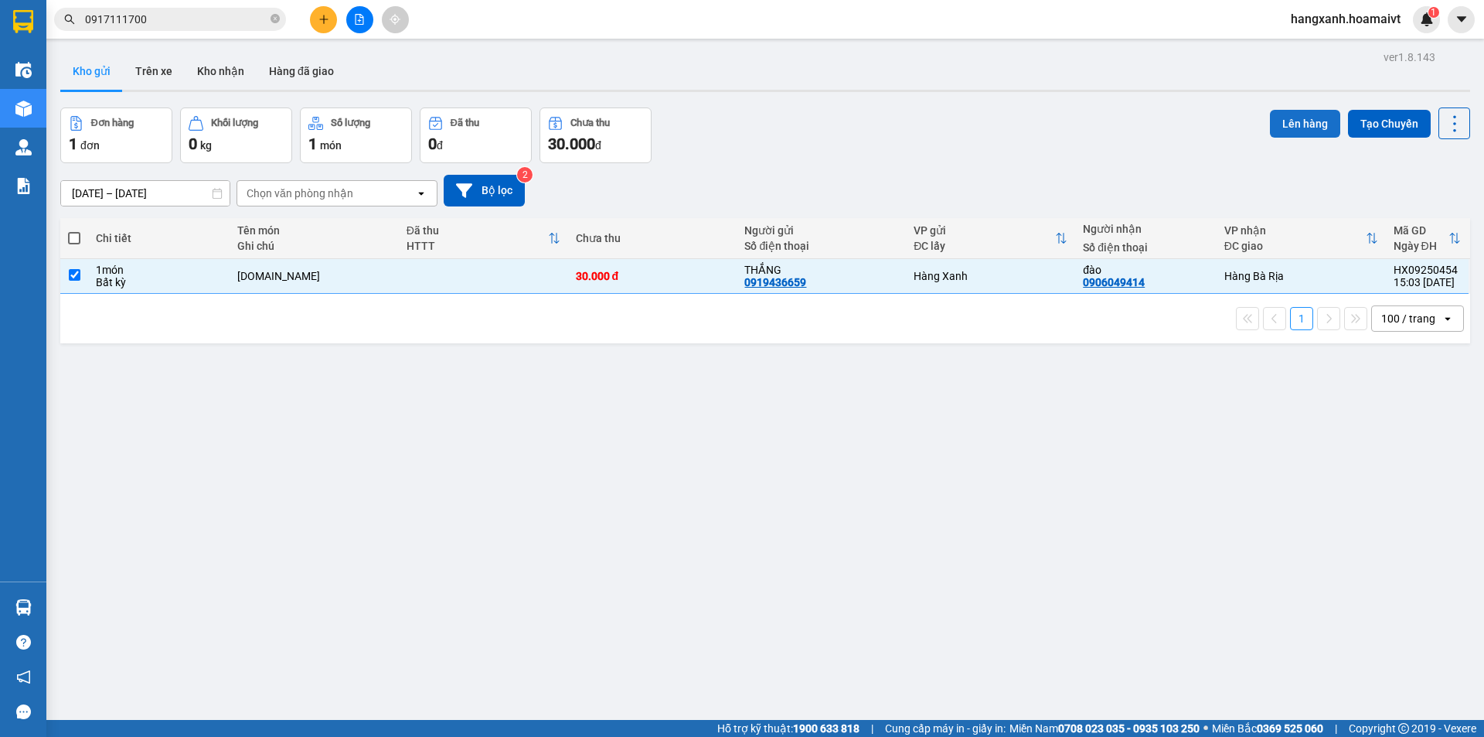
click at [1284, 131] on button "Lên hàng" at bounding box center [1305, 124] width 70 height 28
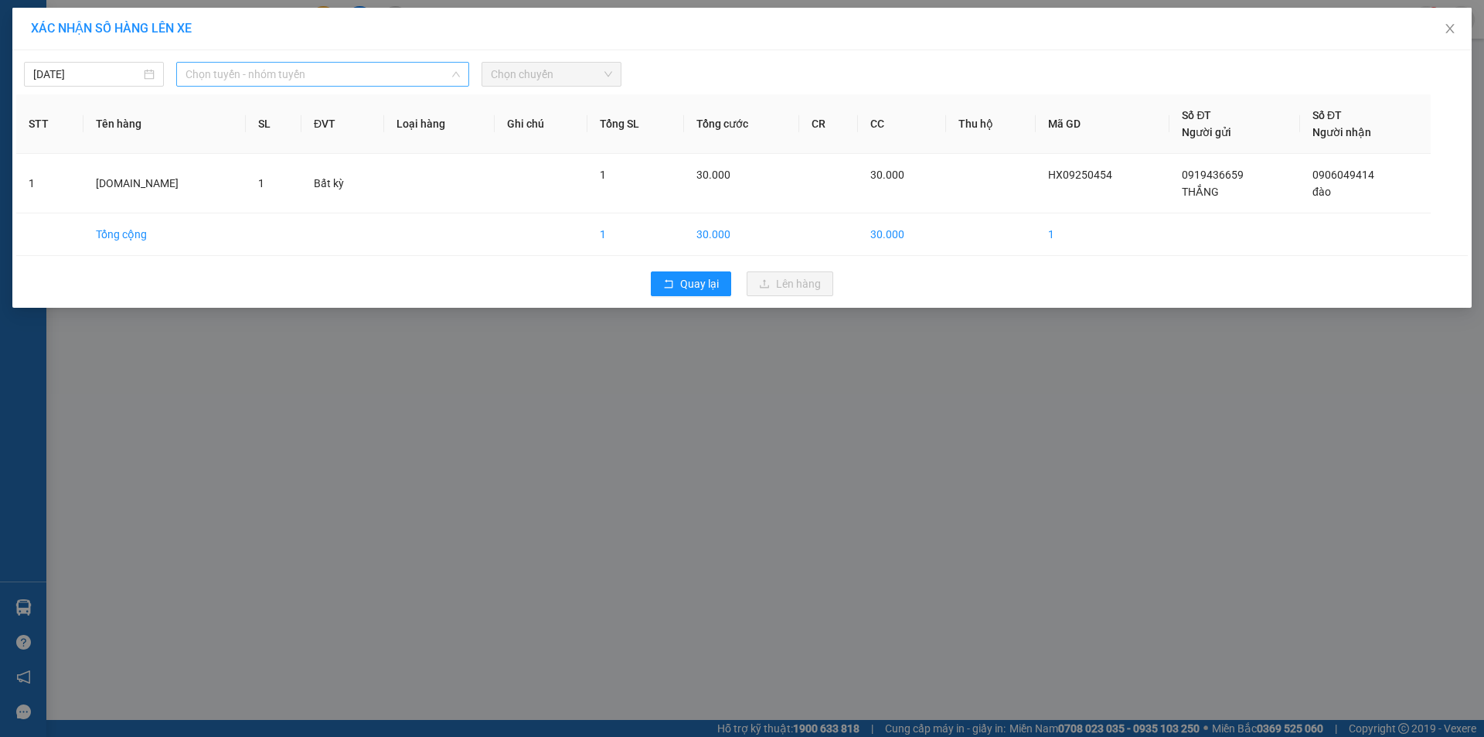
click at [322, 82] on span "Chọn tuyến - nhóm tuyến" at bounding box center [323, 74] width 274 height 23
click at [318, 85] on span "Chọn tuyến - nhóm tuyến" at bounding box center [323, 74] width 274 height 23
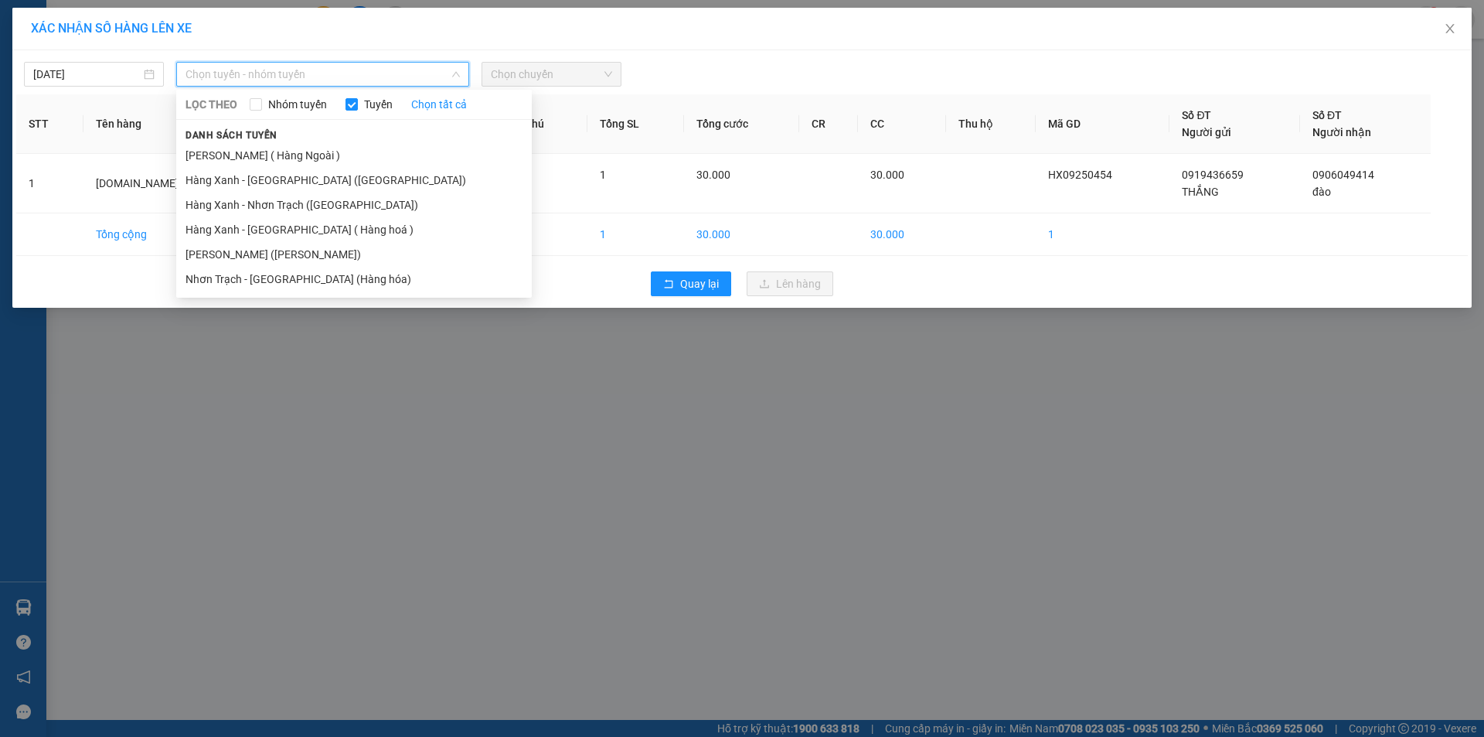
drag, startPoint x: 312, startPoint y: 180, endPoint x: 482, endPoint y: 119, distance: 180.7
click at [313, 178] on li "Hàng Xanh - [GEOGRAPHIC_DATA] ([GEOGRAPHIC_DATA])" at bounding box center [354, 180] width 356 height 25
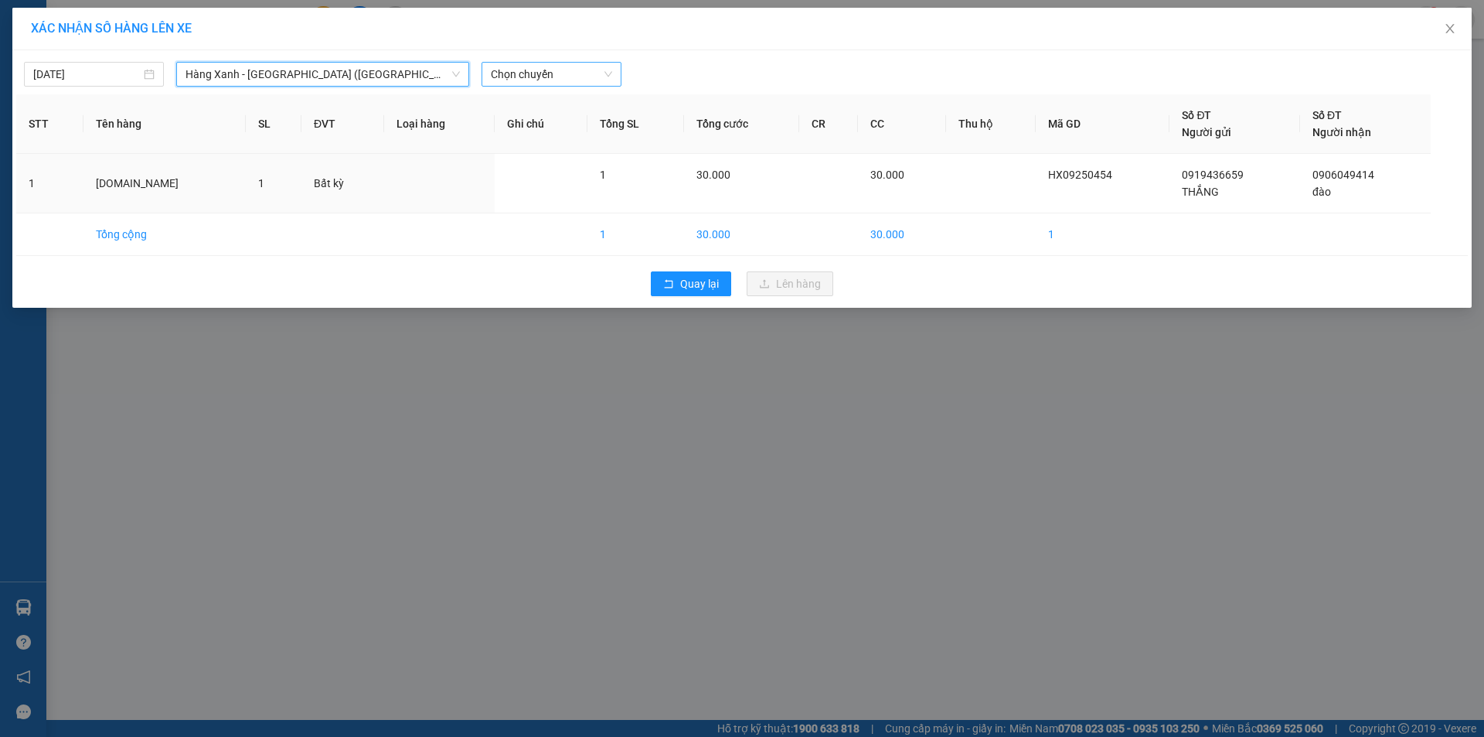
click at [564, 70] on span "Chọn chuyến" at bounding box center [551, 74] width 121 height 23
type input "1512"
click at [573, 123] on div "Thêm chuyến " 15:12 "" at bounding box center [564, 131] width 165 height 26
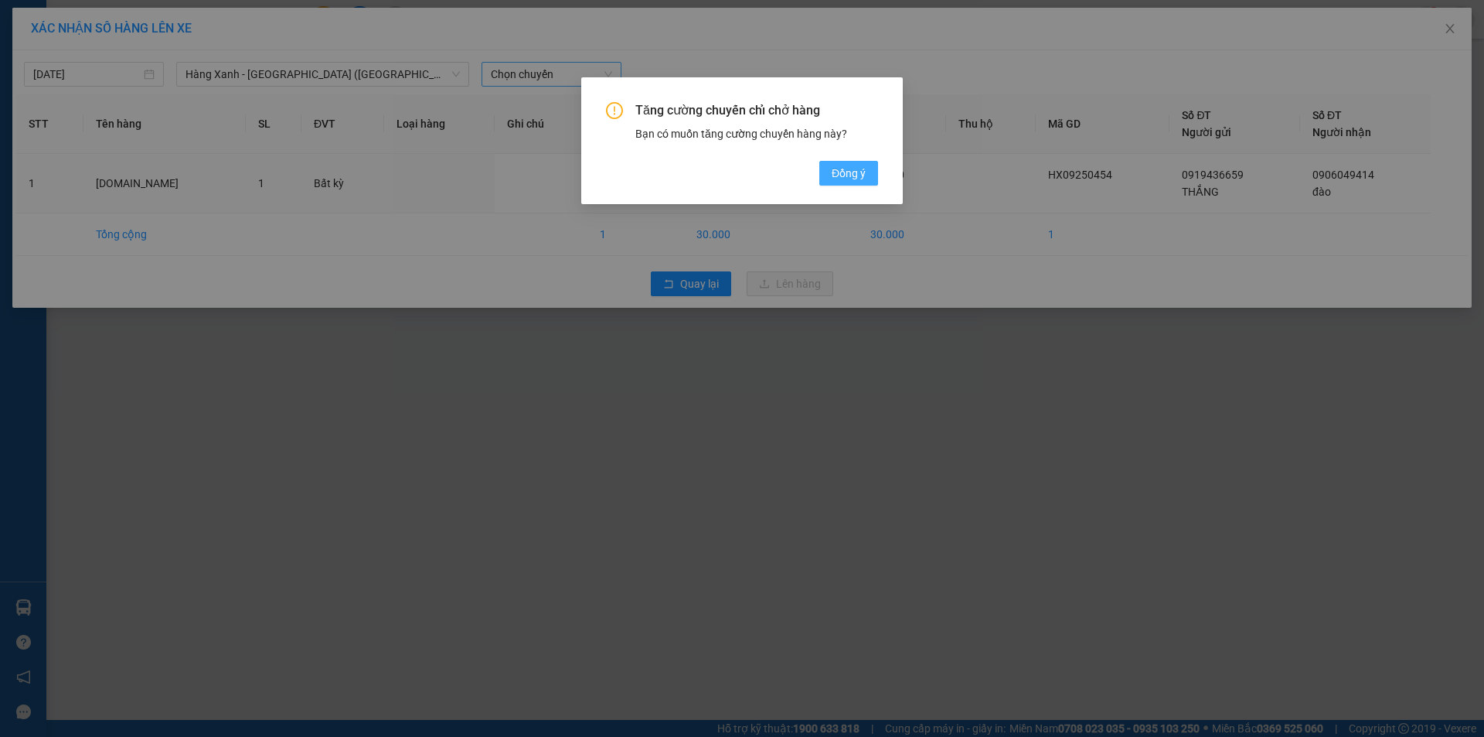
drag, startPoint x: 857, startPoint y: 167, endPoint x: 833, endPoint y: 157, distance: 26.0
click at [857, 166] on span "Đồng ý" at bounding box center [849, 173] width 34 height 17
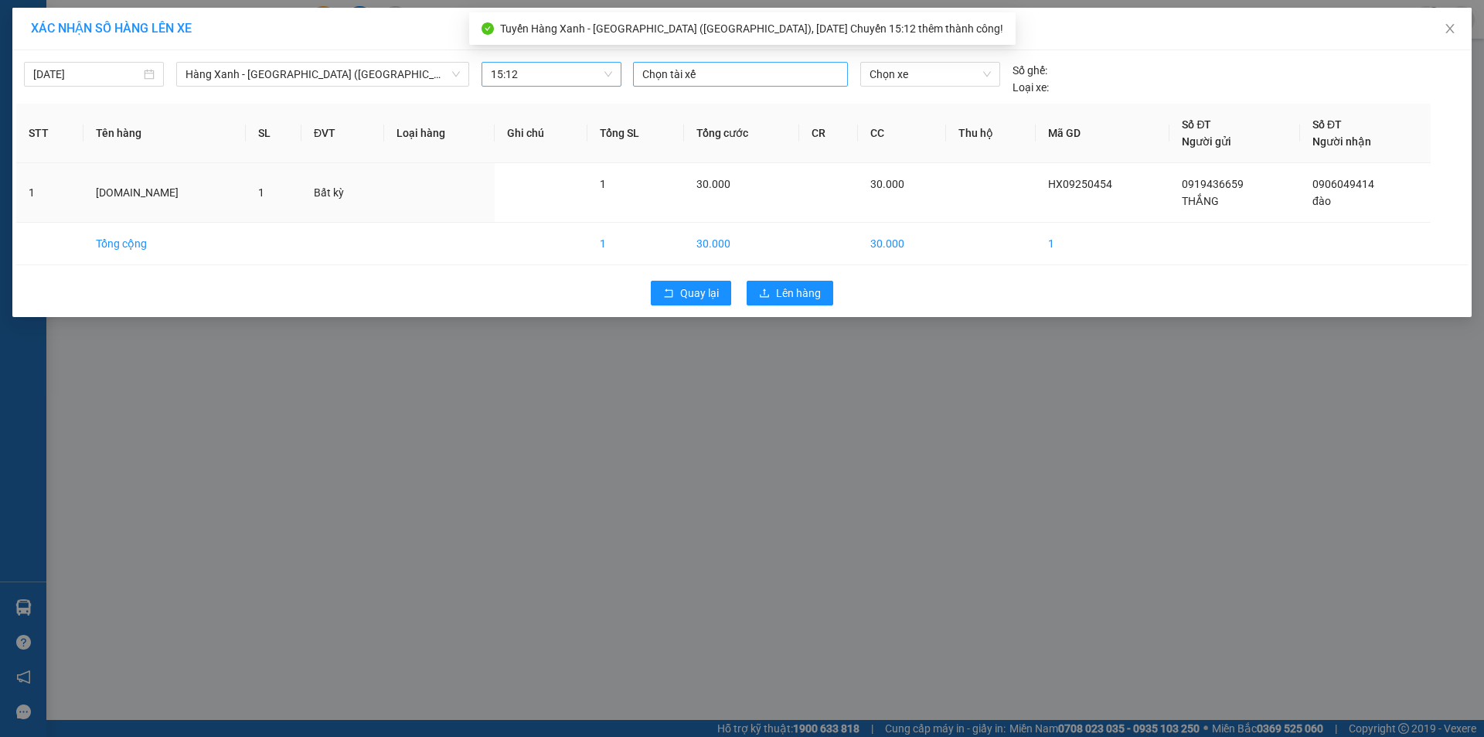
click at [780, 81] on div at bounding box center [740, 74] width 207 height 19
type input "tin m"
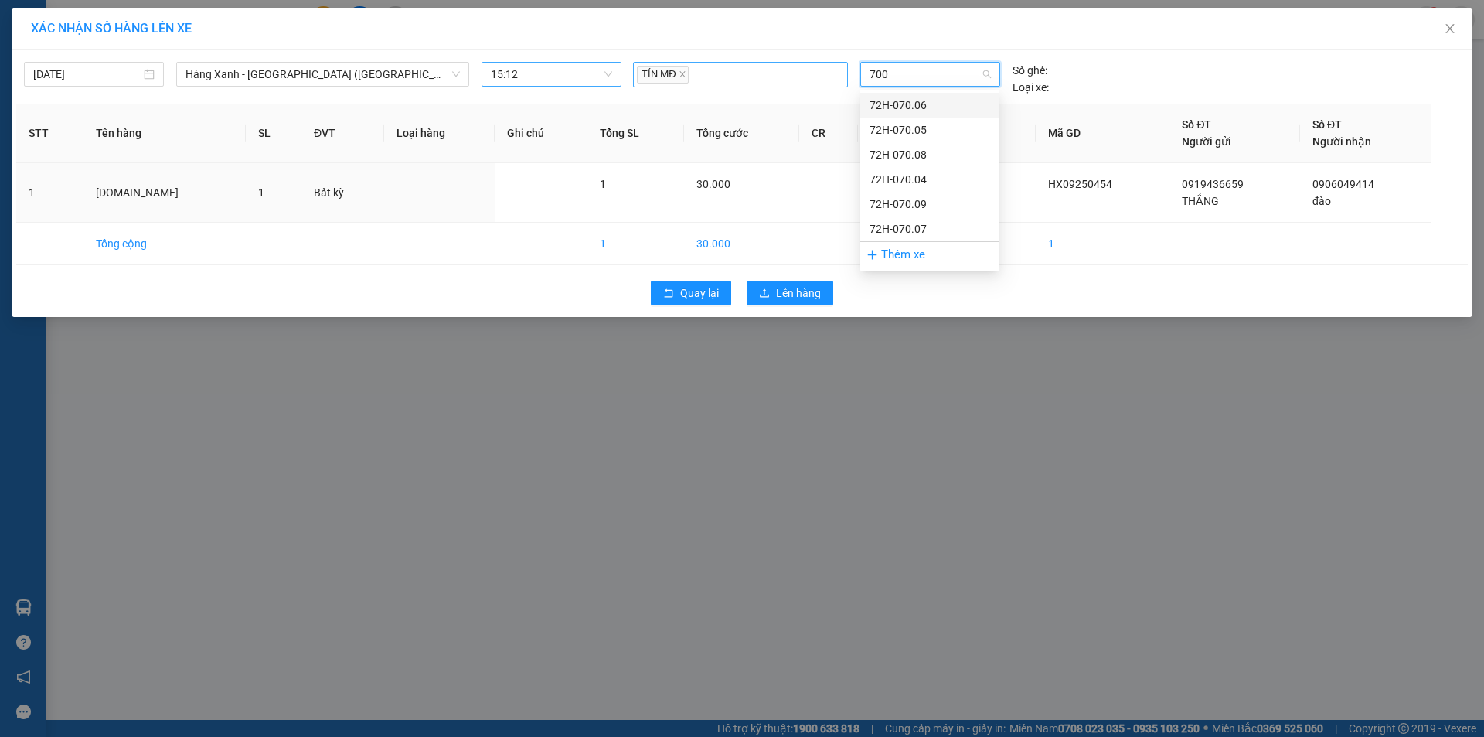
type input "7004"
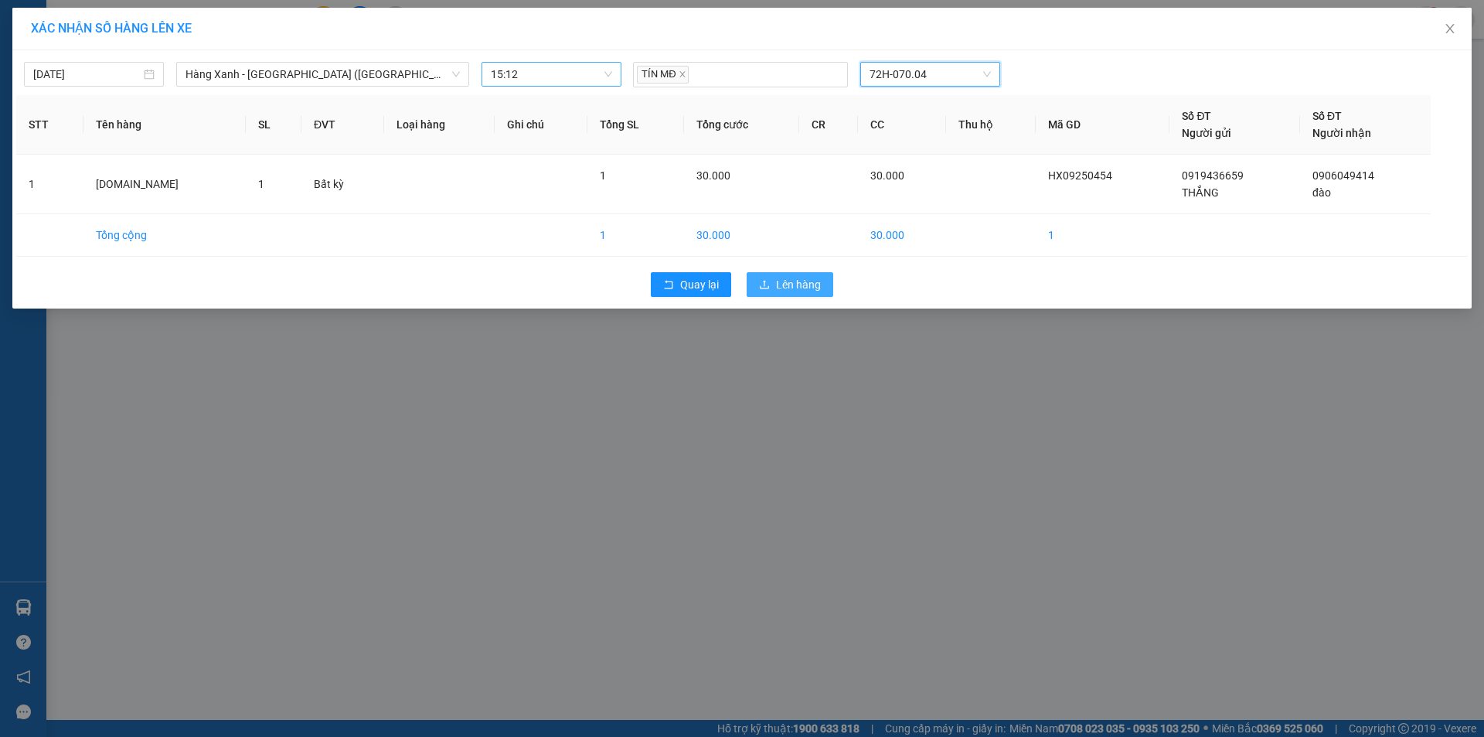
click at [783, 296] on button "Lên hàng" at bounding box center [790, 284] width 87 height 25
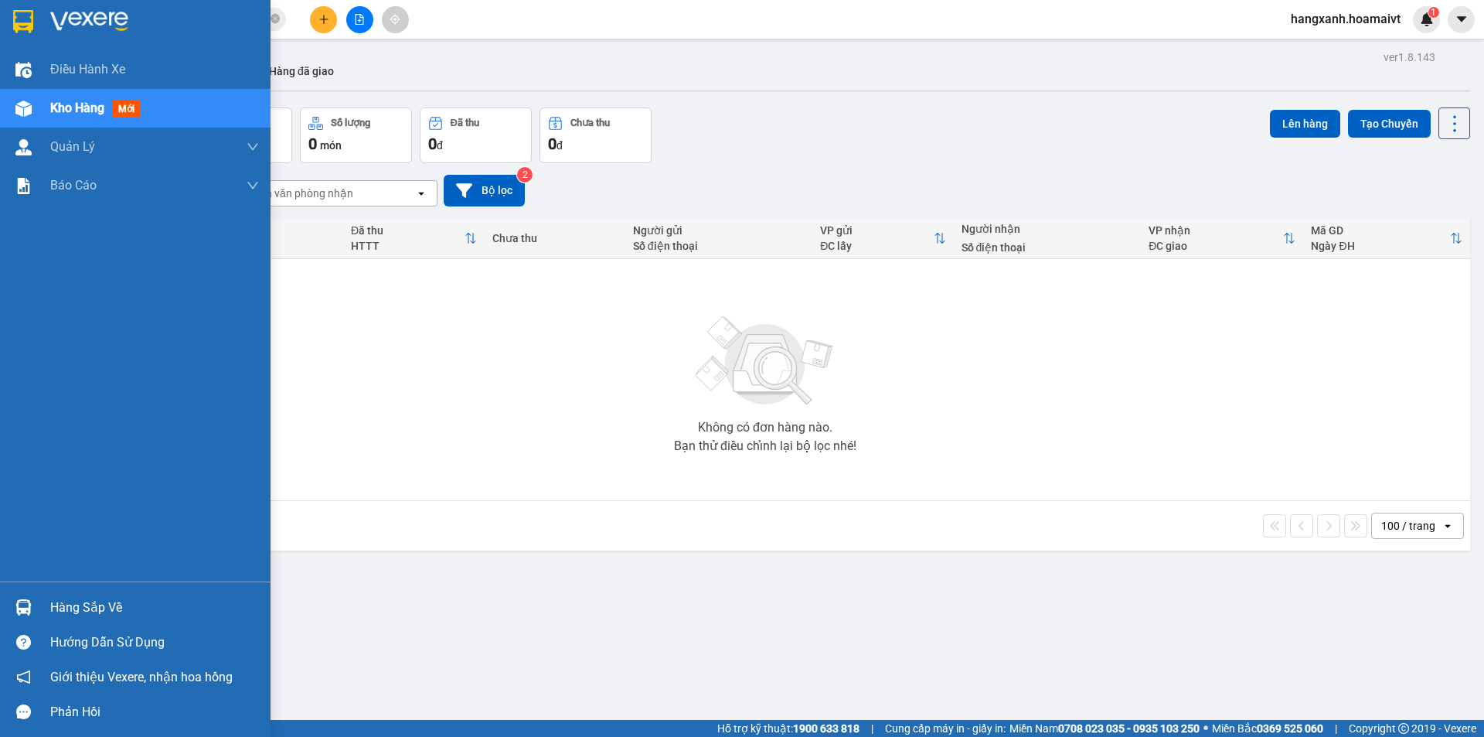
click at [9, 23] on div at bounding box center [135, 25] width 271 height 50
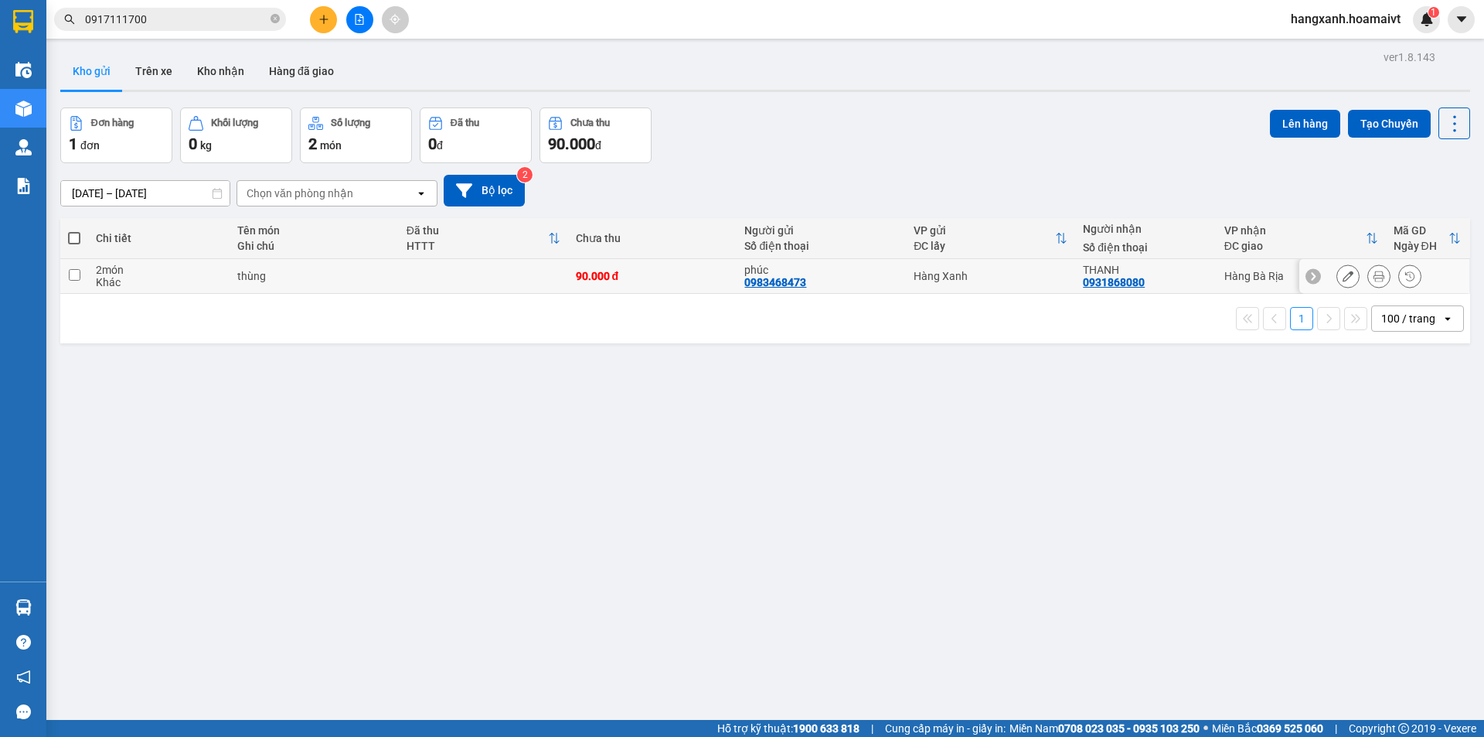
click at [1374, 274] on icon at bounding box center [1379, 276] width 11 height 11
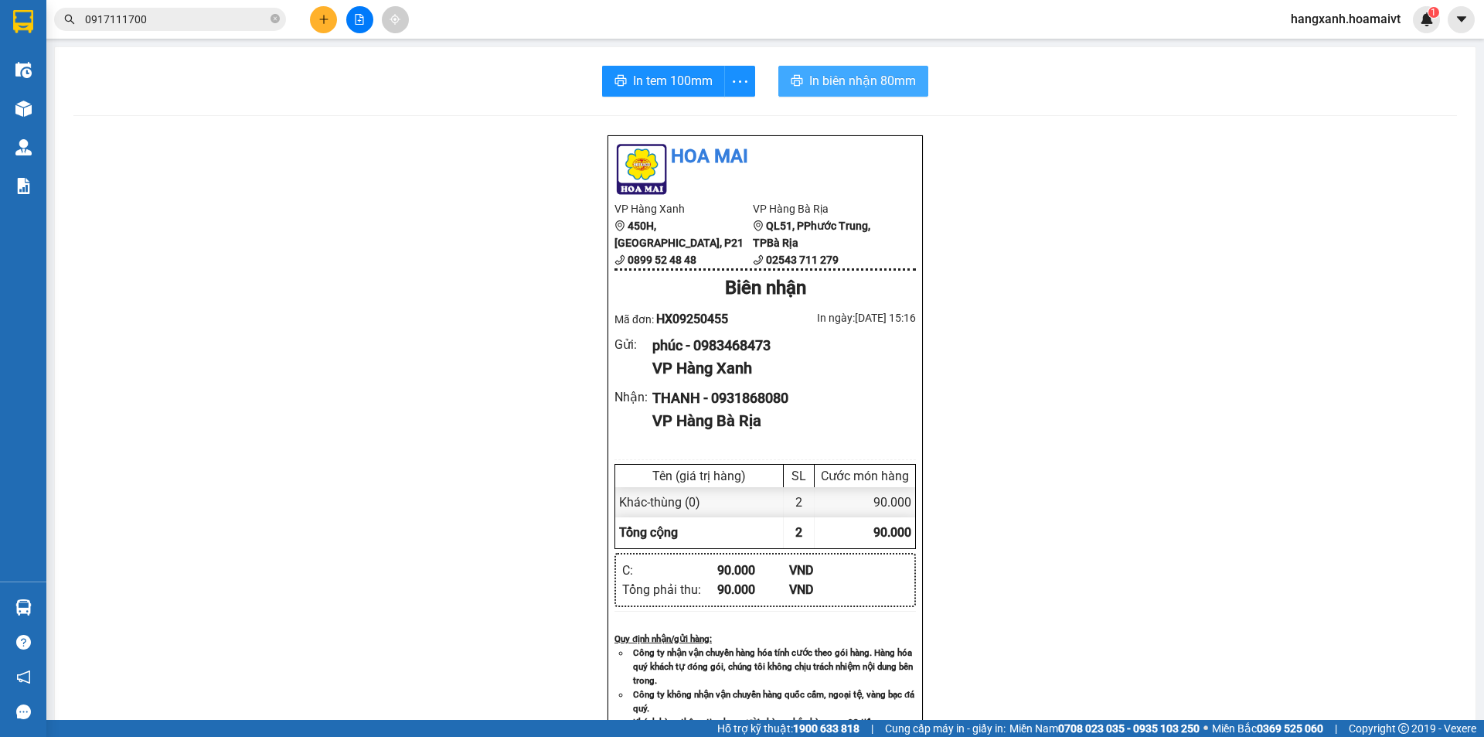
click at [826, 80] on span "In biên nhận 80mm" at bounding box center [862, 80] width 107 height 19
click at [660, 70] on button "In tem 100mm" at bounding box center [663, 81] width 123 height 31
click at [325, 27] on button at bounding box center [323, 19] width 27 height 27
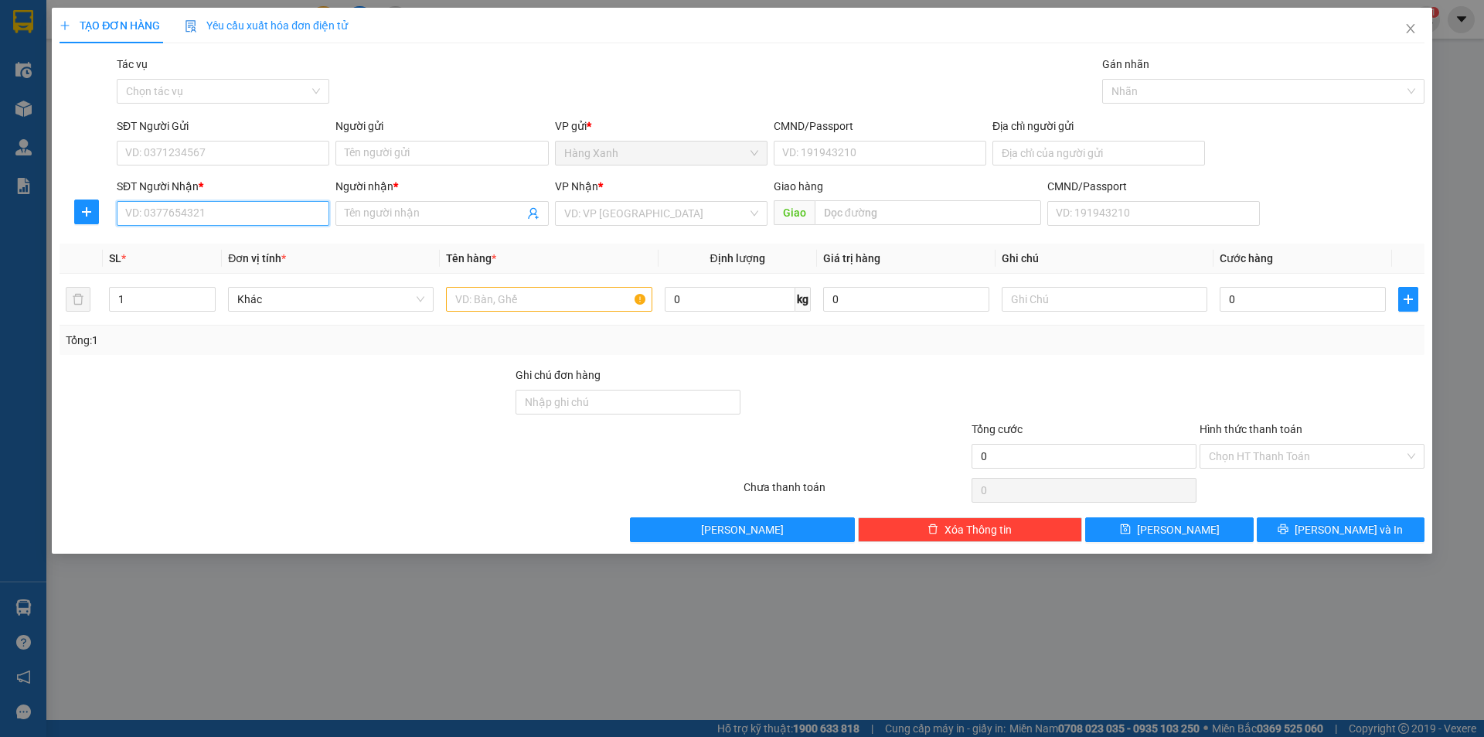
click at [172, 211] on input "SĐT Người Nhận *" at bounding box center [223, 213] width 213 height 25
click at [224, 220] on input "0937351966" at bounding box center [223, 213] width 213 height 25
type input "0937351966"
click at [377, 213] on input "Người nhận *" at bounding box center [434, 213] width 179 height 17
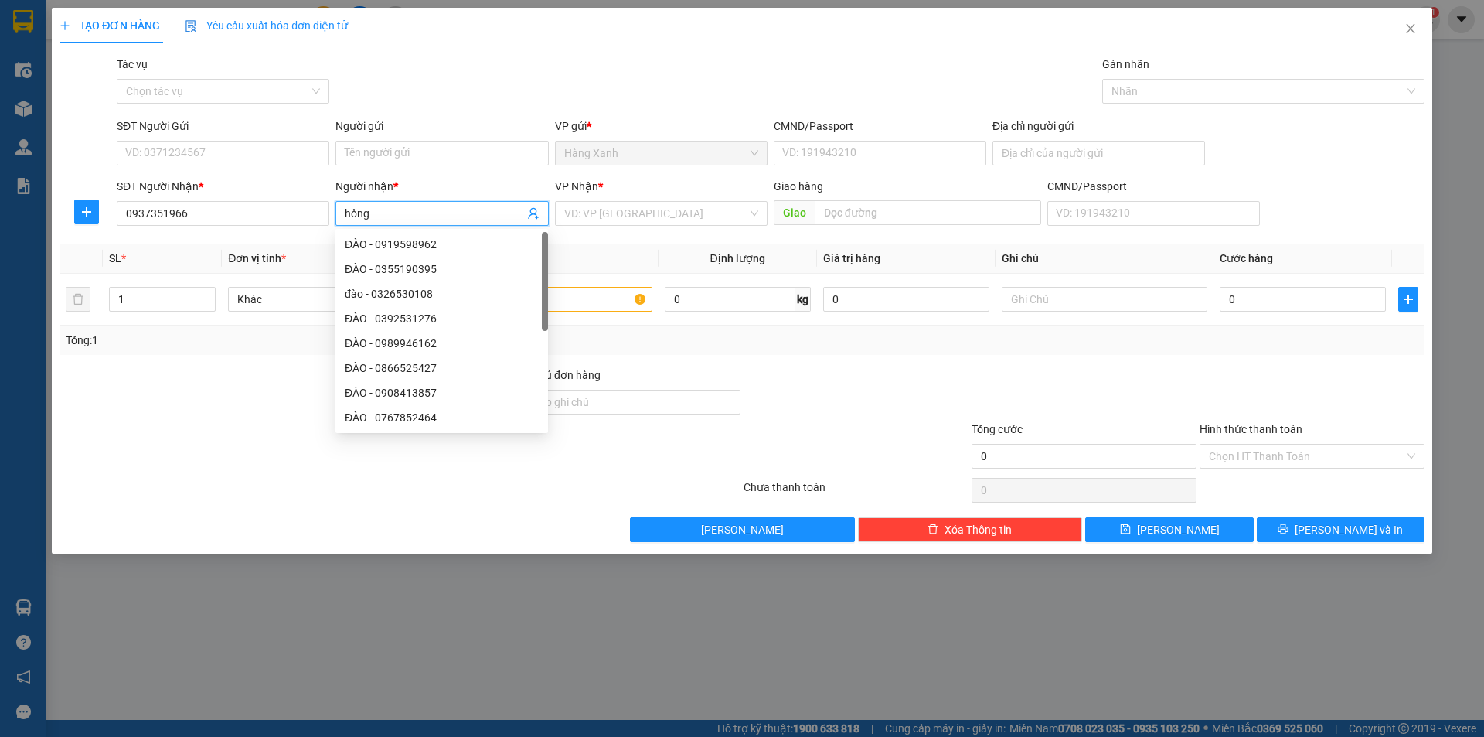
type input "hồng"
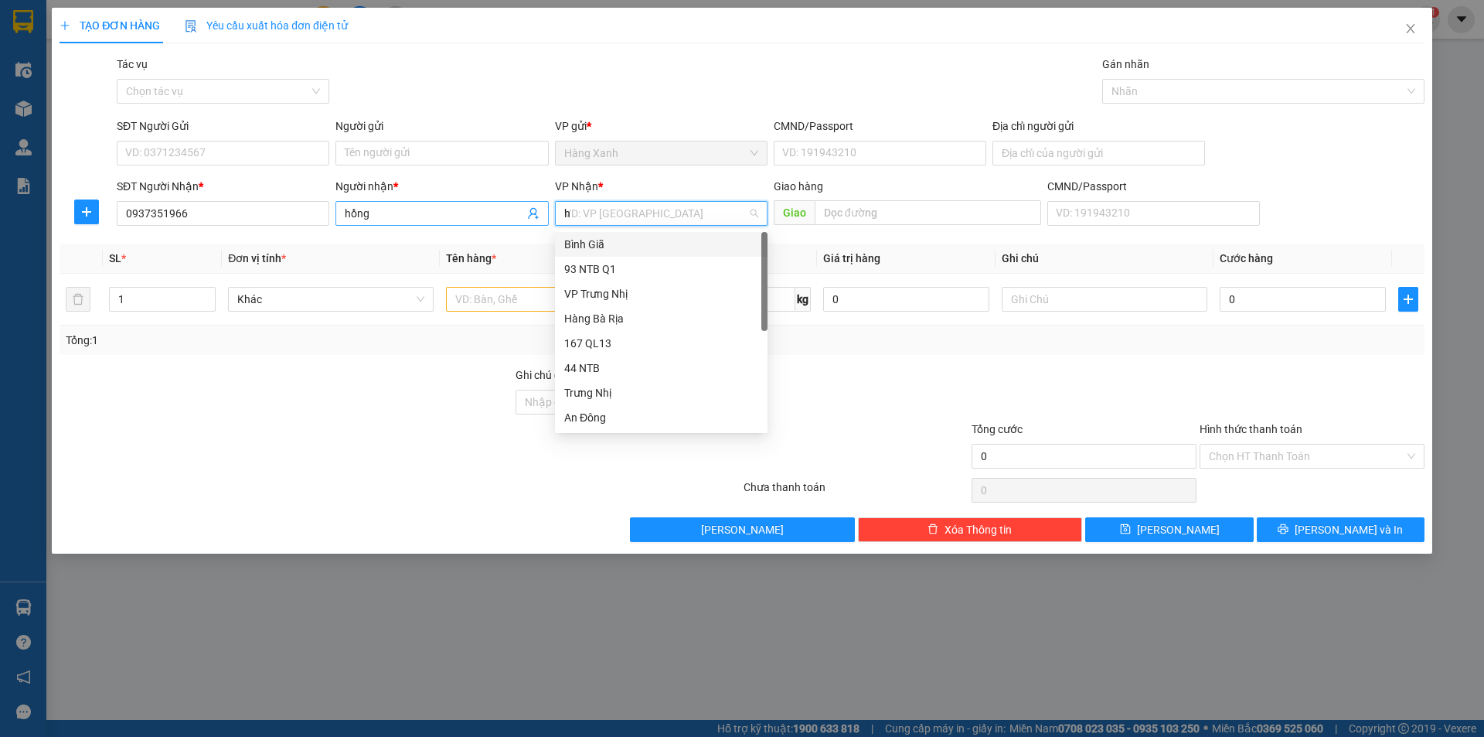
type input "ha"
click at [612, 315] on div "HANG NGOAI" at bounding box center [661, 318] width 194 height 17
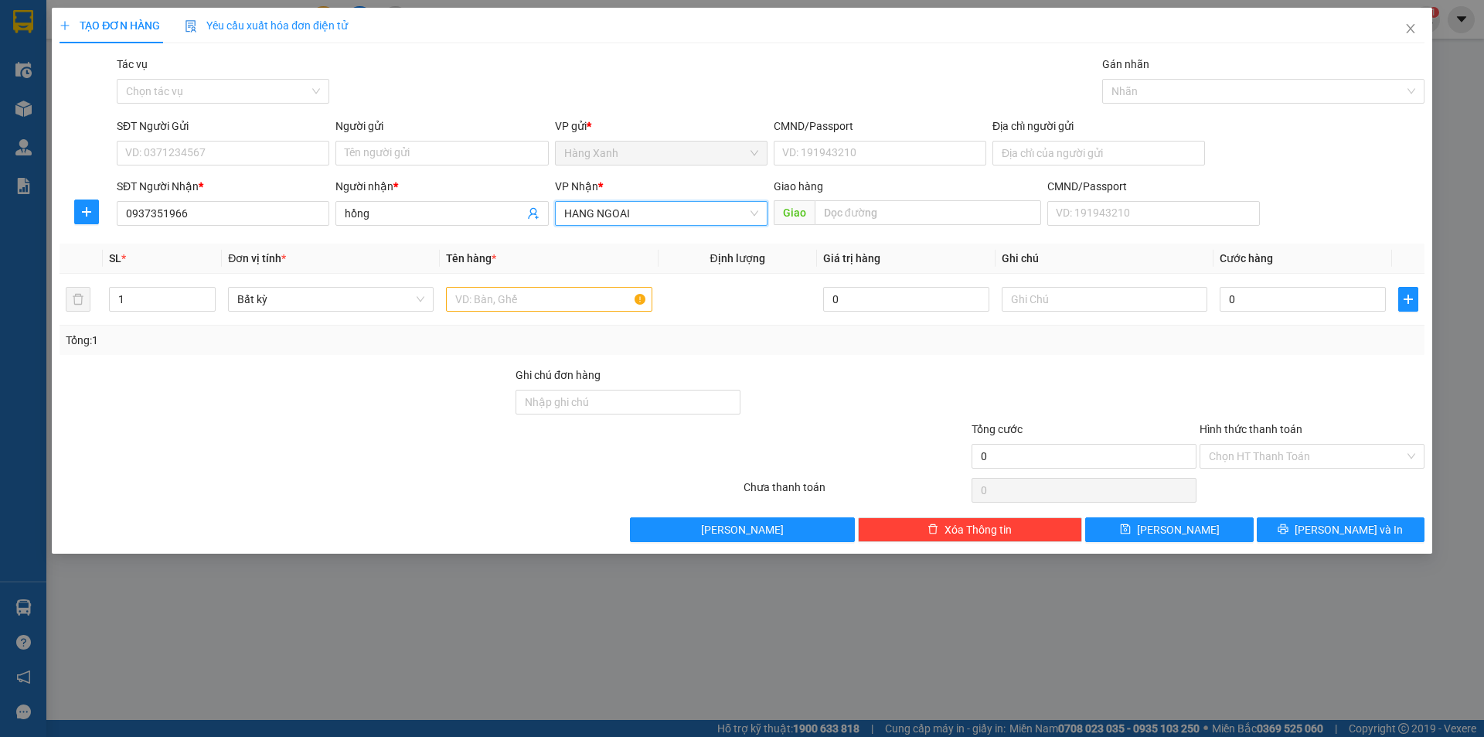
click at [838, 193] on div "Giao hàng" at bounding box center [908, 186] width 268 height 17
click at [840, 206] on input "text" at bounding box center [928, 212] width 227 height 25
type input "DT lâm"
click at [260, 158] on input "SĐT Người Gửi" at bounding box center [223, 153] width 213 height 25
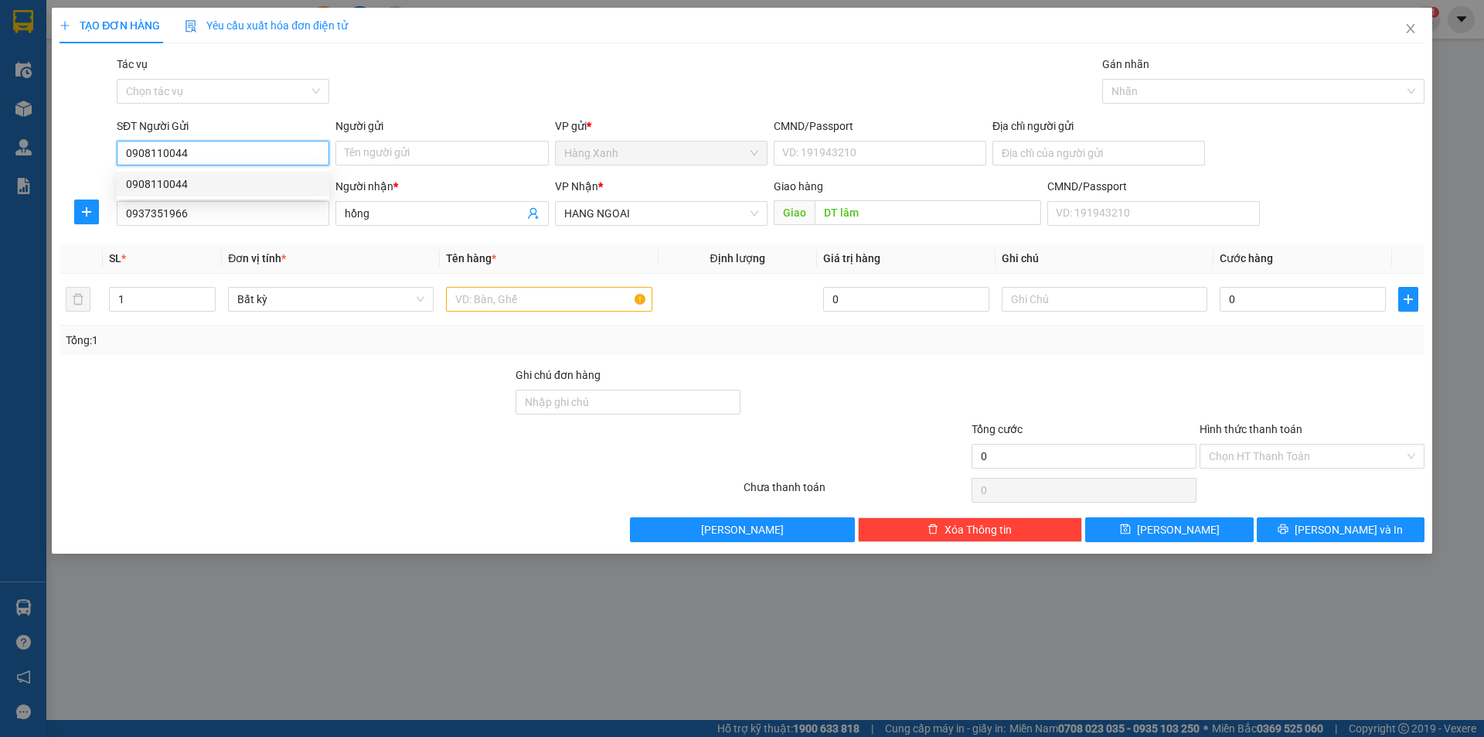
click at [264, 182] on div "0908110044" at bounding box center [223, 184] width 194 height 17
type input "0908110044"
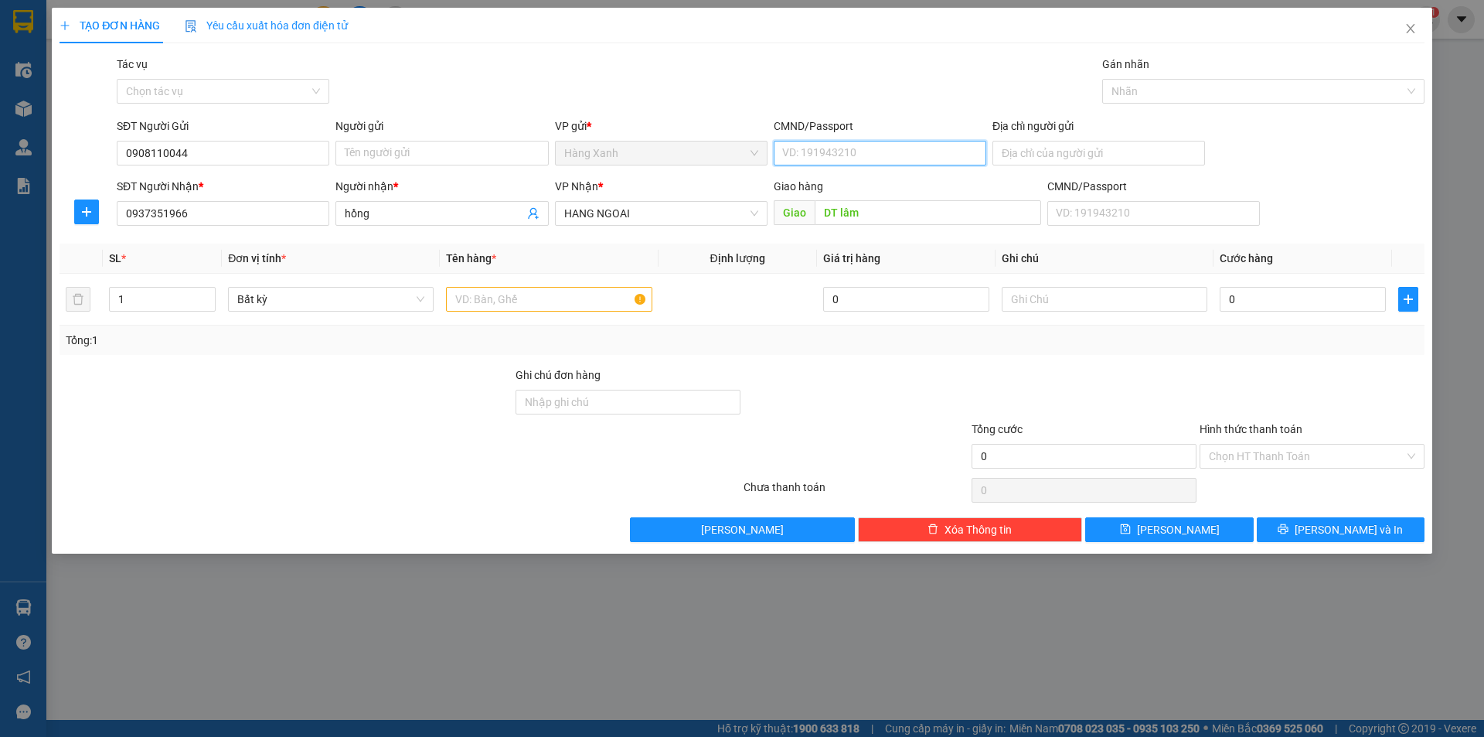
click at [826, 148] on input "CMND/Passport" at bounding box center [880, 153] width 213 height 25
type input "075931211655"
click at [488, 295] on input "text" at bounding box center [549, 299] width 206 height 25
drag, startPoint x: 1274, startPoint y: 314, endPoint x: 1278, endPoint y: 307, distance: 8.0
click at [1274, 313] on div "0" at bounding box center [1303, 299] width 166 height 31
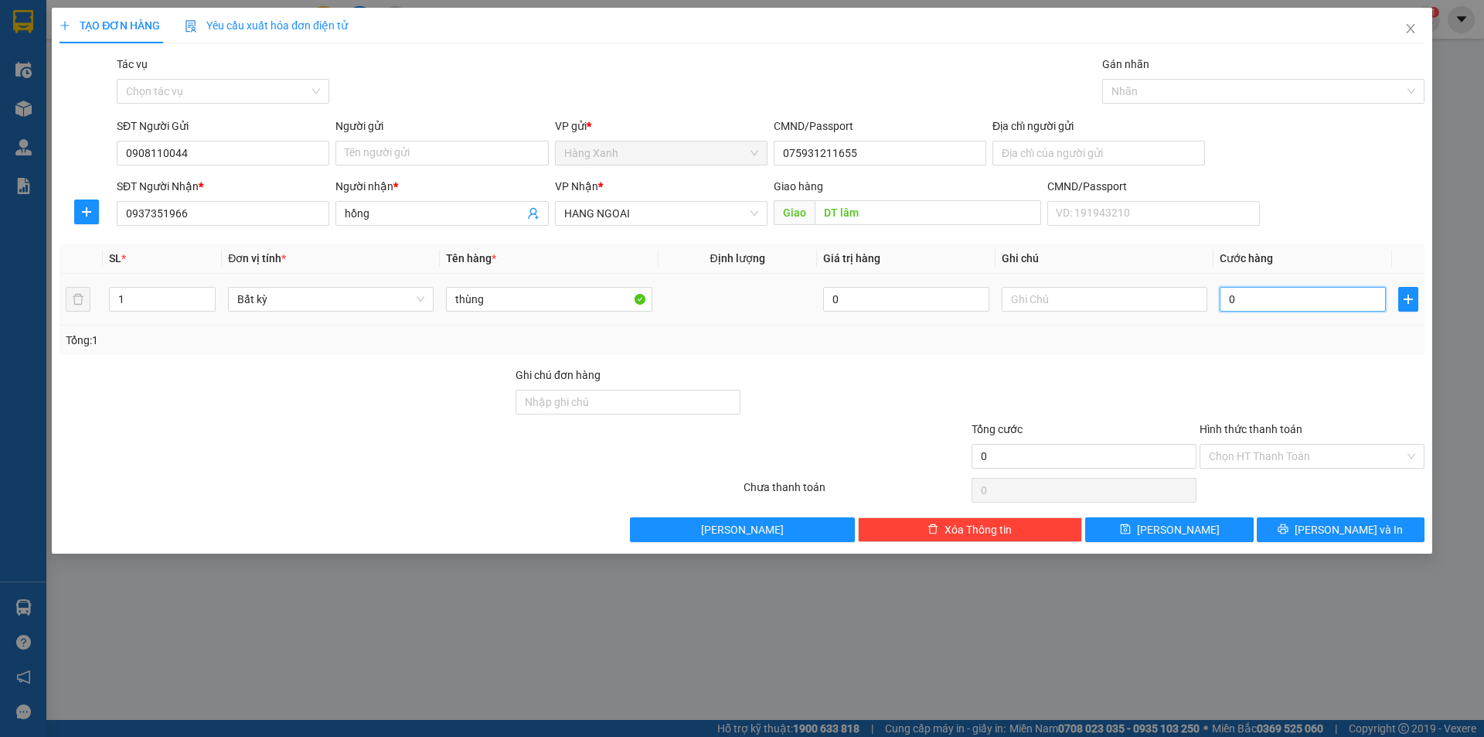
click at [1278, 307] on input "0" at bounding box center [1303, 299] width 166 height 25
click at [1307, 528] on button "[PERSON_NAME] và In" at bounding box center [1341, 529] width 168 height 25
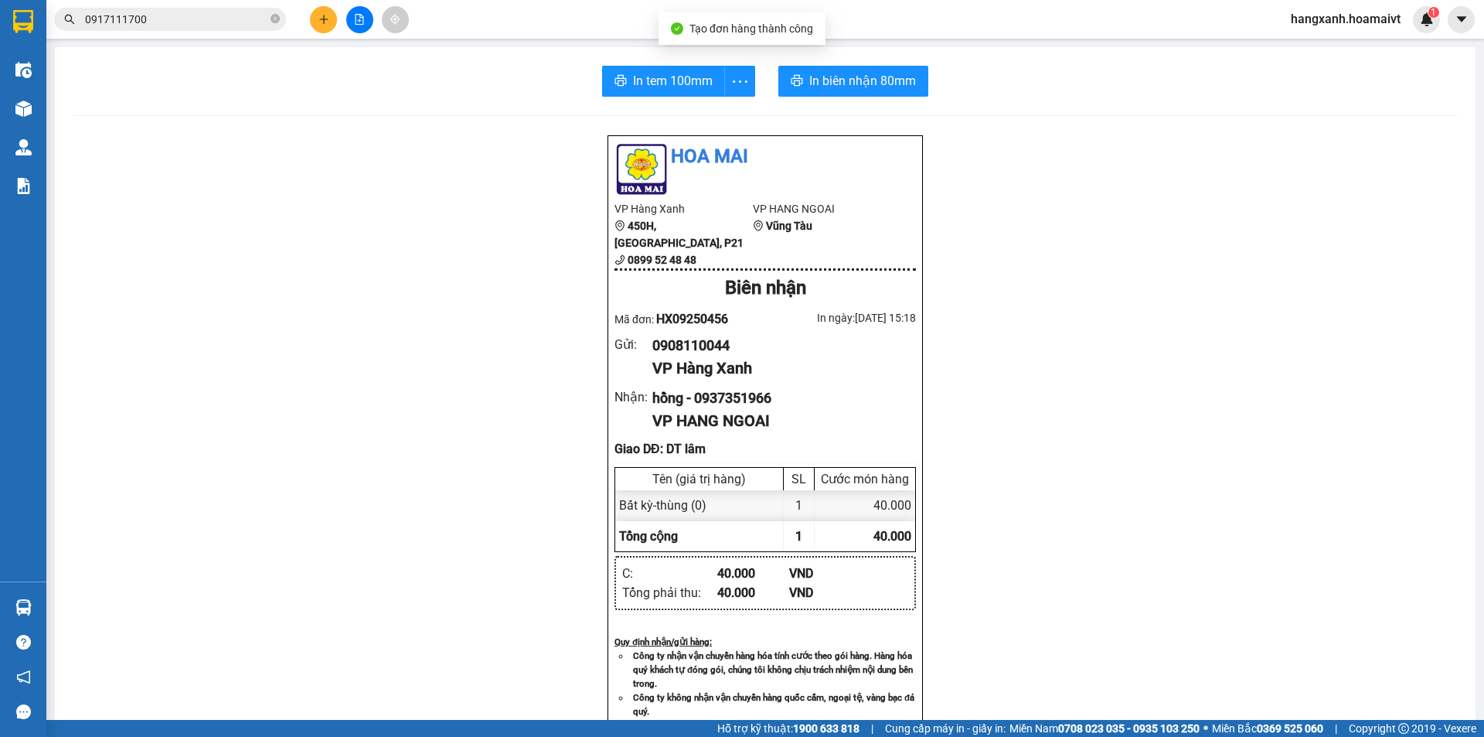
click at [954, 90] on div "In tem 100mm In biên nhận 80mm" at bounding box center [765, 81] width 1384 height 31
click at [784, 80] on button "In biên nhận 80mm" at bounding box center [854, 81] width 150 height 31
click at [656, 65] on div "In tem 100mm In biên nhận 80mm Hoa Mai VP Hàng Xanh 450H, [GEOGRAPHIC_DATA], P2…" at bounding box center [765, 619] width 1421 height 1145
click at [656, 87] on span "In tem 100mm" at bounding box center [673, 80] width 80 height 19
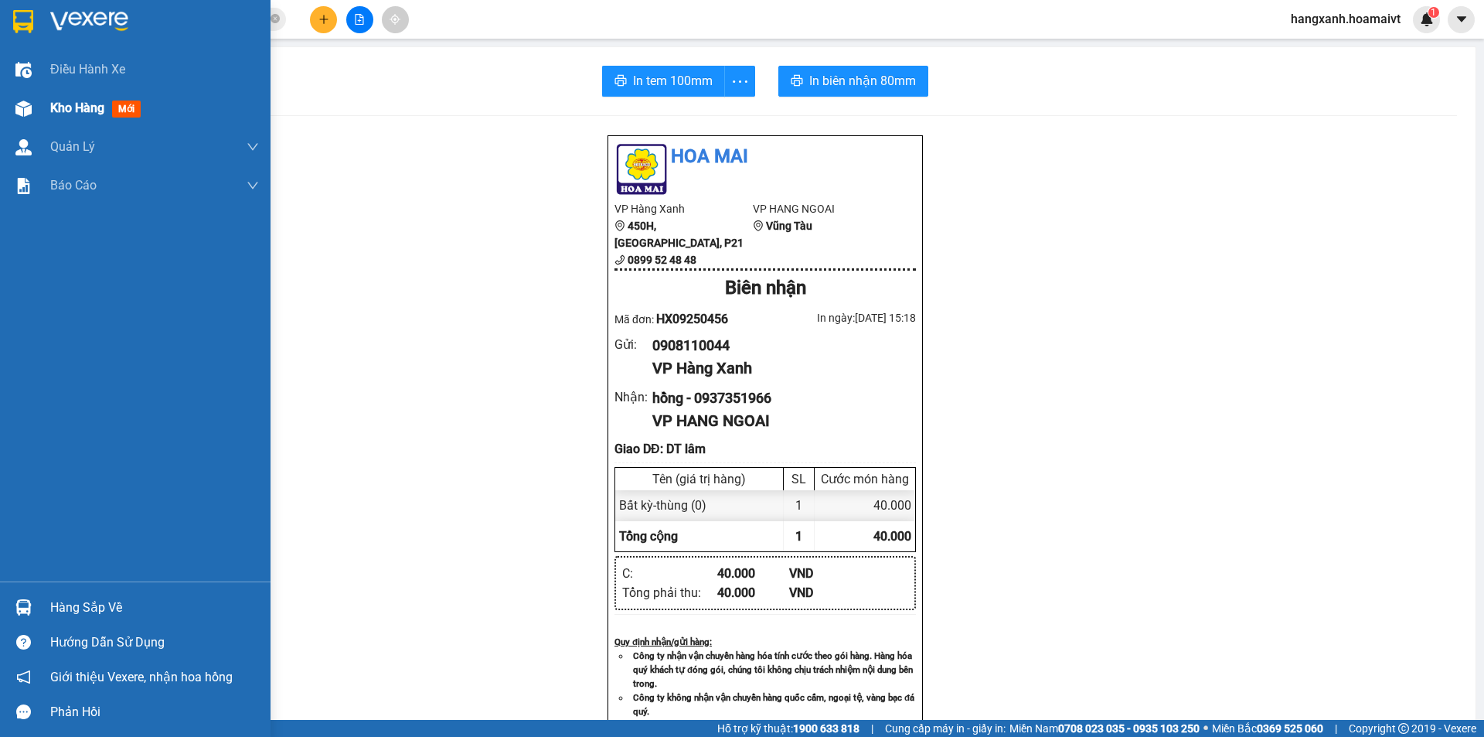
click at [40, 90] on div "Kho hàng mới" at bounding box center [135, 108] width 271 height 39
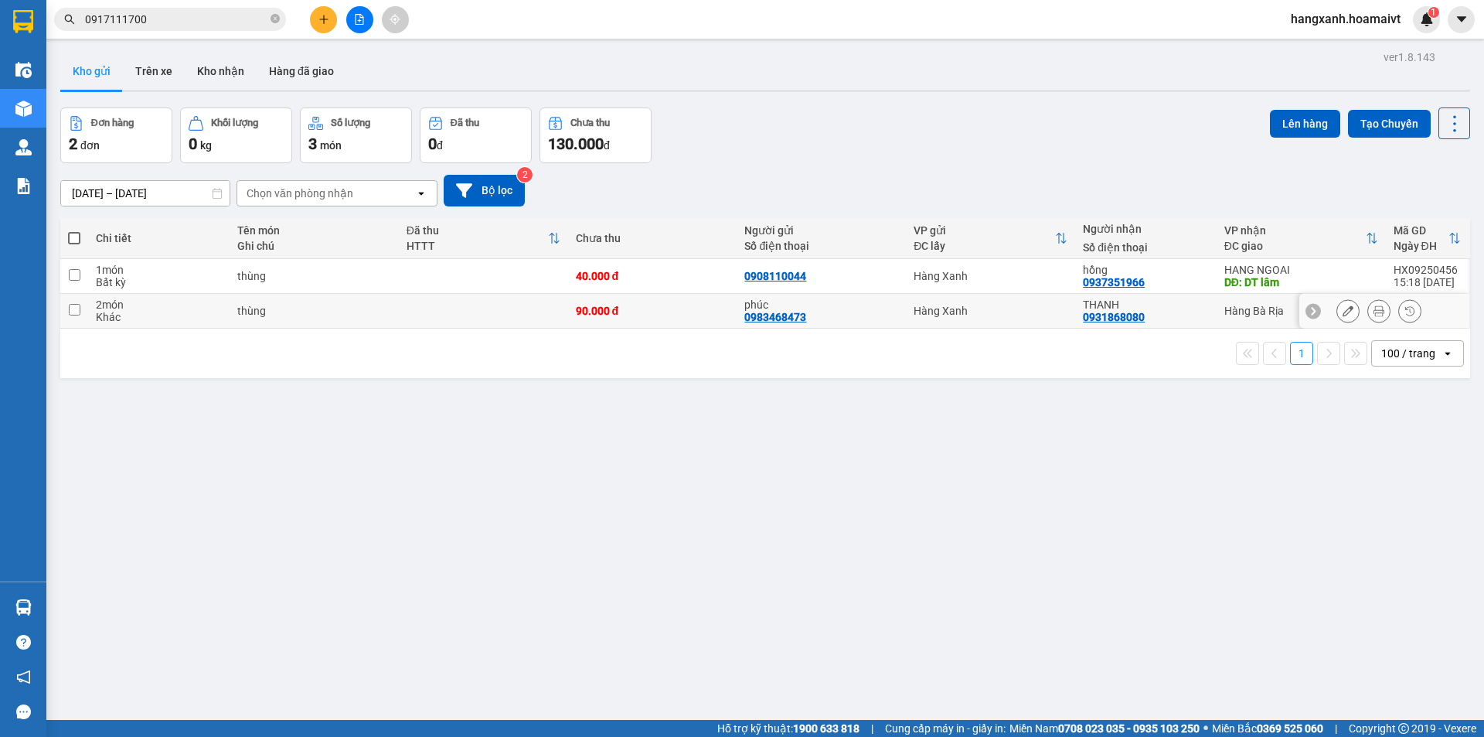
click at [1182, 270] on div "hồng" at bounding box center [1145, 270] width 125 height 12
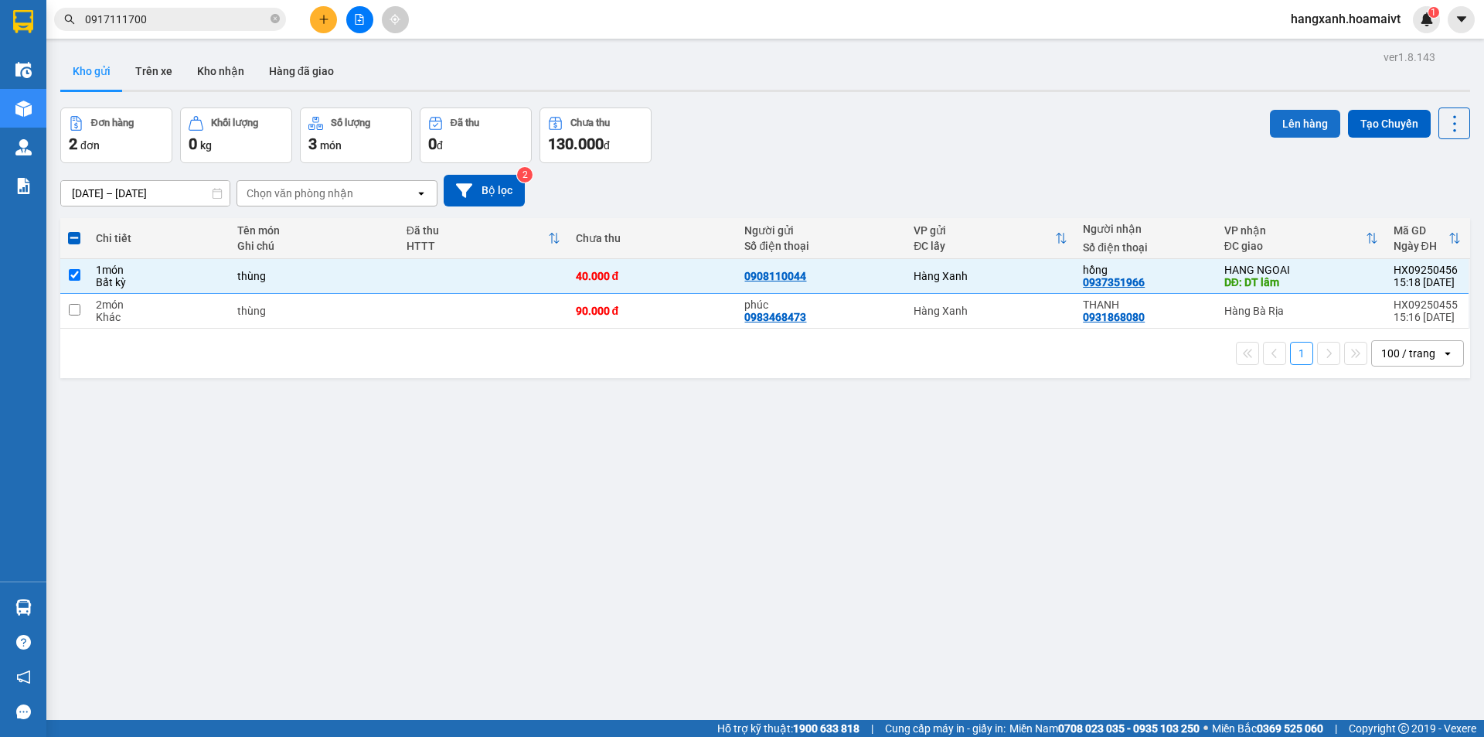
click at [1289, 118] on button "Lên hàng" at bounding box center [1305, 124] width 70 height 28
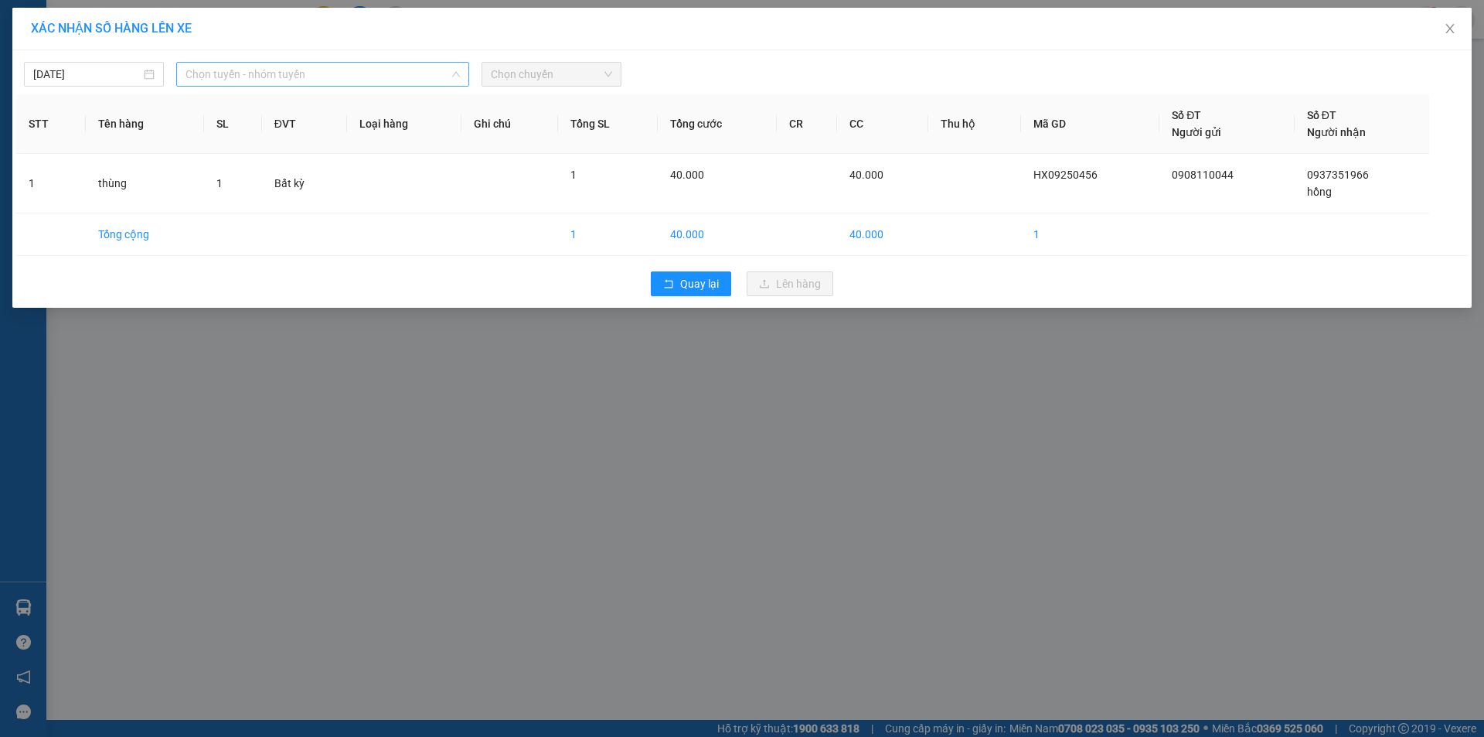
click at [332, 67] on span "Chọn tuyến - nhóm tuyến" at bounding box center [323, 74] width 274 height 23
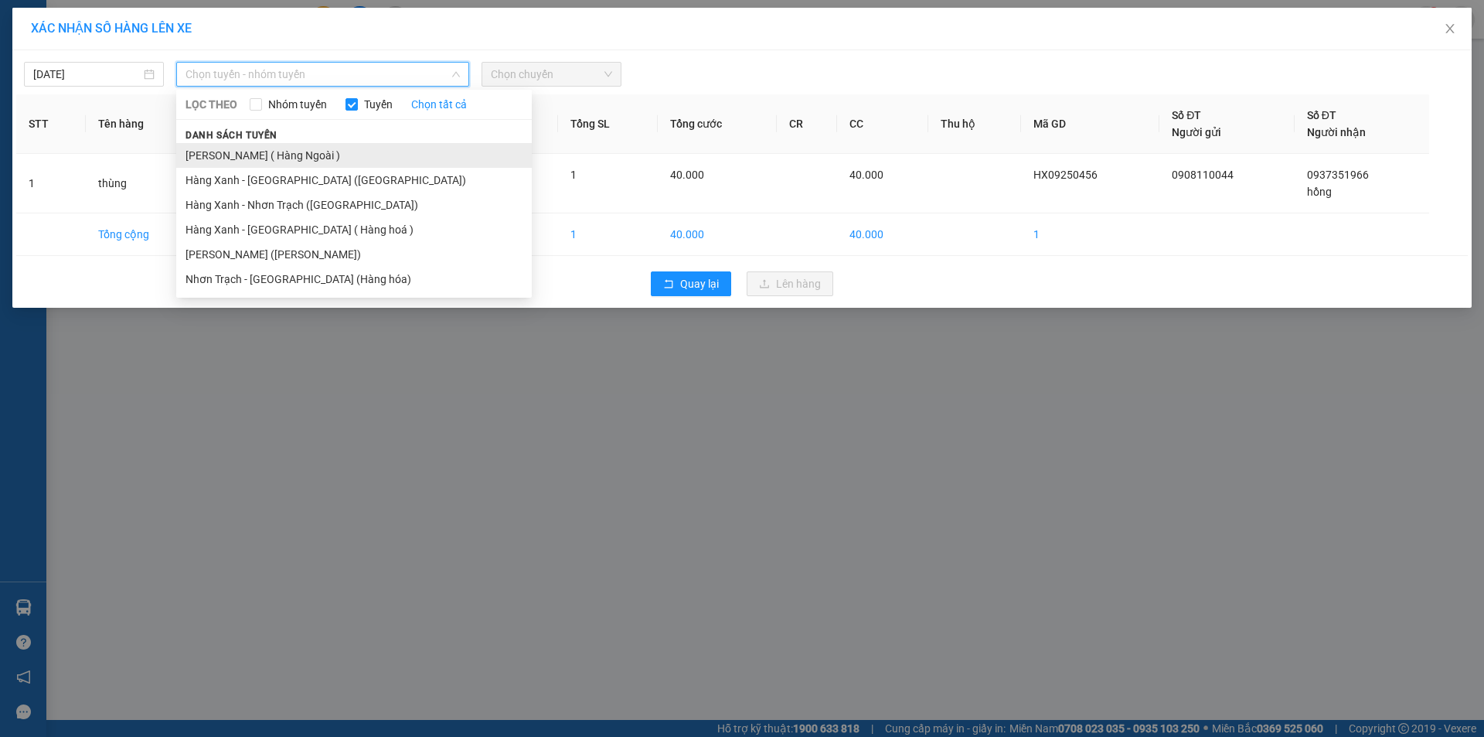
click at [305, 150] on li "[PERSON_NAME] ( Hàng Ngoài )" at bounding box center [354, 155] width 356 height 25
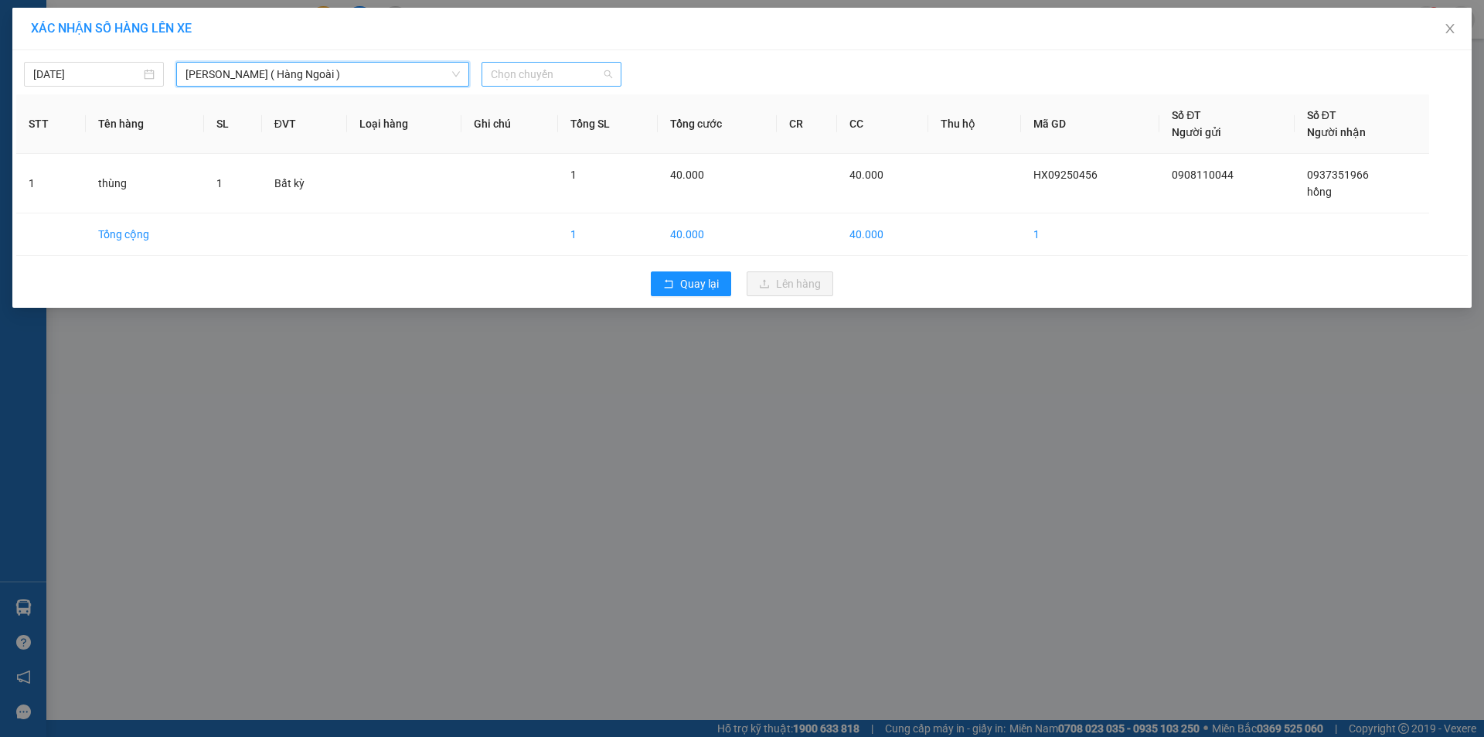
click at [588, 73] on span "Chọn chuyến" at bounding box center [551, 74] width 121 height 23
type input "1535"
click at [577, 118] on div "Thêm chuyến " 15:35 "" at bounding box center [564, 131] width 165 height 26
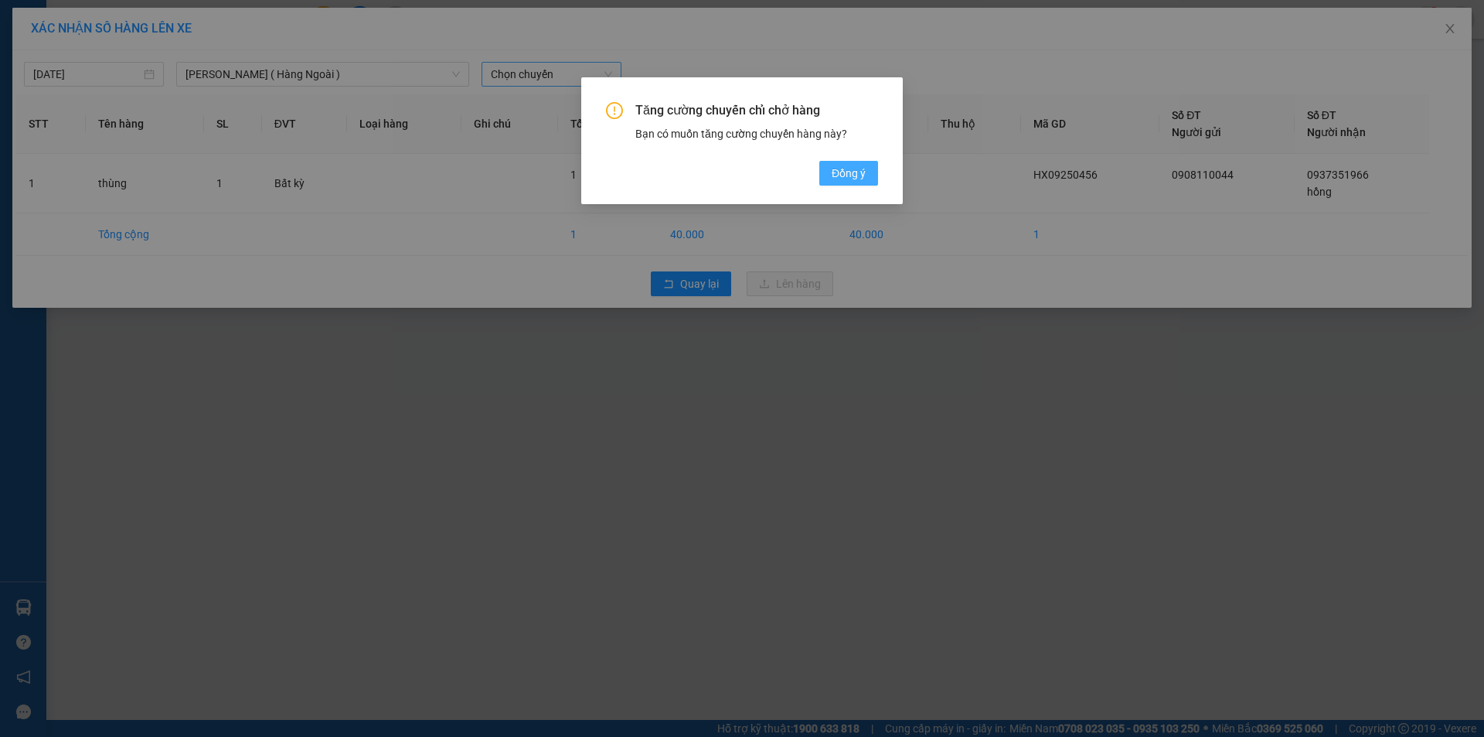
click at [833, 177] on span "Đồng ý" at bounding box center [849, 173] width 34 height 17
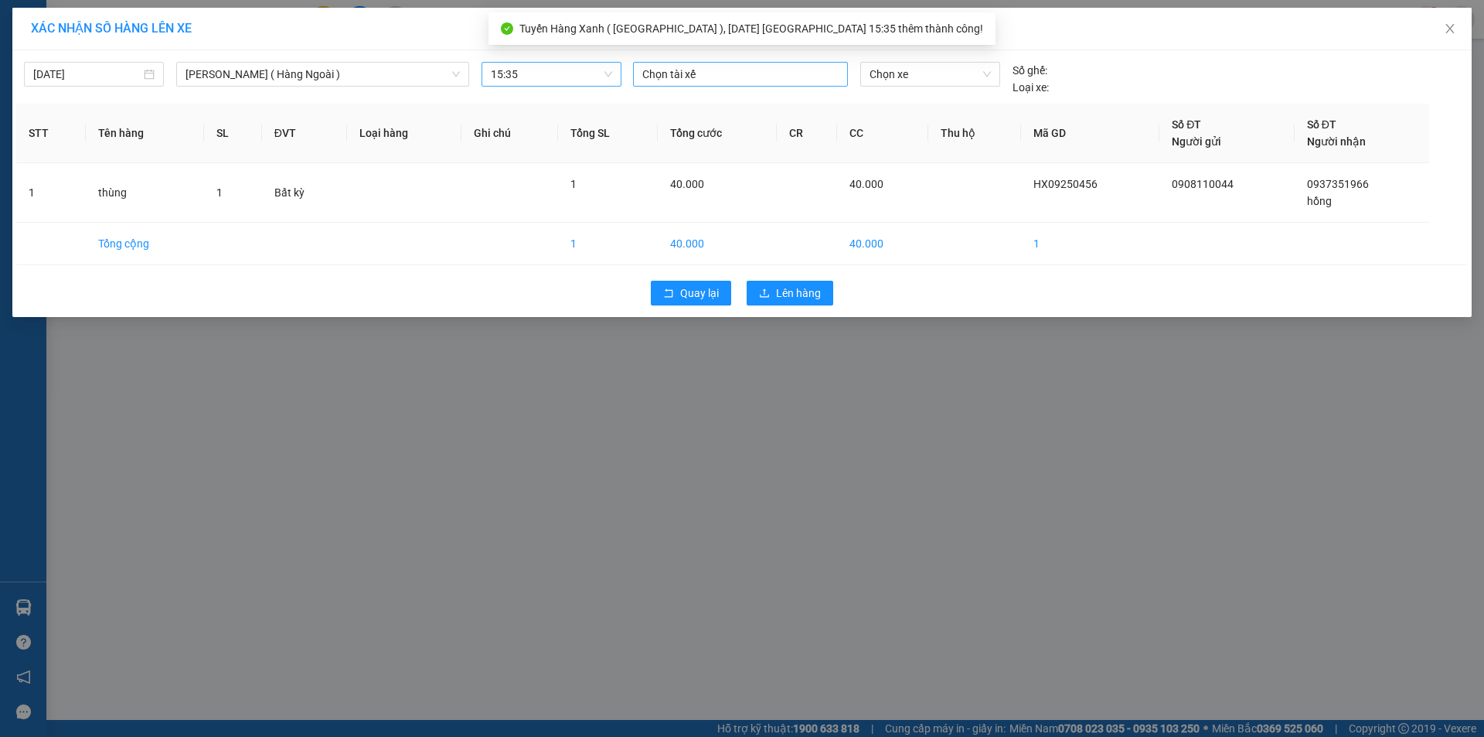
click at [685, 68] on div at bounding box center [740, 74] width 207 height 19
type input "thang c"
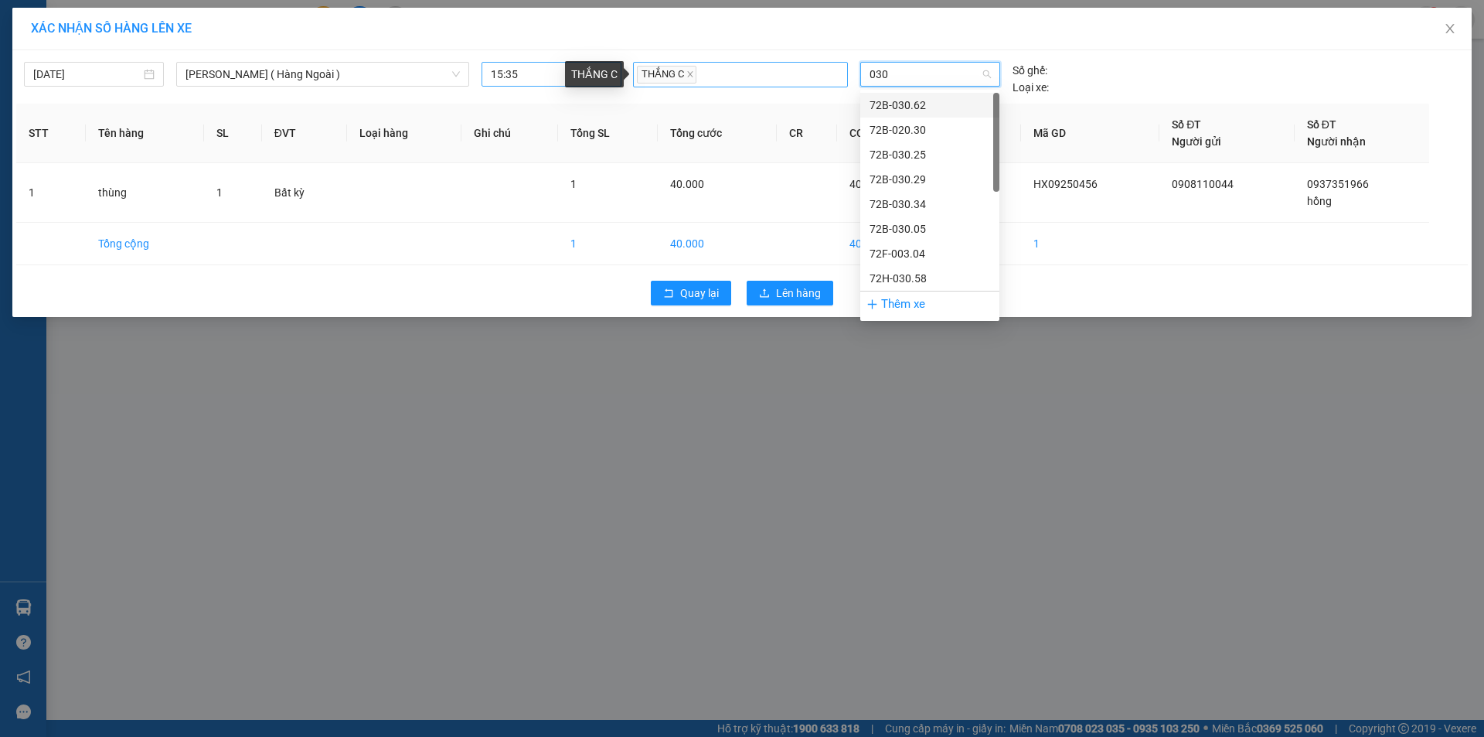
type input "0304"
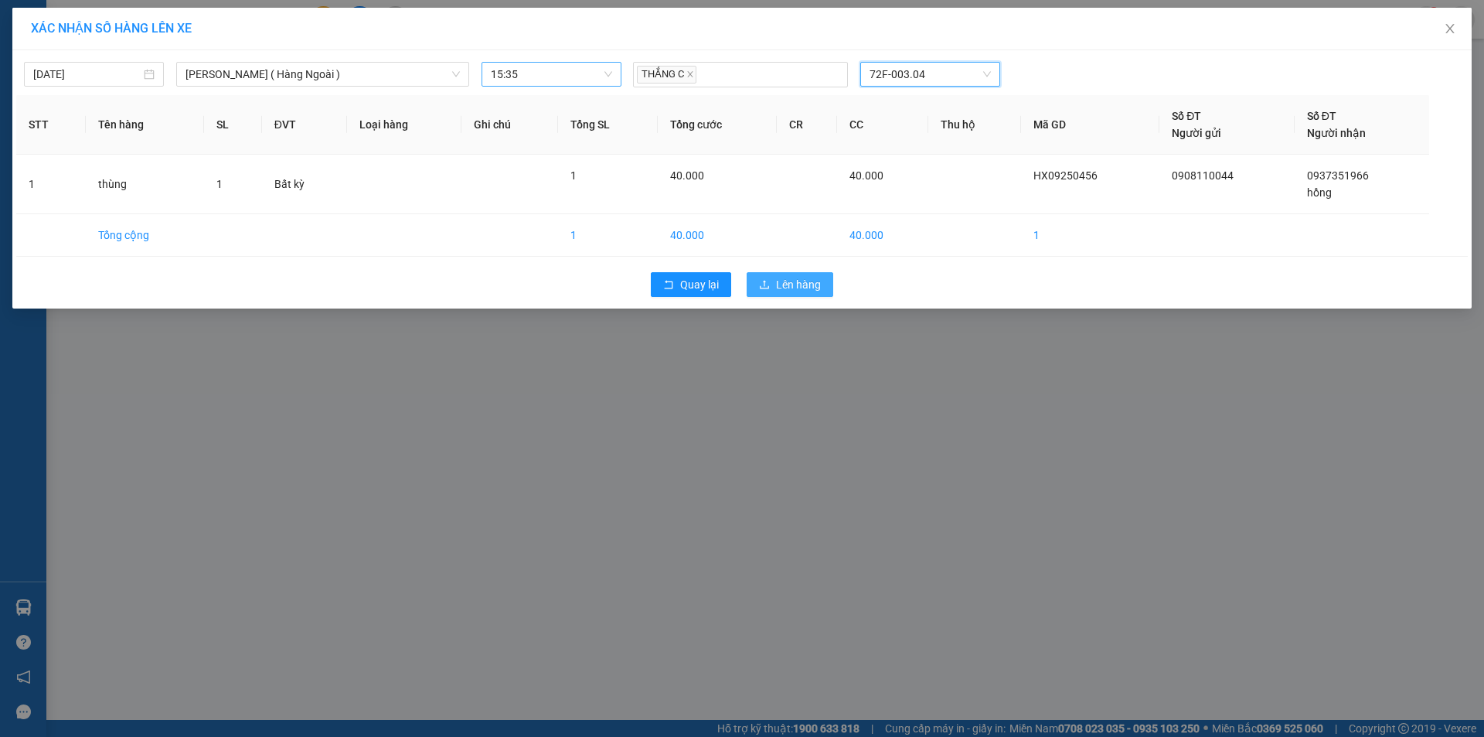
click at [787, 283] on span "Lên hàng" at bounding box center [798, 284] width 45 height 17
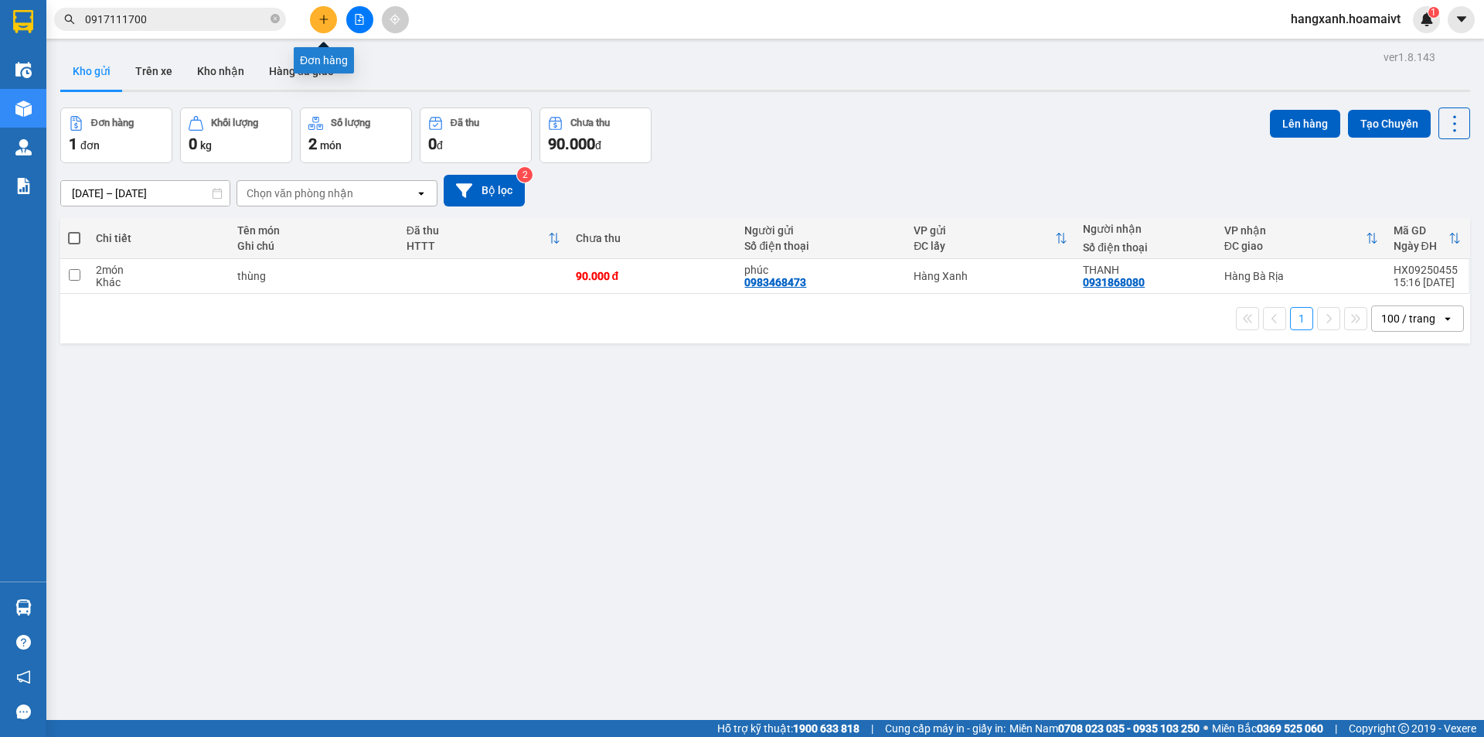
click at [329, 22] on button at bounding box center [323, 19] width 27 height 27
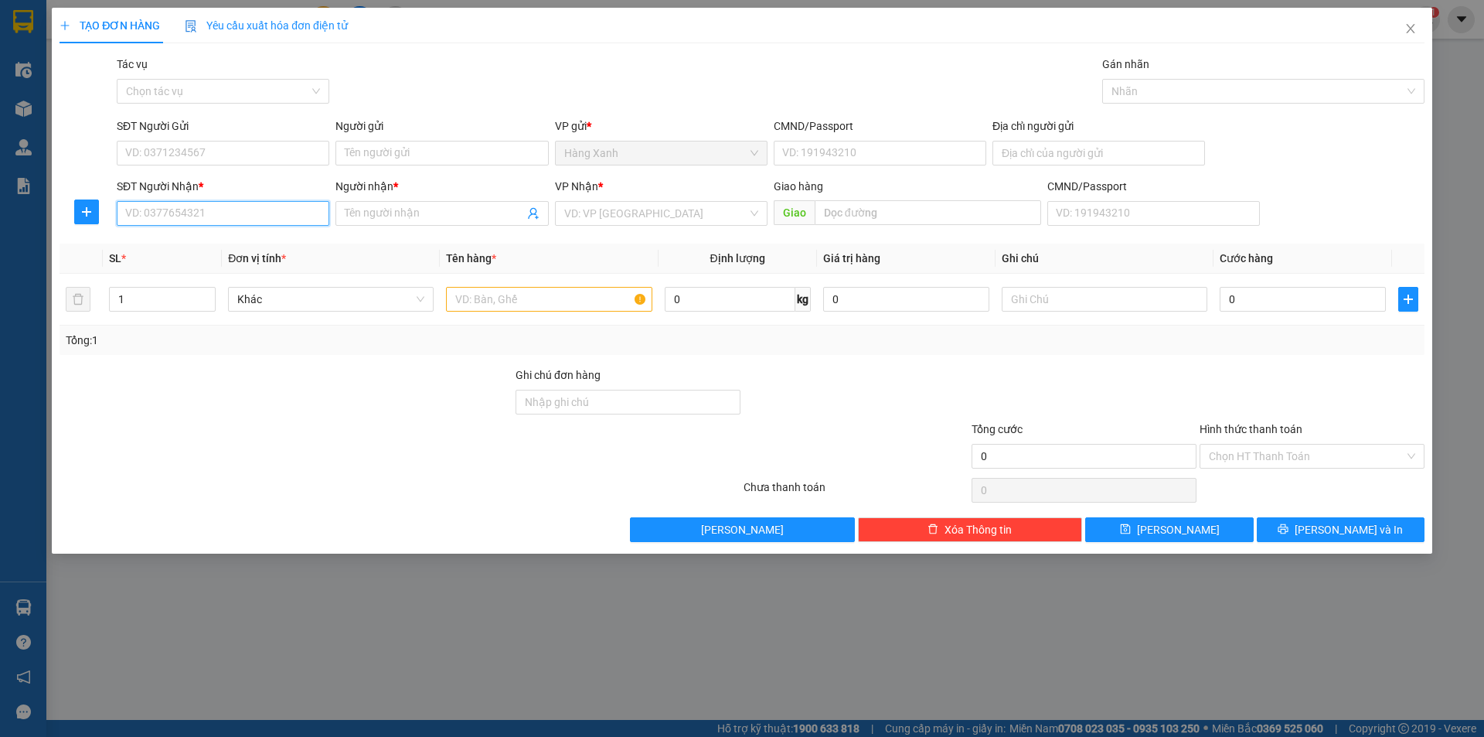
click at [213, 219] on input "SĐT Người Nhận *" at bounding box center [223, 213] width 213 height 25
click at [207, 246] on div "0906933472 - NHÂN" at bounding box center [223, 244] width 194 height 17
type input "0906933472"
type input "NHÂN"
type input "0906933472"
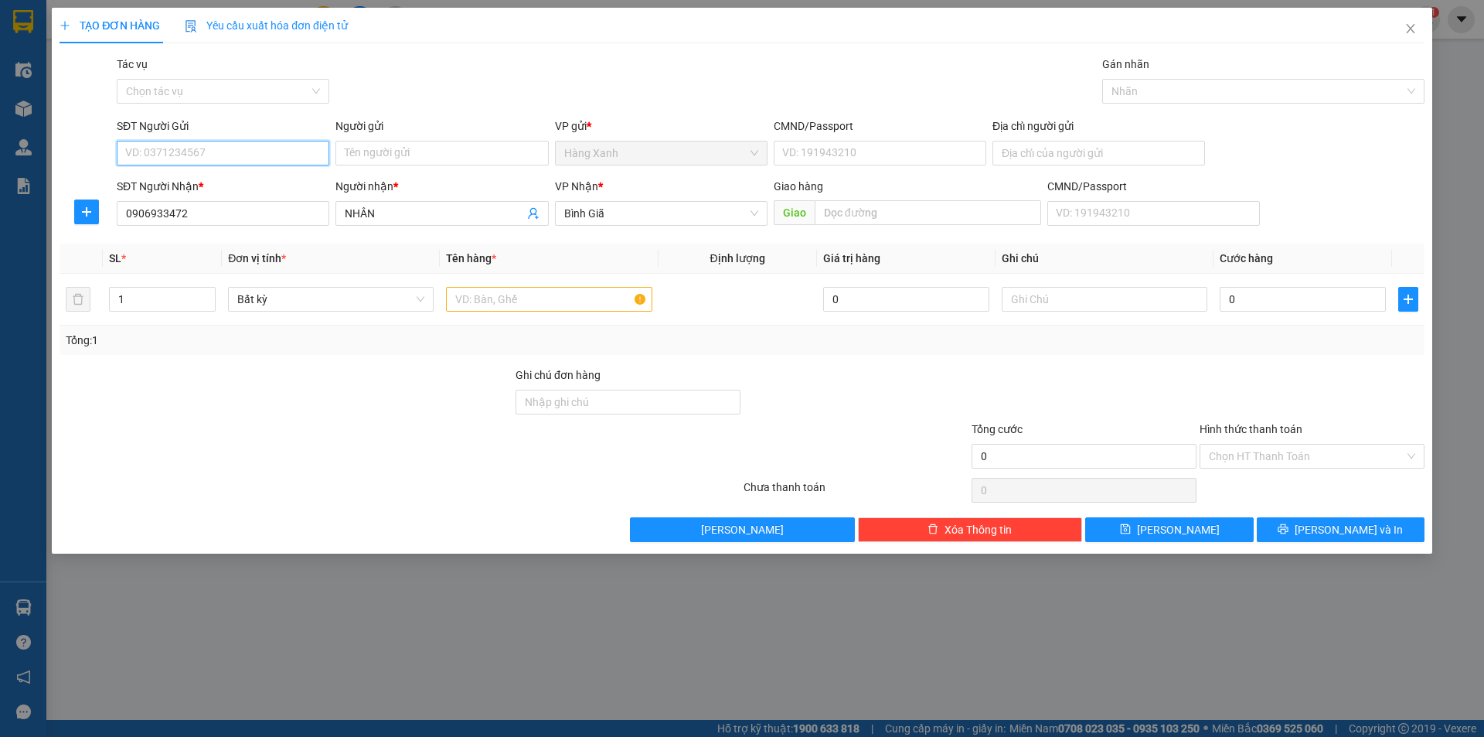
click at [177, 155] on input "SĐT Người Gửi" at bounding box center [223, 153] width 213 height 25
click at [186, 182] on div "0963665345" at bounding box center [223, 184] width 194 height 17
type input "0963665345"
click at [412, 152] on input "Người gửi" at bounding box center [442, 153] width 213 height 25
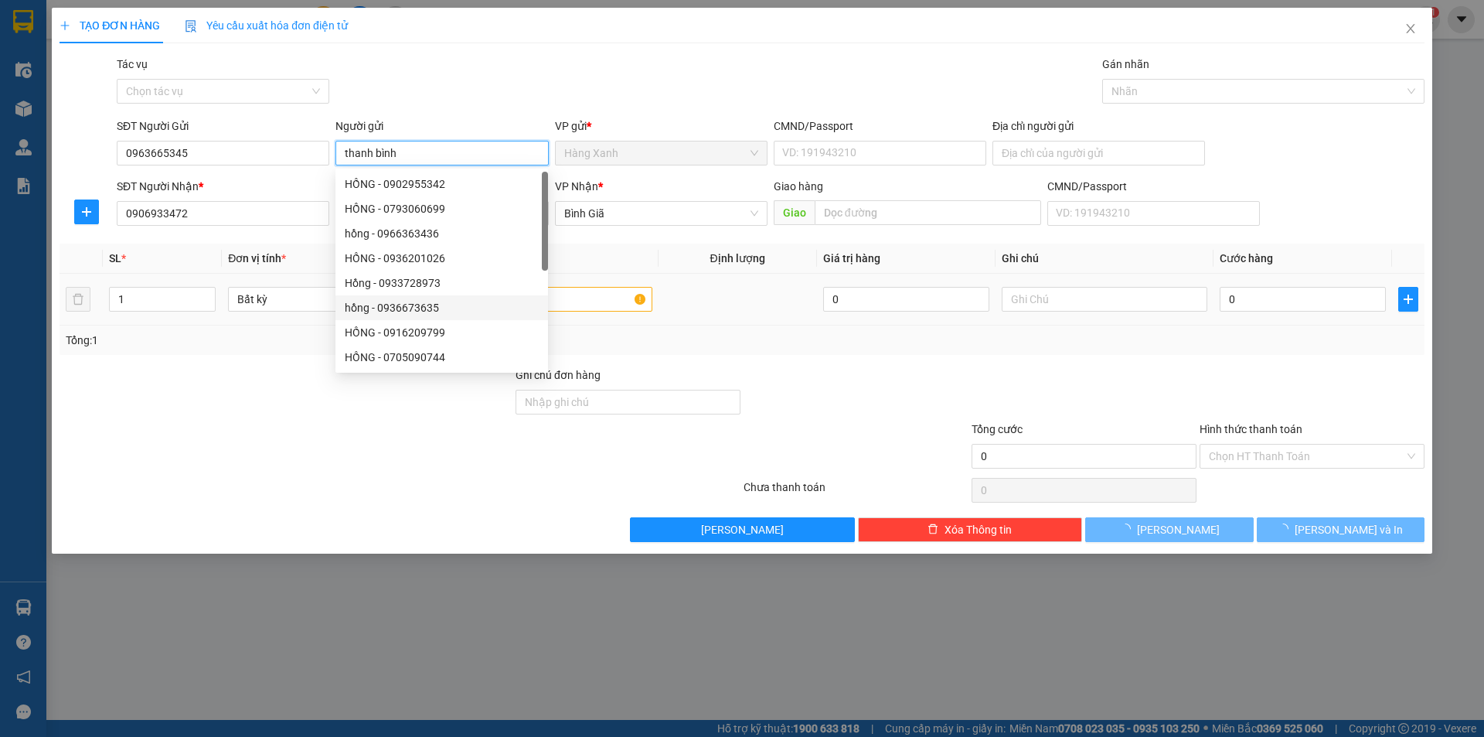
type input "thanh bình"
click at [588, 291] on input "text" at bounding box center [549, 299] width 206 height 25
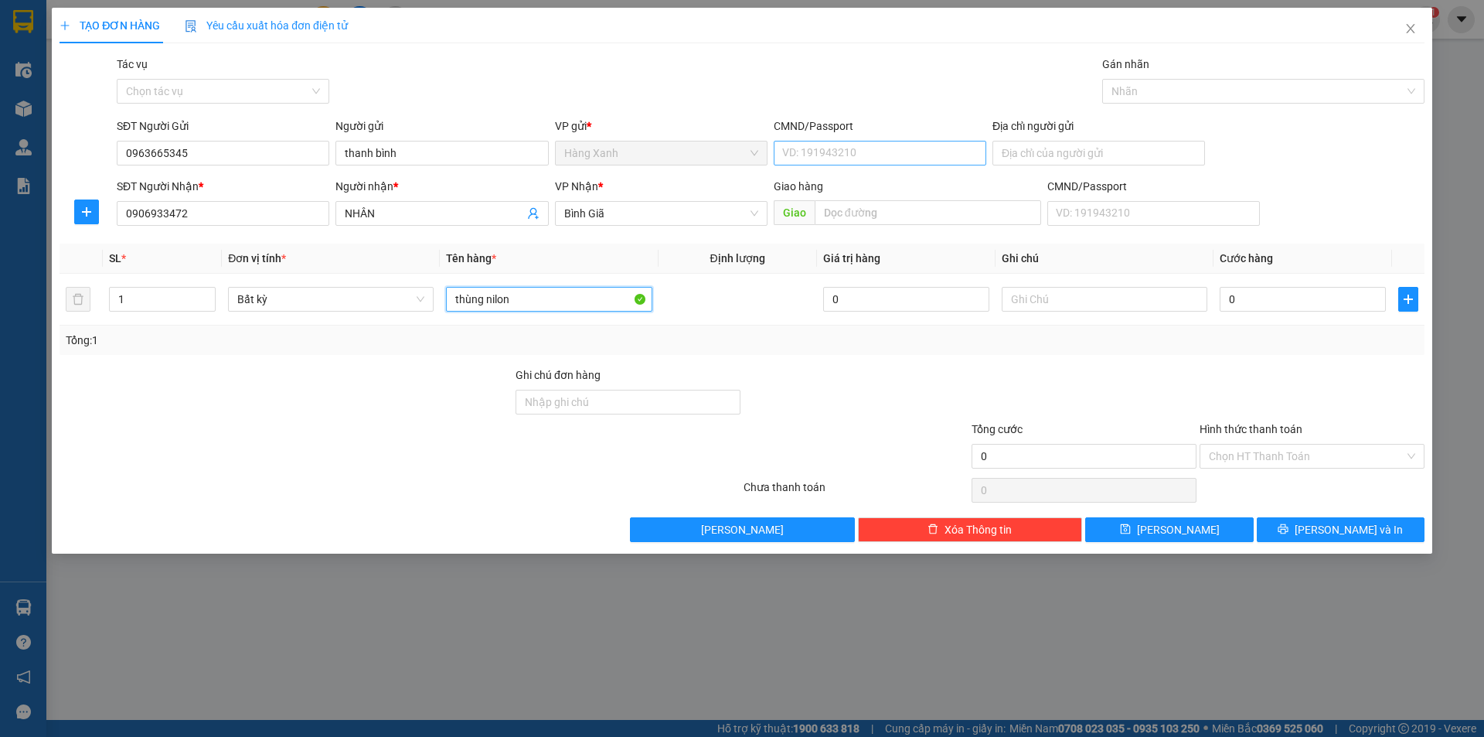
type input "thùng nilon"
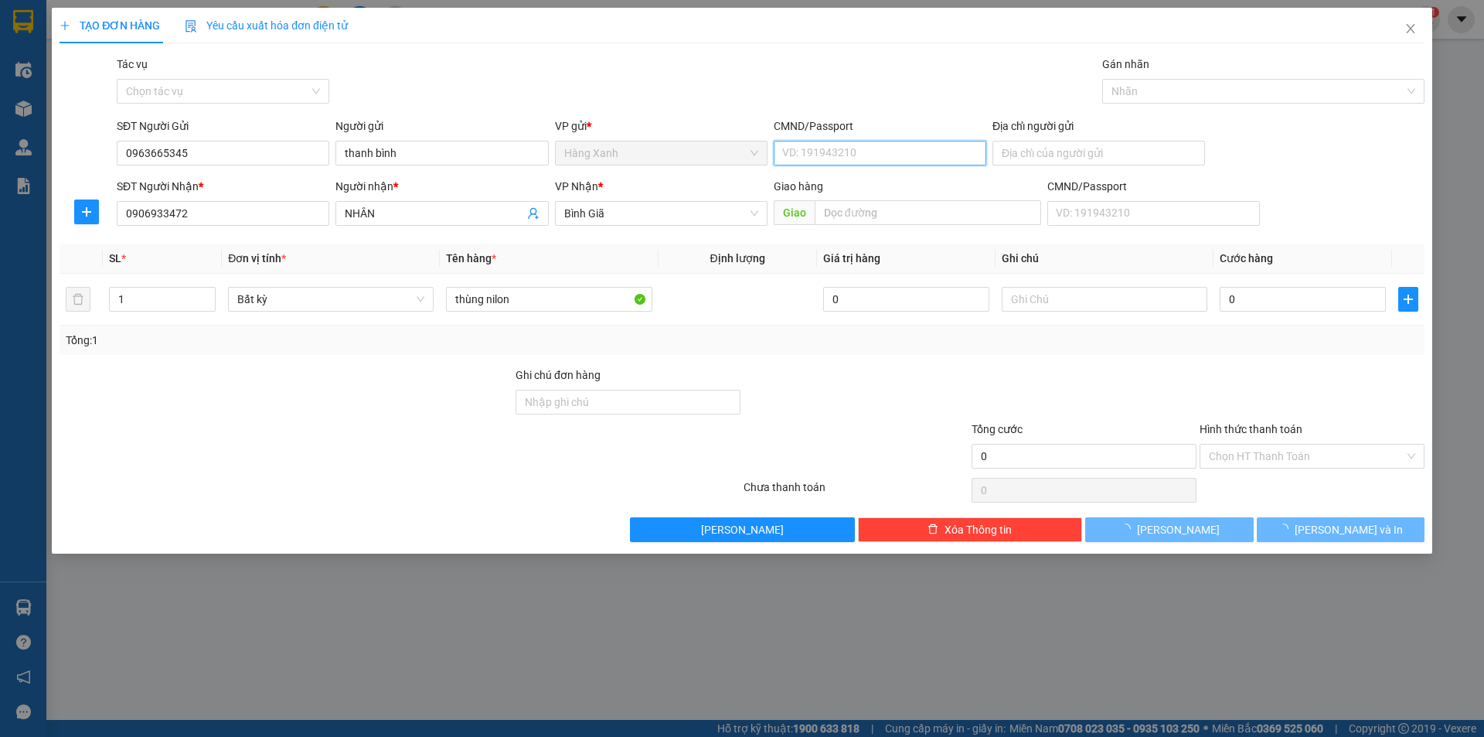
click at [858, 146] on input "CMND/Passport" at bounding box center [880, 153] width 213 height 25
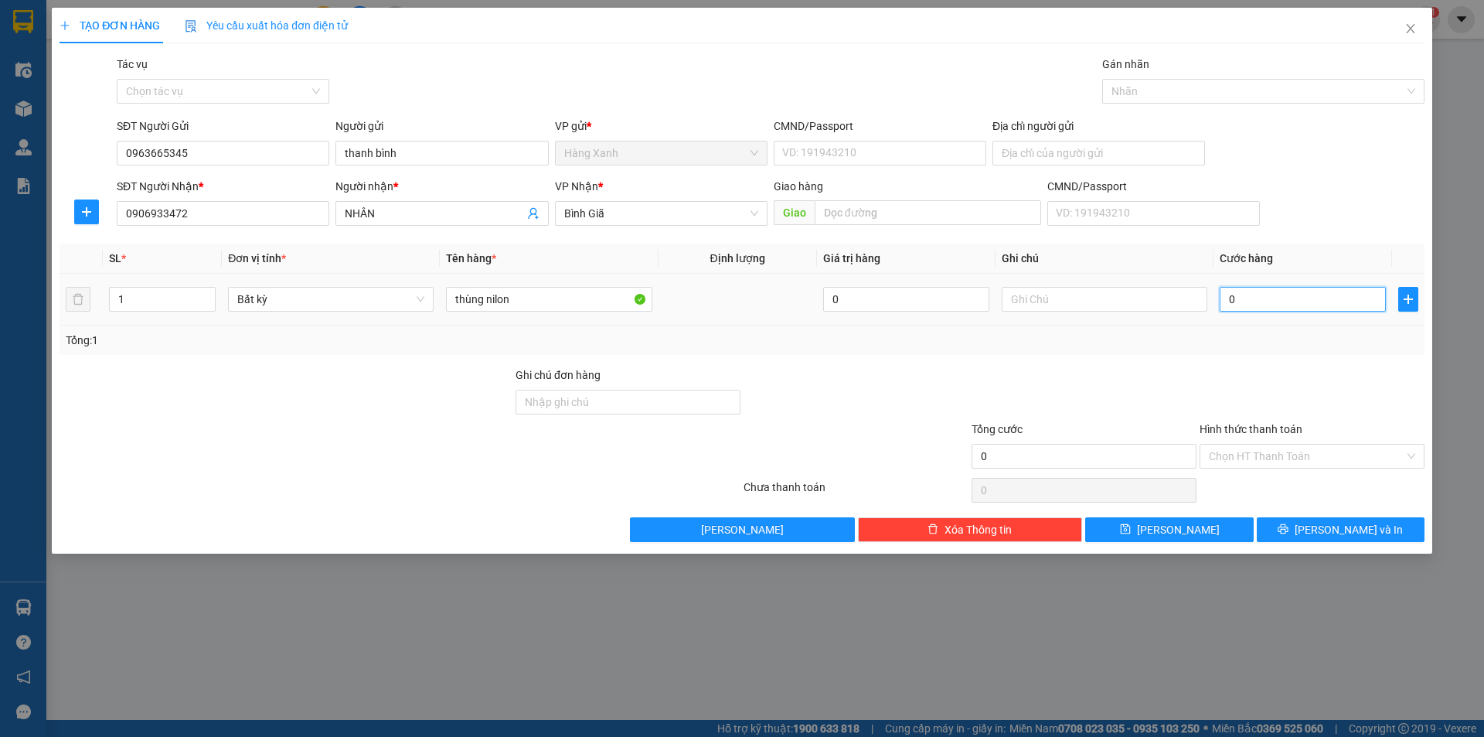
click at [1259, 308] on input "0" at bounding box center [1303, 299] width 166 height 25
type input "5"
type input "50"
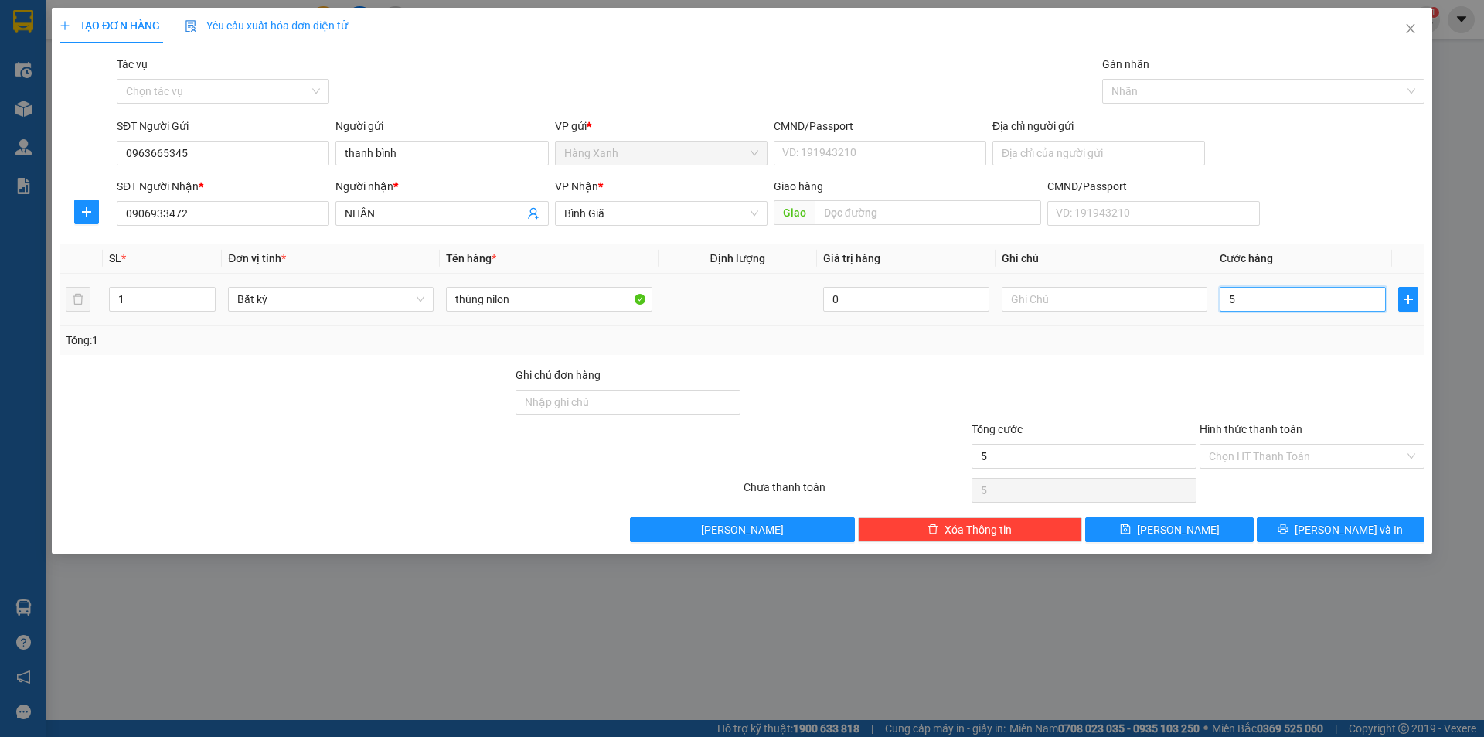
type input "50"
type input "50.000"
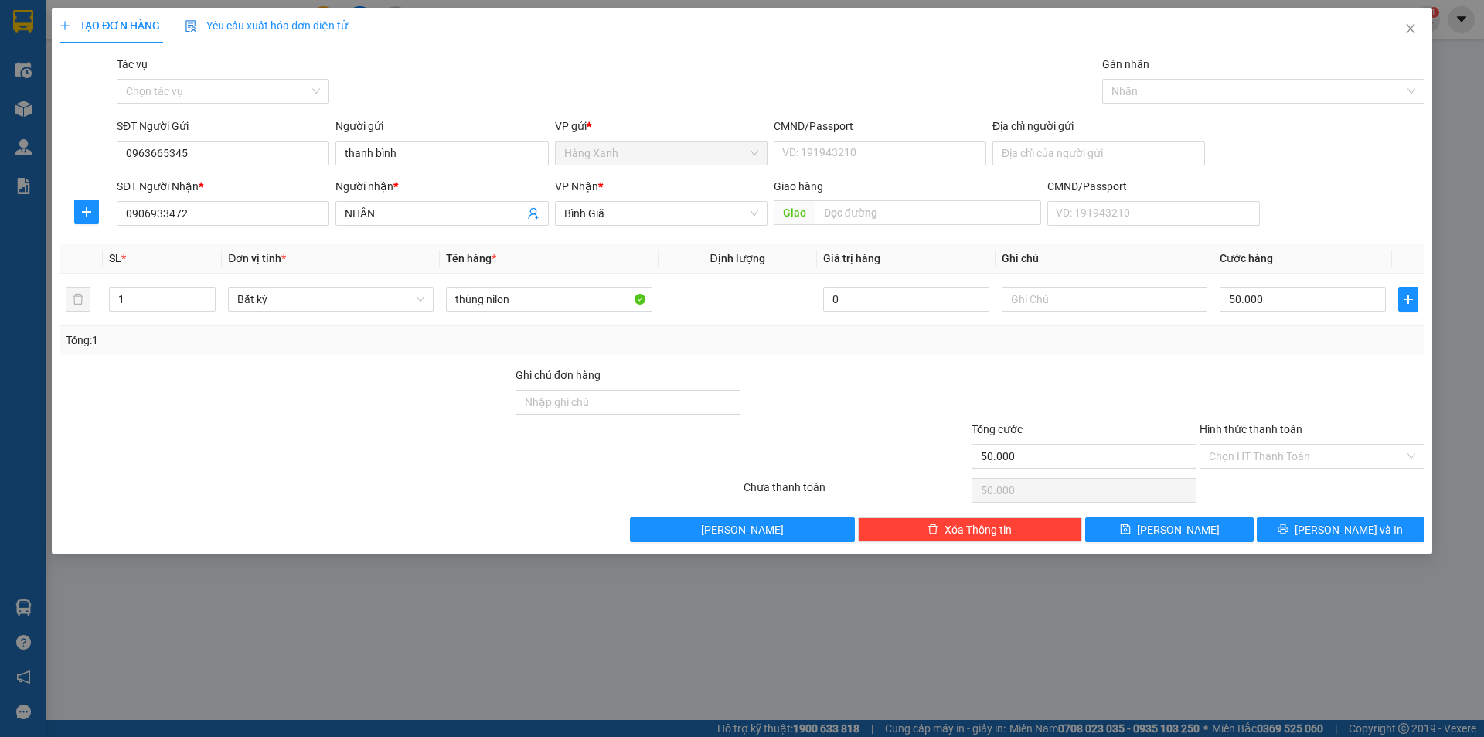
click at [810, 138] on div "CMND/Passport" at bounding box center [880, 129] width 213 height 23
click at [812, 150] on input "CMND/Passport" at bounding box center [880, 153] width 213 height 25
type input "087093002"
click at [1289, 526] on icon "printer" at bounding box center [1283, 528] width 11 height 11
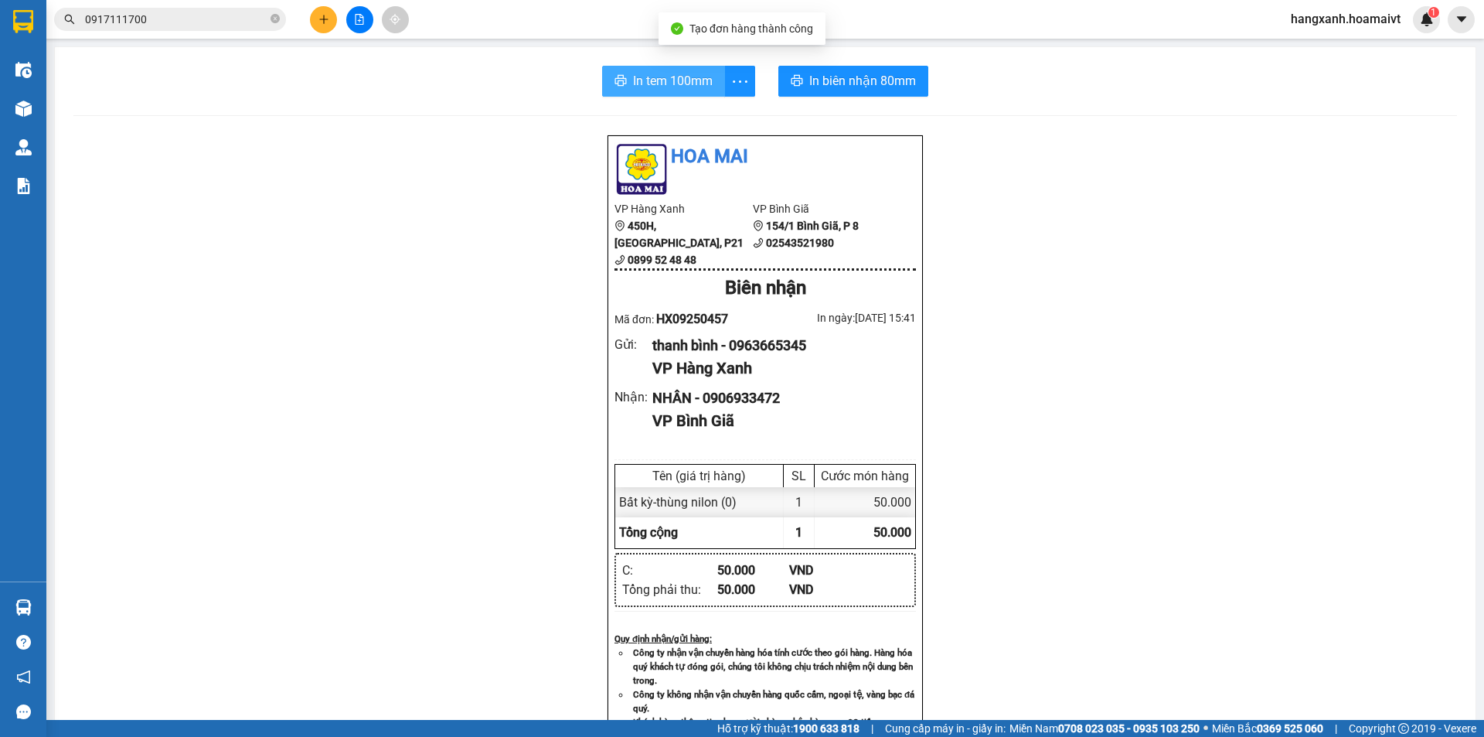
drag, startPoint x: 674, startPoint y: 77, endPoint x: 680, endPoint y: 124, distance: 47.6
click at [674, 76] on span "In tem 100mm" at bounding box center [673, 80] width 80 height 19
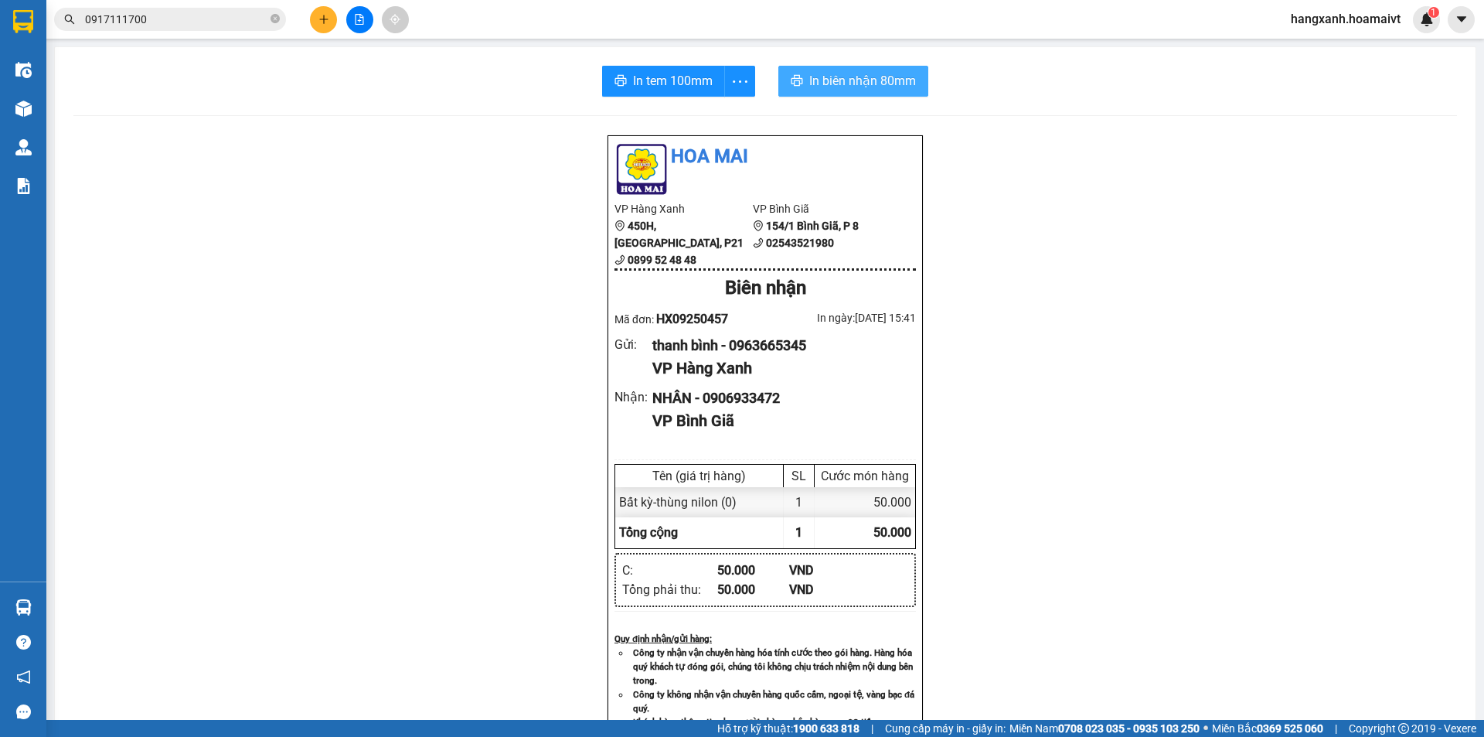
click at [831, 83] on span "In biên nhận 80mm" at bounding box center [862, 80] width 107 height 19
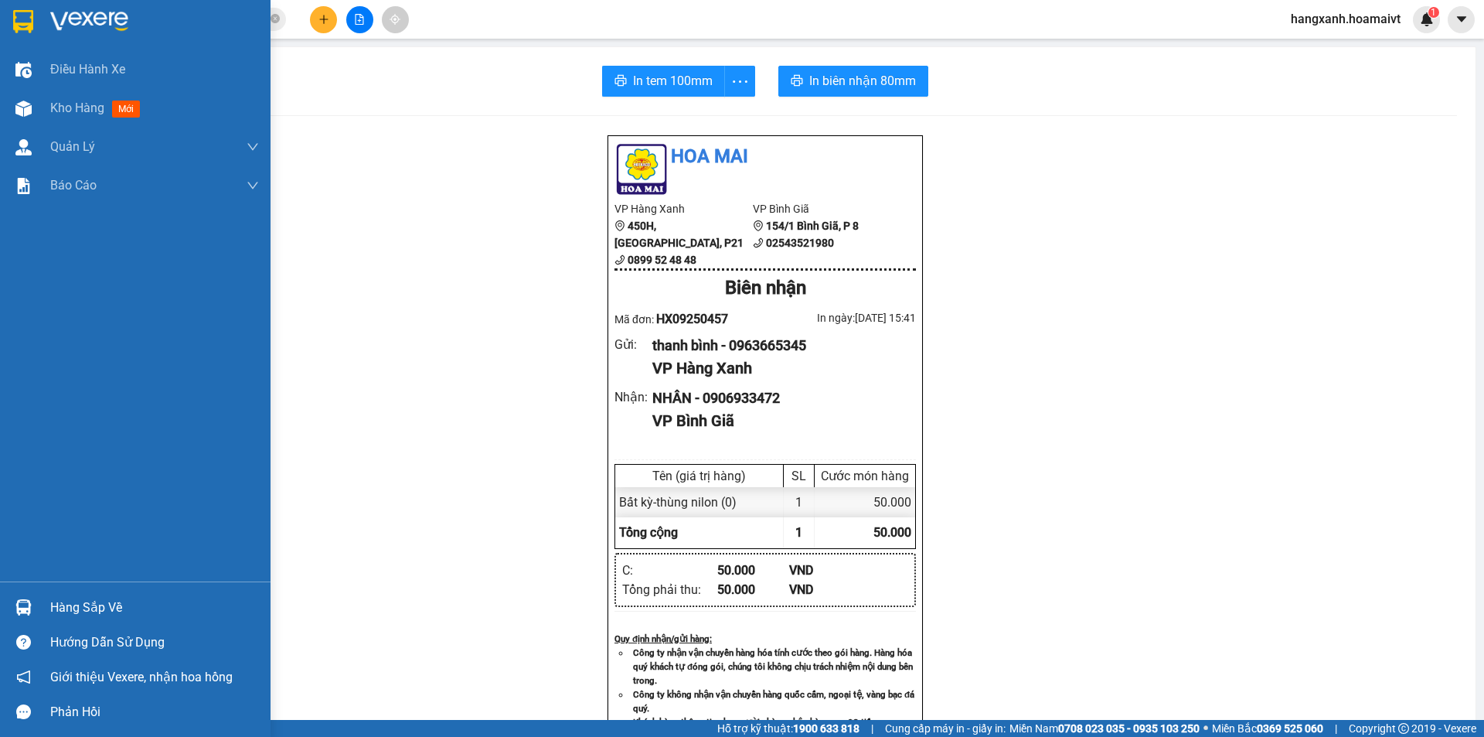
click at [22, 21] on img at bounding box center [23, 21] width 20 height 23
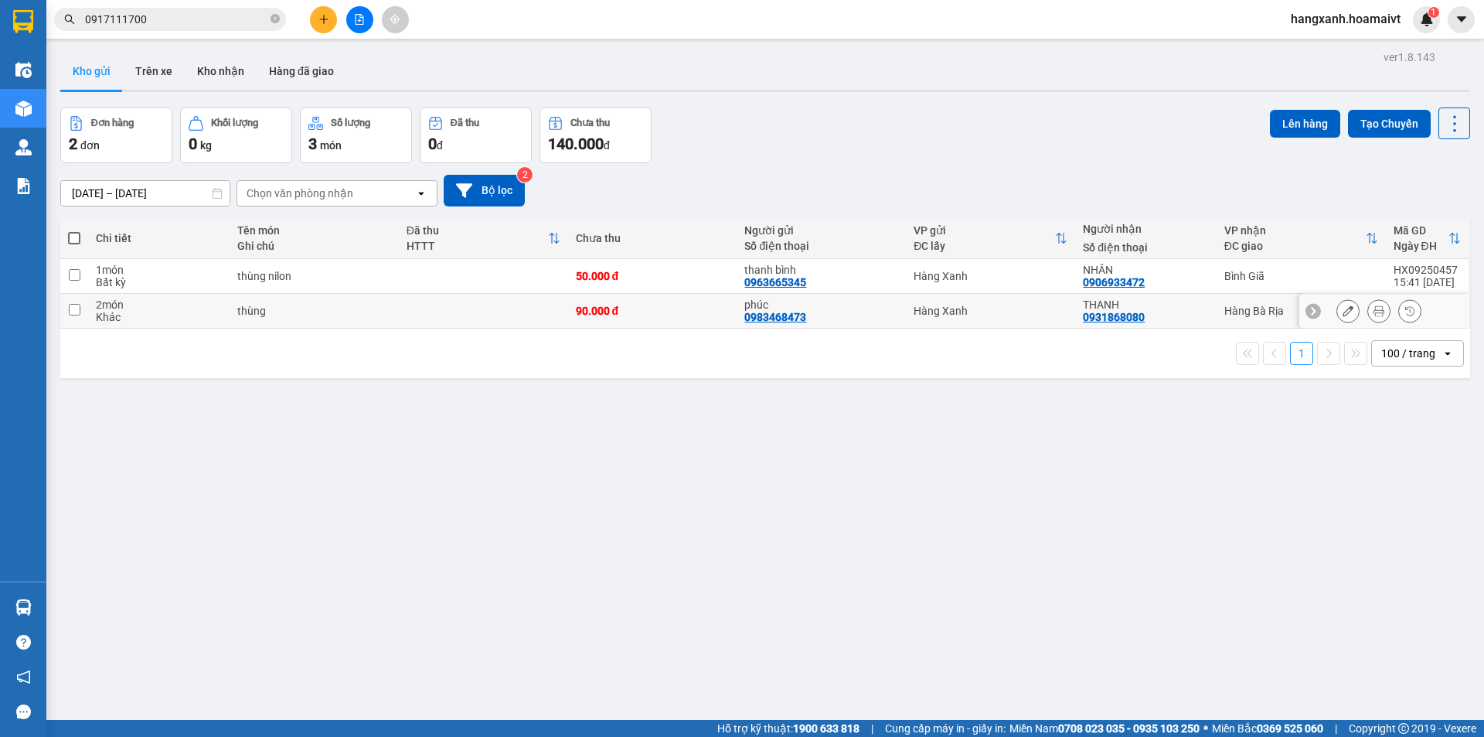
click at [1190, 316] on div "THANH 0931868080" at bounding box center [1145, 310] width 125 height 25
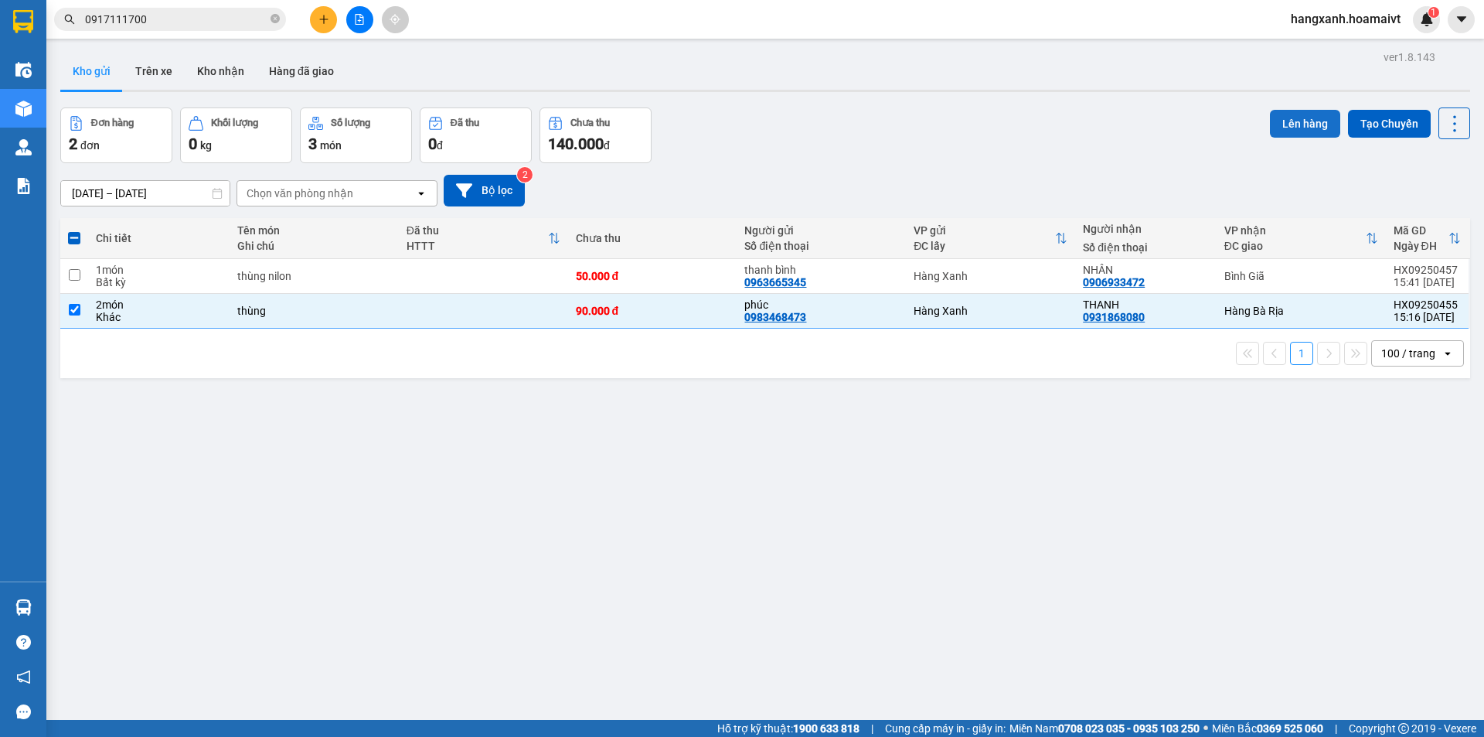
click at [1281, 131] on button "Lên hàng" at bounding box center [1305, 124] width 70 height 28
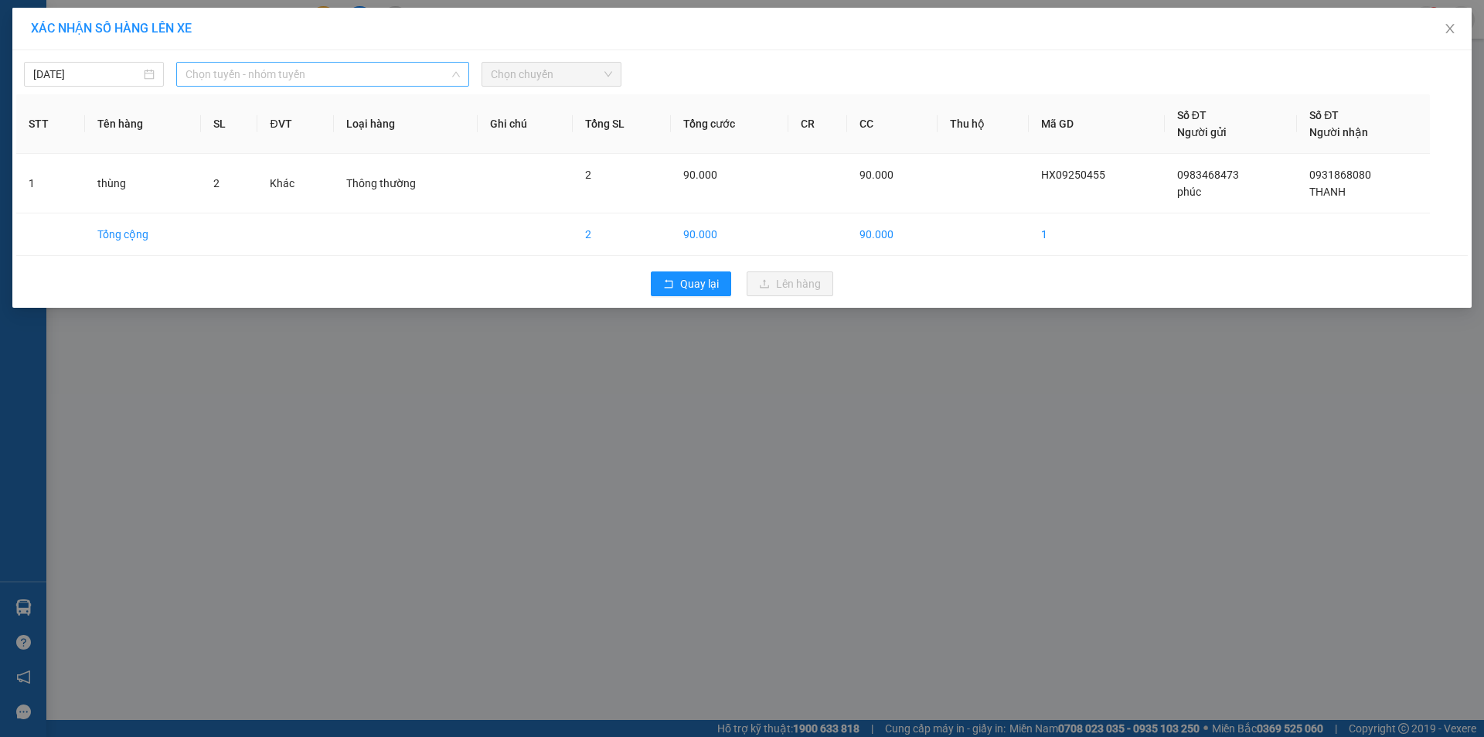
click at [331, 76] on span "Chọn tuyến - nhóm tuyến" at bounding box center [323, 74] width 274 height 23
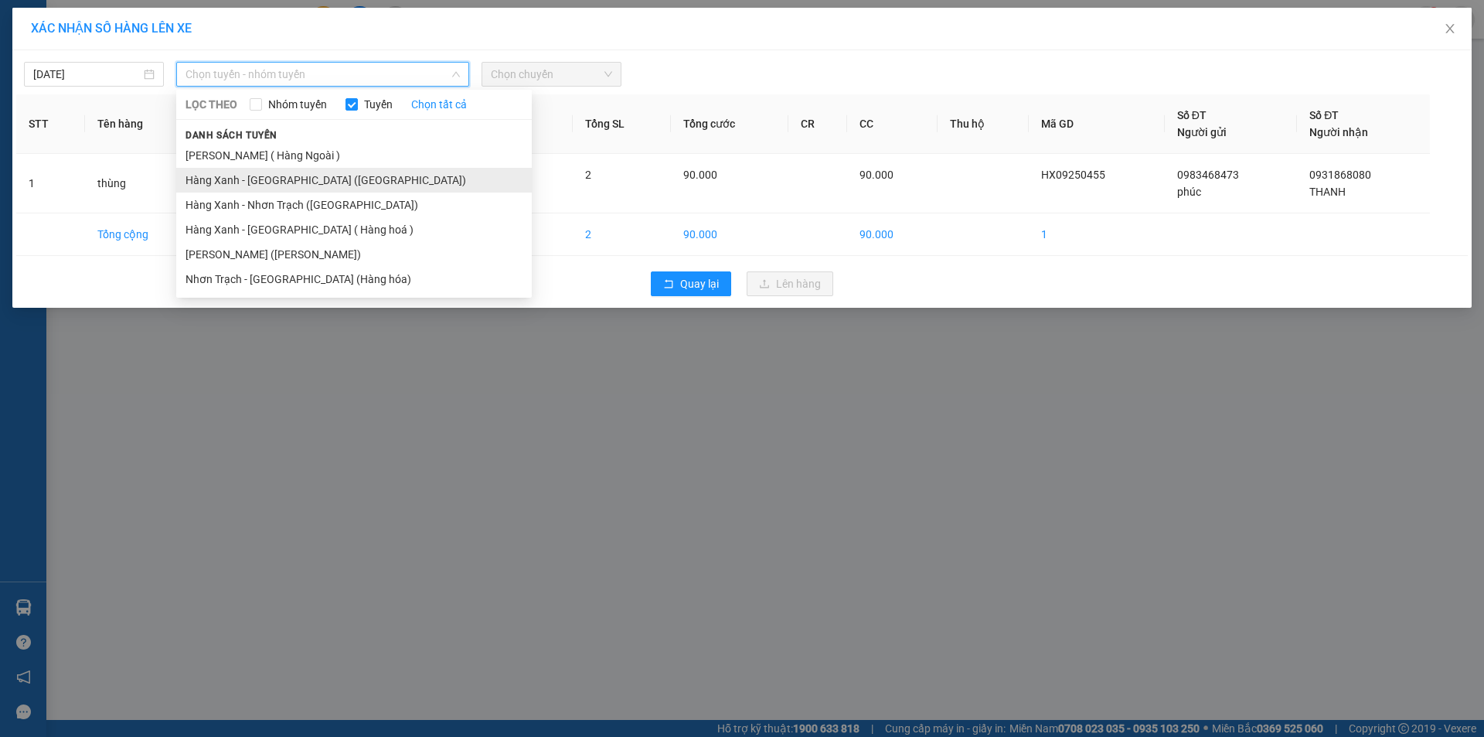
click at [280, 189] on li "Hàng Xanh - [GEOGRAPHIC_DATA] ([GEOGRAPHIC_DATA])" at bounding box center [354, 180] width 356 height 25
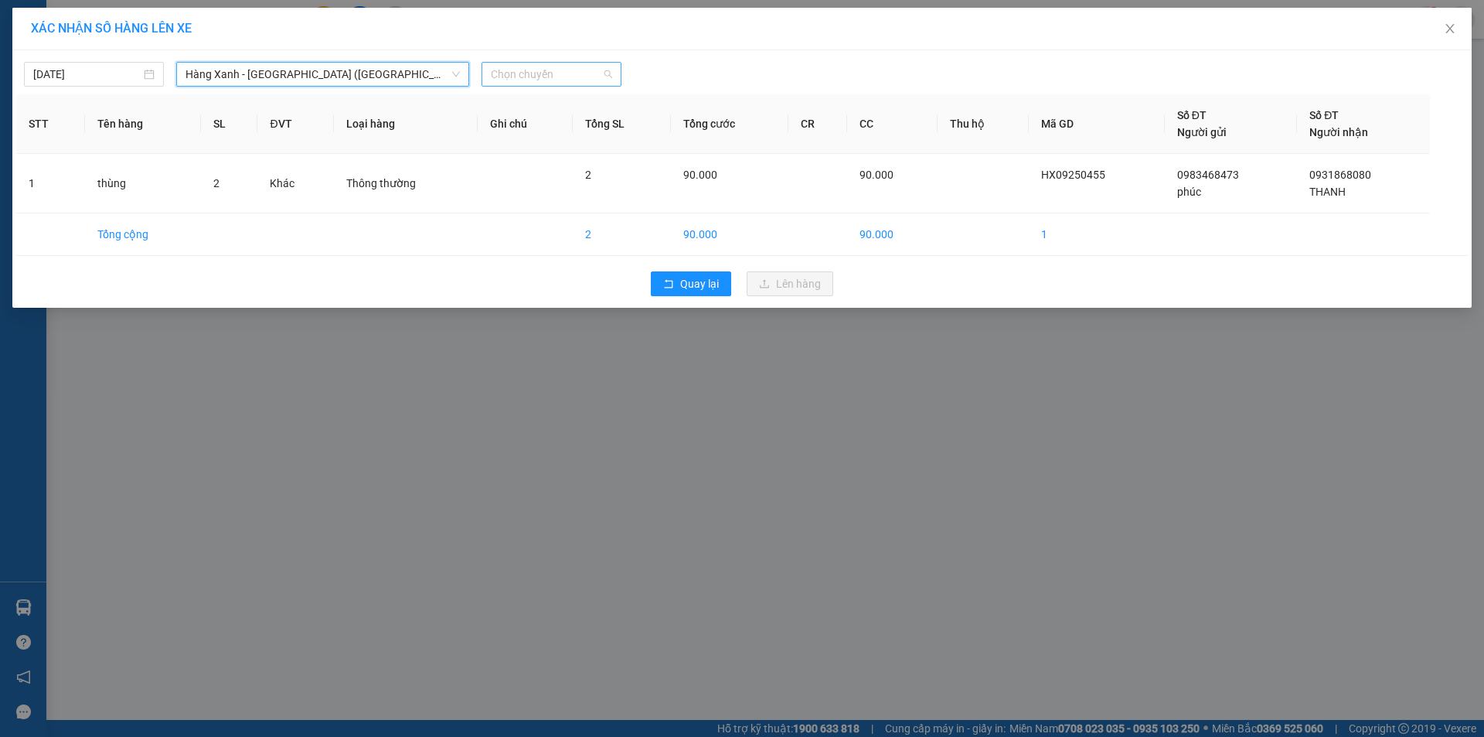
click at [542, 71] on span "Chọn chuyến" at bounding box center [551, 74] width 121 height 23
type input "1540"
click at [579, 134] on div "Thêm chuyến " 15:40 "" at bounding box center [564, 131] width 165 height 26
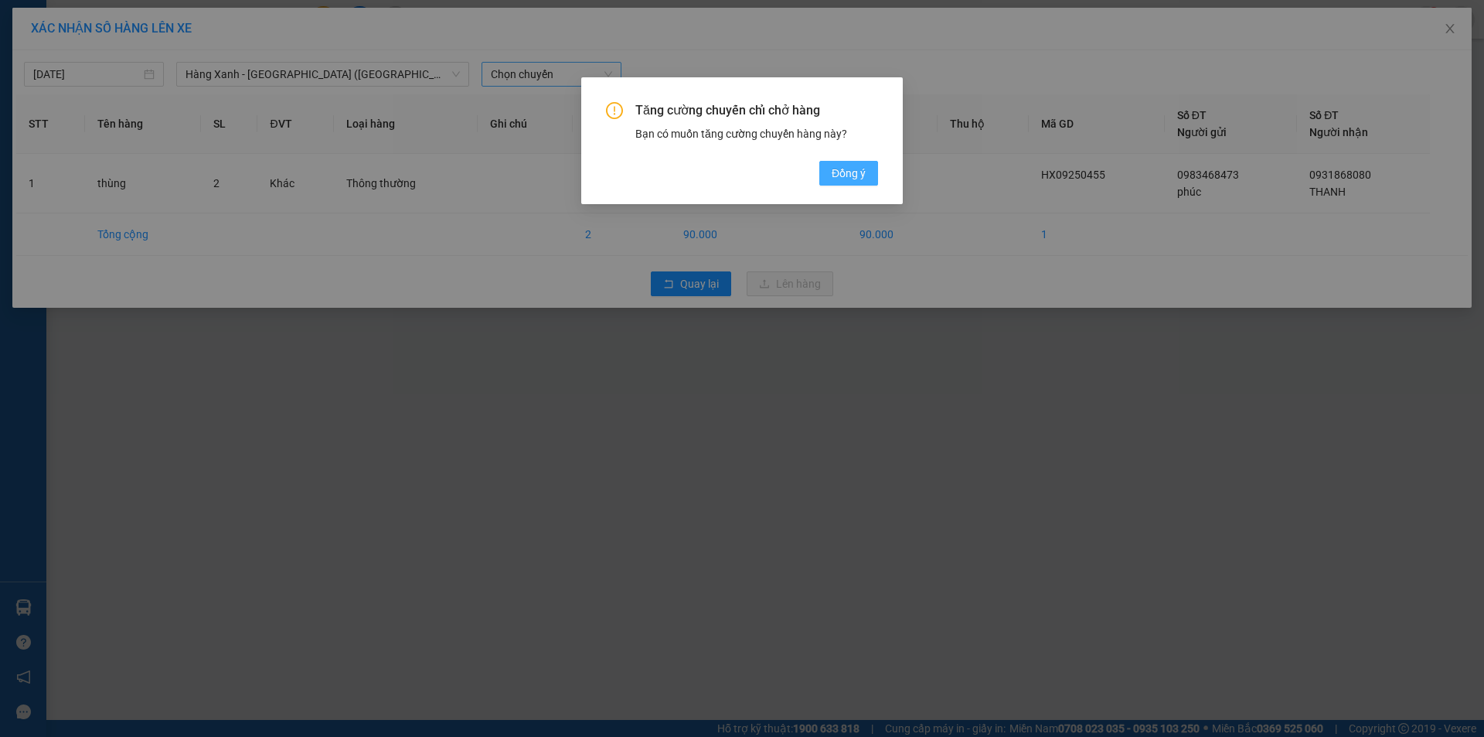
click at [844, 172] on span "Đồng ý" at bounding box center [849, 173] width 34 height 17
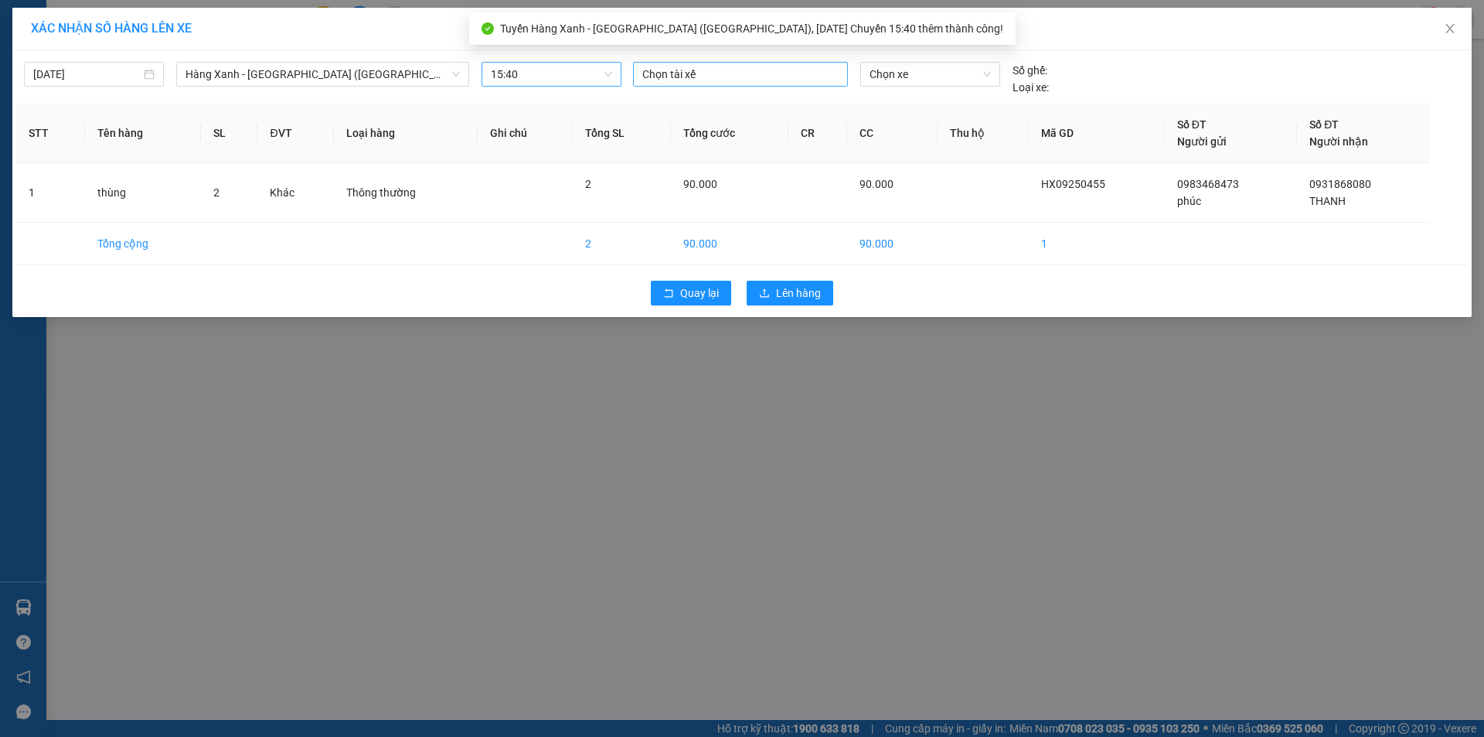
click at [704, 75] on div at bounding box center [740, 74] width 207 height 19
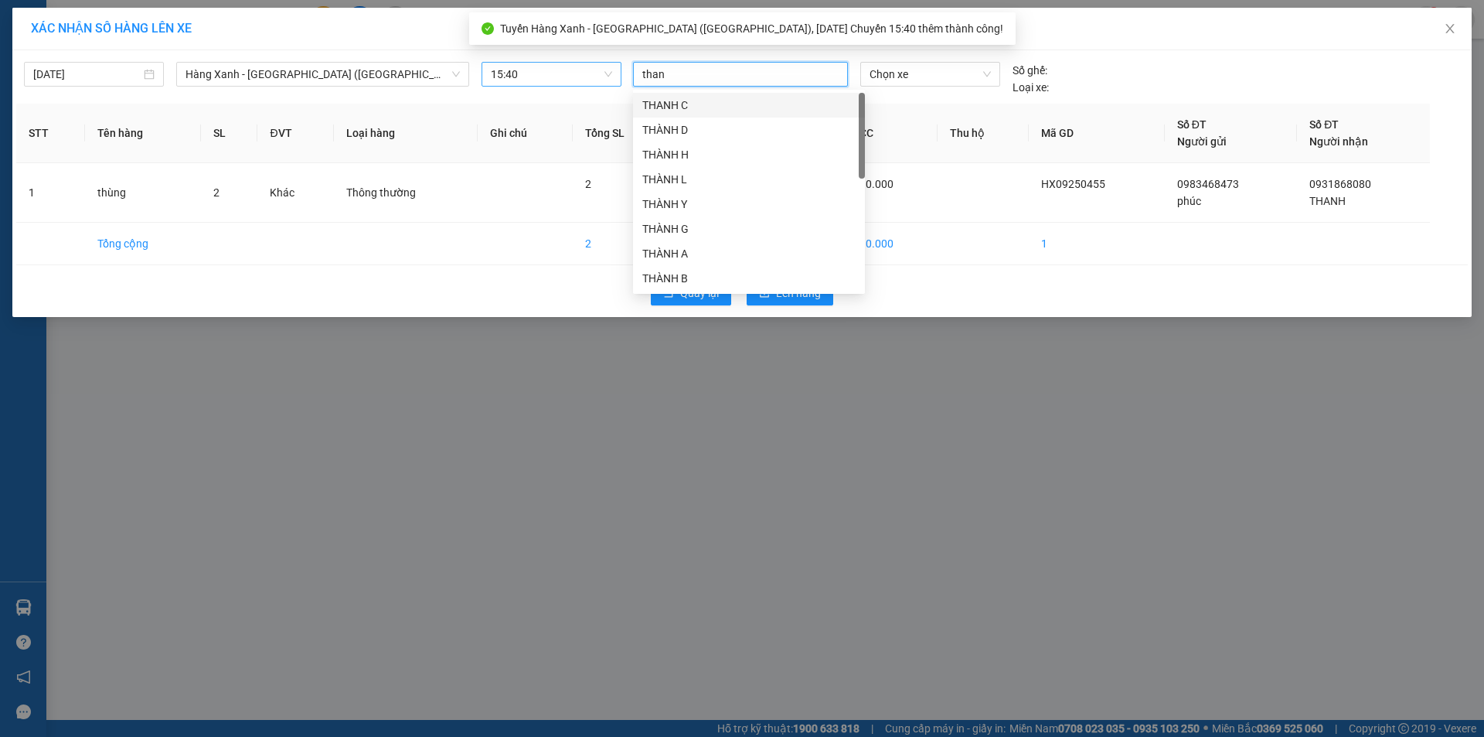
type input "thang"
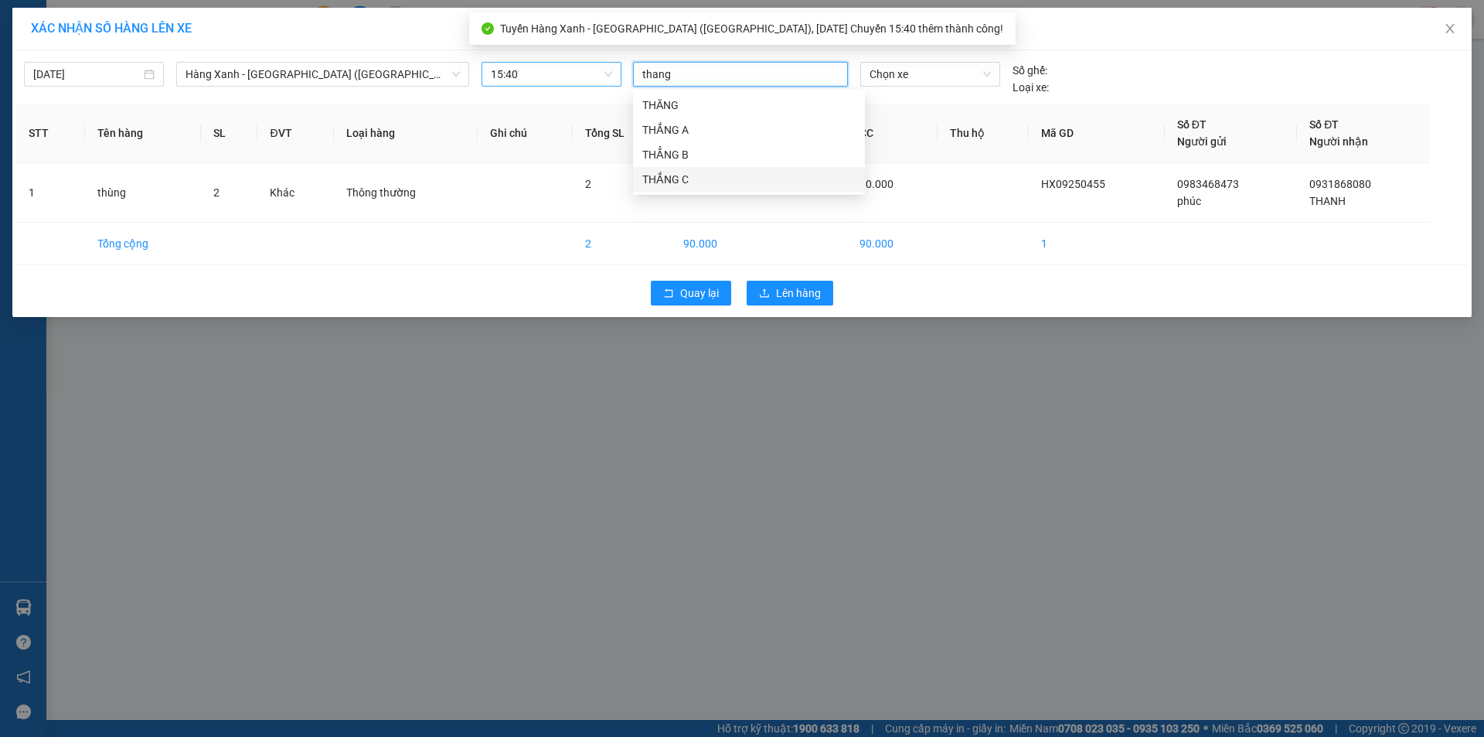
click at [684, 176] on div "THẮNG C" at bounding box center [748, 179] width 213 height 17
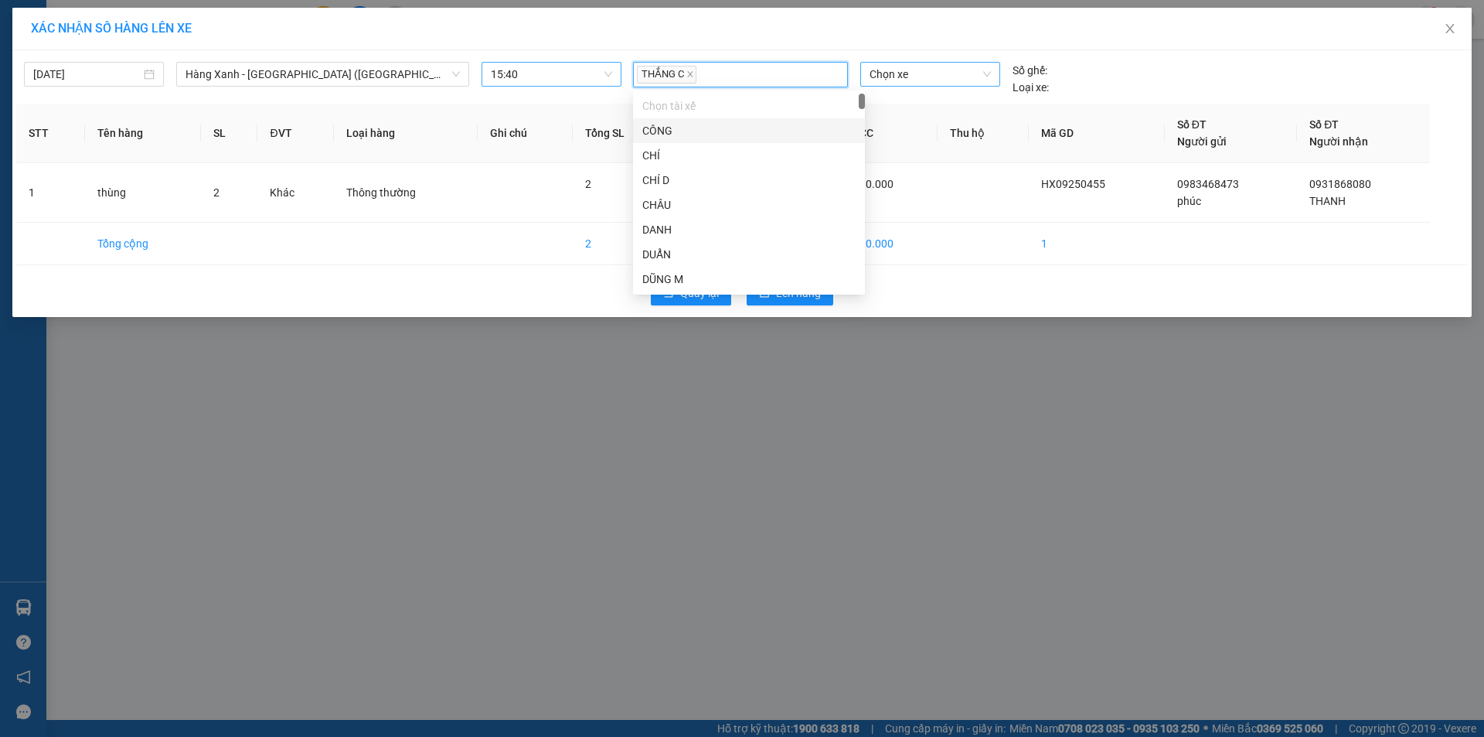
click at [896, 76] on span "Chọn xe" at bounding box center [930, 74] width 121 height 23
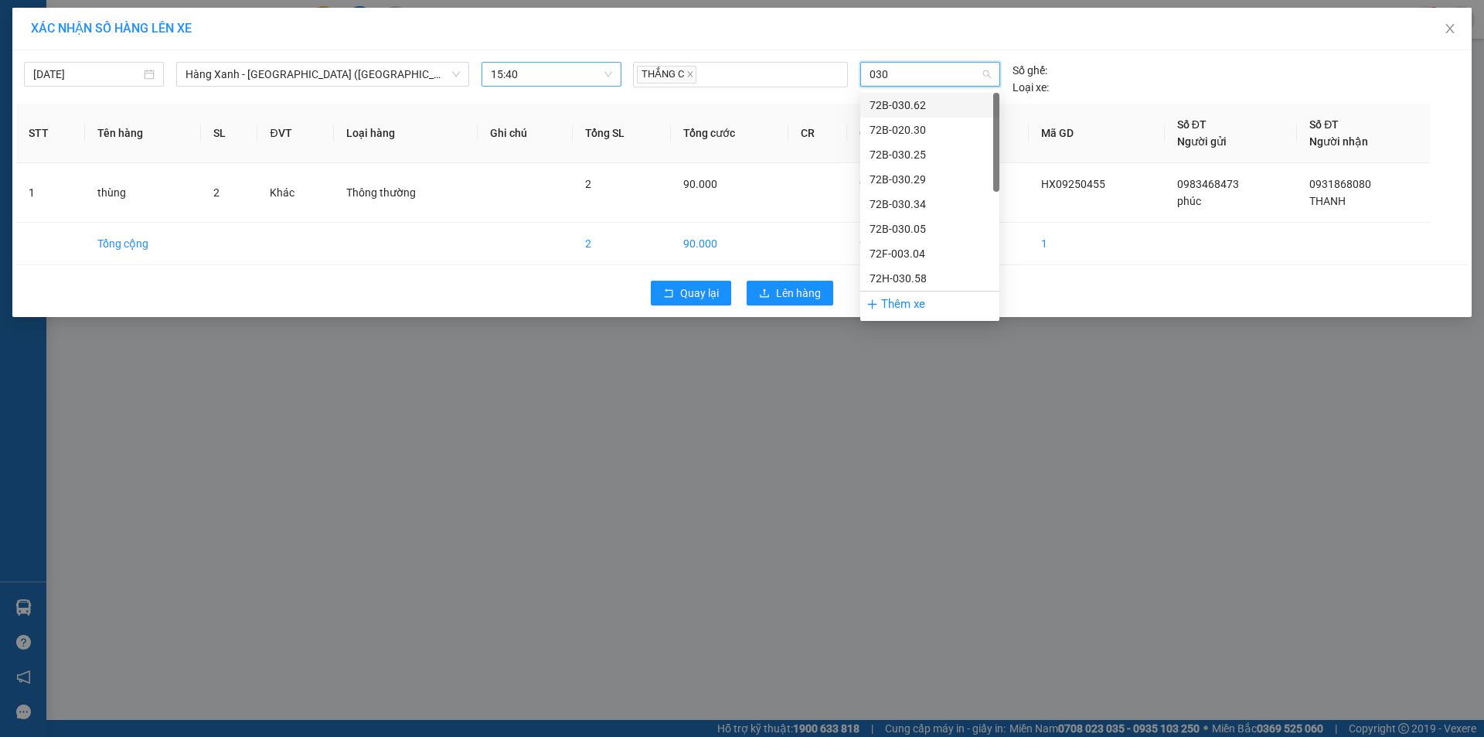
type input "0304"
click at [907, 102] on div "72F-003.04" at bounding box center [930, 105] width 121 height 17
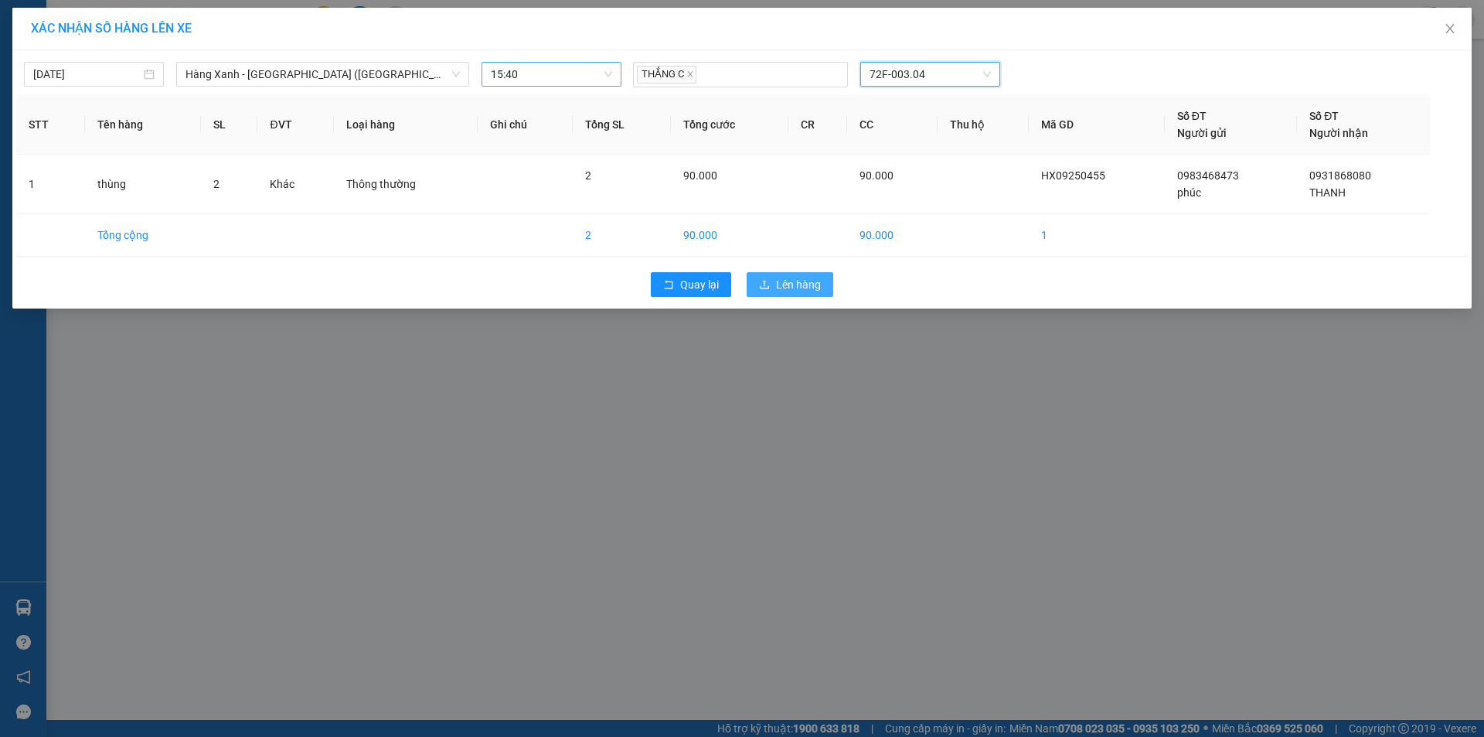
click at [799, 291] on span "Lên hàng" at bounding box center [798, 284] width 45 height 17
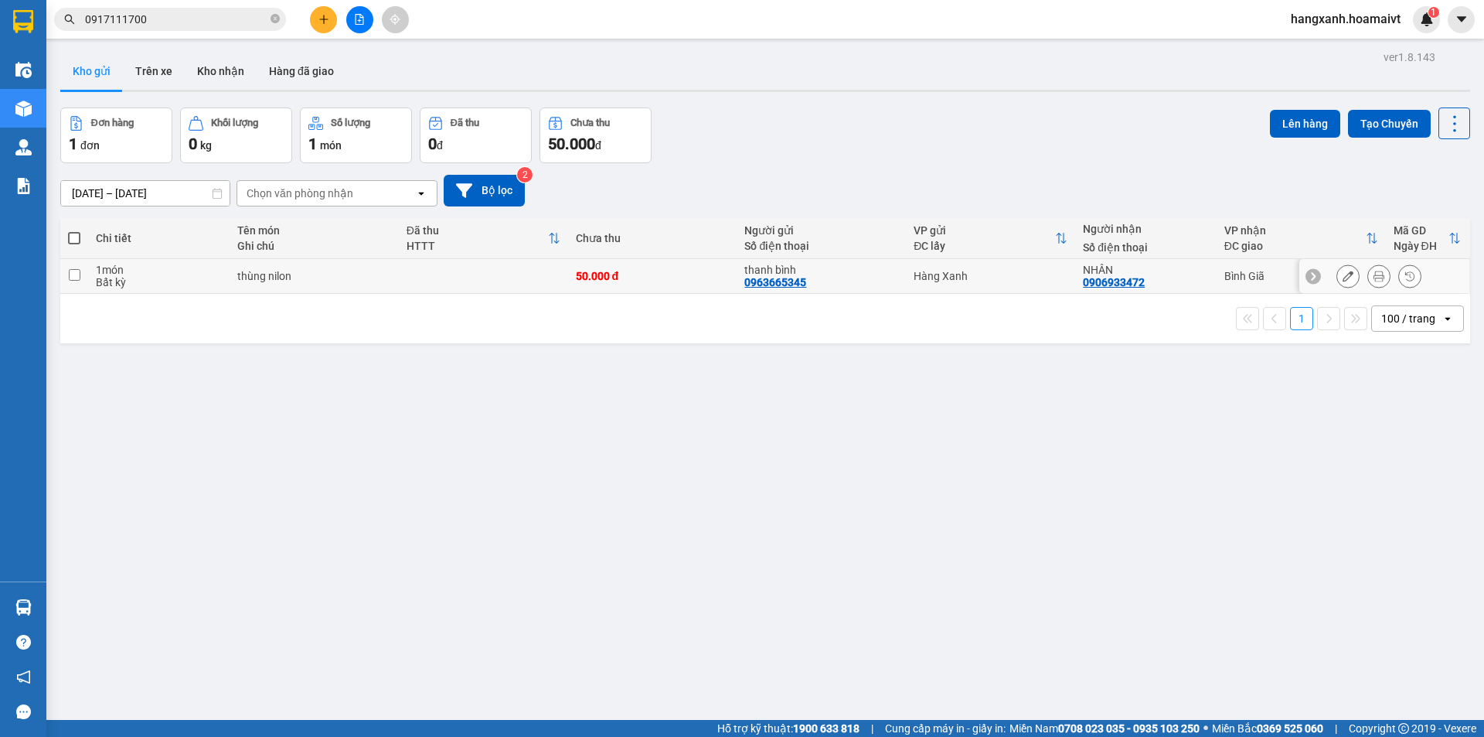
click at [1188, 266] on div "NHÂN" at bounding box center [1145, 270] width 125 height 12
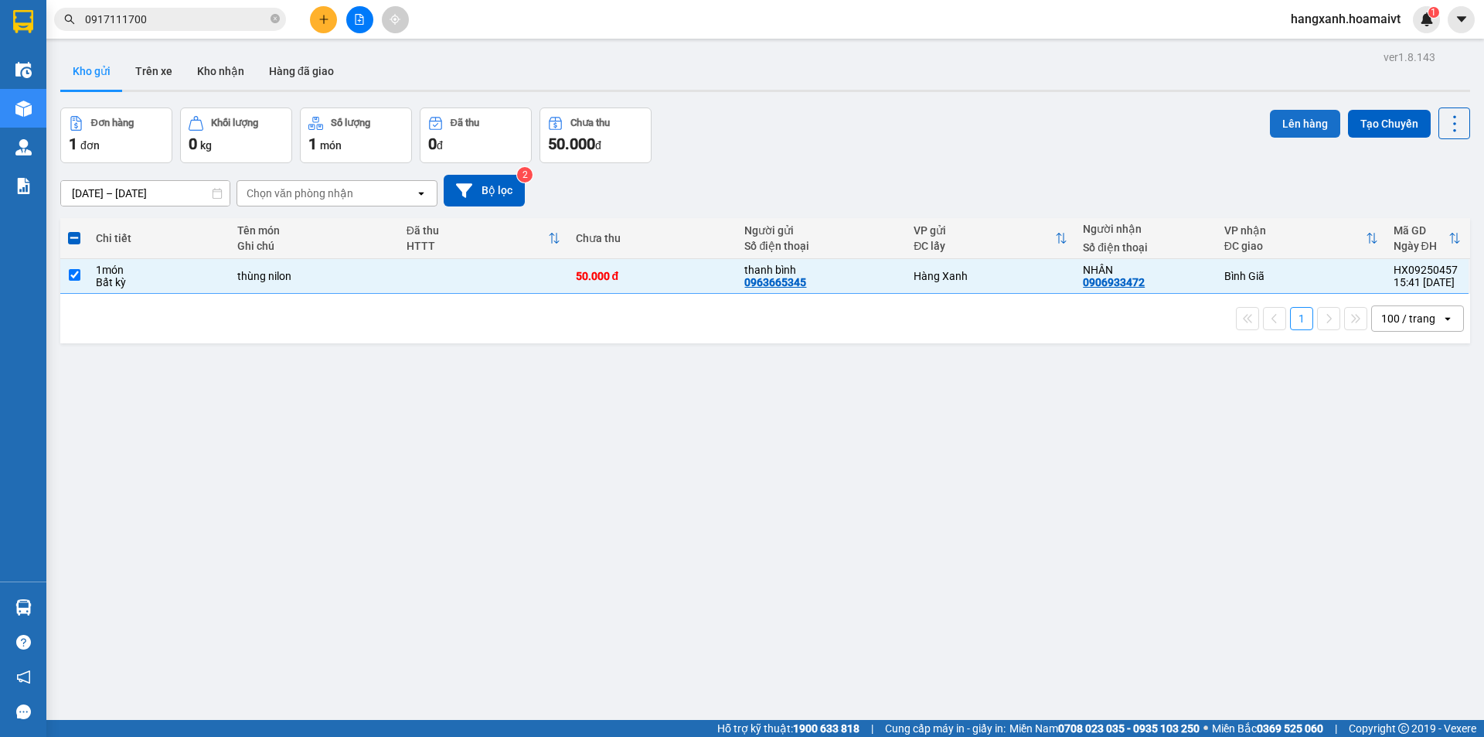
click at [1290, 121] on button "Lên hàng" at bounding box center [1305, 124] width 70 height 28
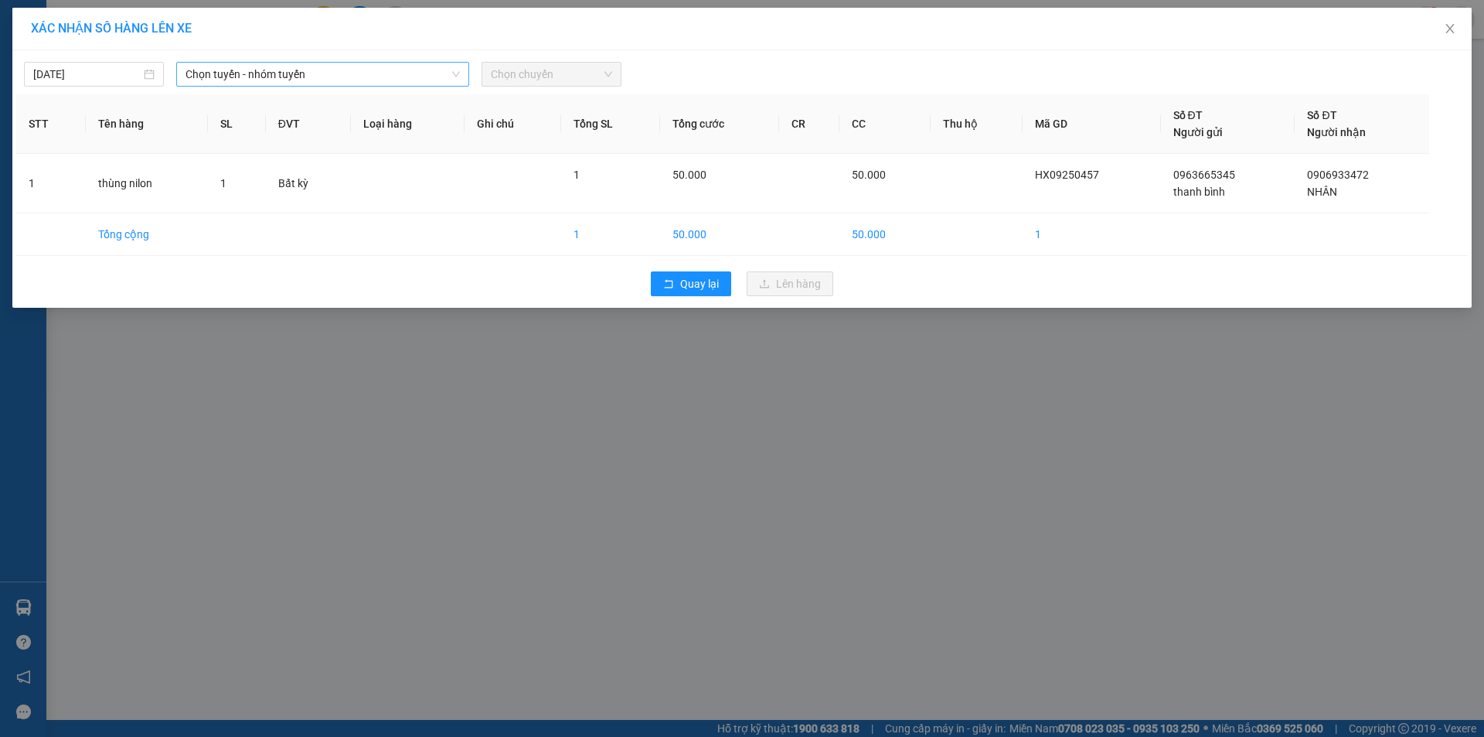
click at [318, 67] on span "Chọn tuyến - nhóm tuyến" at bounding box center [323, 74] width 274 height 23
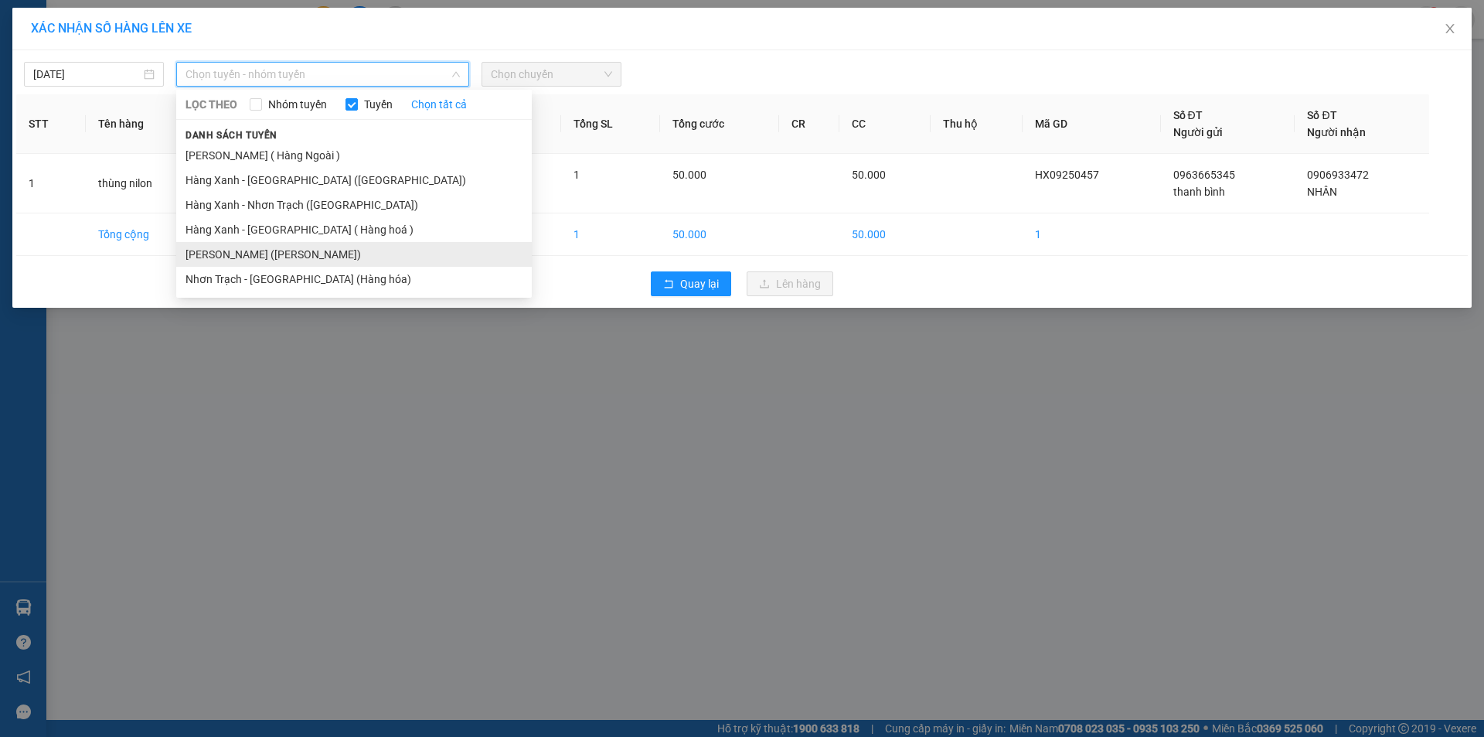
click at [274, 256] on li "[PERSON_NAME] ([PERSON_NAME])" at bounding box center [354, 254] width 356 height 25
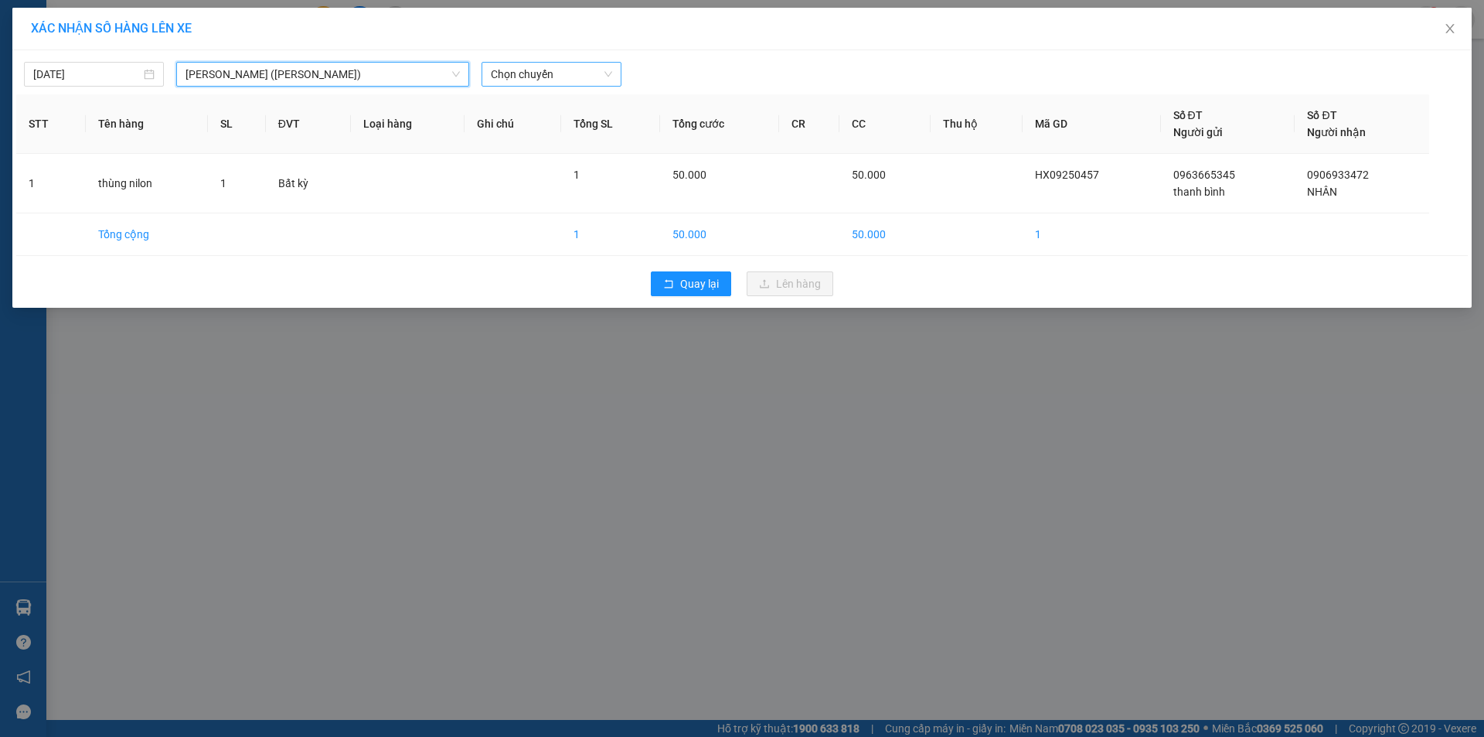
click at [556, 71] on span "Chọn chuyến" at bounding box center [551, 74] width 121 height 23
type input "16"
click at [571, 129] on div "Thêm chuyến " 16:00 "" at bounding box center [551, 131] width 139 height 26
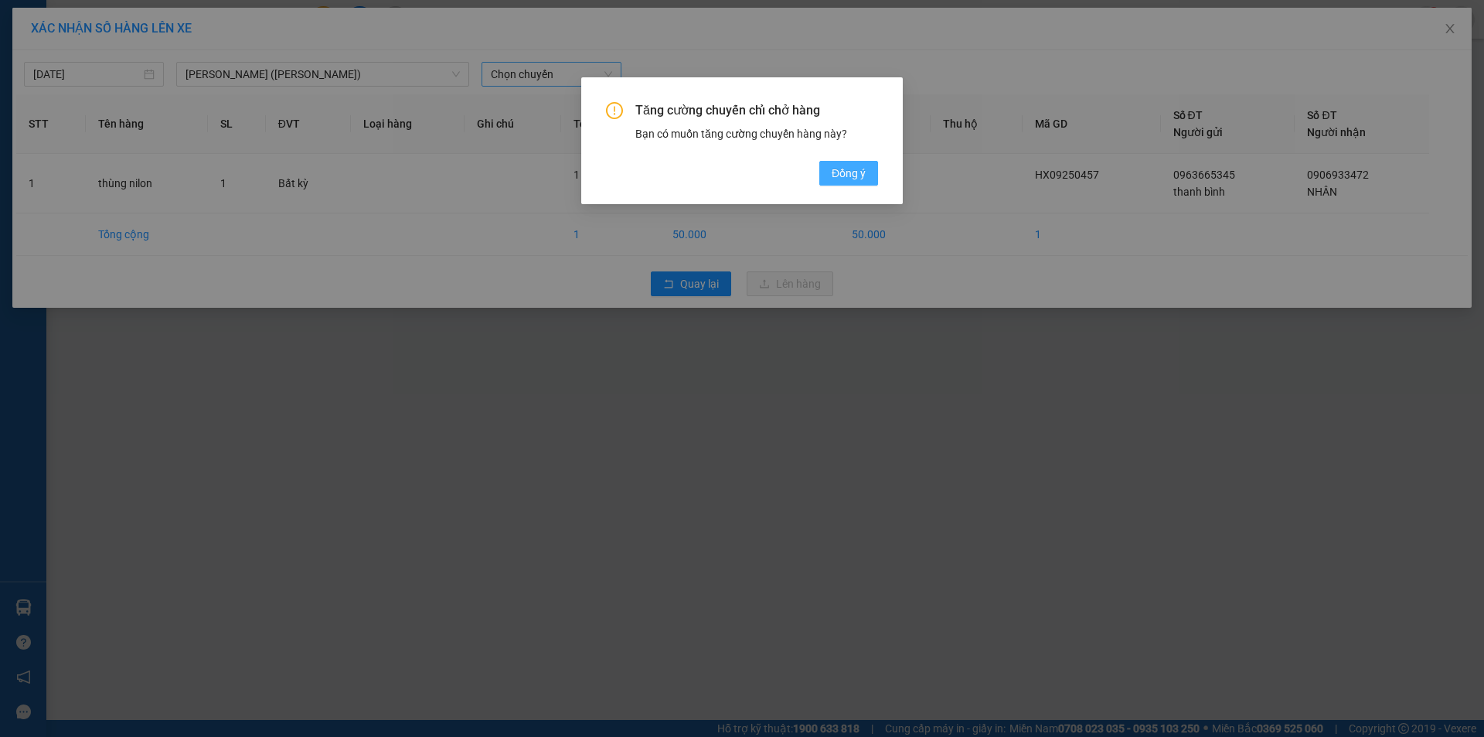
click at [847, 181] on span "Đồng ý" at bounding box center [849, 173] width 34 height 17
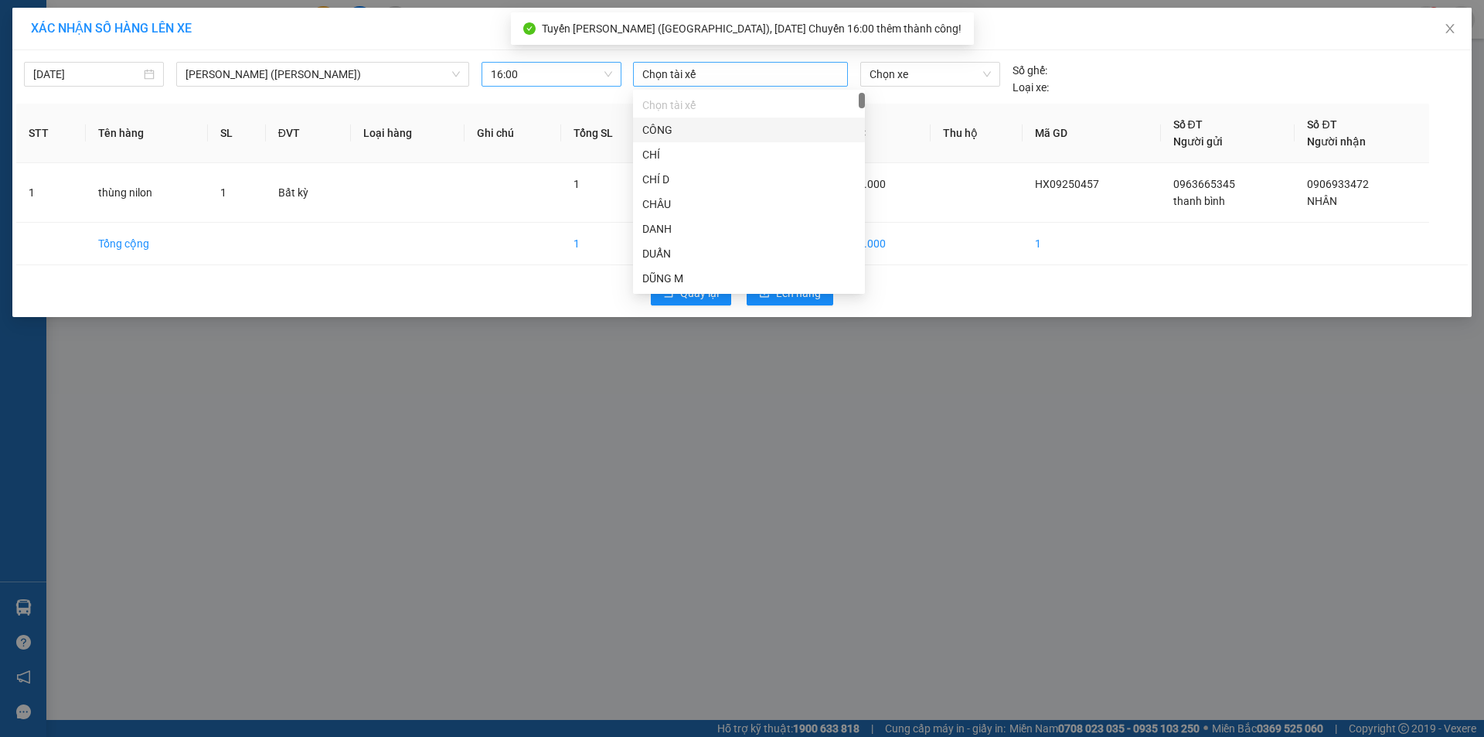
click at [712, 67] on div at bounding box center [740, 74] width 207 height 19
type input "hung"
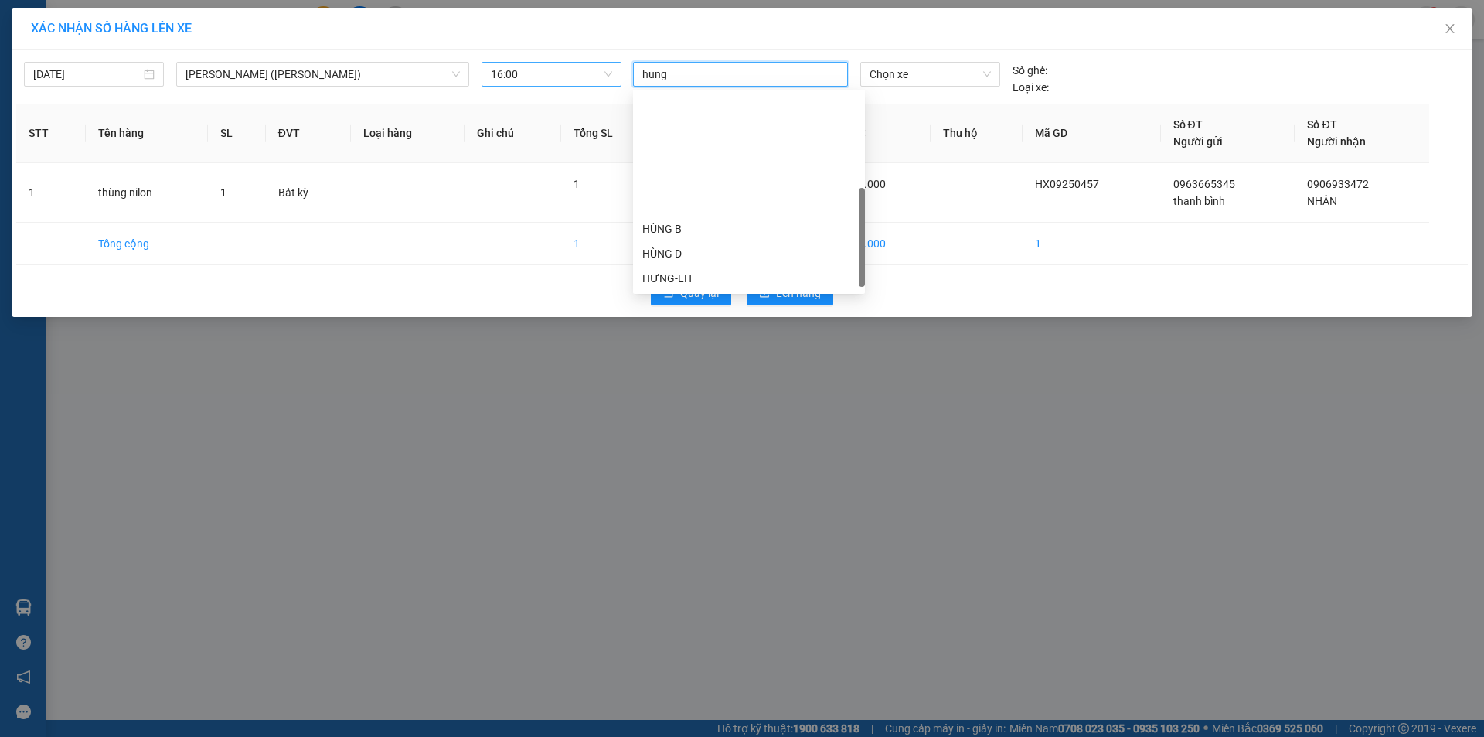
click at [700, 319] on div "HÙNG B MĐ" at bounding box center [748, 327] width 213 height 17
drag, startPoint x: 891, startPoint y: 76, endPoint x: 900, endPoint y: 77, distance: 9.4
click at [891, 76] on span "Chọn xe" at bounding box center [930, 74] width 121 height 23
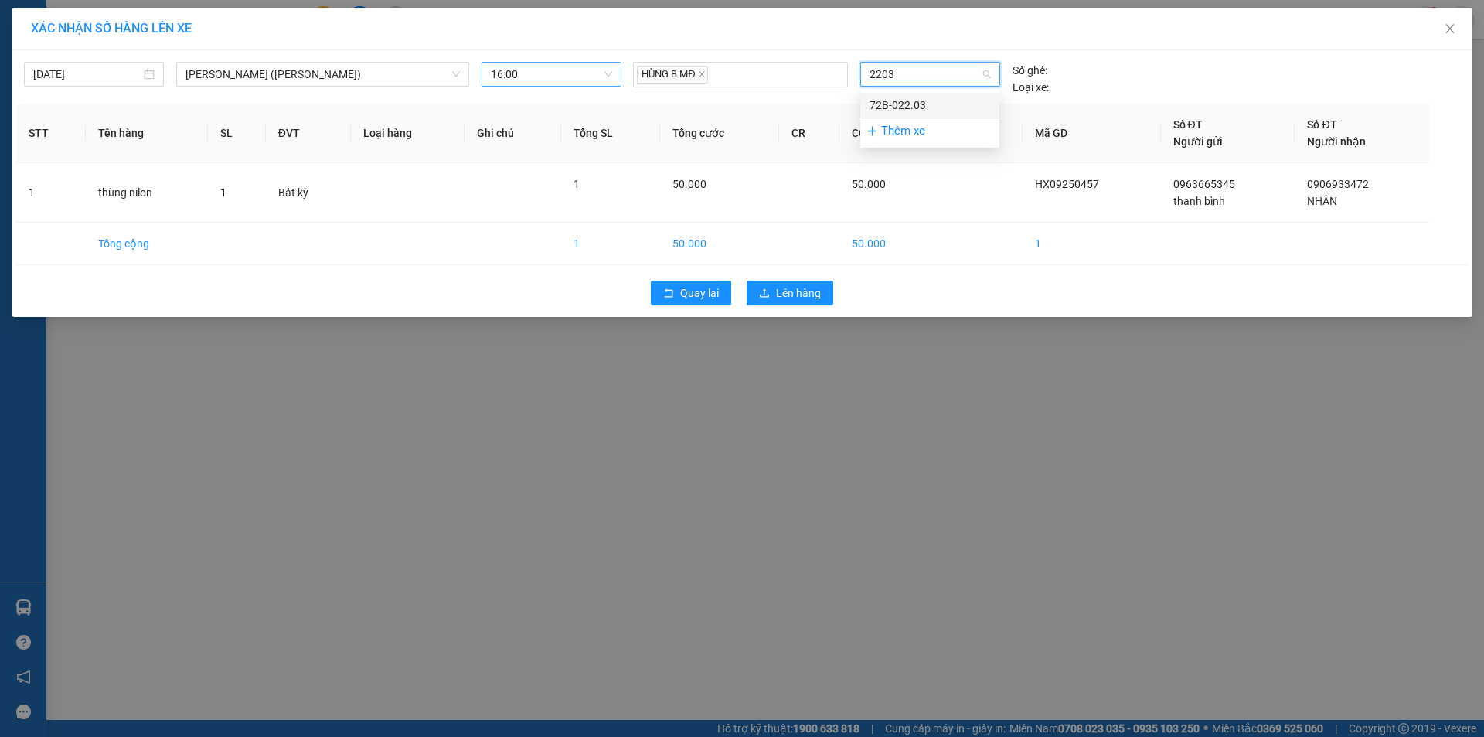
type input "2203."
click at [932, 110] on div "72B-022.03" at bounding box center [930, 105] width 121 height 17
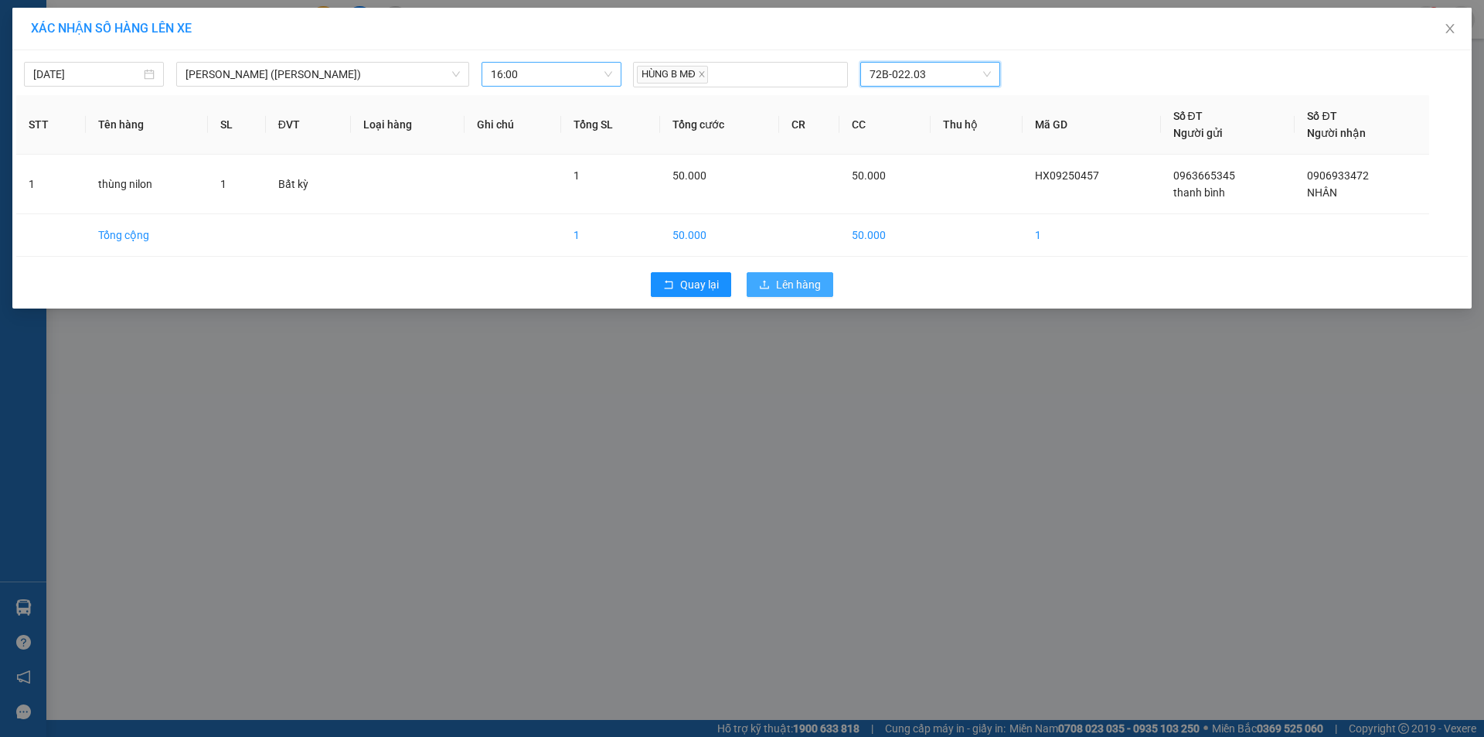
click at [808, 283] on span "Lên hàng" at bounding box center [798, 284] width 45 height 17
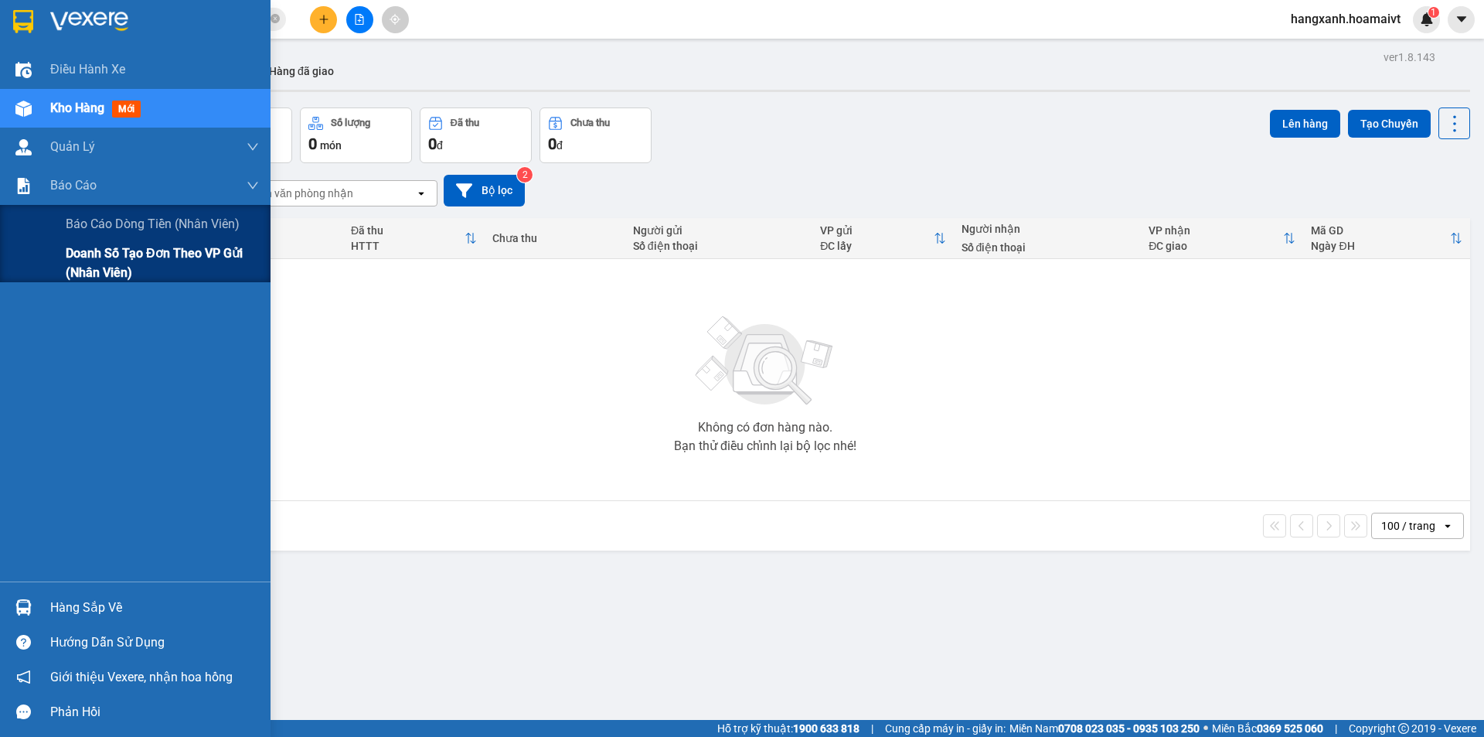
click at [116, 265] on span "Doanh số tạo đơn theo VP gửi (nhân viên)" at bounding box center [162, 263] width 193 height 39
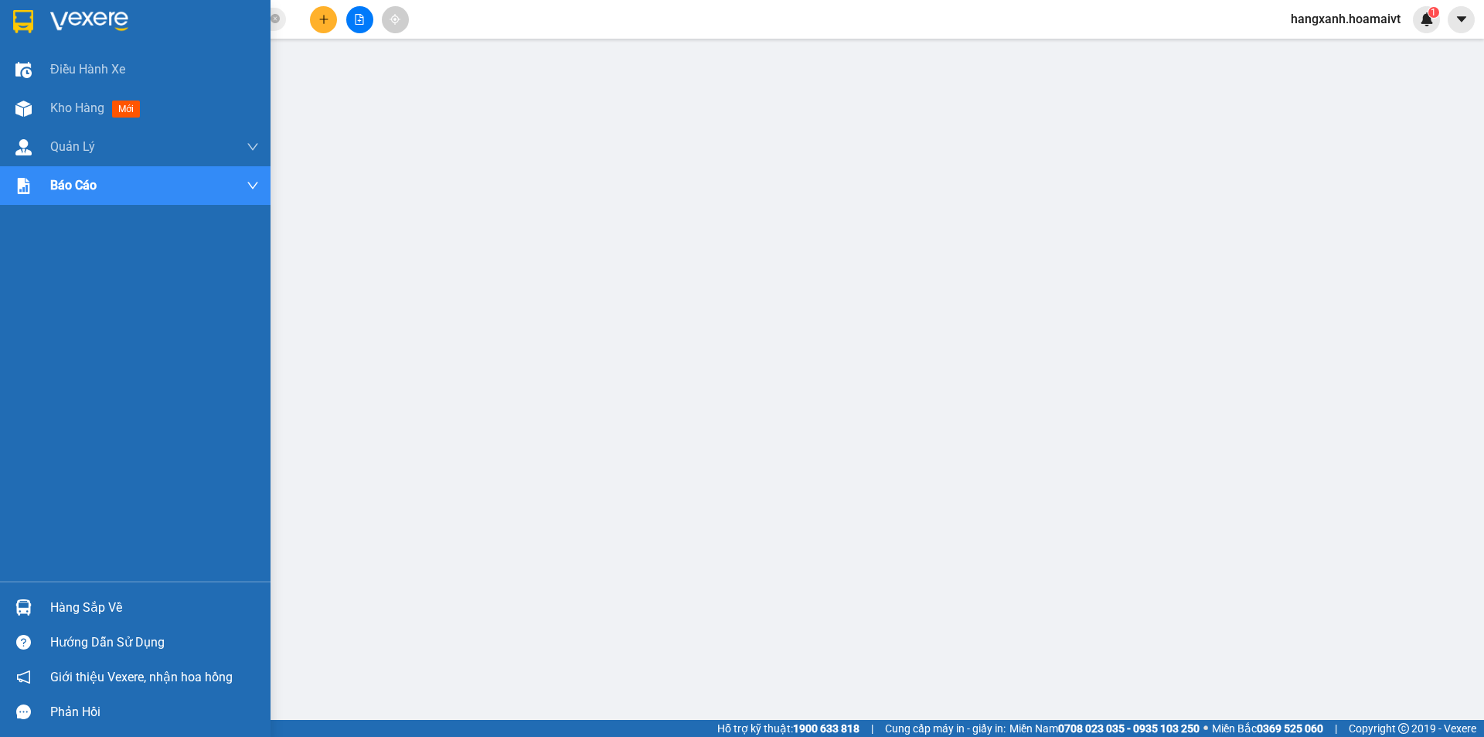
click at [26, 18] on img at bounding box center [23, 21] width 20 height 23
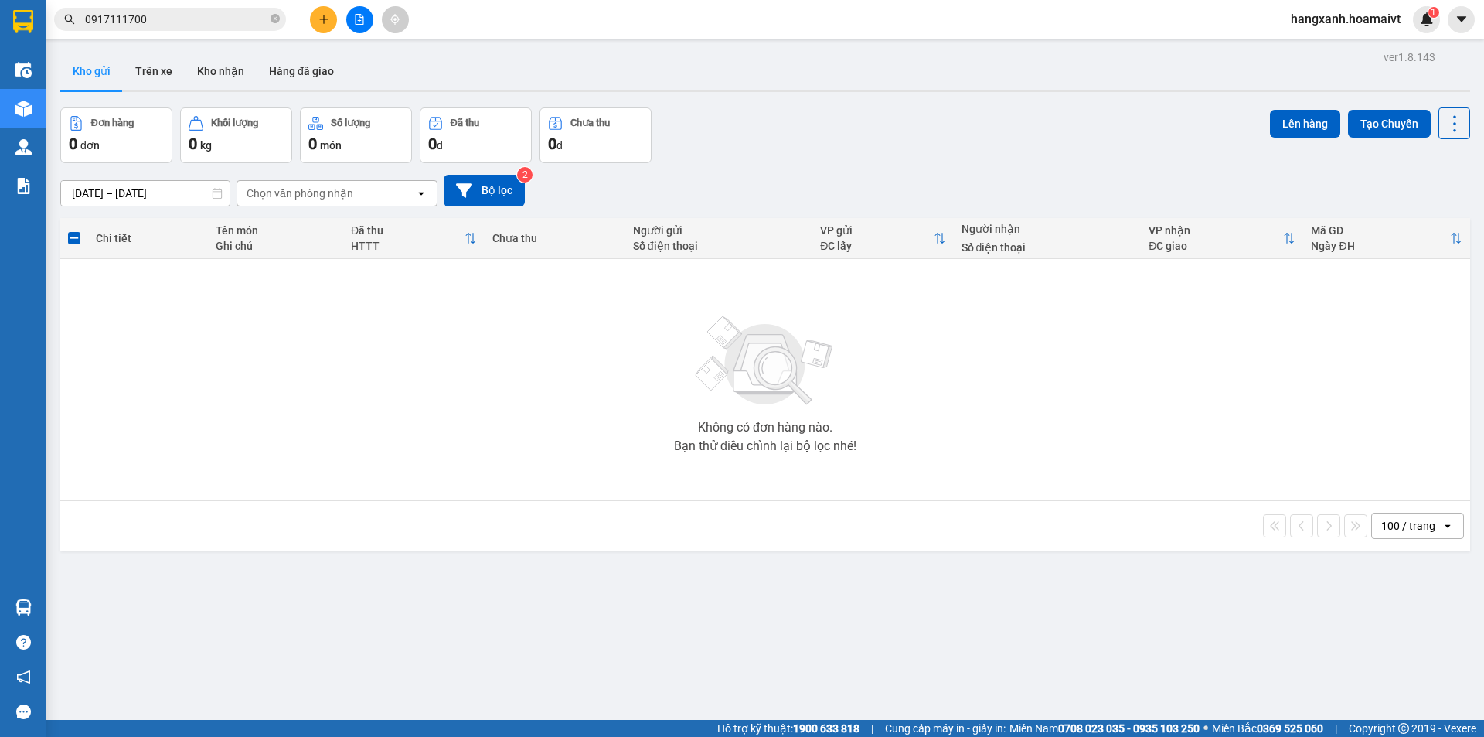
click at [323, 23] on icon "plus" at bounding box center [324, 19] width 11 height 11
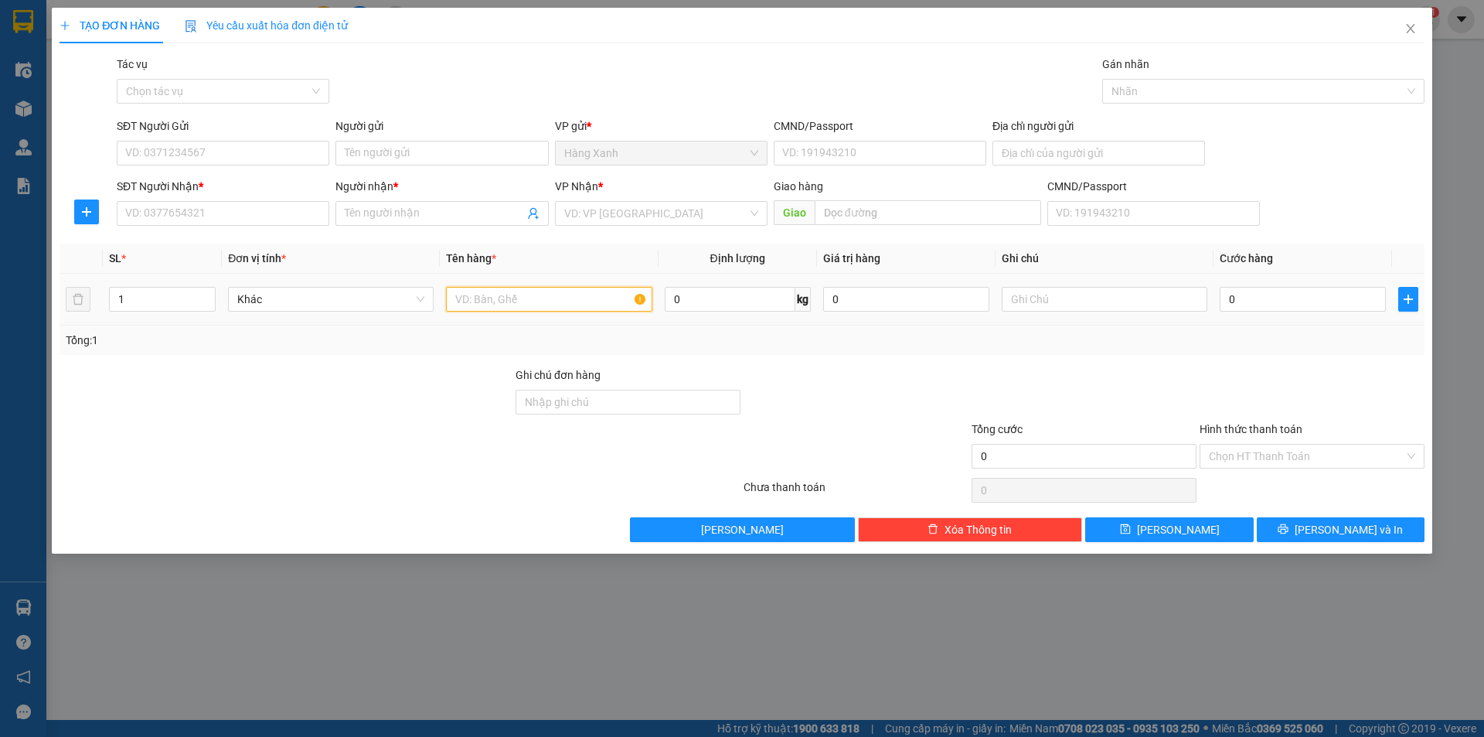
click at [504, 307] on input "text" at bounding box center [549, 299] width 206 height 25
click at [210, 211] on input "SĐT Người Nhận *" at bounding box center [223, 213] width 213 height 25
click at [581, 303] on input "[PERSON_NAME] (" at bounding box center [549, 299] width 206 height 25
type input "thùng nilon ( camera"
click at [241, 215] on input "SĐT Người Nhận *" at bounding box center [223, 213] width 213 height 25
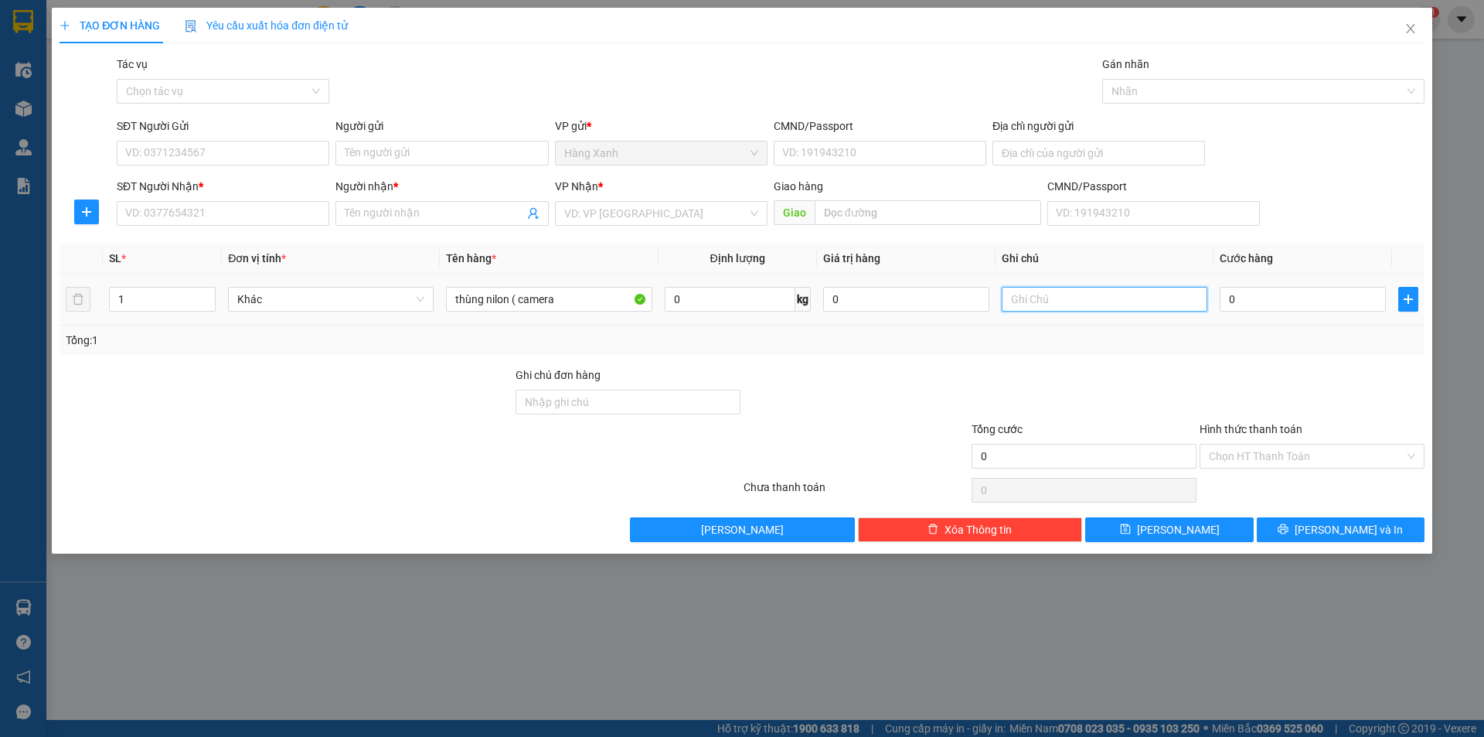
click at [1061, 304] on input "text" at bounding box center [1105, 299] width 206 height 25
type input "hư bể ko đền"
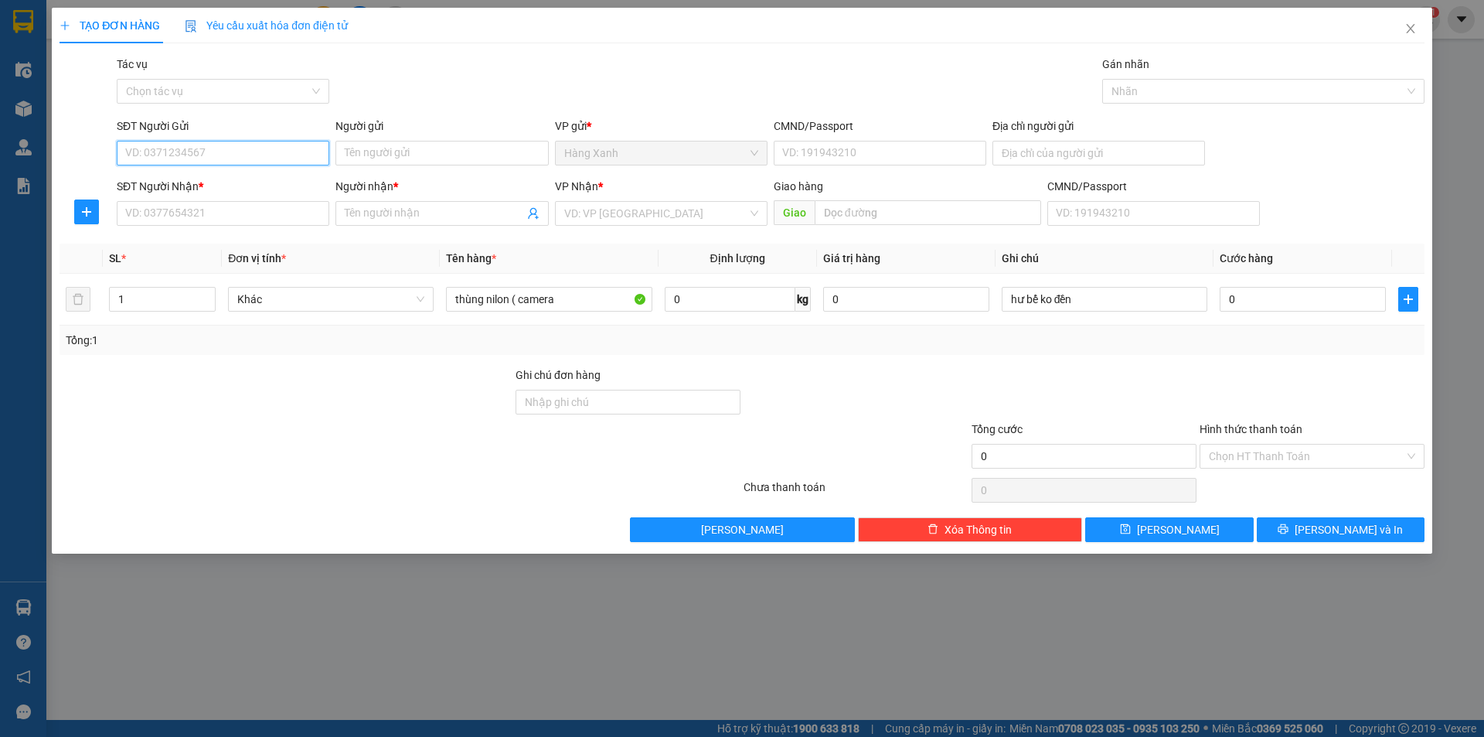
click at [201, 159] on input "SĐT Người Gửi" at bounding box center [223, 153] width 213 height 25
type input "0987247073"
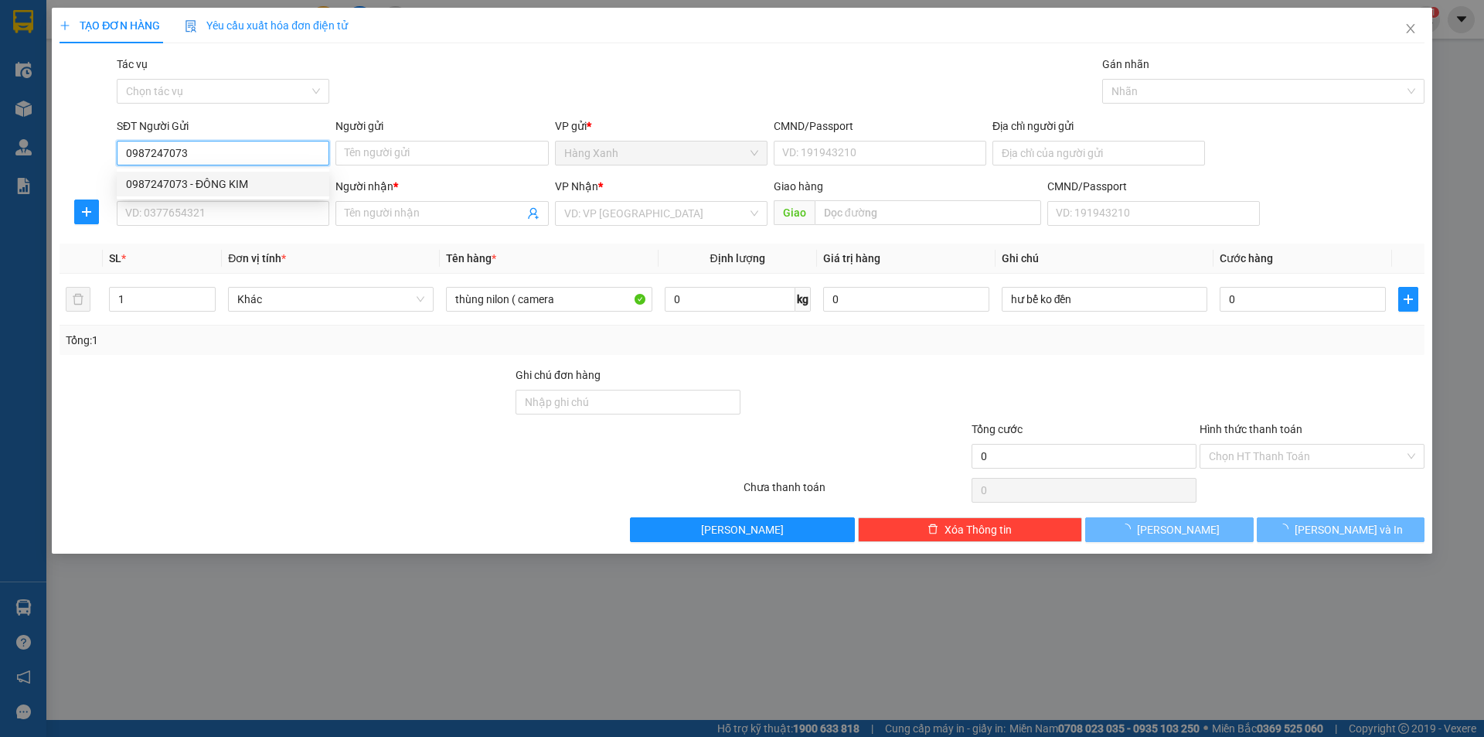
click at [214, 189] on div "0987247073 - ĐÔNG KIM" at bounding box center [223, 184] width 194 height 17
type input "ĐÔNG KIM"
type input "089069000956"
type input "0909011899"
type input "[PERSON_NAME]"
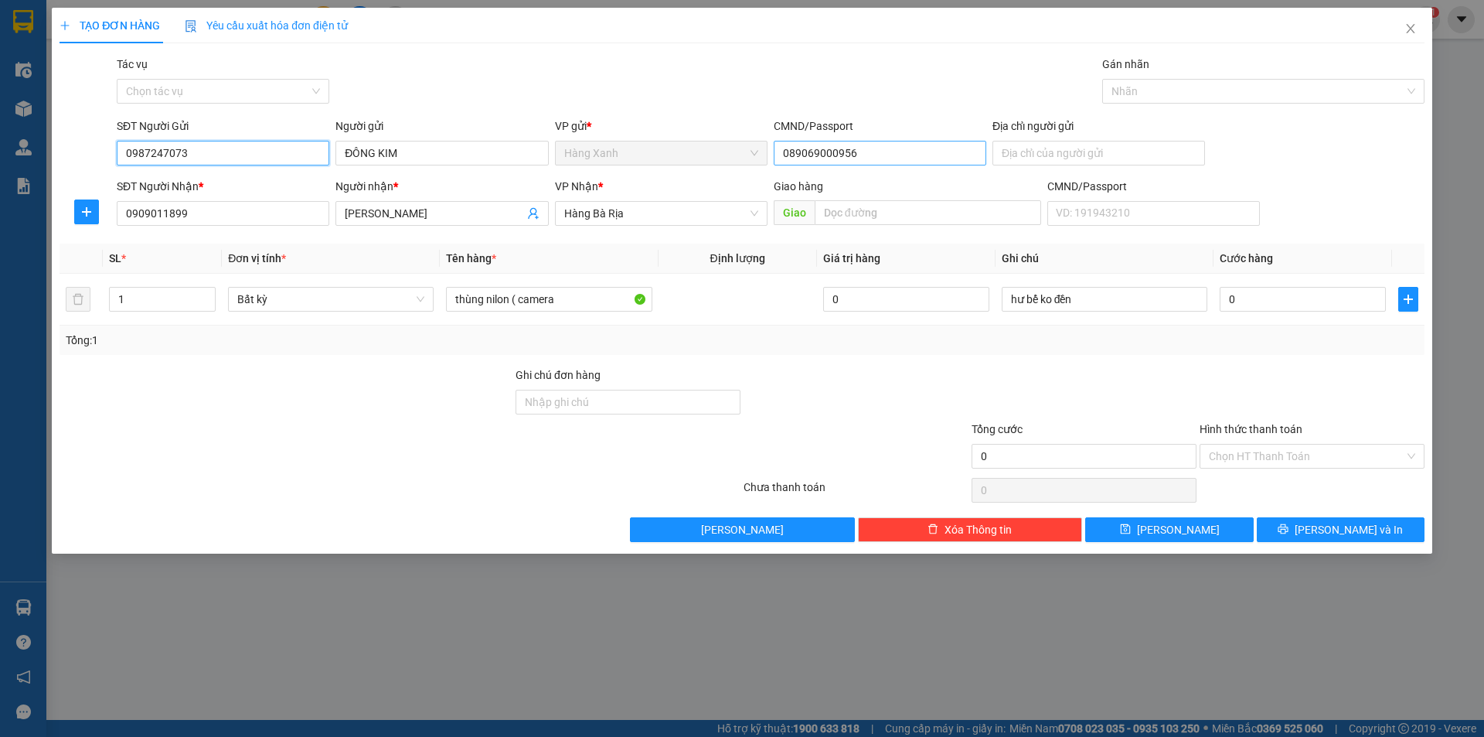
type input "0987247073"
click at [869, 157] on input "089069000956" at bounding box center [880, 153] width 213 height 25
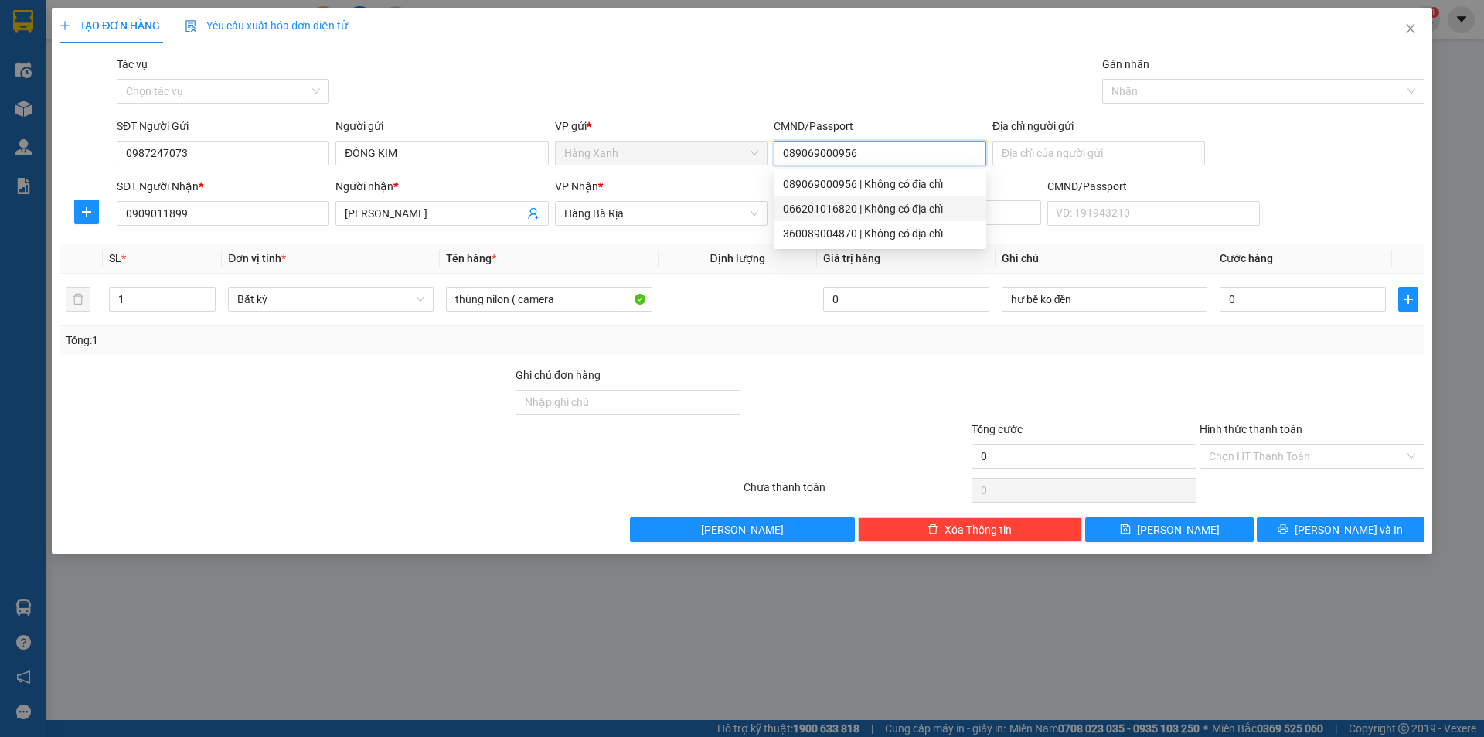
click at [839, 213] on div "066201016820 | Không có địa chỉ" at bounding box center [880, 208] width 194 height 17
type input "066201016820"
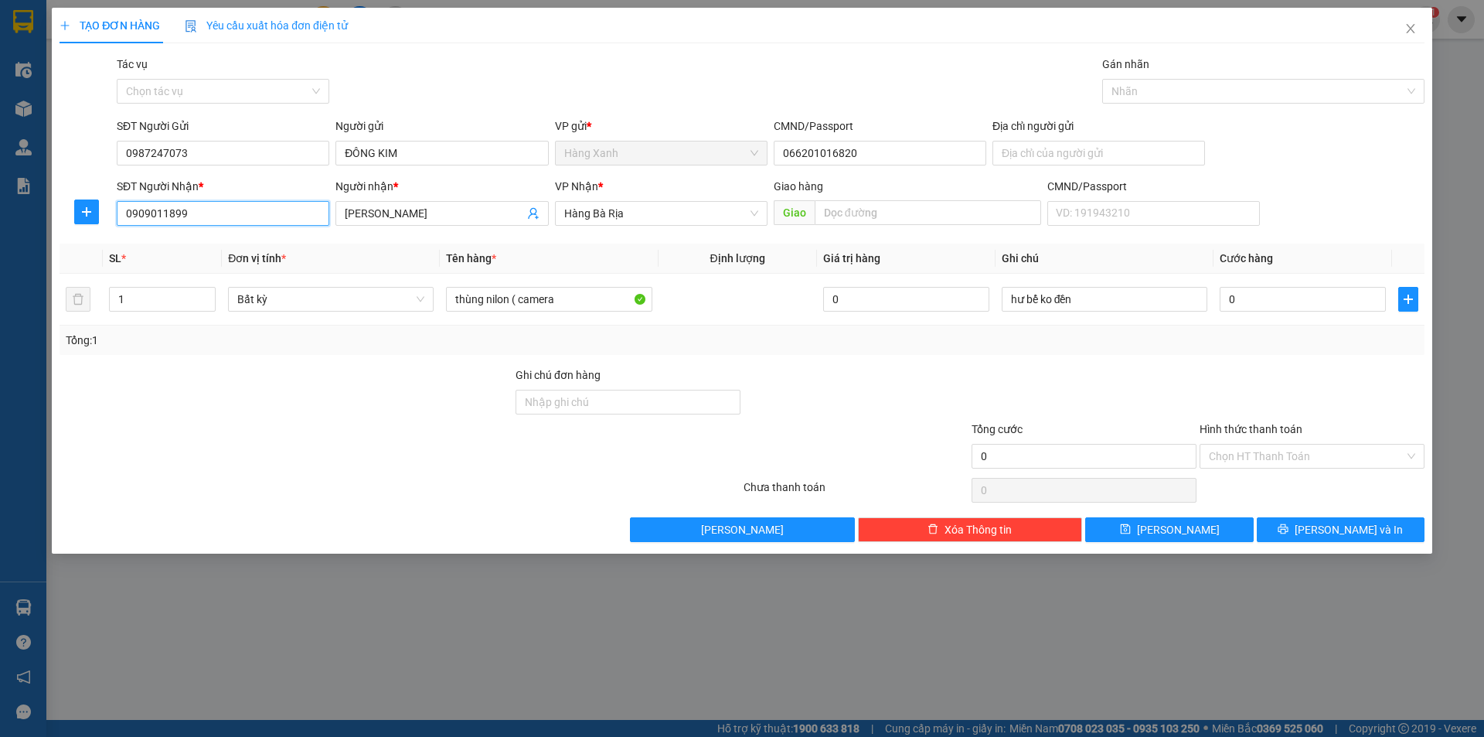
click at [220, 216] on input "0909011899" at bounding box center [223, 213] width 213 height 25
drag, startPoint x: 195, startPoint y: 216, endPoint x: 102, endPoint y: 210, distance: 93.0
click at [111, 210] on div "SĐT Người Nhận * 0909011899 Người nhận * hồ bảo hân VP Nhận * Hàng Bà Rịa Gi…" at bounding box center [742, 205] width 1368 height 54
drag, startPoint x: 405, startPoint y: 216, endPoint x: 275, endPoint y: 227, distance: 130.3
click at [277, 227] on div "SĐT Người Nhận * 0933099050 Người nhận * hồ bảo hân hồ bảo hân VP Nhận * Hàng …" at bounding box center [771, 205] width 1314 height 54
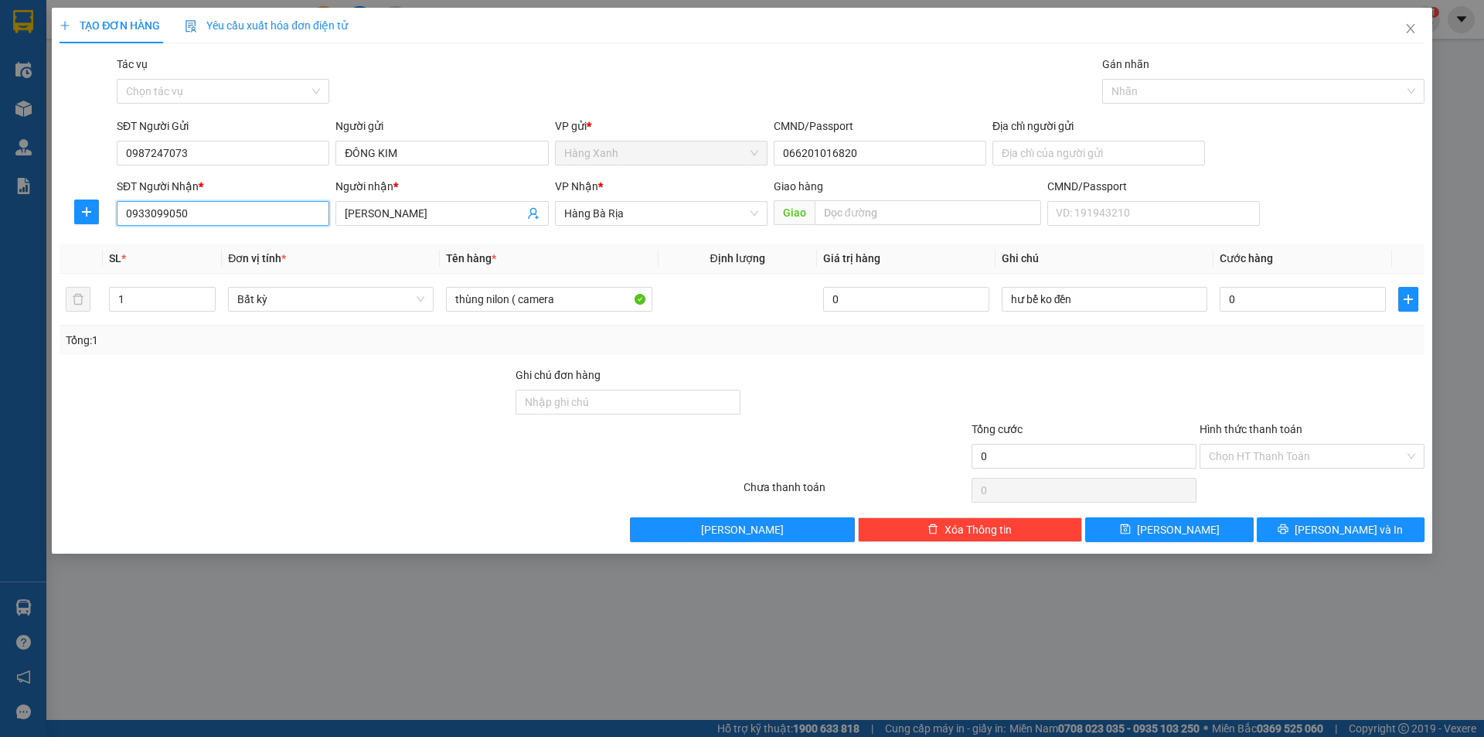
drag, startPoint x: 194, startPoint y: 214, endPoint x: 66, endPoint y: 230, distance: 129.3
click at [66, 234] on div "Transit Pickup Surcharge Ids Transit Deliver Surcharge Ids Transit Deliver Surc…" at bounding box center [742, 299] width 1365 height 486
type input "0948273912"
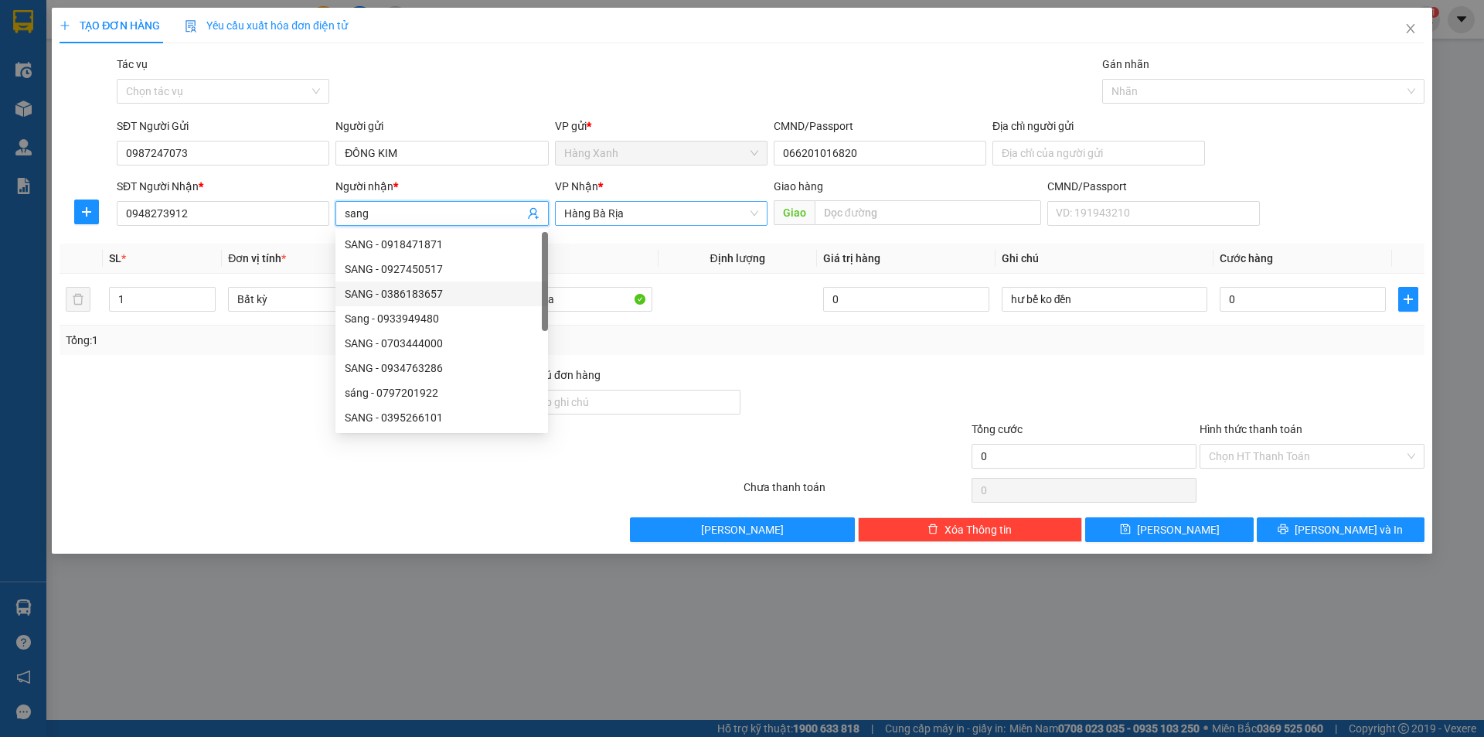
click at [640, 216] on span "Hàng Bà Rịa" at bounding box center [661, 213] width 194 height 23
type input "sang"
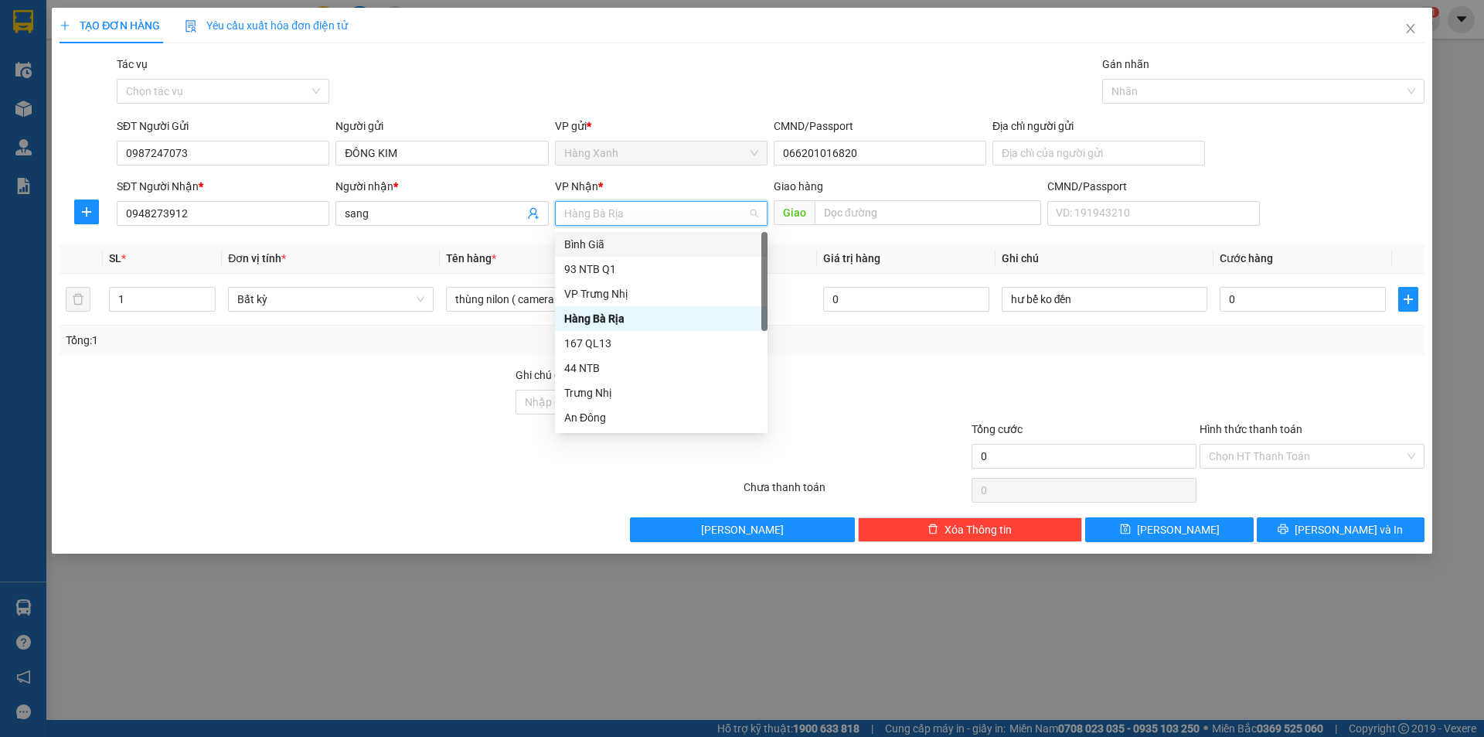
click at [595, 247] on div "Bình Giã" at bounding box center [661, 244] width 194 height 17
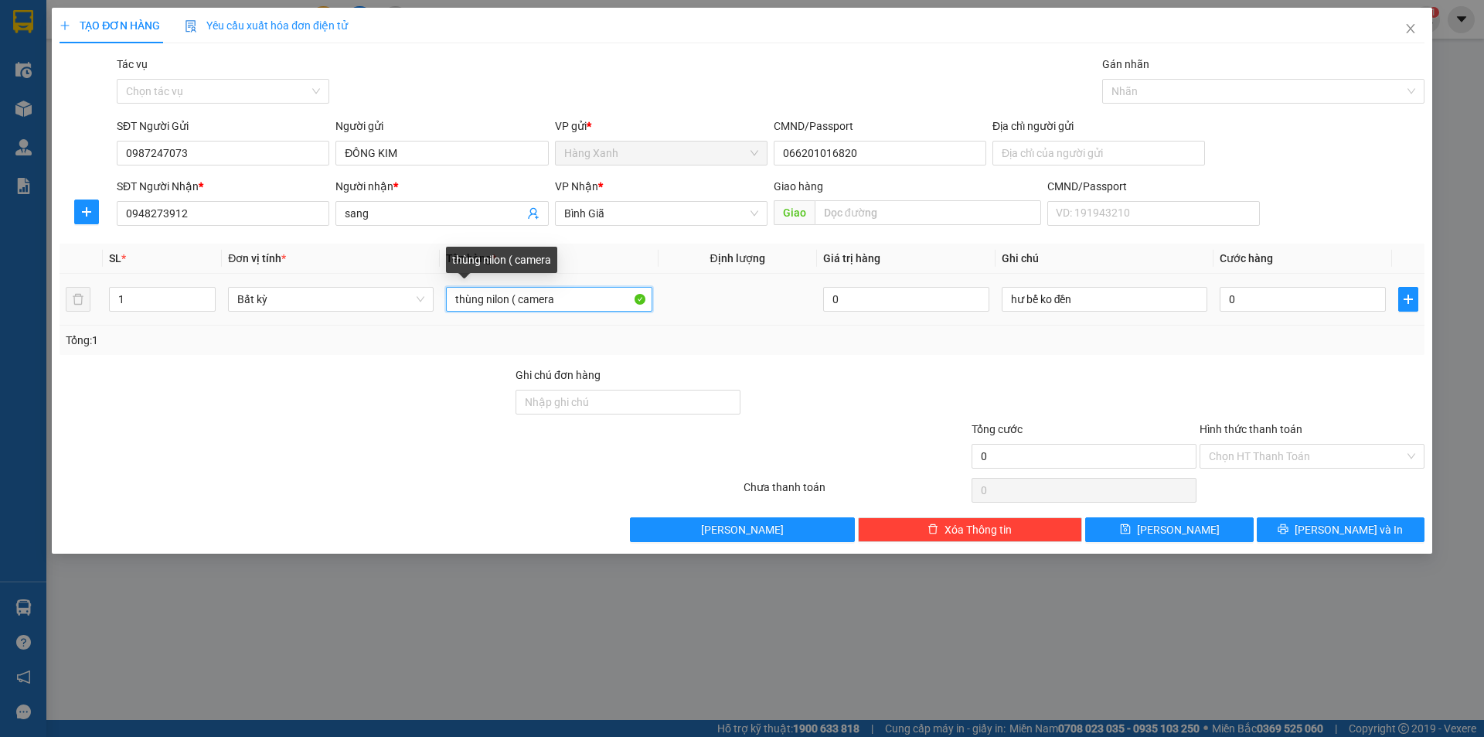
drag, startPoint x: 557, startPoint y: 305, endPoint x: 438, endPoint y: 311, distance: 119.2
click at [439, 311] on tr "1 Bất kỳ thùng nilon ( camera 0 hư bể ko đền 0" at bounding box center [742, 300] width 1365 height 52
type input "thùng ( trái cây"
type input "2"
click at [211, 294] on span "up" at bounding box center [207, 295] width 9 height 9
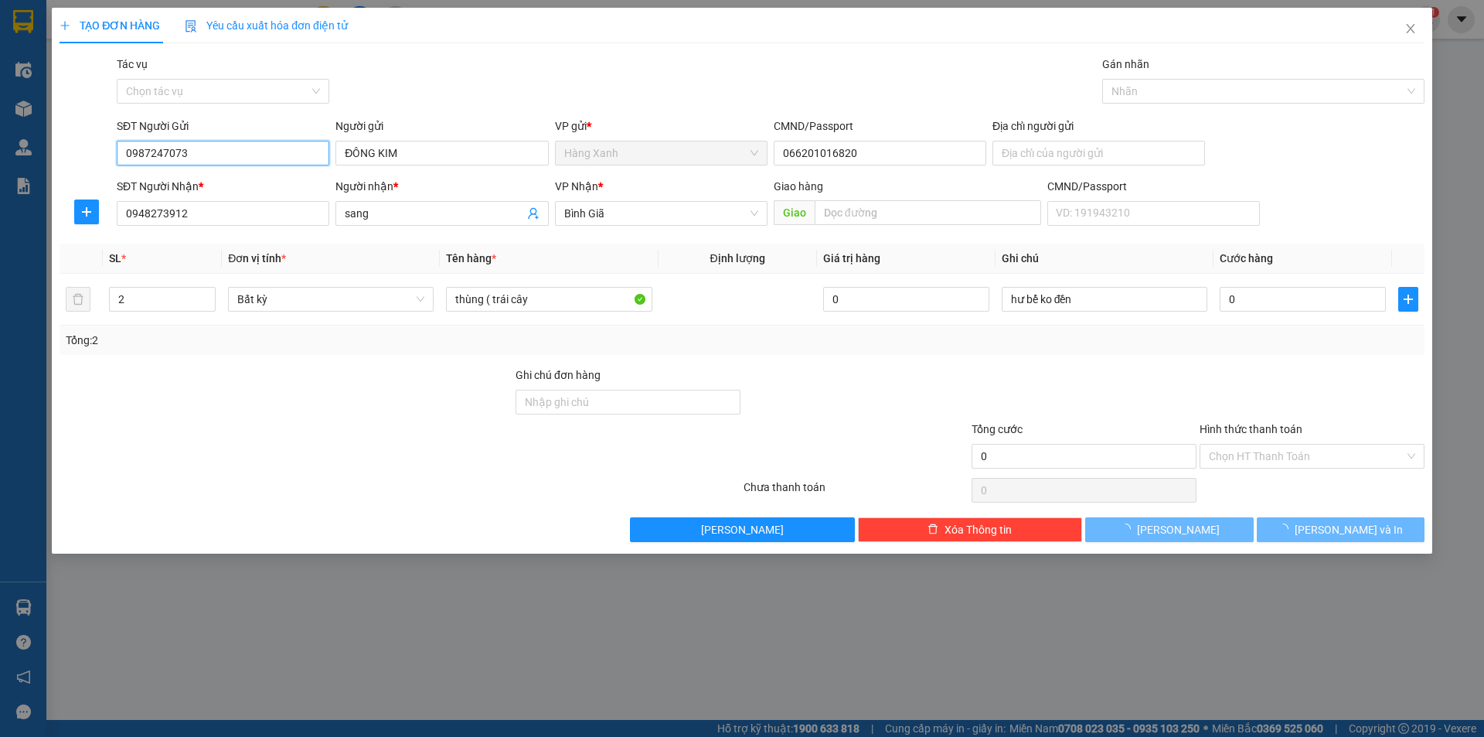
drag, startPoint x: 155, startPoint y: 152, endPoint x: 58, endPoint y: 158, distance: 97.6
click at [59, 158] on div "SĐT Người Gửi 0987247073 0987247073 Người gửi ĐÔNG KIM VP gửi * Hàng Xanh CMND/…" at bounding box center [742, 145] width 1368 height 54
type input "0815888132"
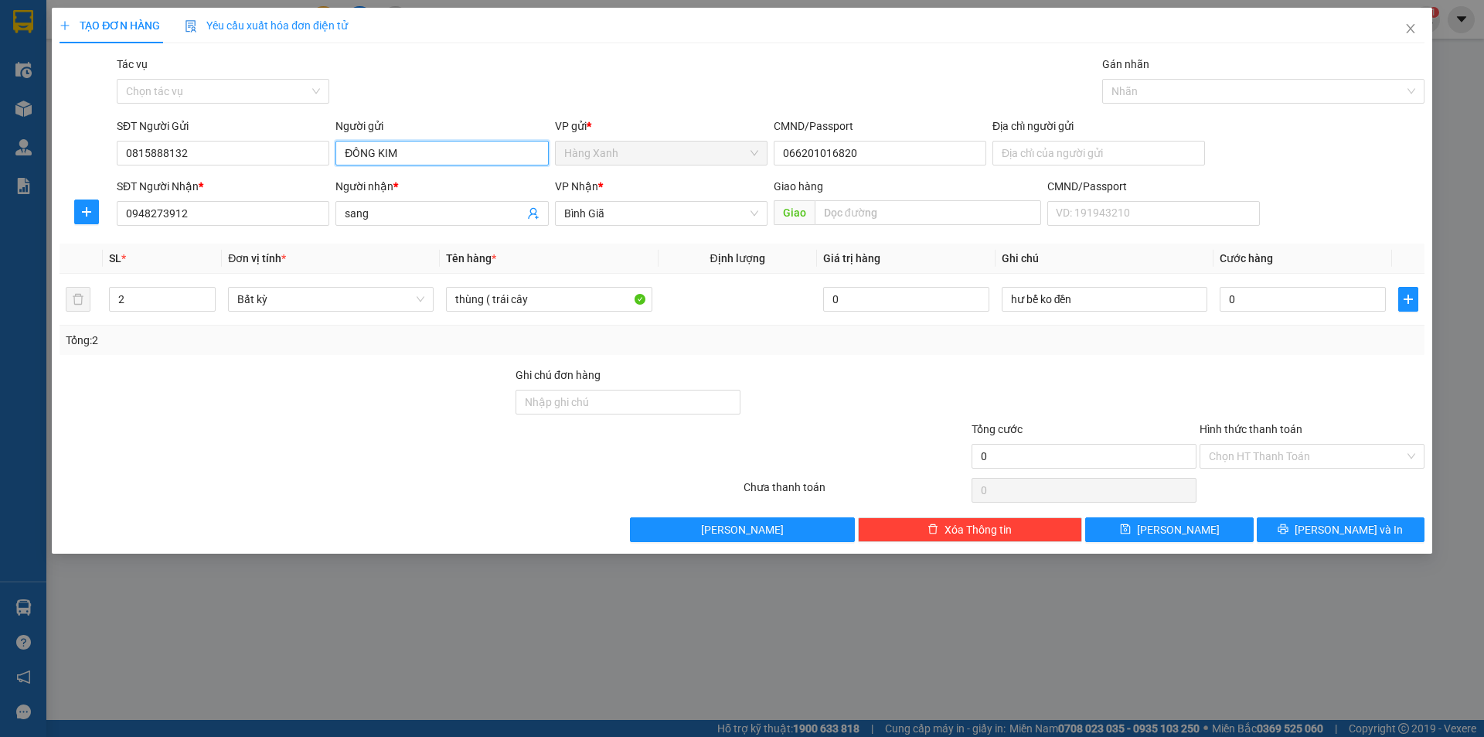
drag, startPoint x: 424, startPoint y: 155, endPoint x: 291, endPoint y: 167, distance: 133.6
click at [293, 167] on div "SĐT Người Gửi 0815888132 Người gửi ĐÔNG KIM VP gửi * Hàng Xanh CMND/Passport 06…" at bounding box center [771, 145] width 1314 height 54
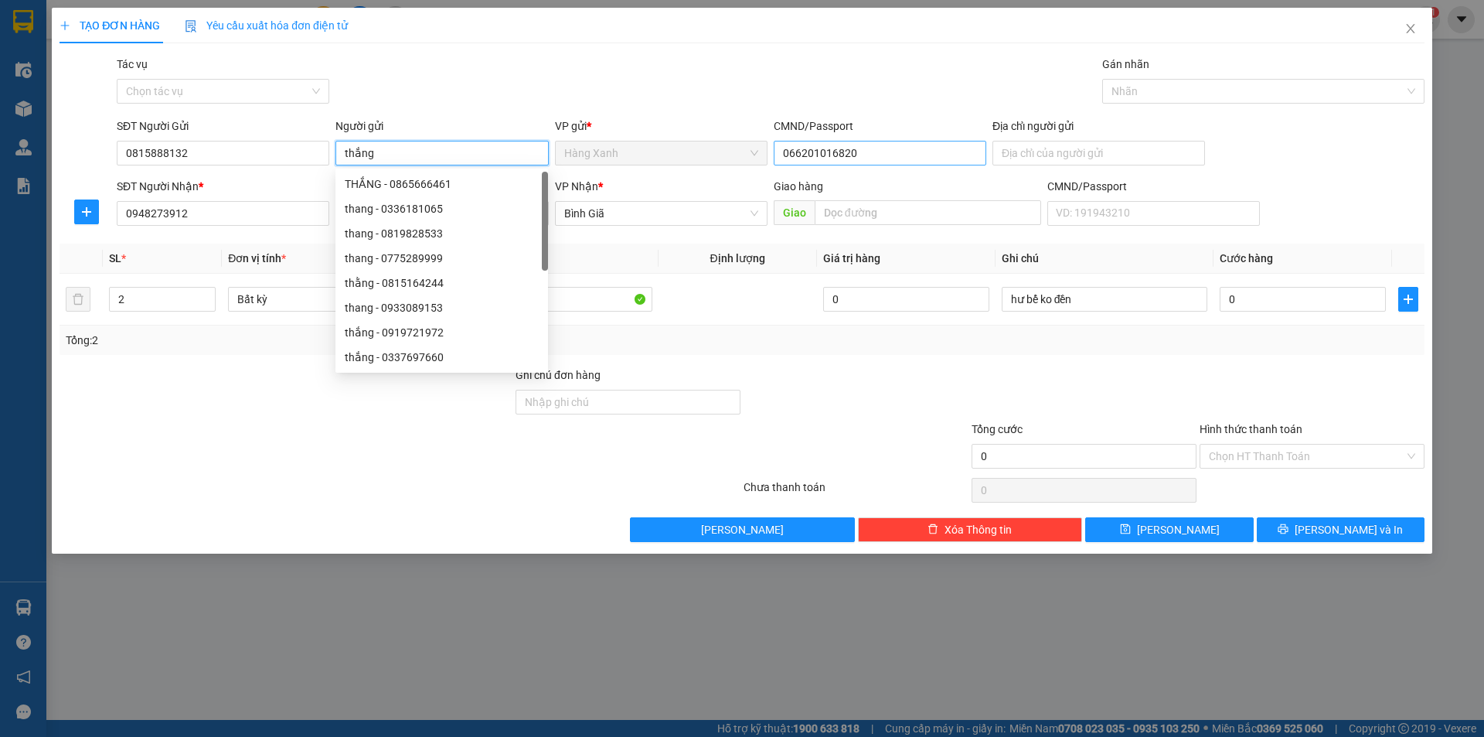
type input "thắng"
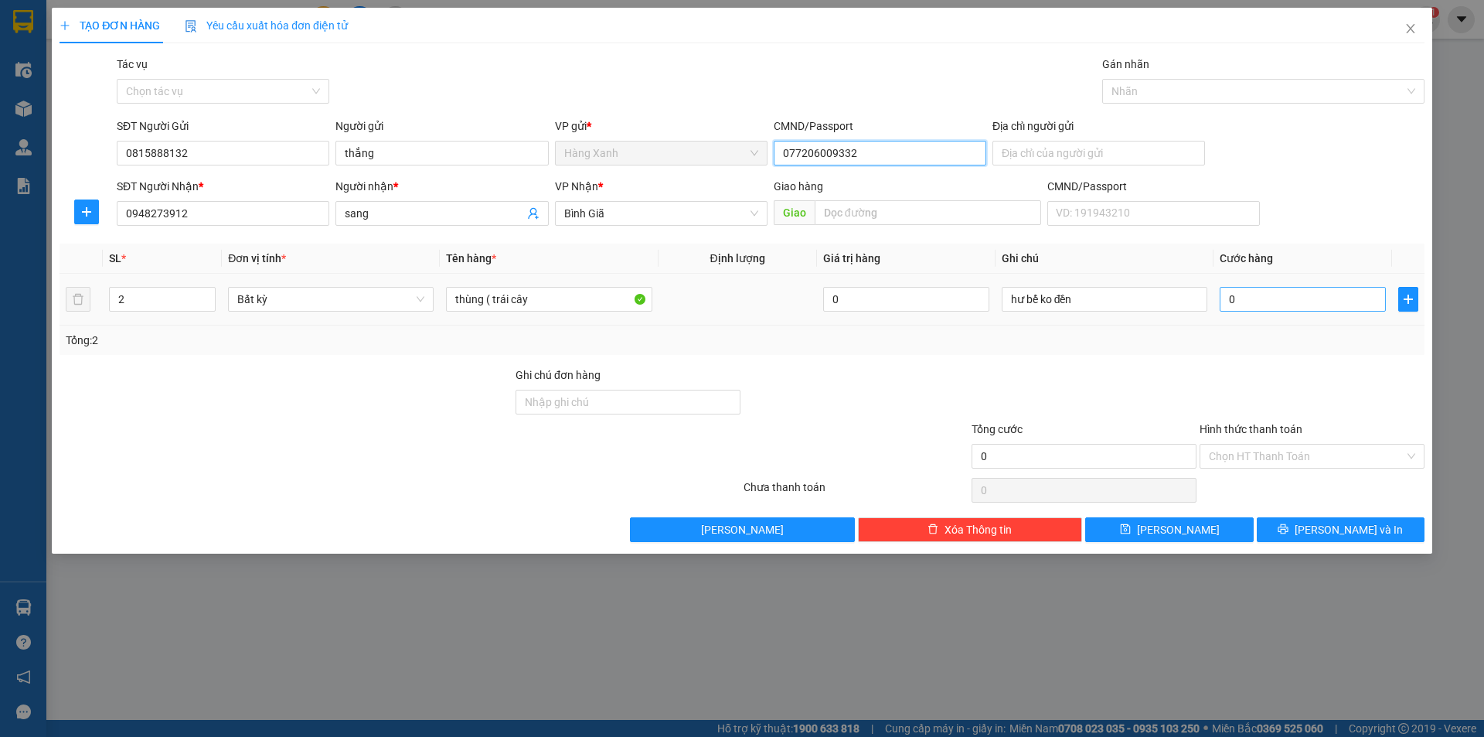
type input "077206009332"
click at [1254, 299] on input "0" at bounding box center [1303, 299] width 166 height 25
type input "6"
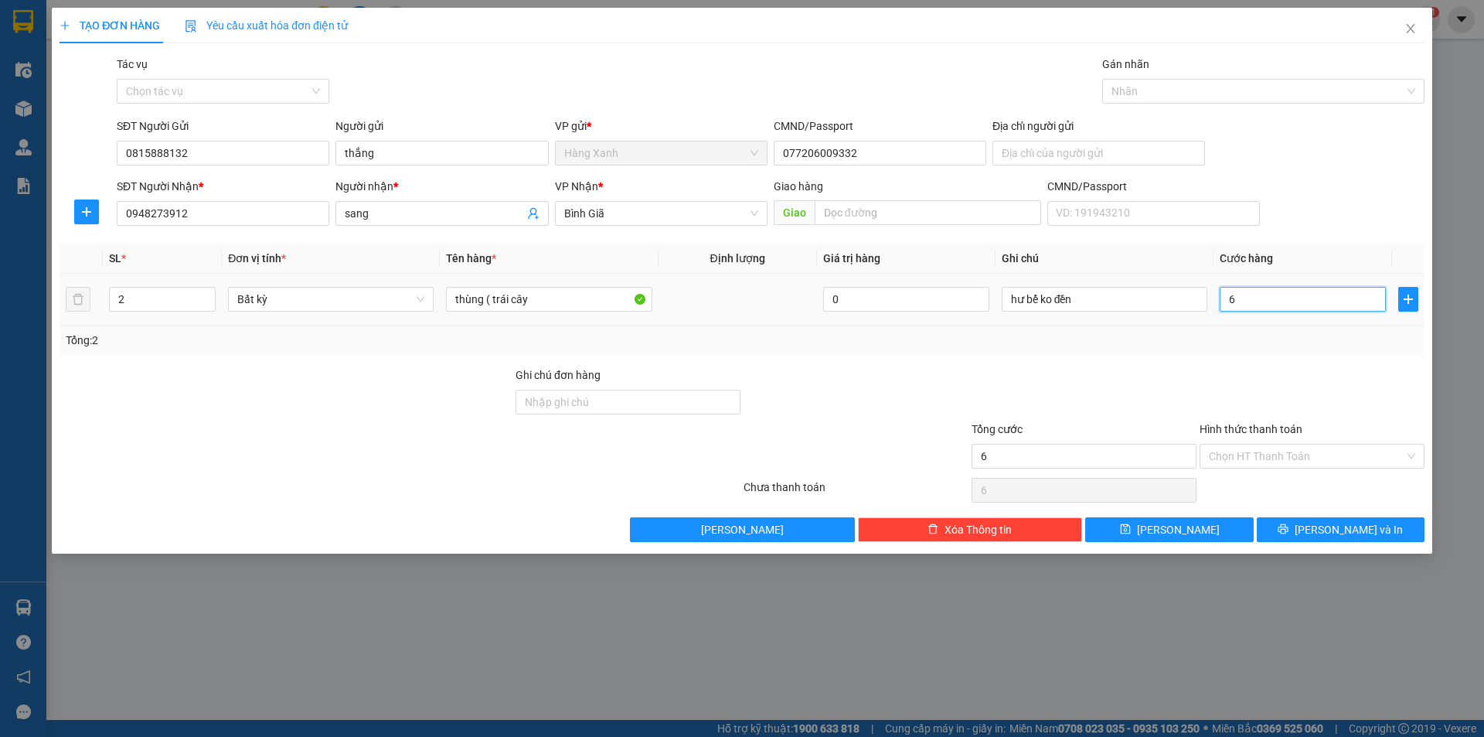
type input "60"
click at [1321, 518] on button "[PERSON_NAME] và In" at bounding box center [1341, 529] width 168 height 25
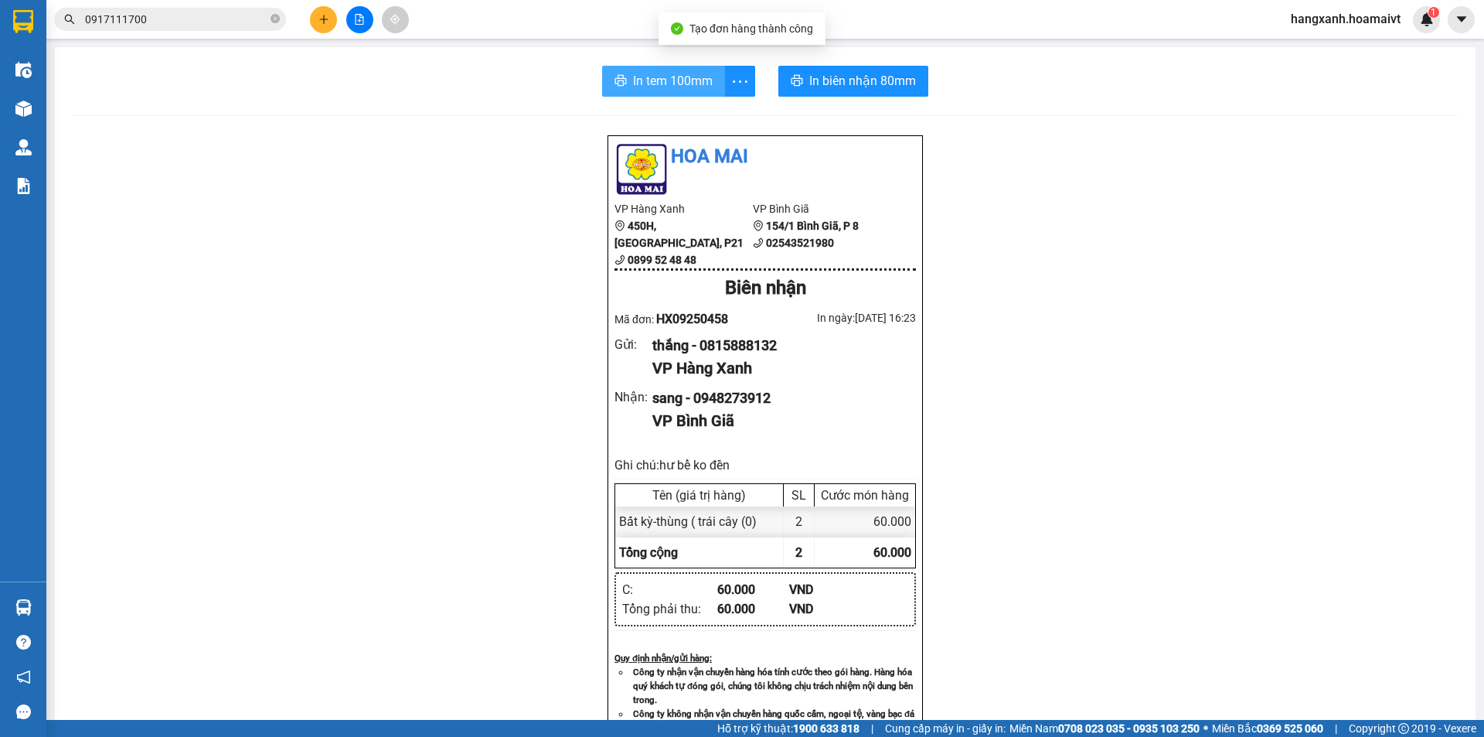
click at [681, 73] on span "In tem 100mm" at bounding box center [673, 80] width 80 height 19
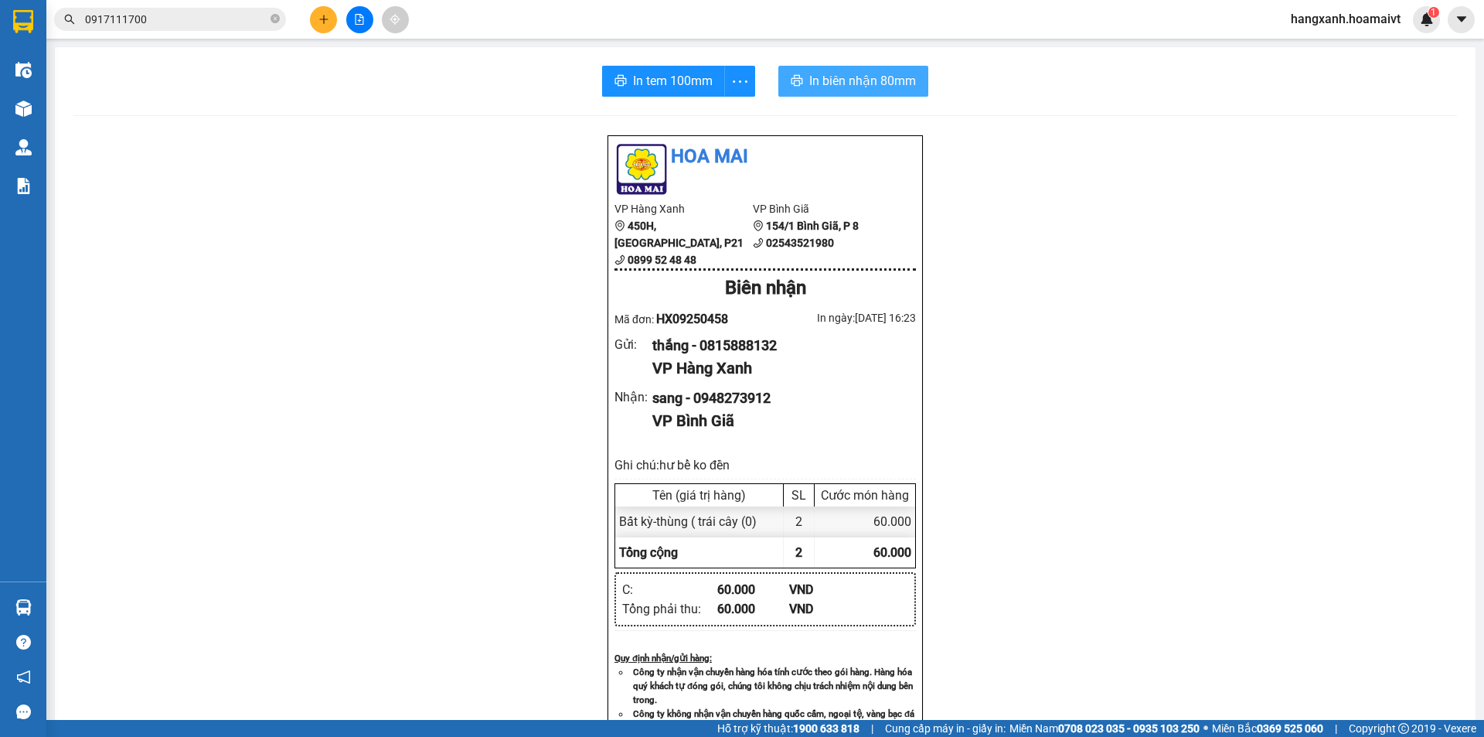
drag, startPoint x: 831, startPoint y: 82, endPoint x: 932, endPoint y: 141, distance: 116.8
click at [832, 81] on span "In biên nhận 80mm" at bounding box center [862, 80] width 107 height 19
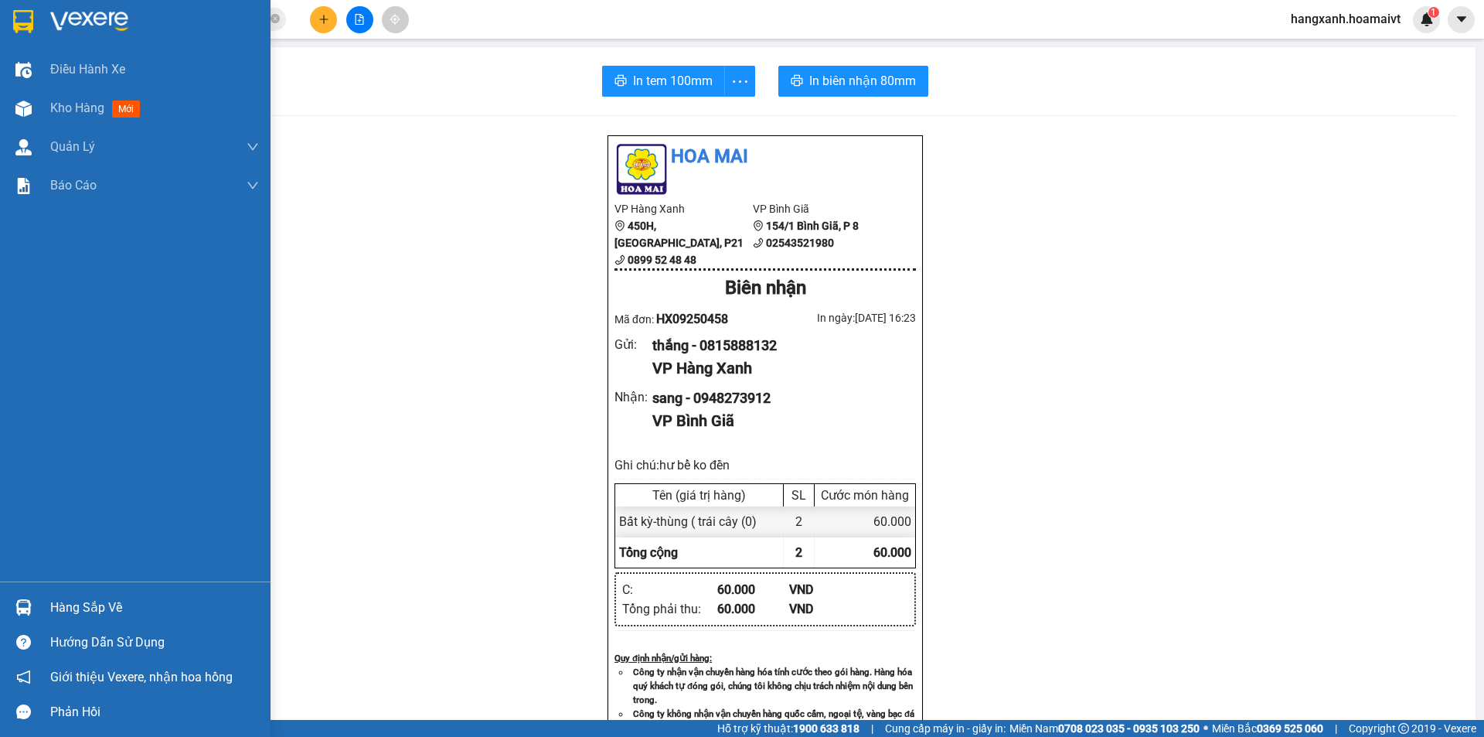
click at [29, 6] on div at bounding box center [135, 25] width 271 height 50
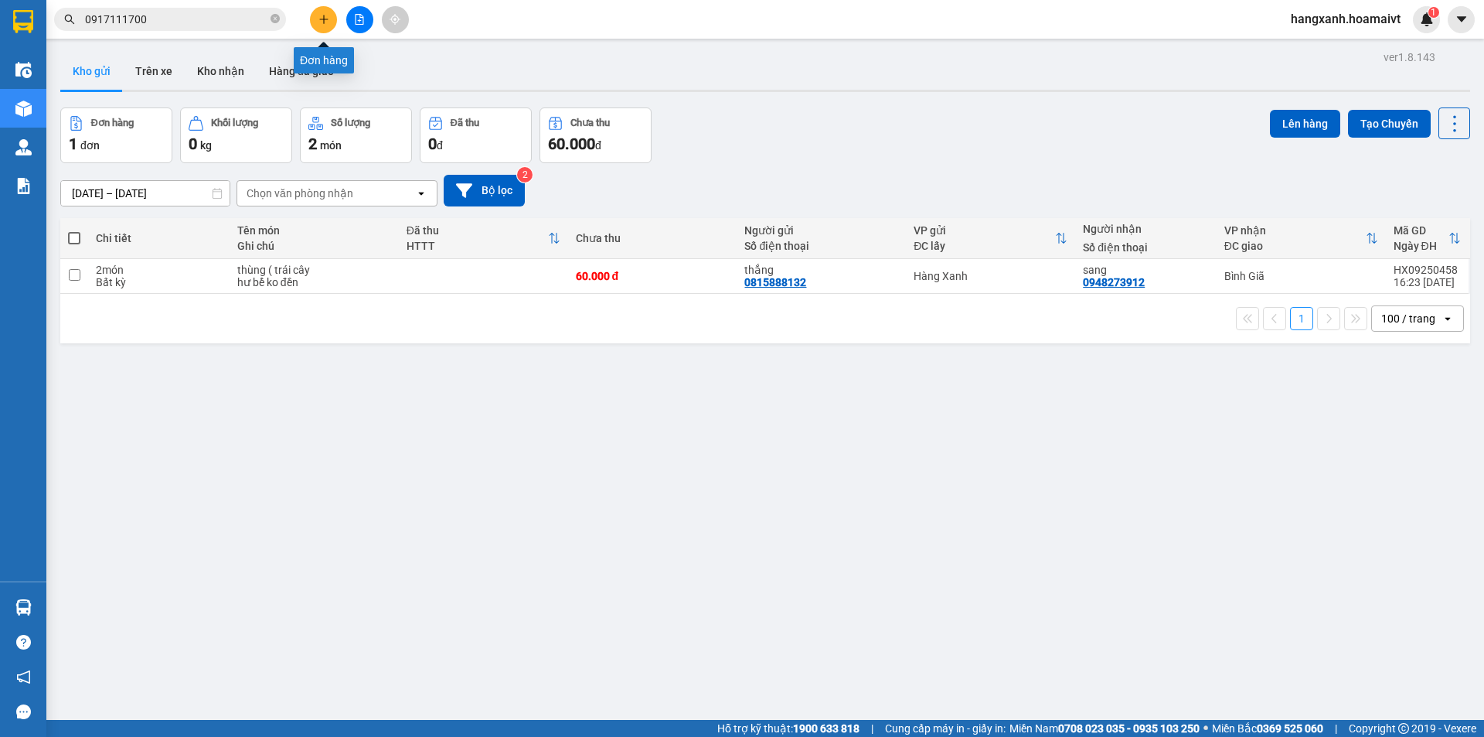
click at [323, 23] on icon "plus" at bounding box center [324, 19] width 11 height 11
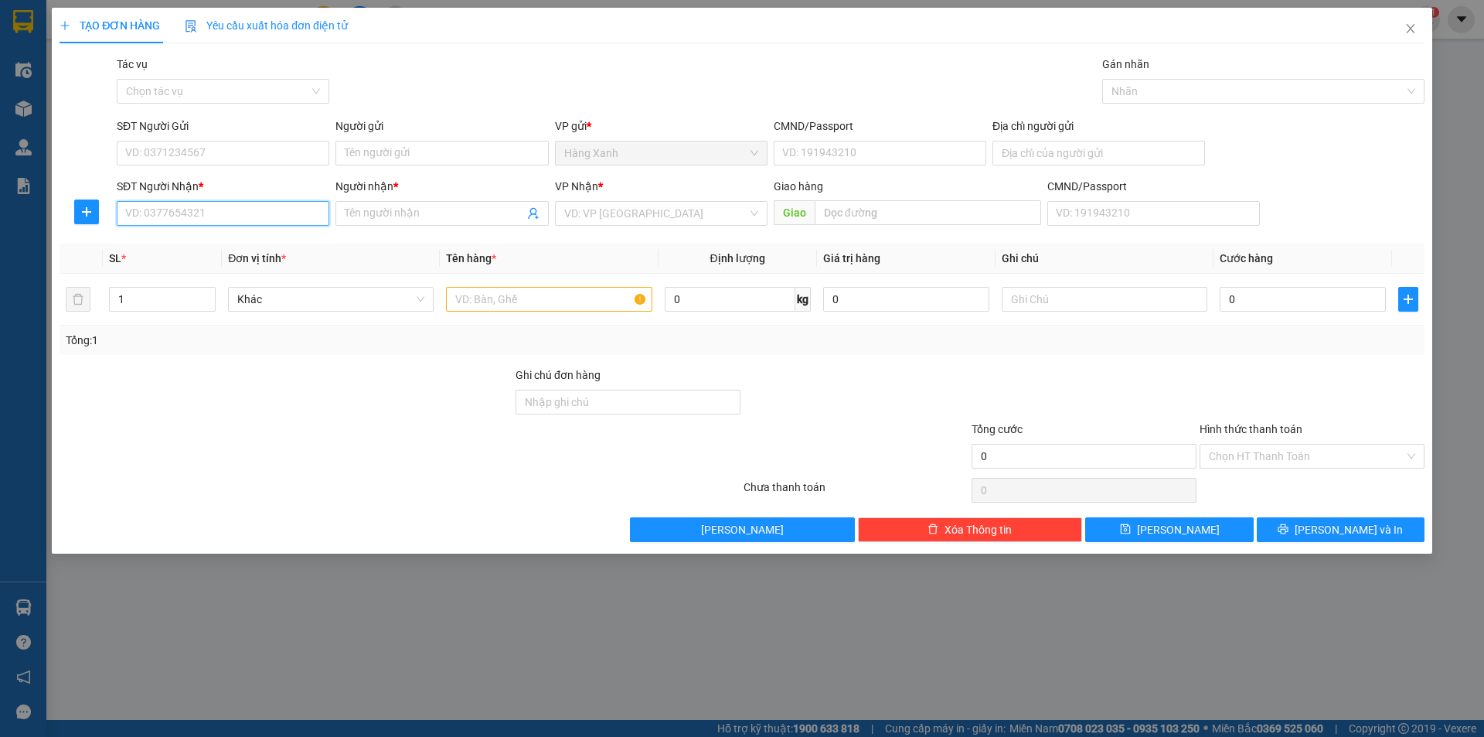
click at [242, 215] on input "SĐT Người Nhận *" at bounding box center [223, 213] width 213 height 25
click at [239, 242] on div "0909011899 - [PERSON_NAME]" at bounding box center [223, 244] width 194 height 17
type input "0909011899"
type input "[PERSON_NAME]"
type input "0909011899"
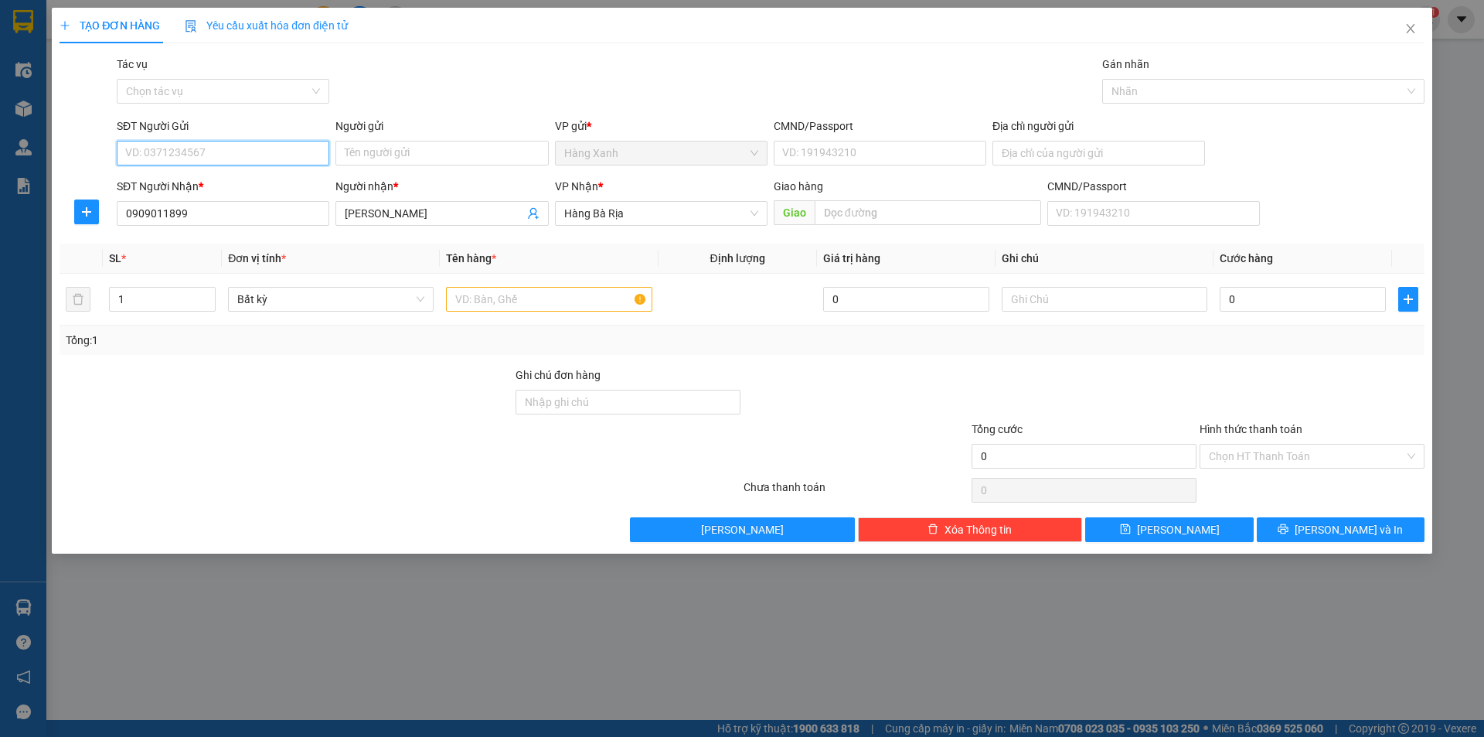
click at [237, 146] on input "SĐT Người Gửi" at bounding box center [223, 153] width 213 height 25
click at [229, 184] on div "0987247073 - ĐÔNG KIM" at bounding box center [223, 184] width 194 height 17
type input "0987247073"
type input "ĐÔNG KIM"
click at [873, 158] on input "089069000956" at bounding box center [880, 153] width 213 height 25
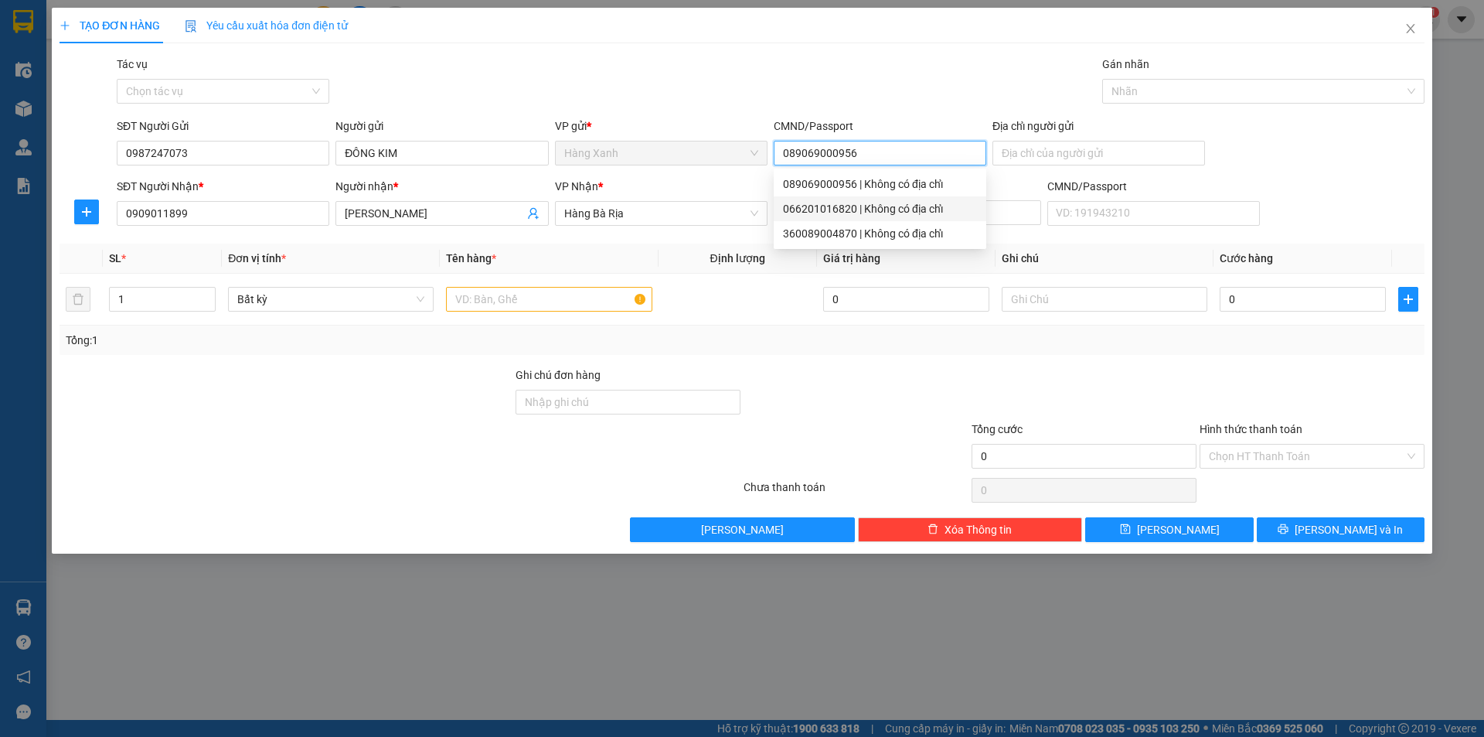
drag, startPoint x: 840, startPoint y: 210, endPoint x: 806, endPoint y: 221, distance: 35.9
click at [839, 210] on div "066201016820 | Không có địa chỉ" at bounding box center [880, 208] width 194 height 17
type input "066201016820"
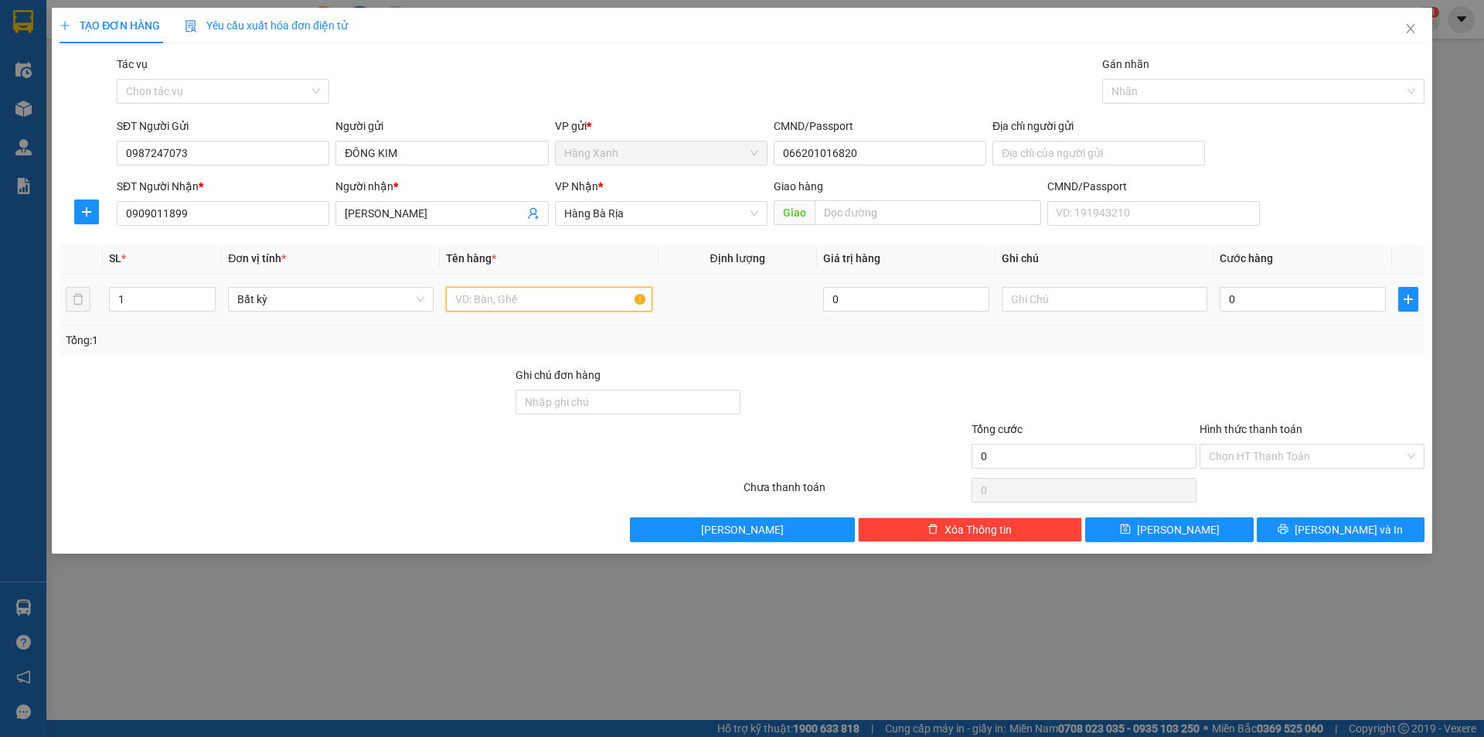
click at [482, 302] on input "text" at bounding box center [549, 299] width 206 height 25
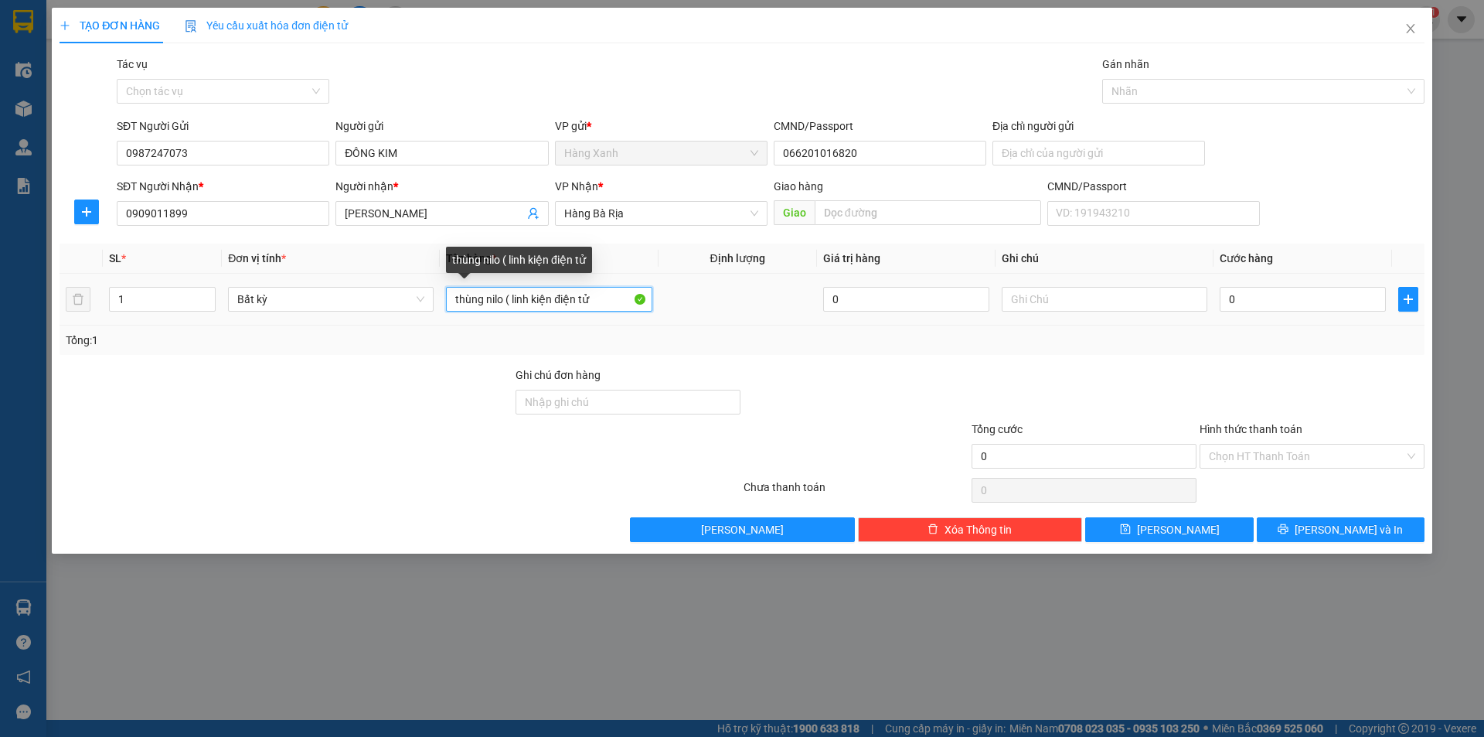
click at [503, 308] on input "thùng nilo ( linh kiện điện tử" at bounding box center [549, 299] width 206 height 25
type input "[PERSON_NAME] ( linh kiện điện tử"
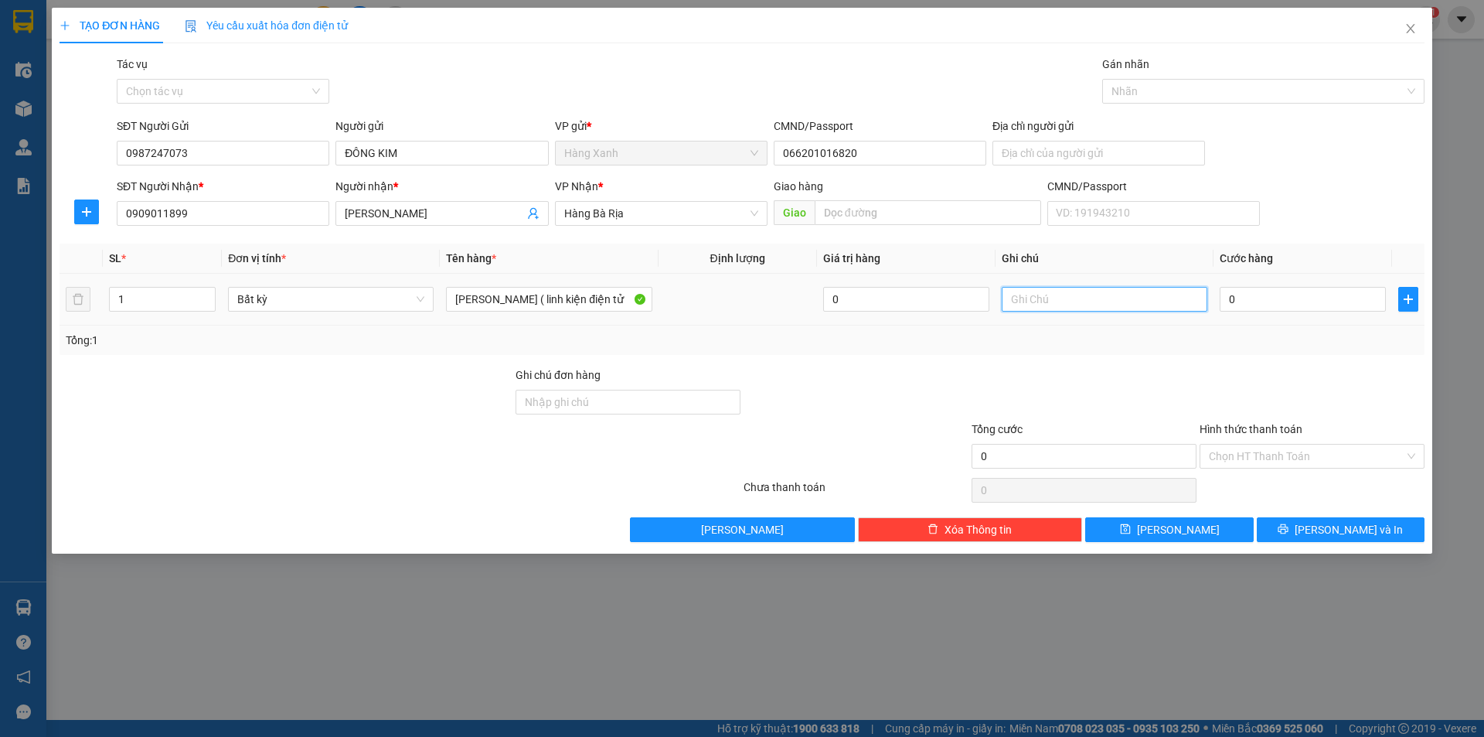
click at [1076, 304] on input "text" at bounding box center [1105, 299] width 206 height 25
type input "hư bể ko đền"
click at [1272, 308] on input "0" at bounding box center [1303, 299] width 166 height 25
type input "3"
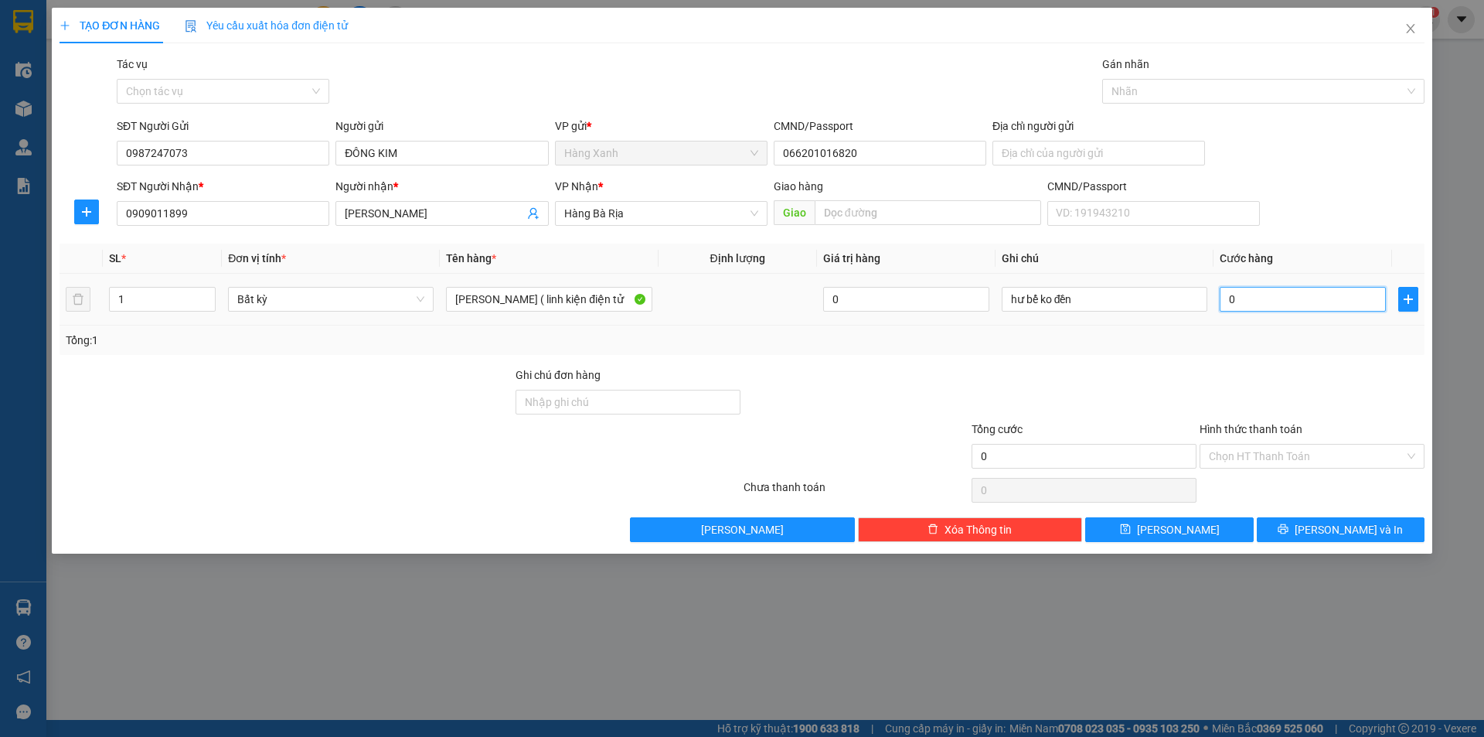
type input "3"
type input "30"
click at [1323, 527] on button "[PERSON_NAME] và In" at bounding box center [1341, 529] width 168 height 25
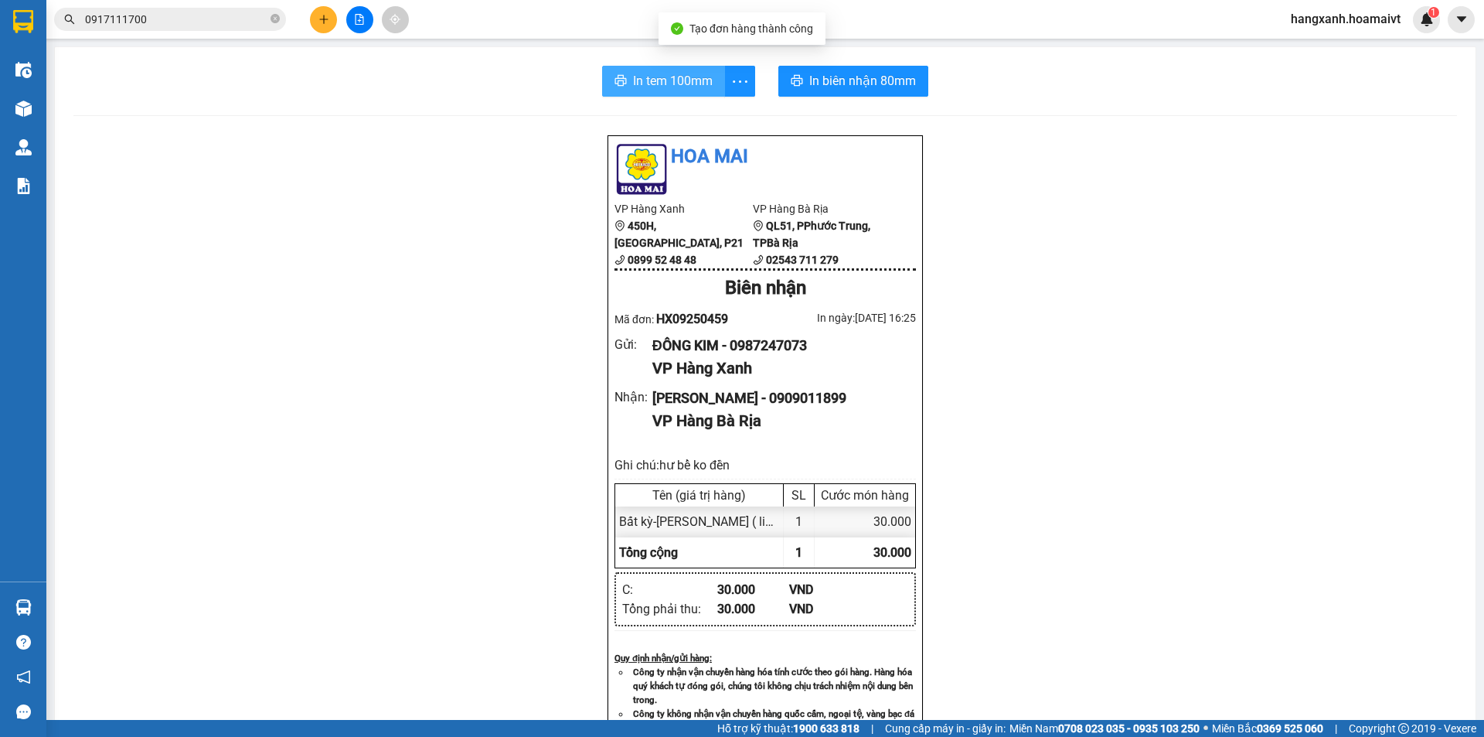
click at [659, 87] on span "In tem 100mm" at bounding box center [673, 80] width 80 height 19
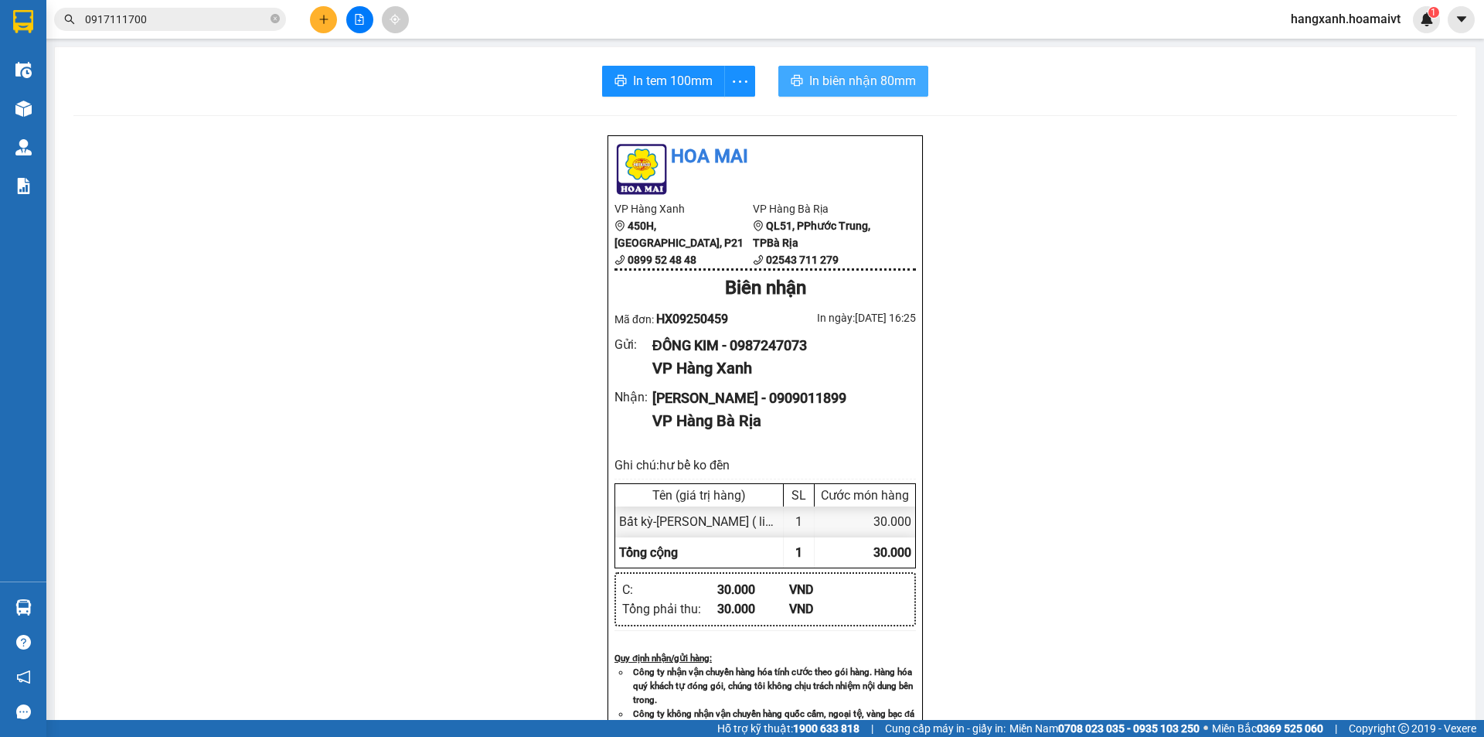
click at [861, 69] on button "In biên nhận 80mm" at bounding box center [854, 81] width 150 height 31
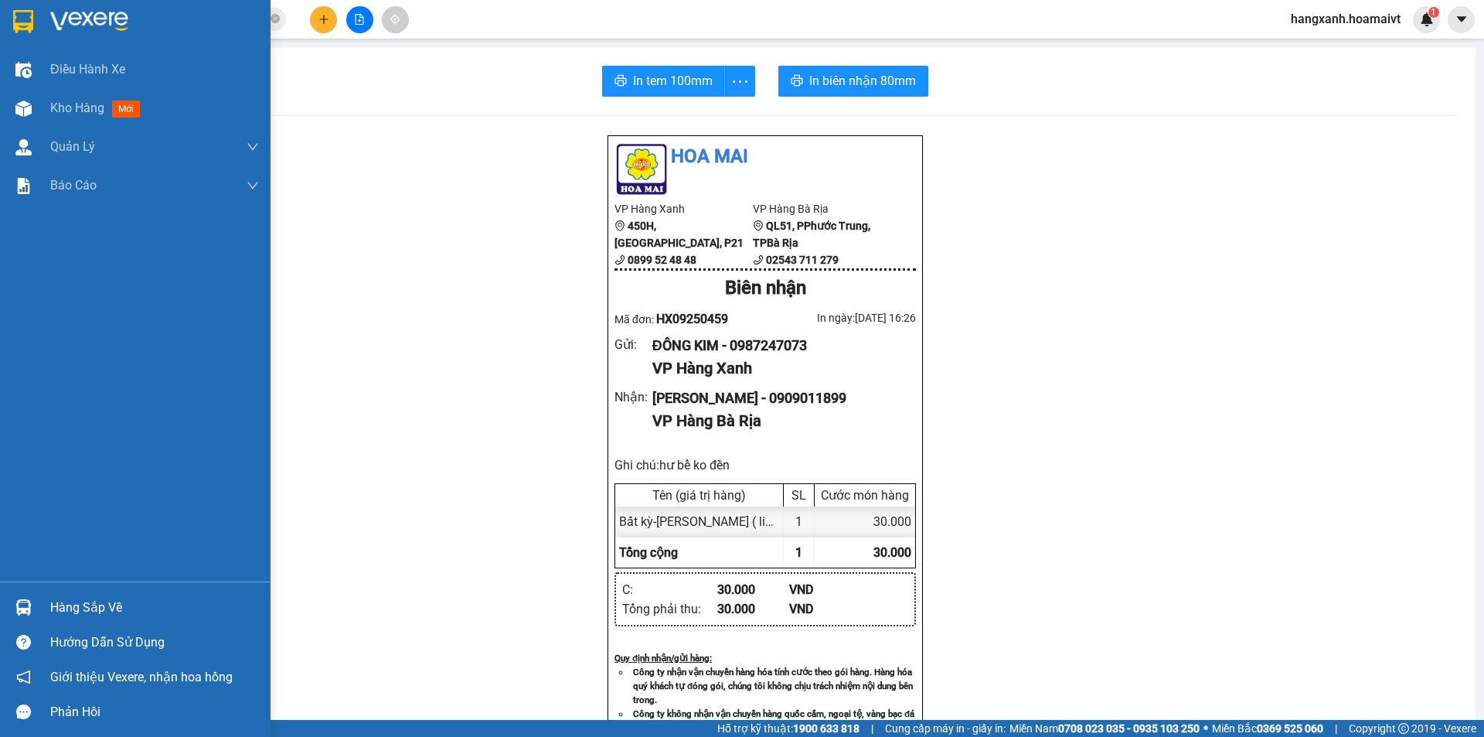
click at [22, 28] on img at bounding box center [23, 21] width 20 height 23
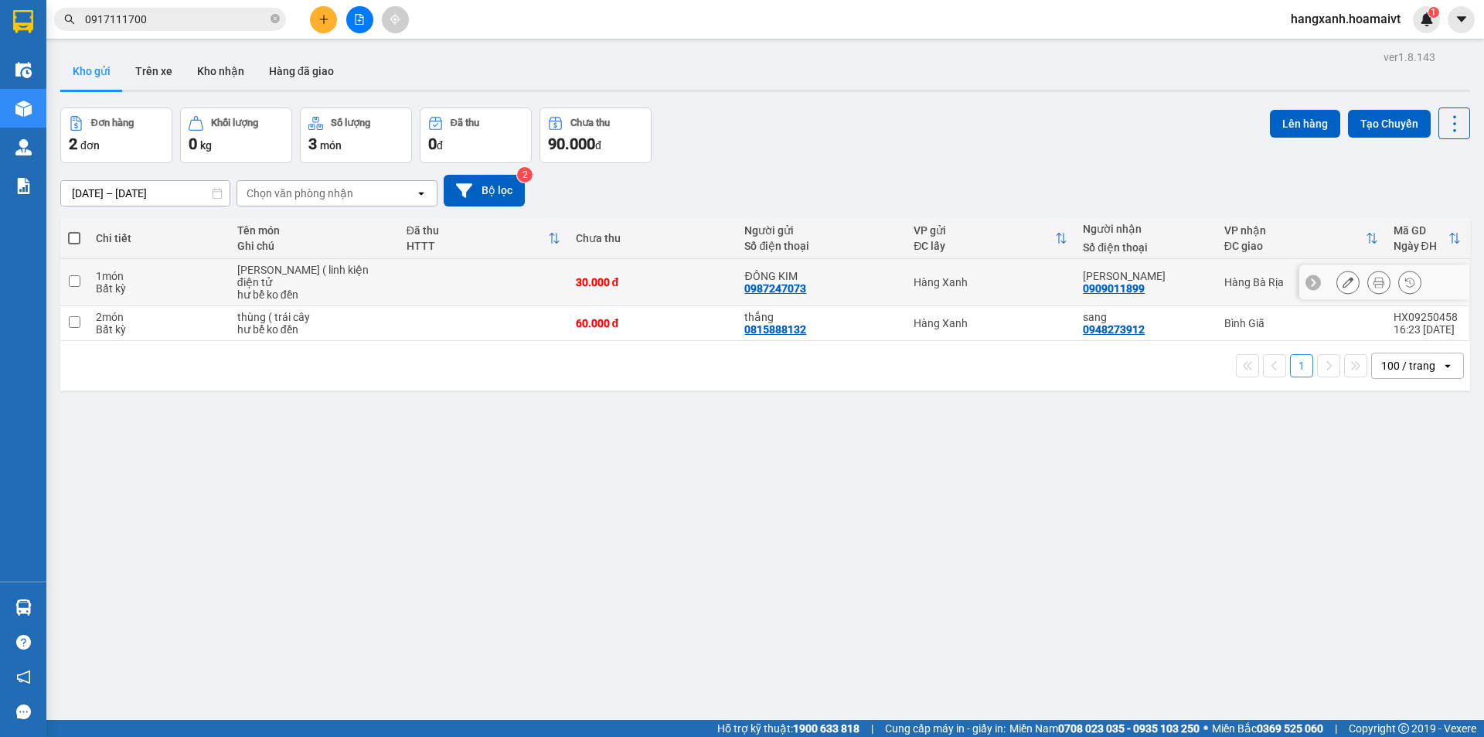
click at [1217, 280] on td "Hàng Bà Rịa" at bounding box center [1301, 282] width 169 height 47
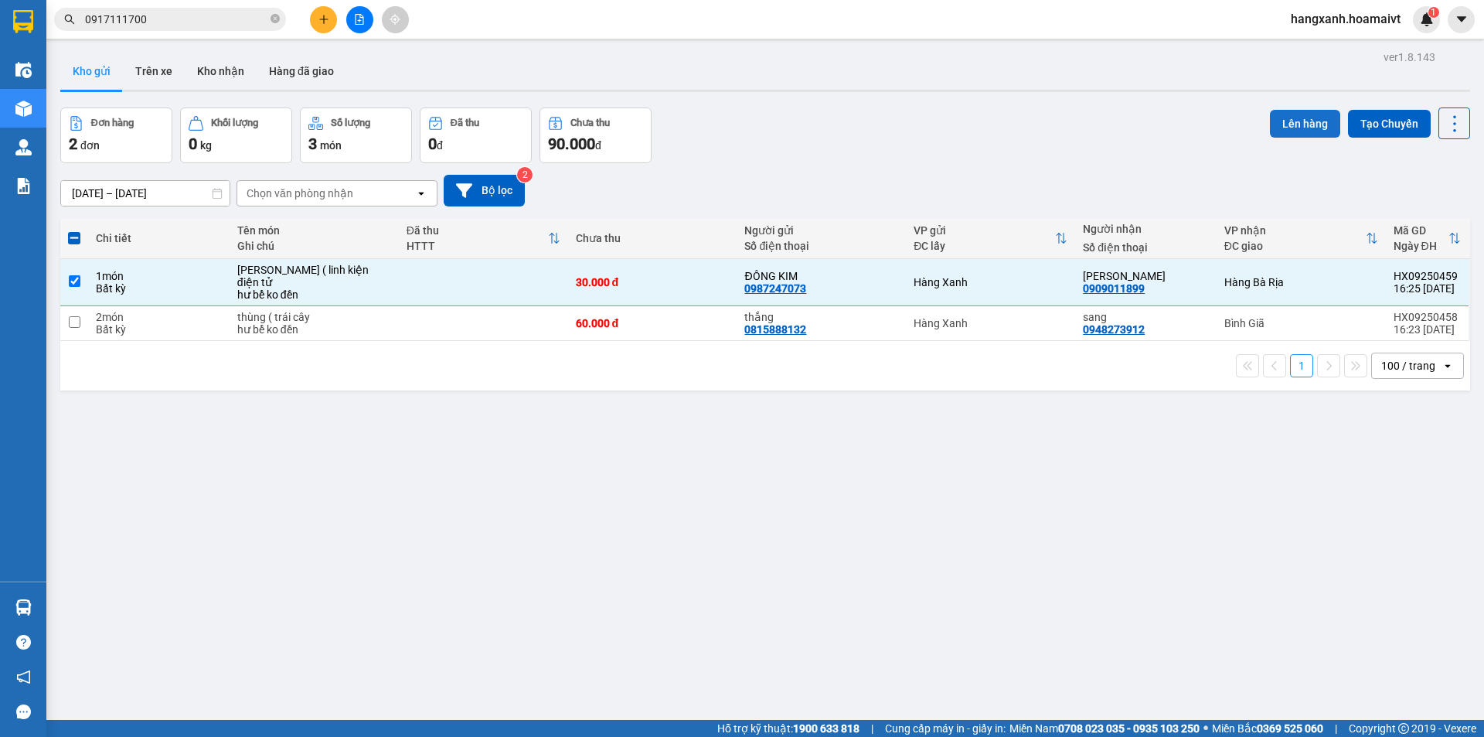
click at [1295, 129] on button "Lên hàng" at bounding box center [1305, 124] width 70 height 28
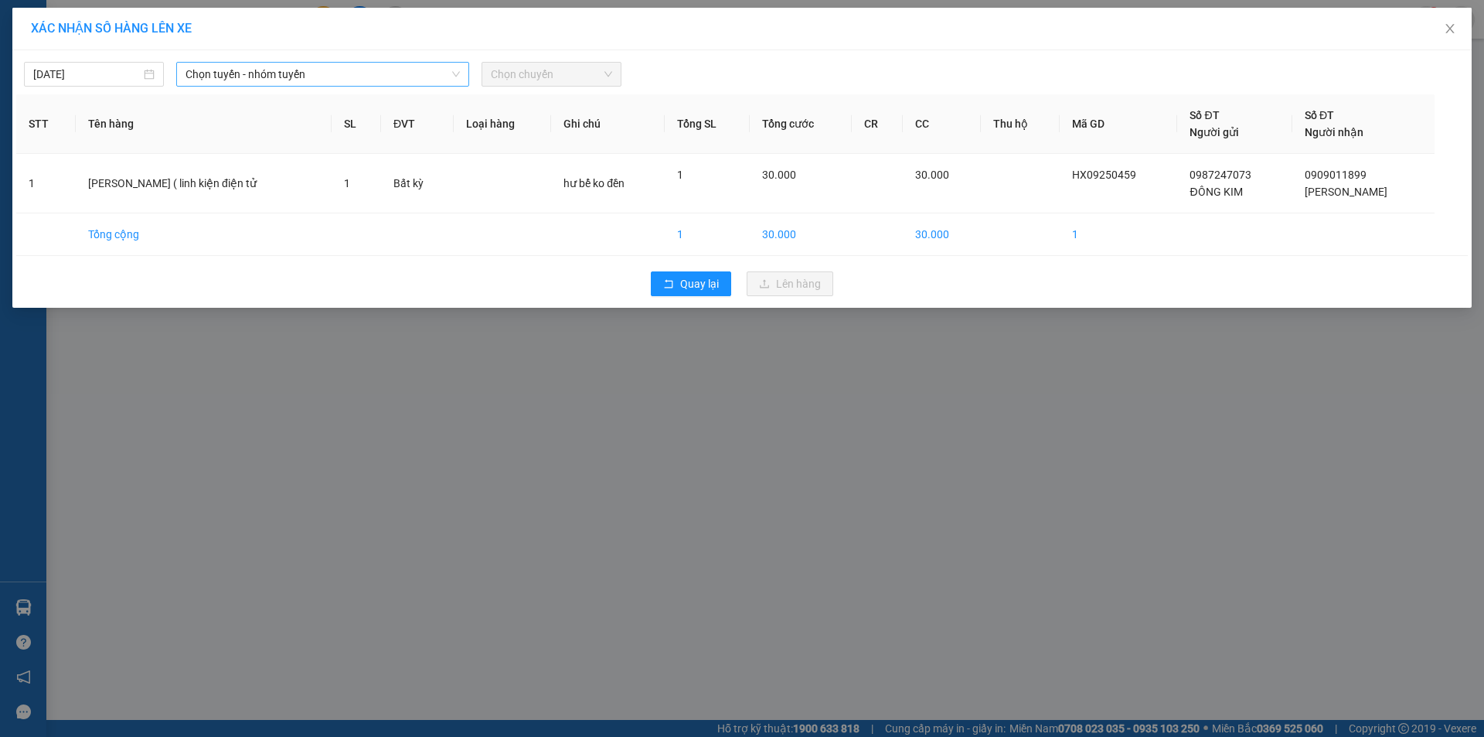
click at [288, 77] on span "Chọn tuyến - nhóm tuyến" at bounding box center [323, 74] width 274 height 23
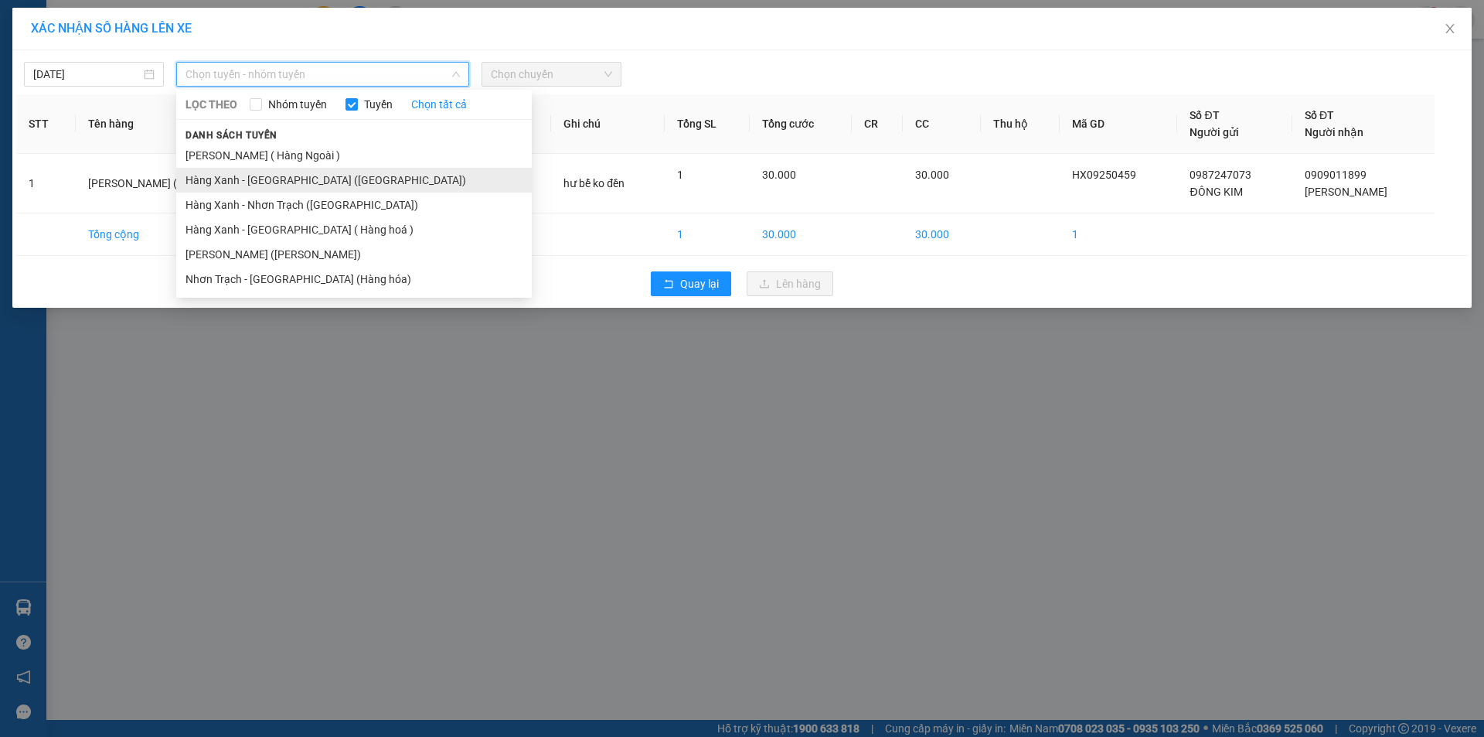
click at [282, 179] on li "Hàng Xanh - [GEOGRAPHIC_DATA] ([GEOGRAPHIC_DATA])" at bounding box center [354, 180] width 356 height 25
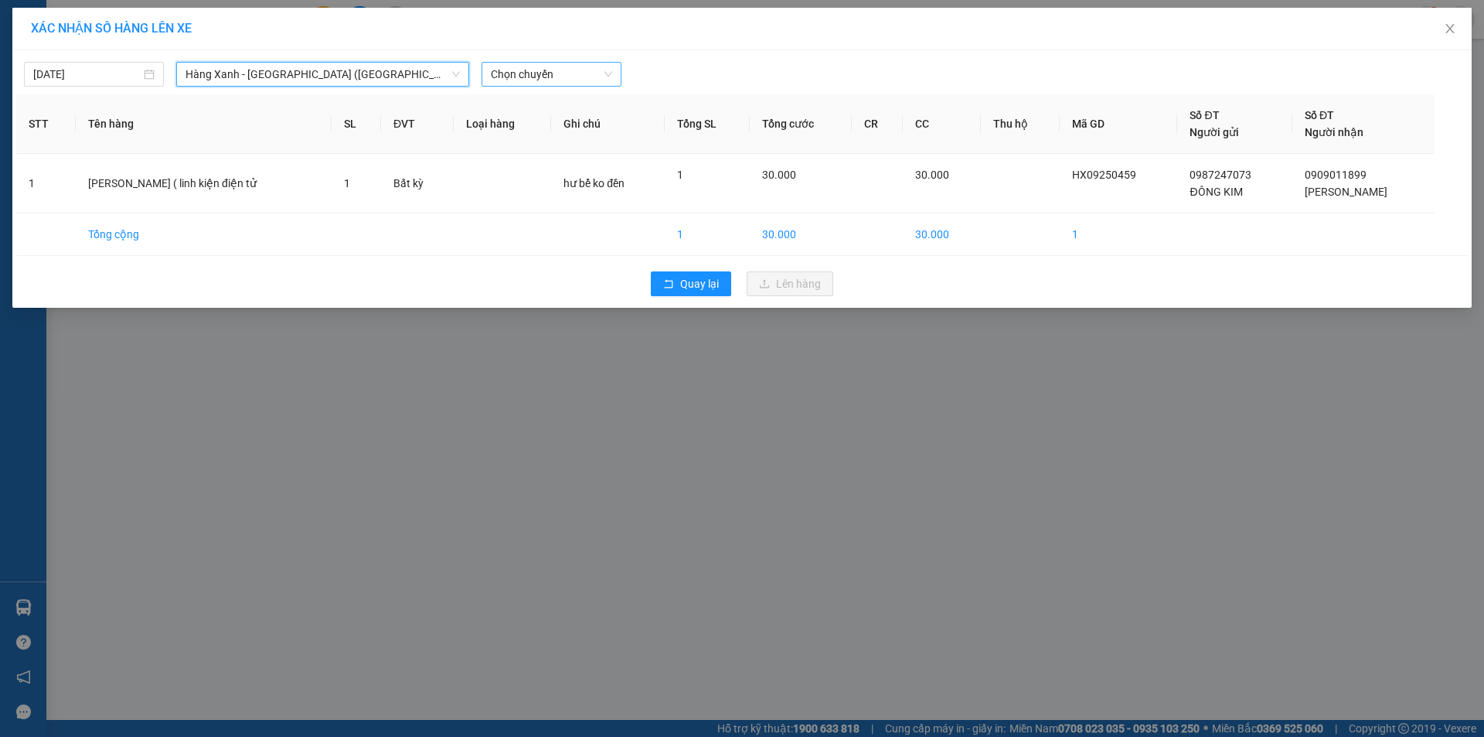
click at [516, 69] on span "Chọn chuyến" at bounding box center [551, 74] width 121 height 23
type input "1630"
click at [599, 131] on div "Thêm chuyến " 16:30 "" at bounding box center [564, 131] width 165 height 26
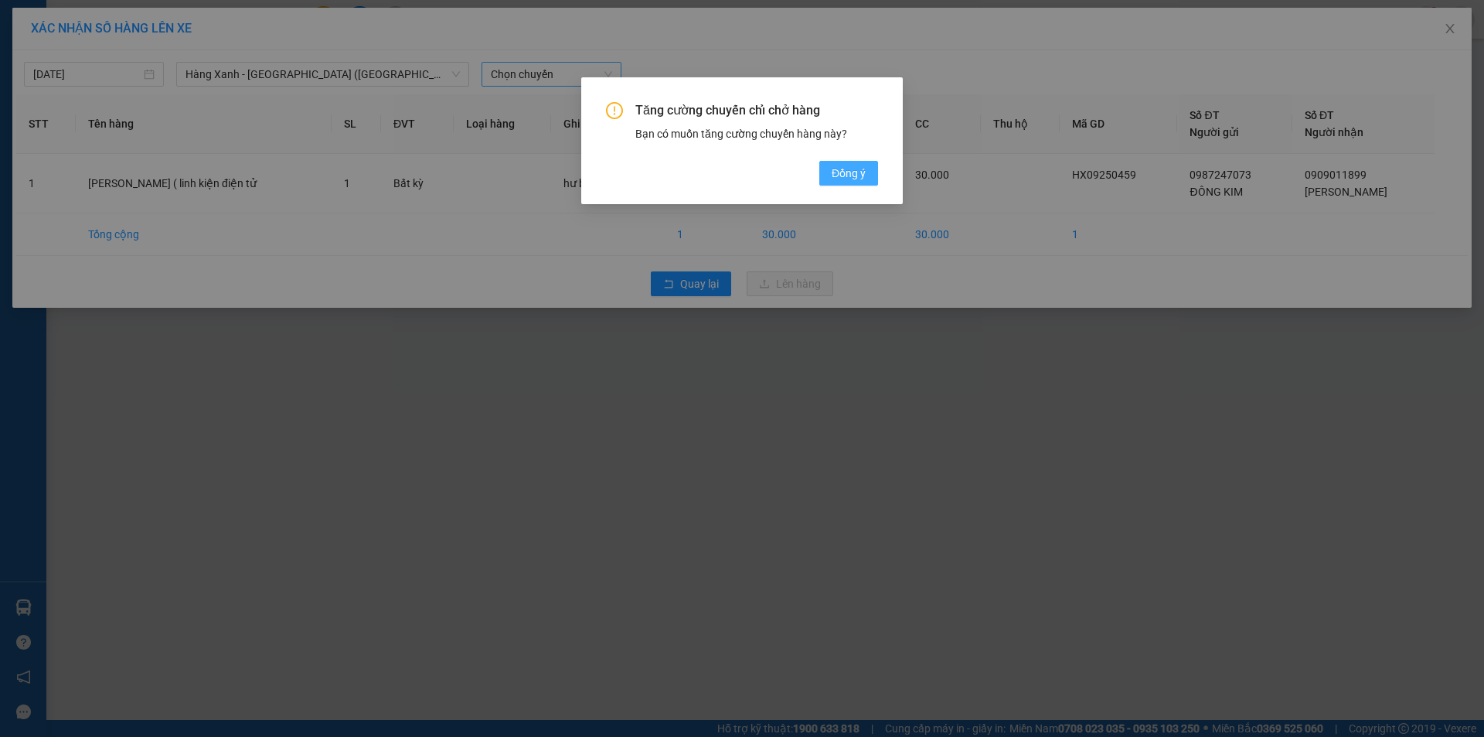
click at [842, 176] on span "Đồng ý" at bounding box center [849, 173] width 34 height 17
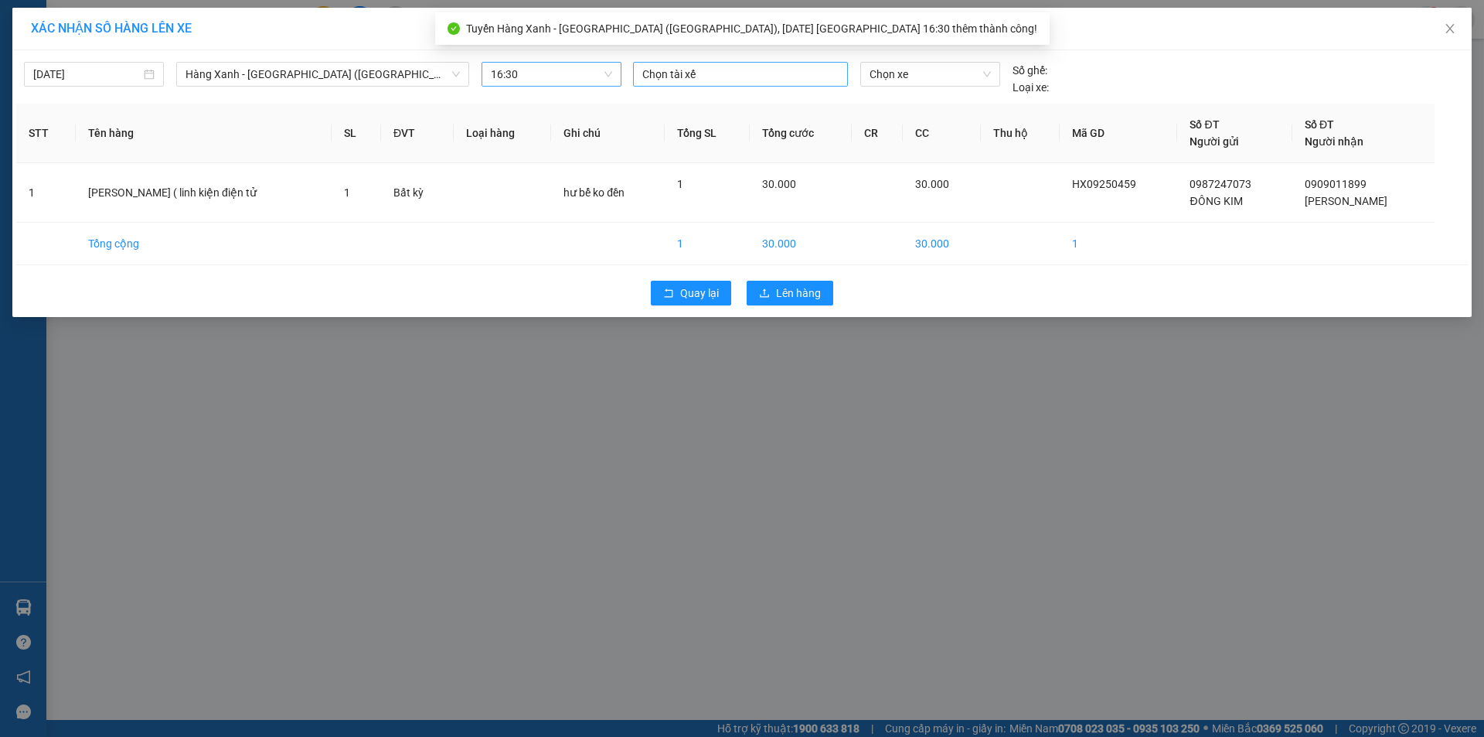
click at [678, 79] on div at bounding box center [740, 74] width 207 height 19
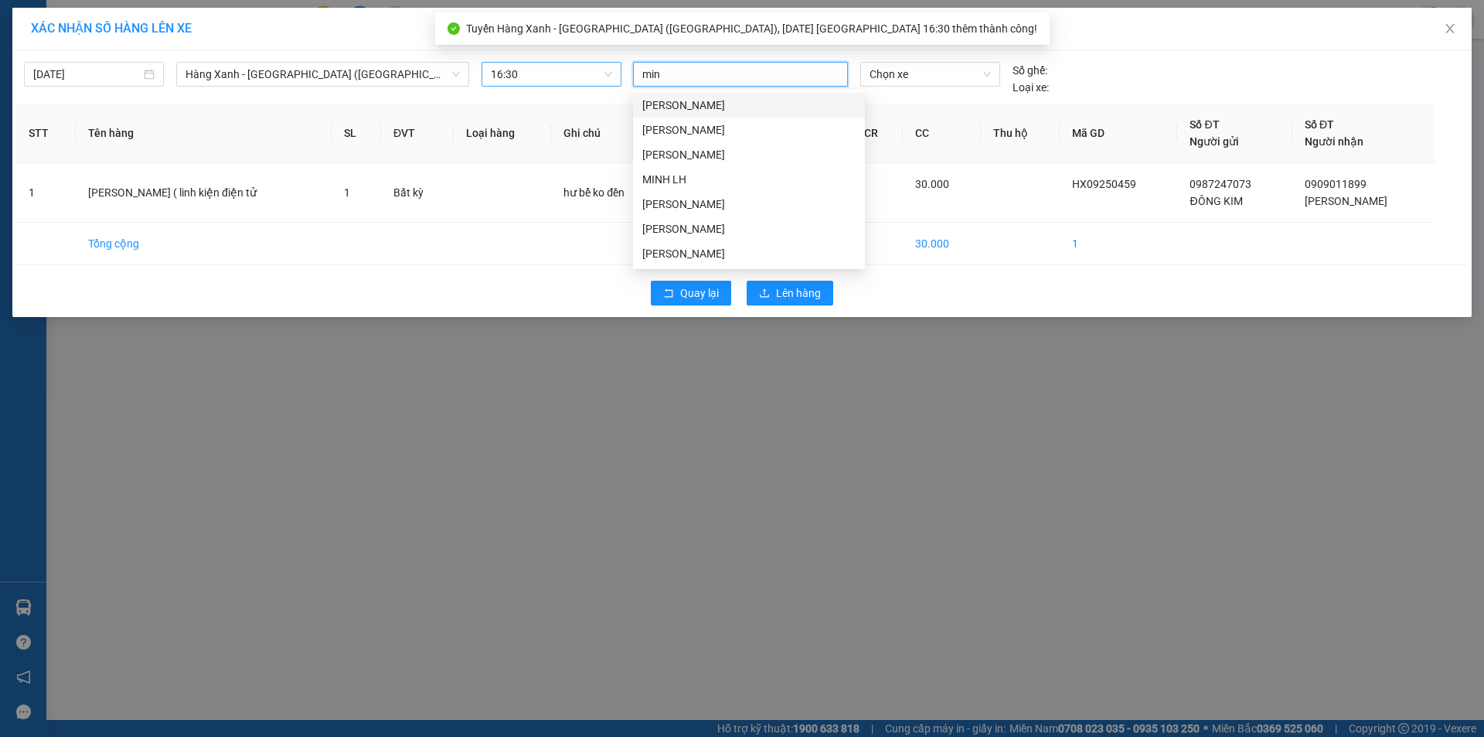
type input "minh"
click at [690, 227] on div "[PERSON_NAME]" at bounding box center [748, 228] width 213 height 17
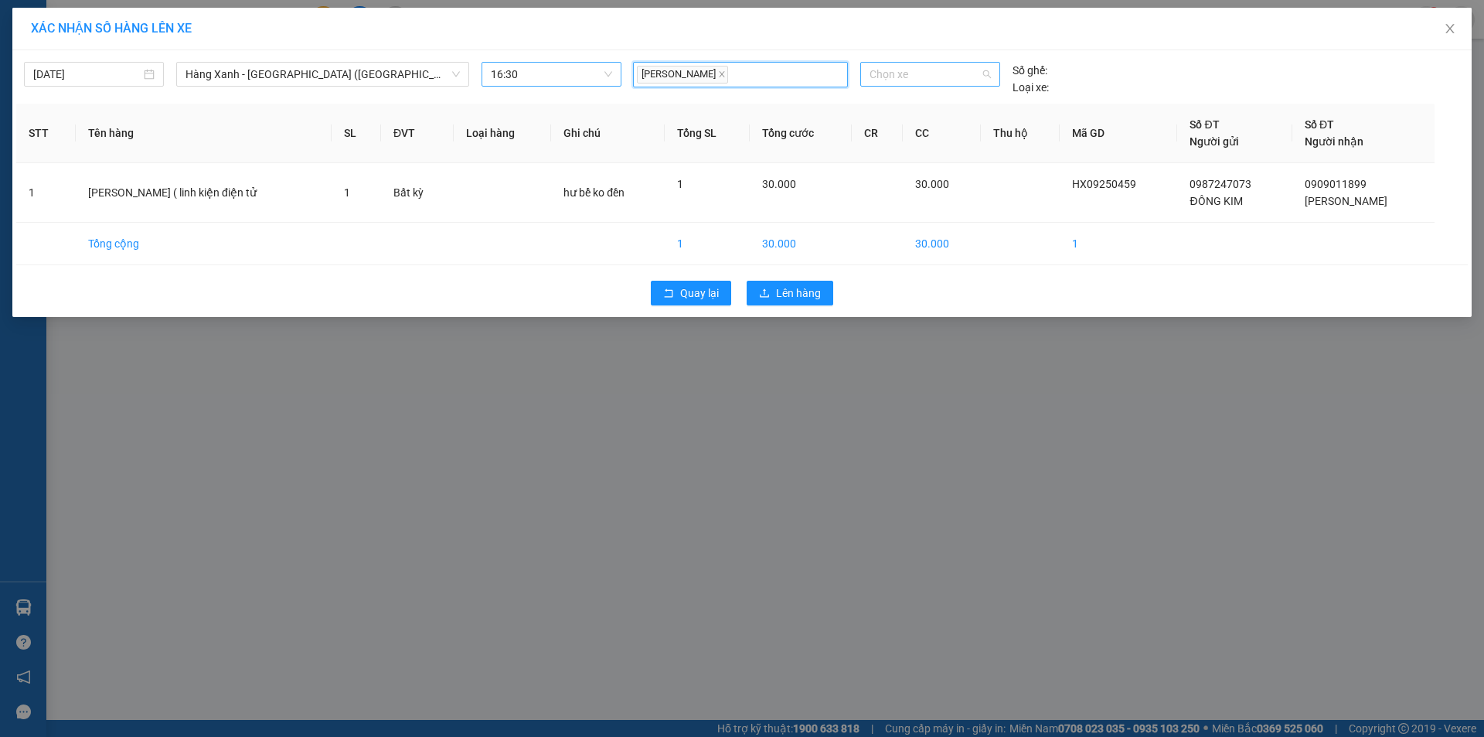
drag, startPoint x: 908, startPoint y: 72, endPoint x: 898, endPoint y: 83, distance: 14.9
click at [912, 72] on span "Chọn xe" at bounding box center [930, 74] width 121 height 23
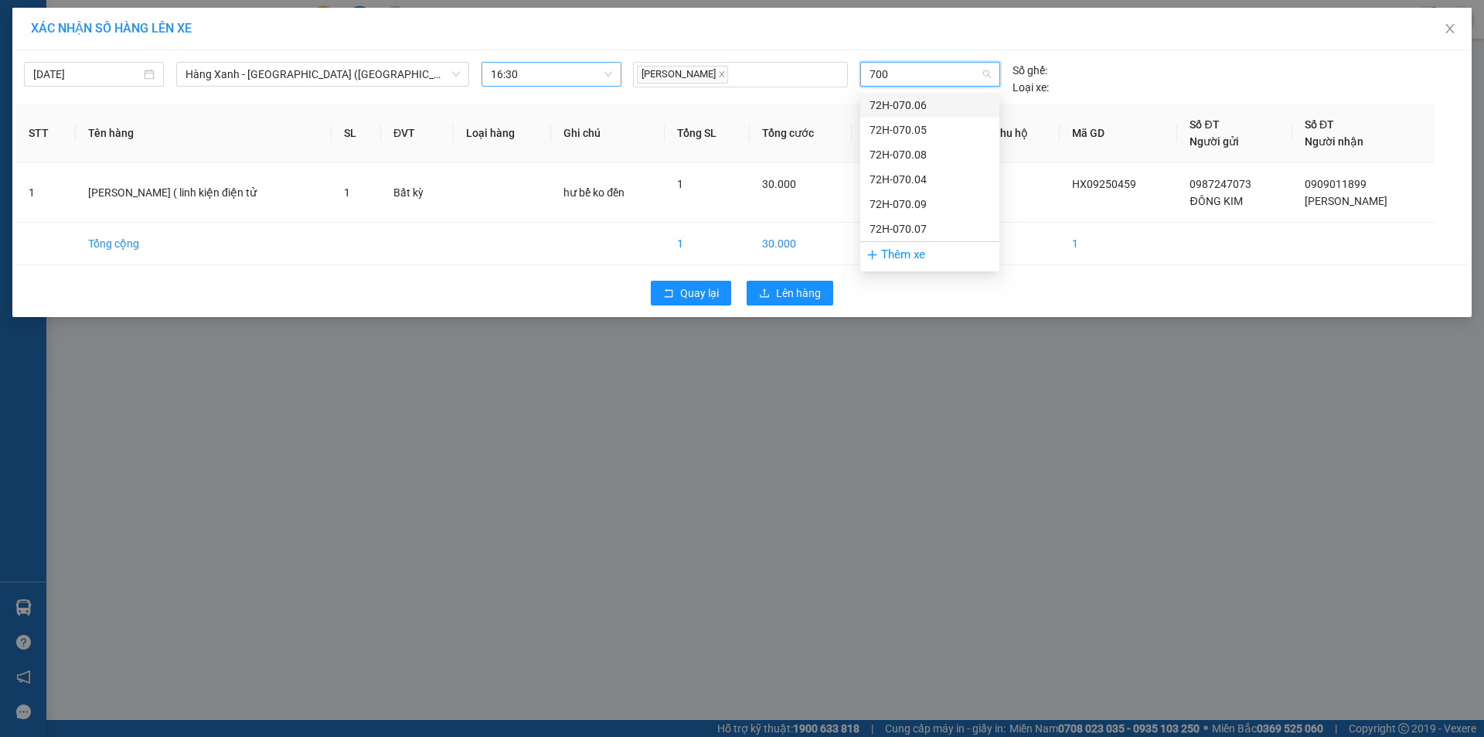
type input "7006"
click at [935, 105] on div "72H-070.06" at bounding box center [930, 105] width 121 height 17
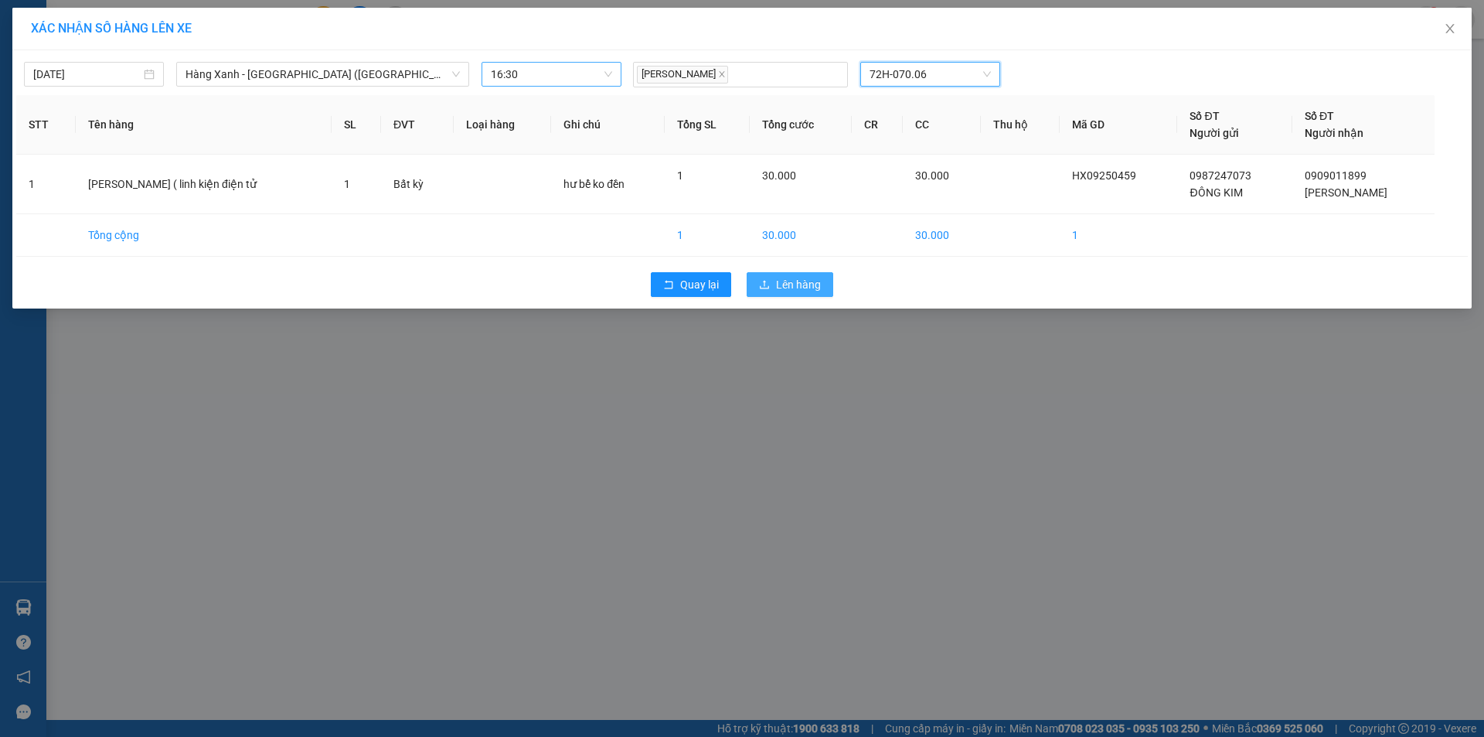
drag, startPoint x: 820, startPoint y: 281, endPoint x: 805, endPoint y: 288, distance: 16.3
click at [819, 281] on span "Lên hàng" at bounding box center [798, 284] width 45 height 17
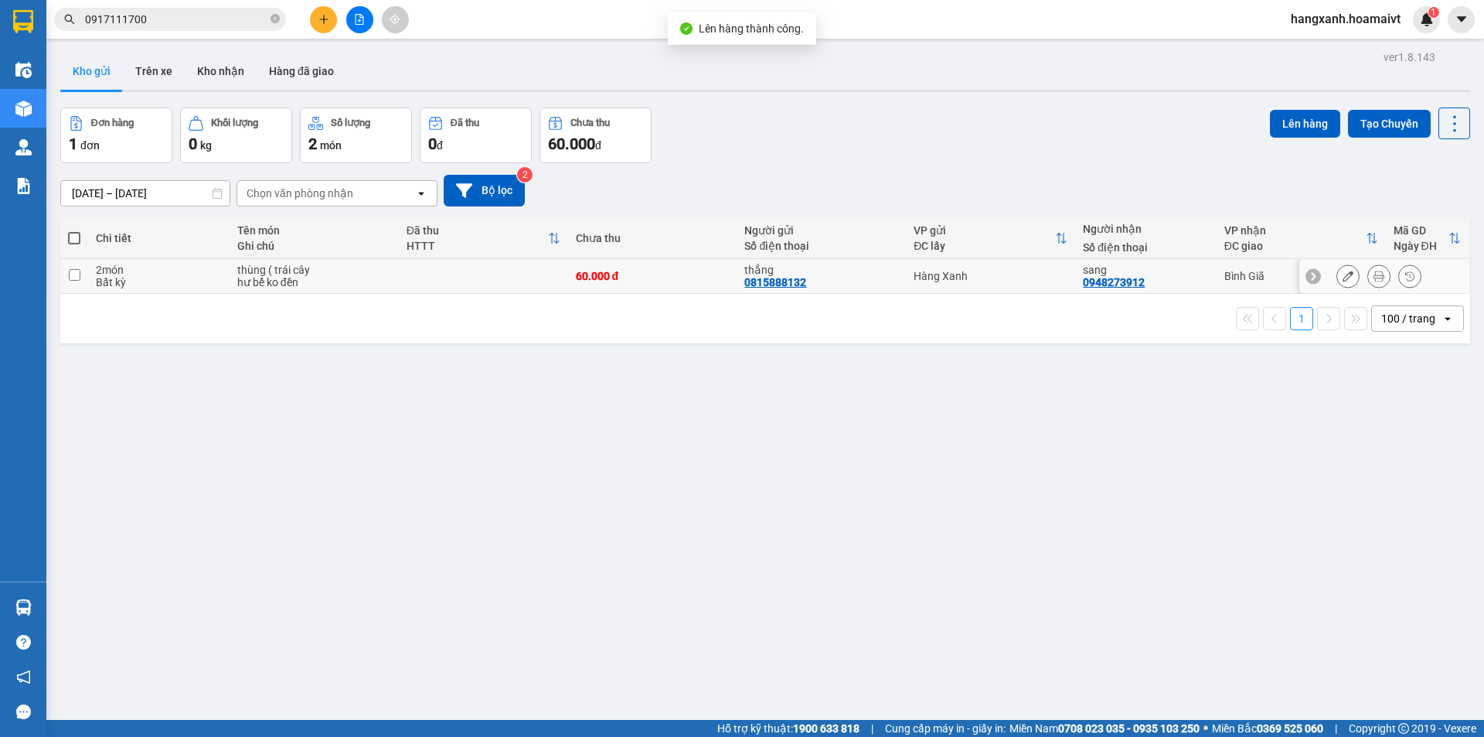
drag, startPoint x: 1210, startPoint y: 279, endPoint x: 1215, endPoint y: 271, distance: 9.0
click at [1217, 278] on td "Bình Giã" at bounding box center [1301, 276] width 169 height 35
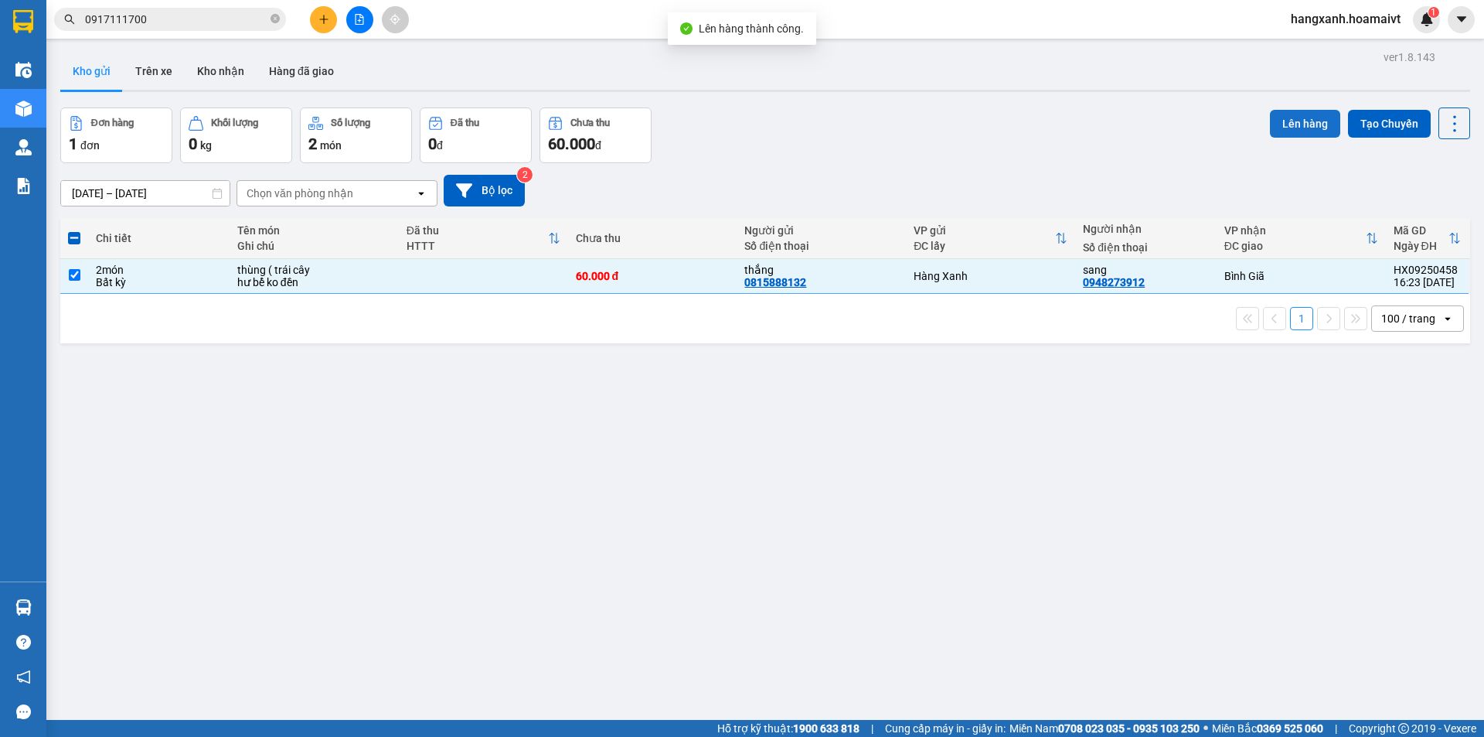
click at [1287, 128] on button "Lên hàng" at bounding box center [1305, 124] width 70 height 28
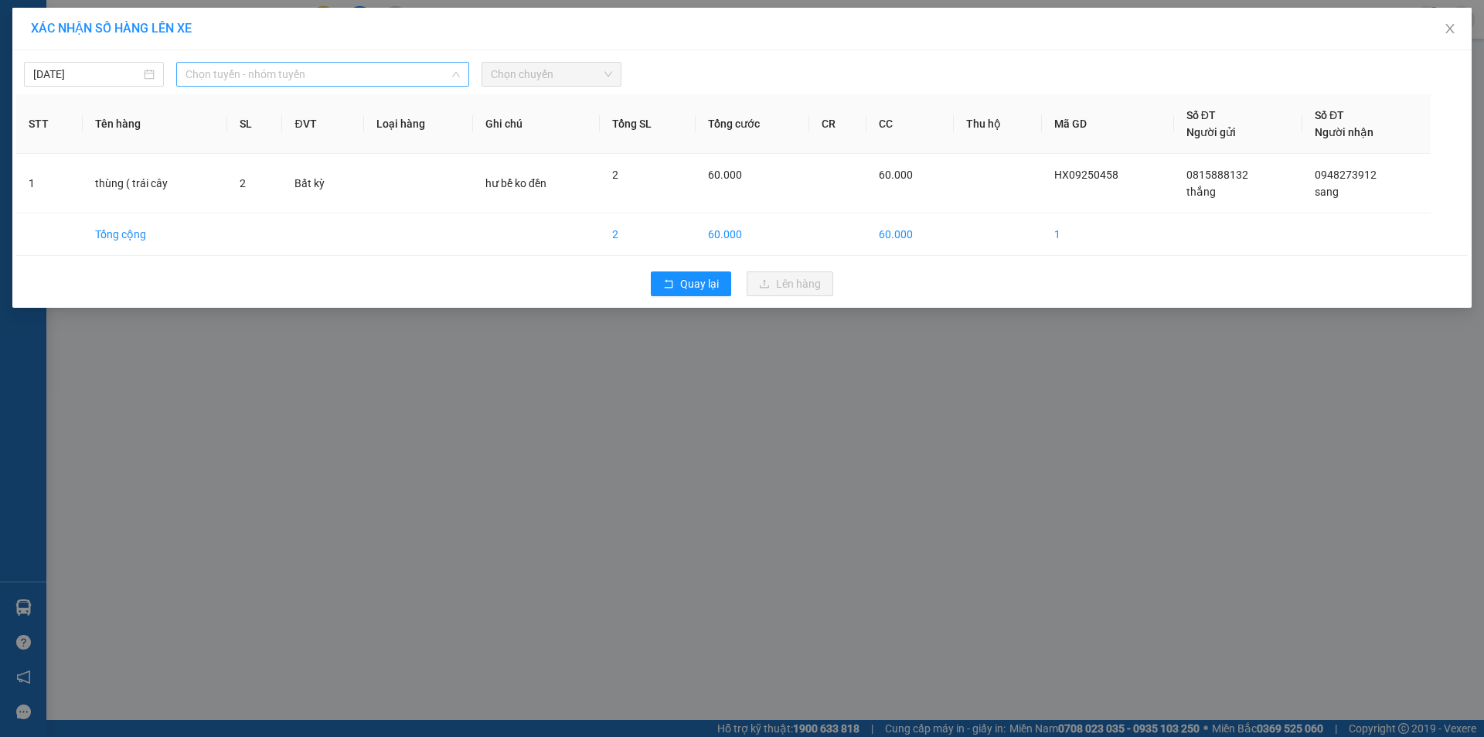
click at [366, 79] on span "Chọn tuyến - nhóm tuyến" at bounding box center [323, 74] width 274 height 23
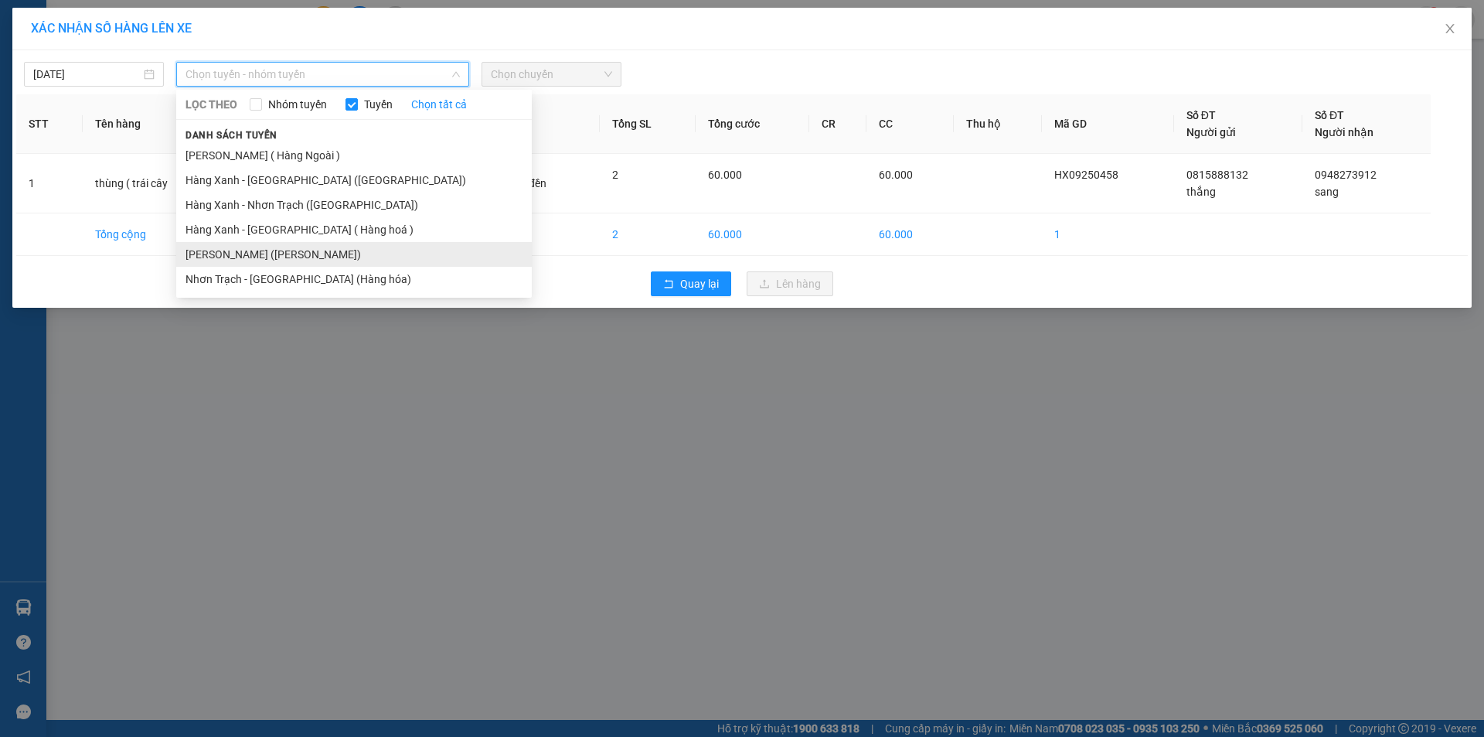
click at [305, 255] on li "[PERSON_NAME] ([PERSON_NAME])" at bounding box center [354, 254] width 356 height 25
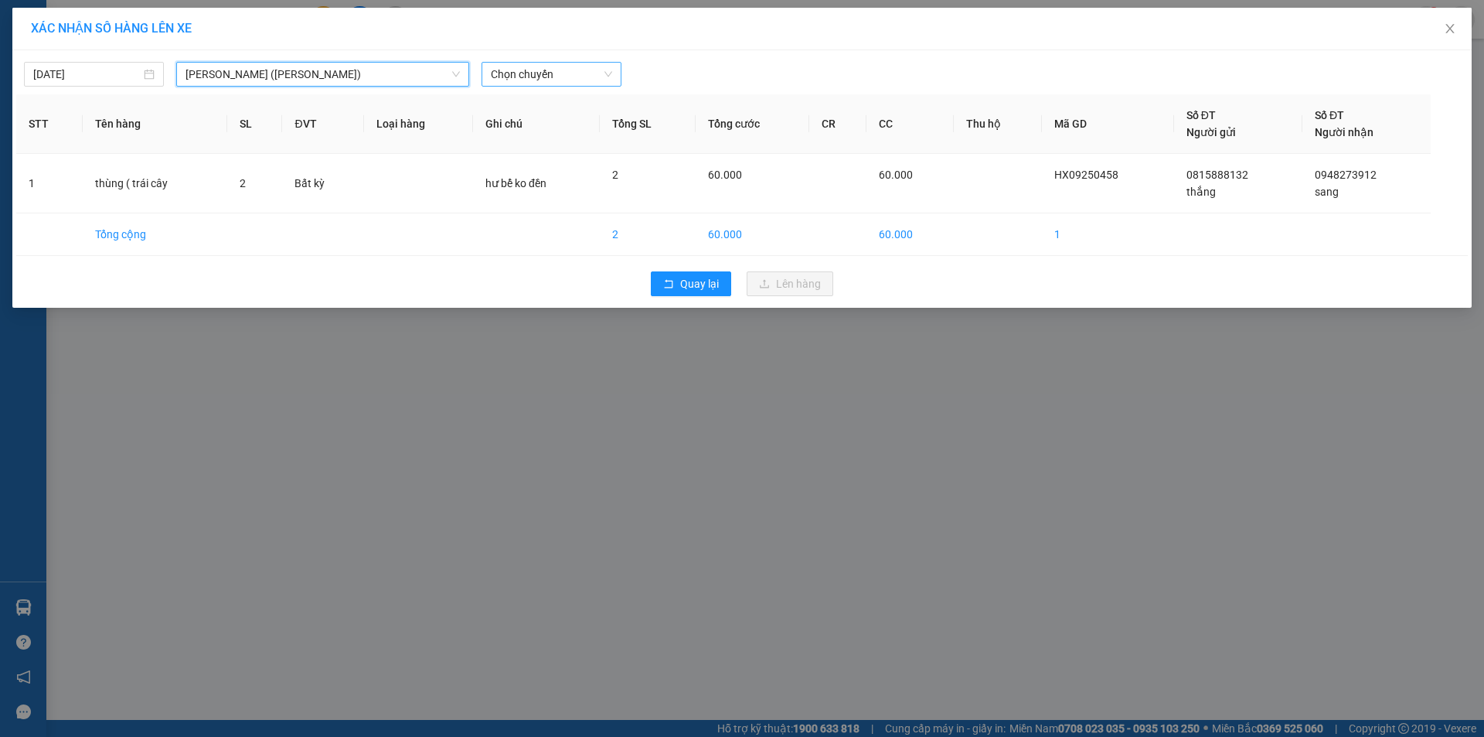
click at [503, 78] on span "Chọn chuyến" at bounding box center [551, 74] width 121 height 23
type input "1630"
click at [571, 129] on div "Thêm chuyến " 16:30 "" at bounding box center [564, 131] width 165 height 26
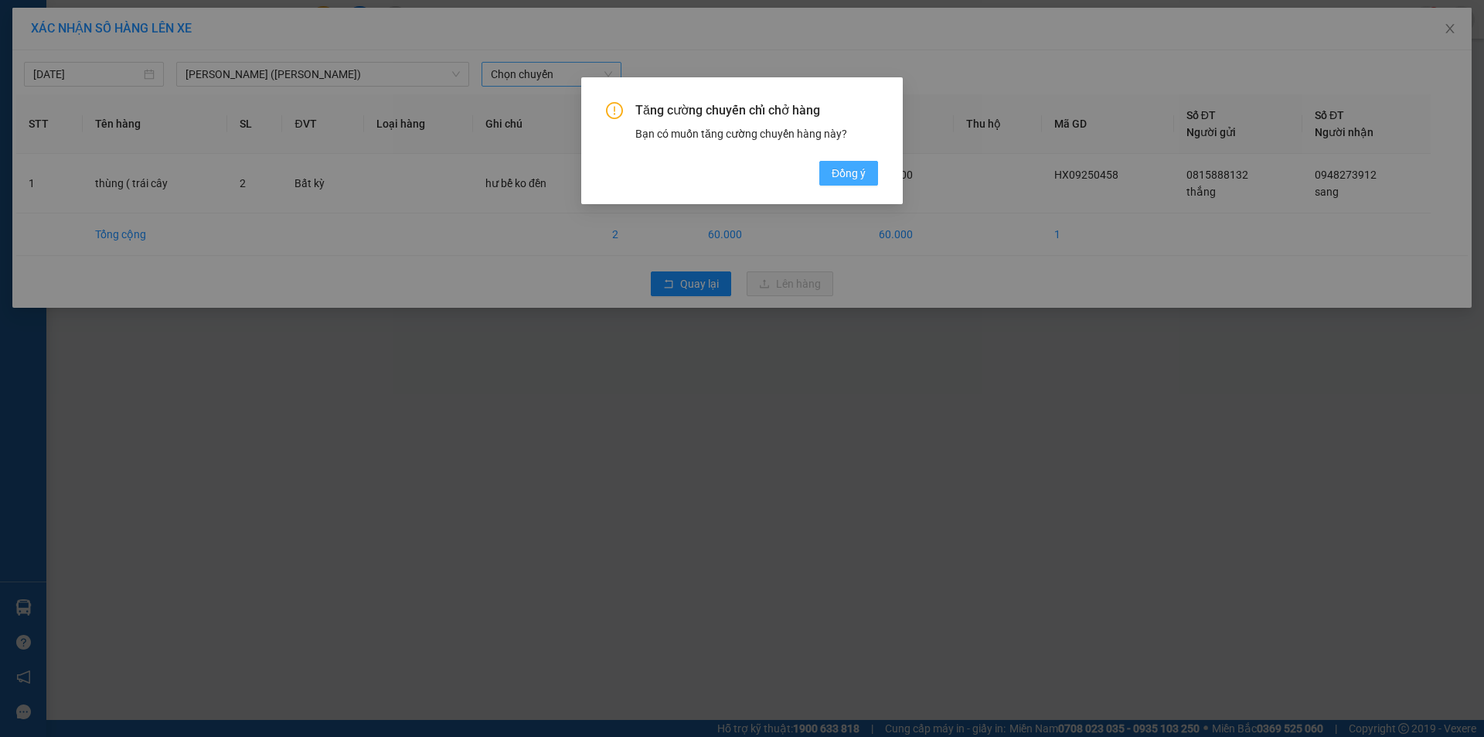
click at [839, 174] on span "Đồng ý" at bounding box center [849, 173] width 34 height 17
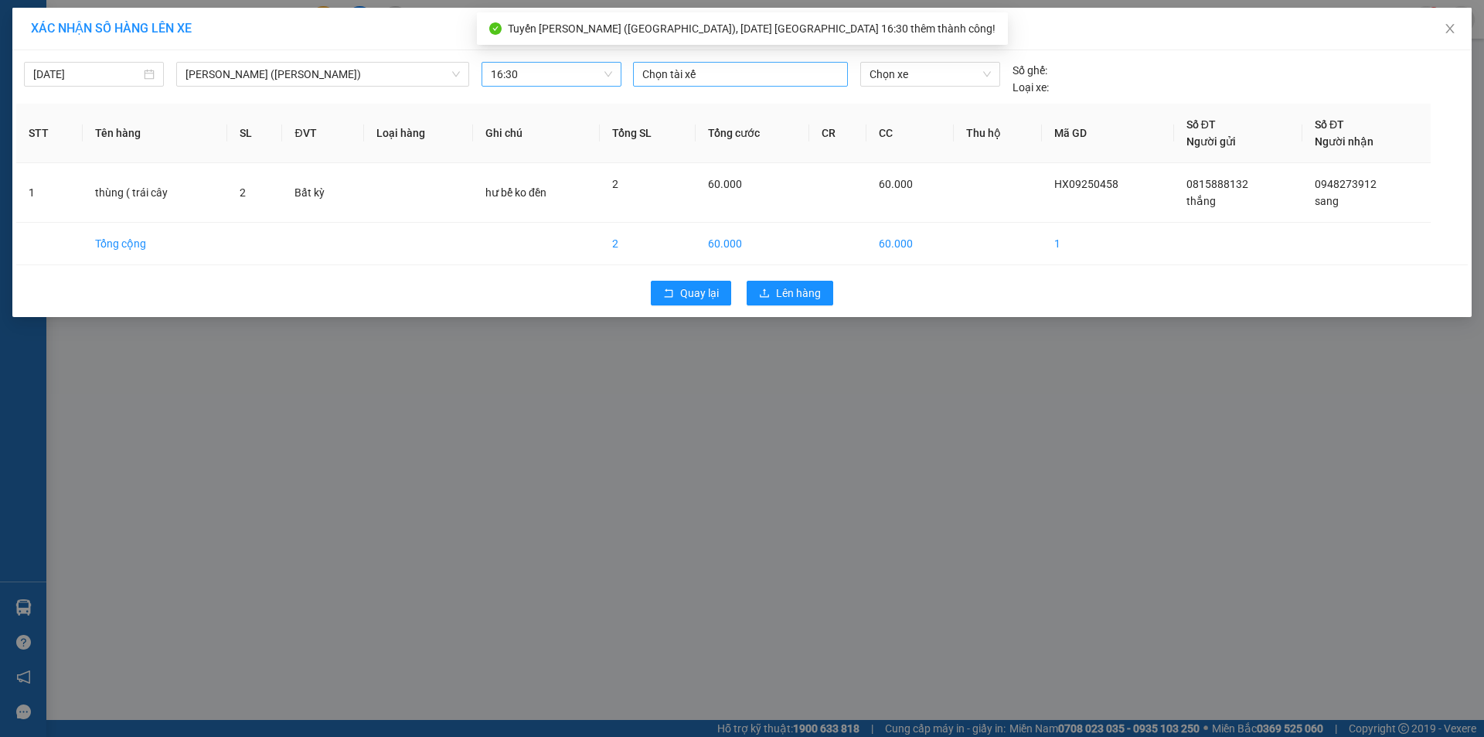
click at [678, 79] on div at bounding box center [740, 74] width 207 height 19
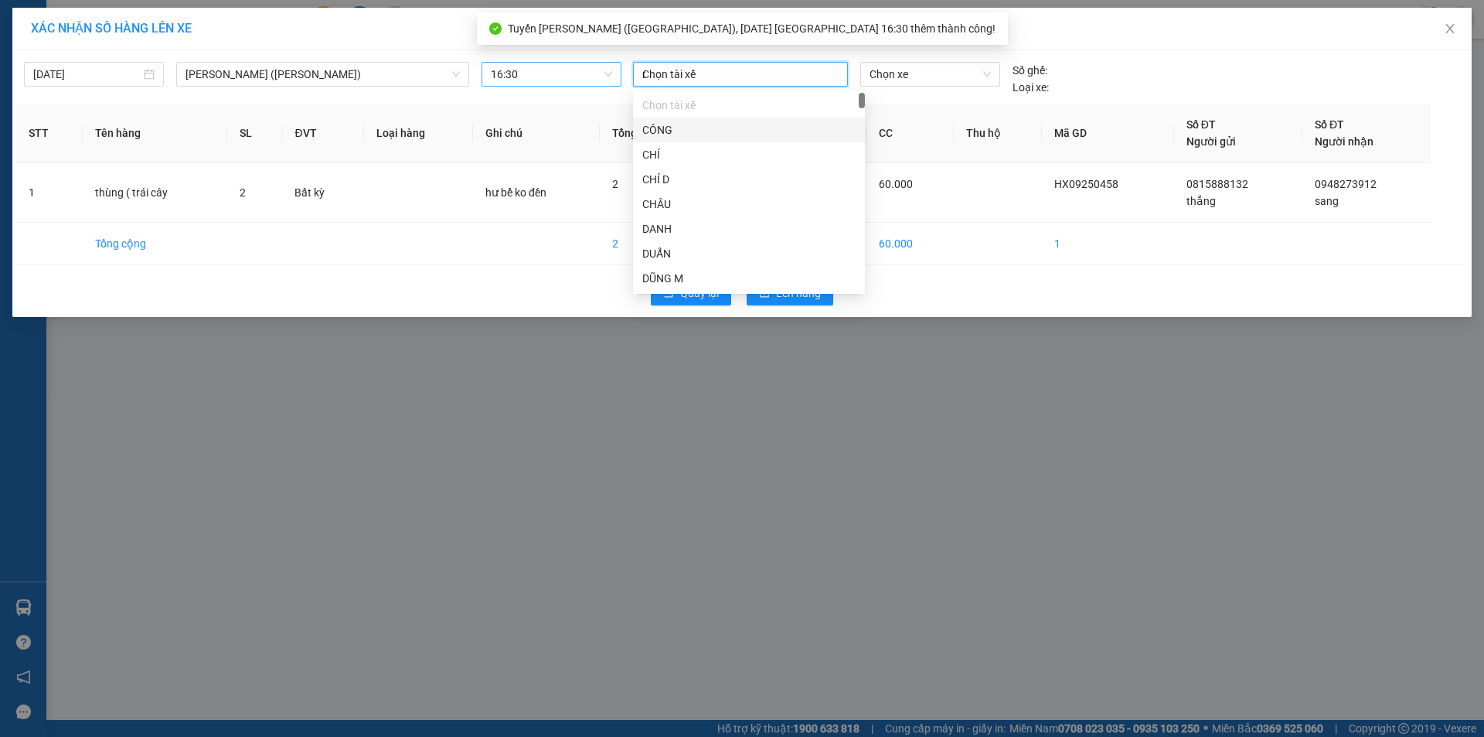
type input "mi"
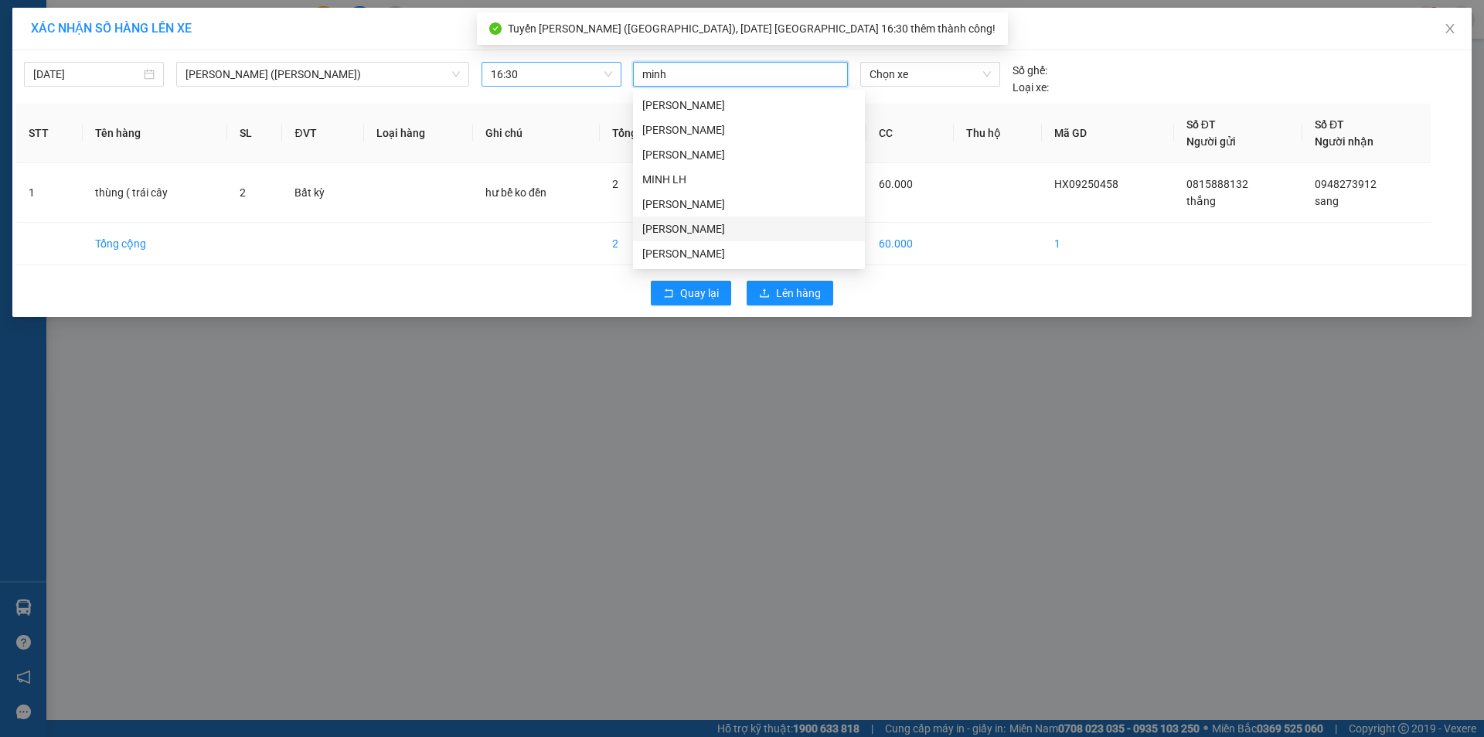
click at [690, 224] on div "[PERSON_NAME]" at bounding box center [748, 228] width 213 height 17
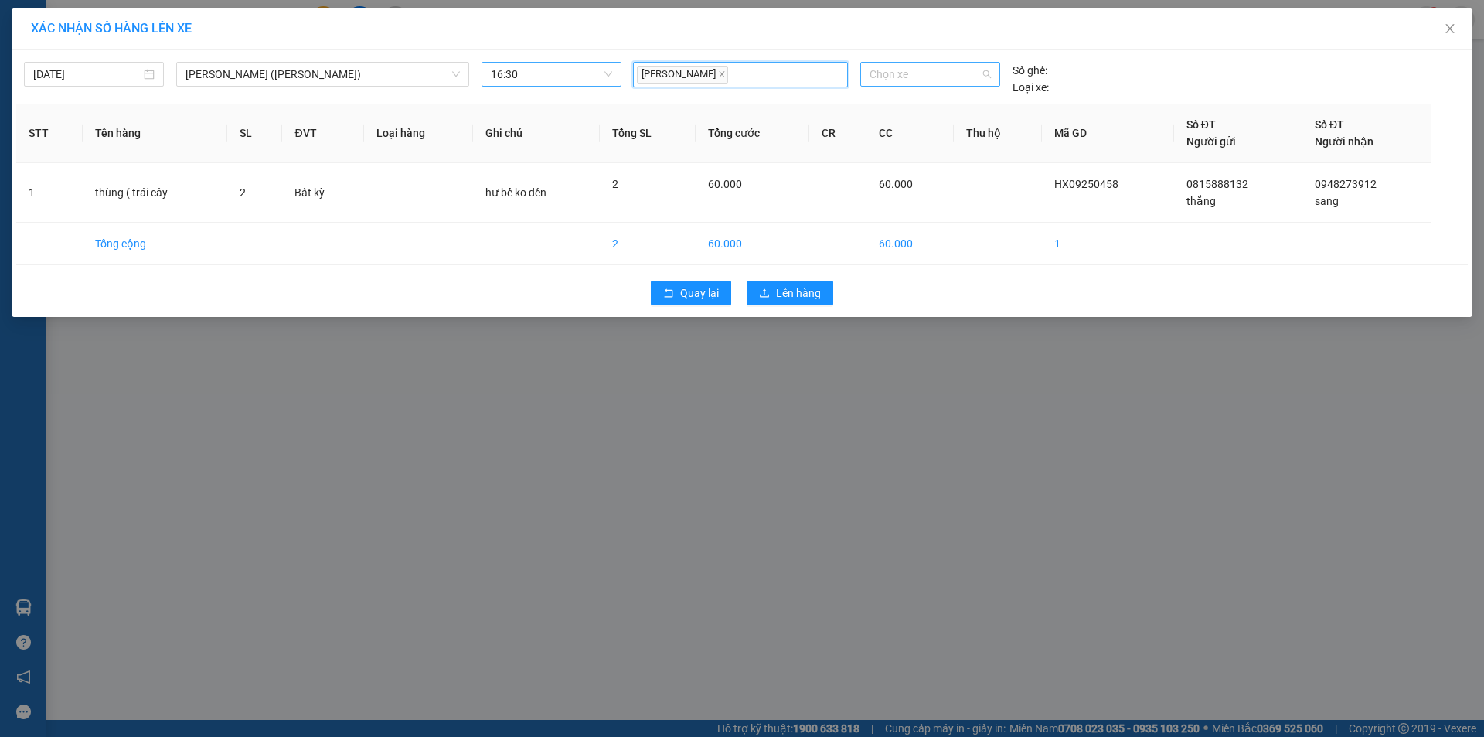
click at [949, 66] on span "Chọn xe" at bounding box center [930, 74] width 121 height 23
drag, startPoint x: 940, startPoint y: 106, endPoint x: 913, endPoint y: 141, distance: 44.7
click at [939, 107] on div "72H-070.06" at bounding box center [930, 105] width 121 height 17
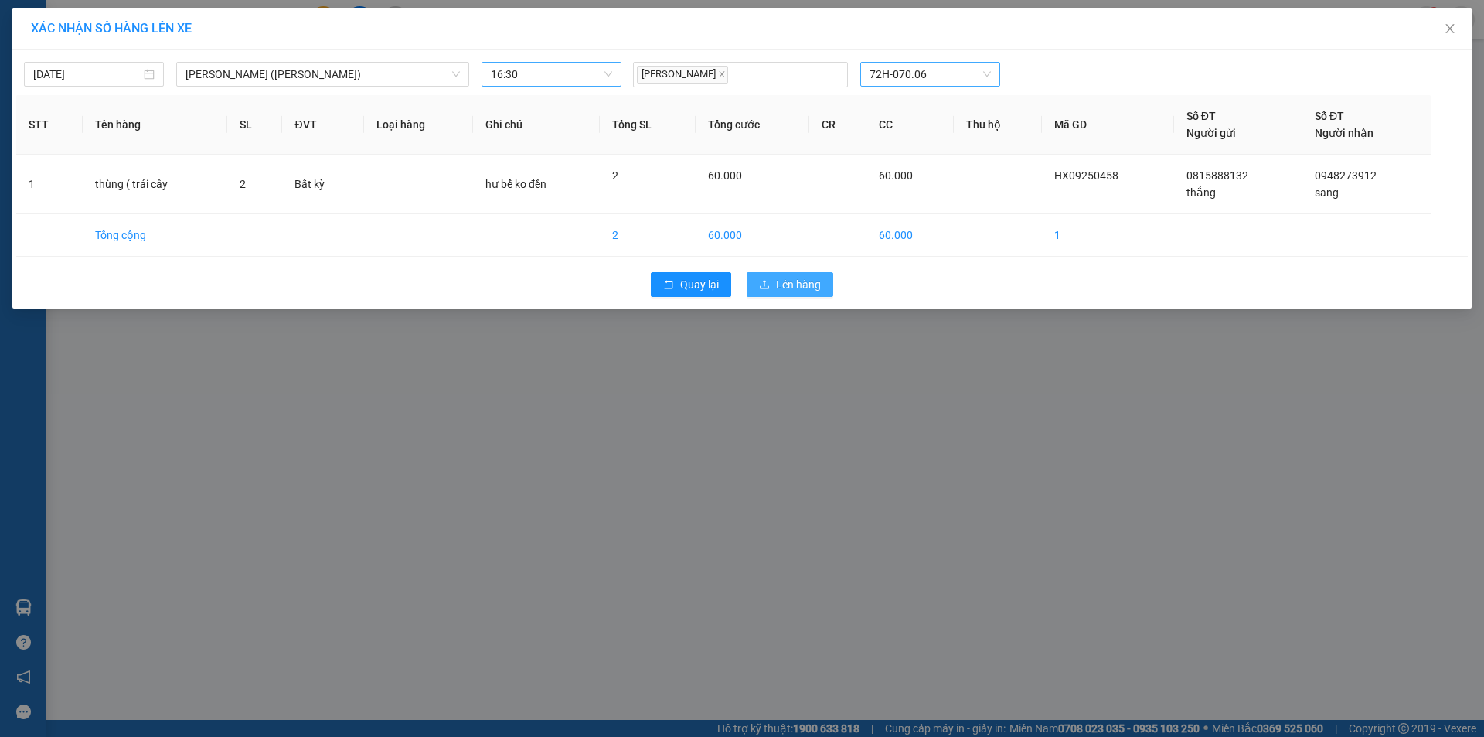
click at [797, 286] on span "Lên hàng" at bounding box center [798, 284] width 45 height 17
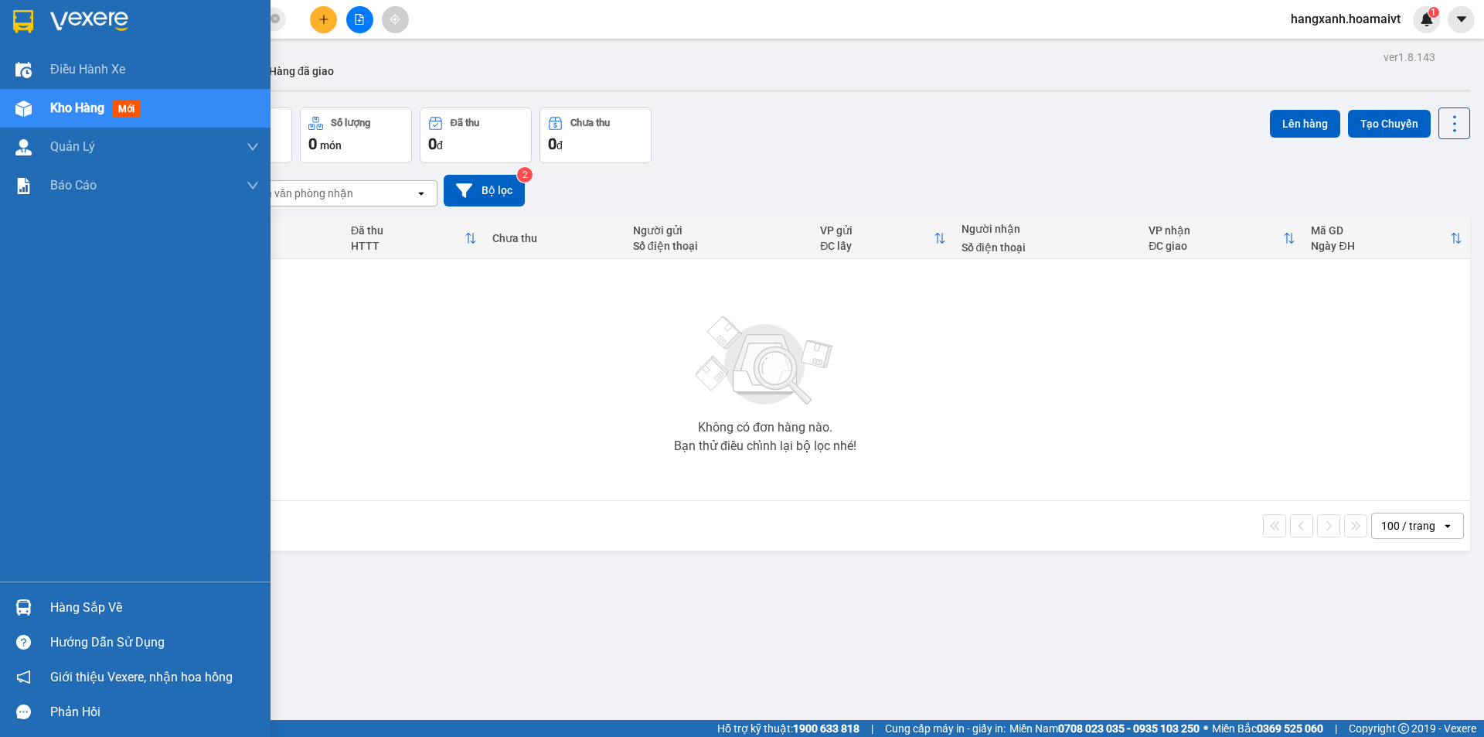
click at [14, 18] on img at bounding box center [23, 21] width 20 height 23
